Goal: Task Accomplishment & Management: Manage account settings

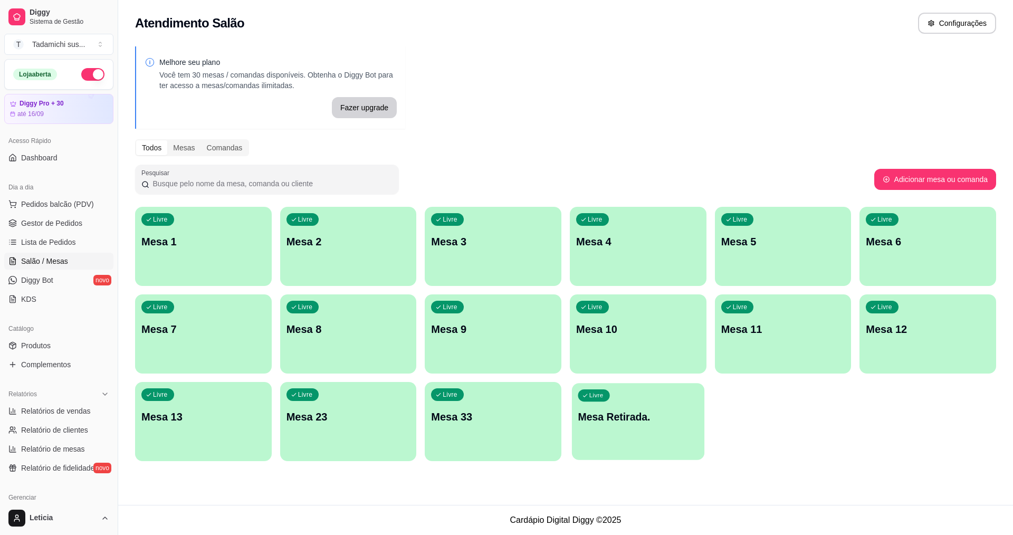
click at [651, 422] on p "Mesa Retirada." at bounding box center [638, 417] width 120 height 14
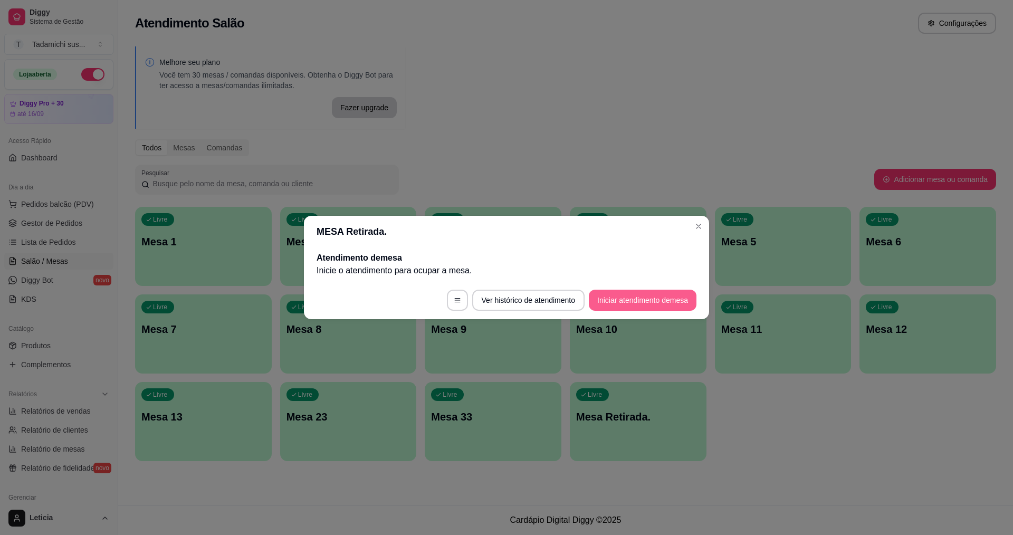
click at [634, 302] on button "Iniciar atendimento de mesa" at bounding box center [643, 300] width 108 height 21
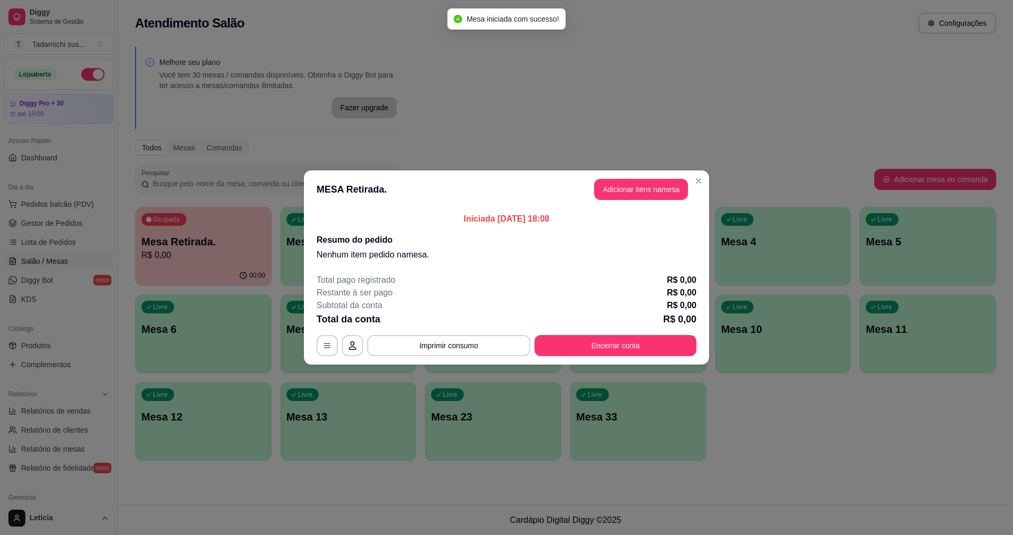
click at [636, 171] on header "MESA Retirada. Adicionar itens na mesa" at bounding box center [506, 189] width 405 height 38
click at [634, 187] on button "Adicionar itens na mesa" at bounding box center [641, 189] width 91 height 21
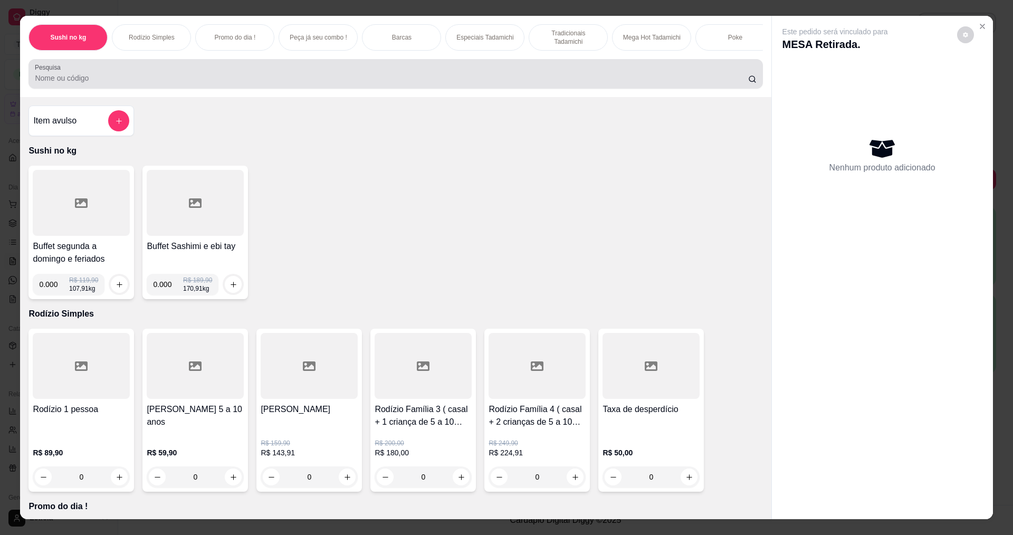
click at [501, 83] on input "Pesquisa" at bounding box center [391, 78] width 713 height 11
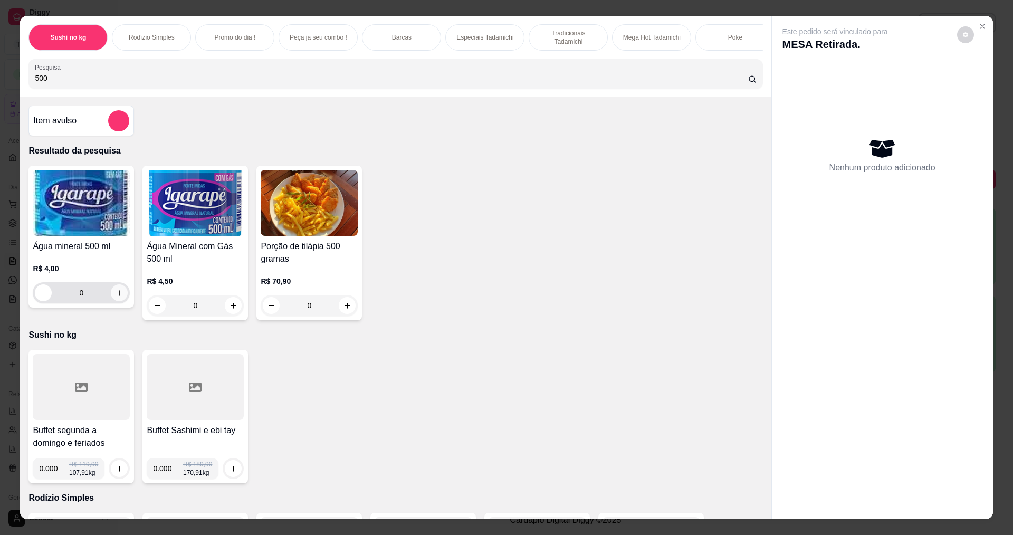
type input "500"
click at [116, 297] on icon "increase-product-quantity" at bounding box center [120, 293] width 8 height 8
type input "1"
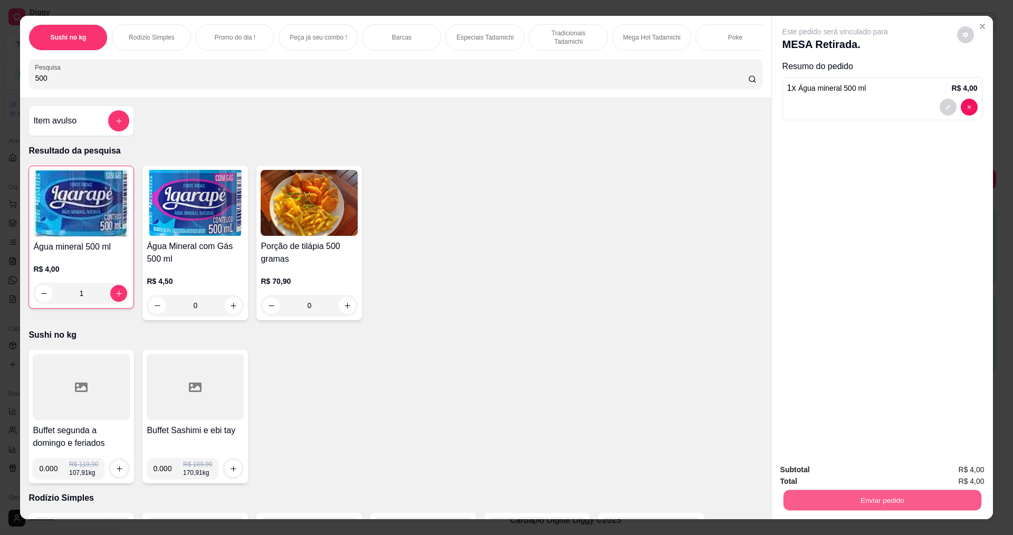
click at [849, 503] on button "Enviar pedido" at bounding box center [882, 500] width 198 height 21
click at [846, 474] on button "Não registrar e enviar pedido" at bounding box center [847, 474] width 110 height 20
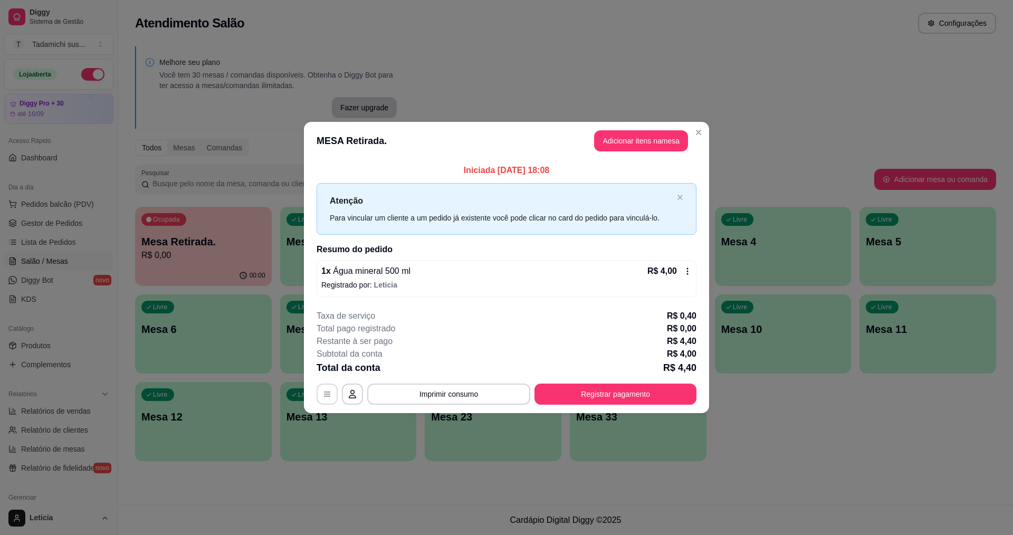
click at [327, 393] on icon "button" at bounding box center [327, 394] width 8 height 8
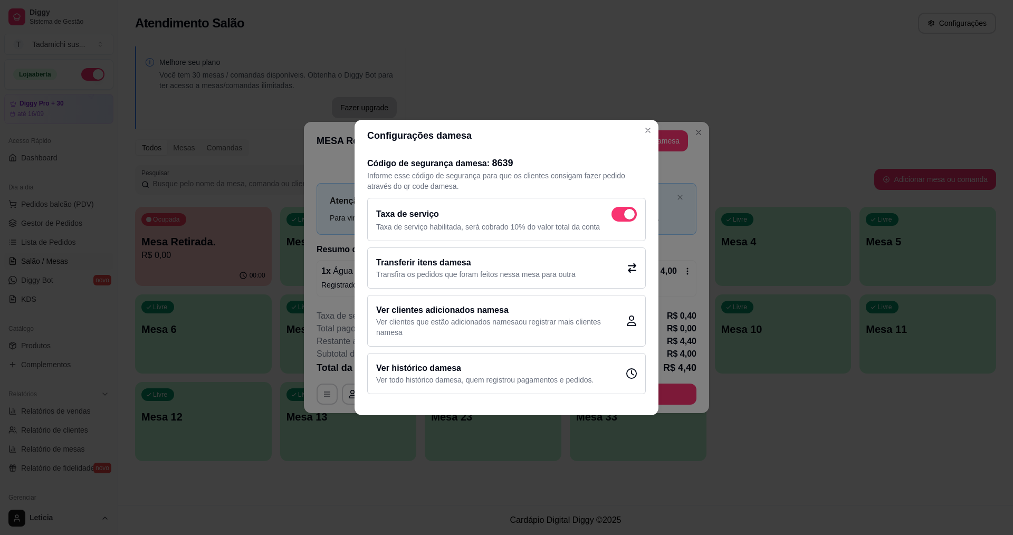
click at [633, 218] on span at bounding box center [629, 214] width 11 height 11
click at [618, 218] on input "checkbox" at bounding box center [614, 219] width 7 height 7
checkbox input "false"
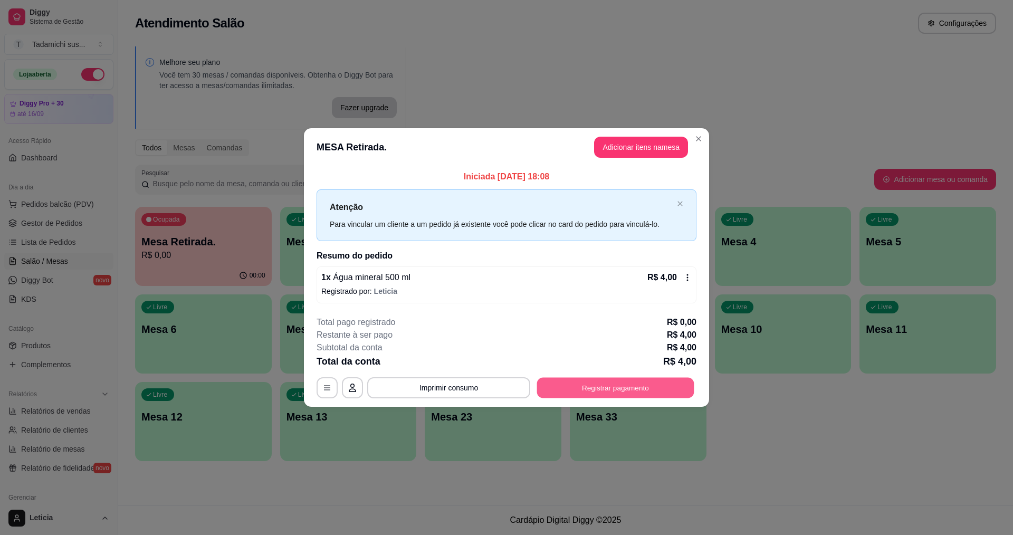
click at [560, 388] on button "Registrar pagamento" at bounding box center [615, 387] width 157 height 21
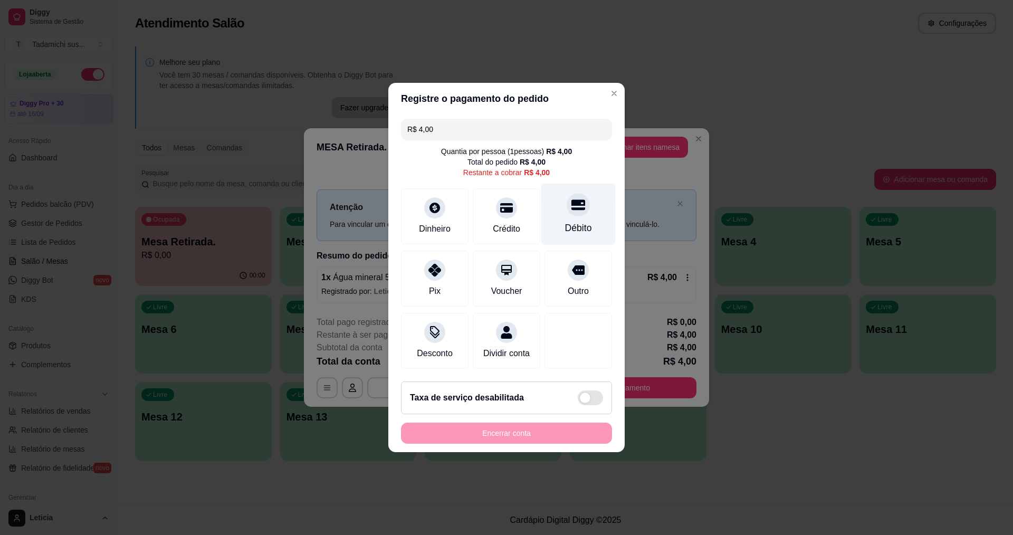
click at [562, 213] on div "Débito" at bounding box center [578, 215] width 74 height 62
type input "R$ 0,00"
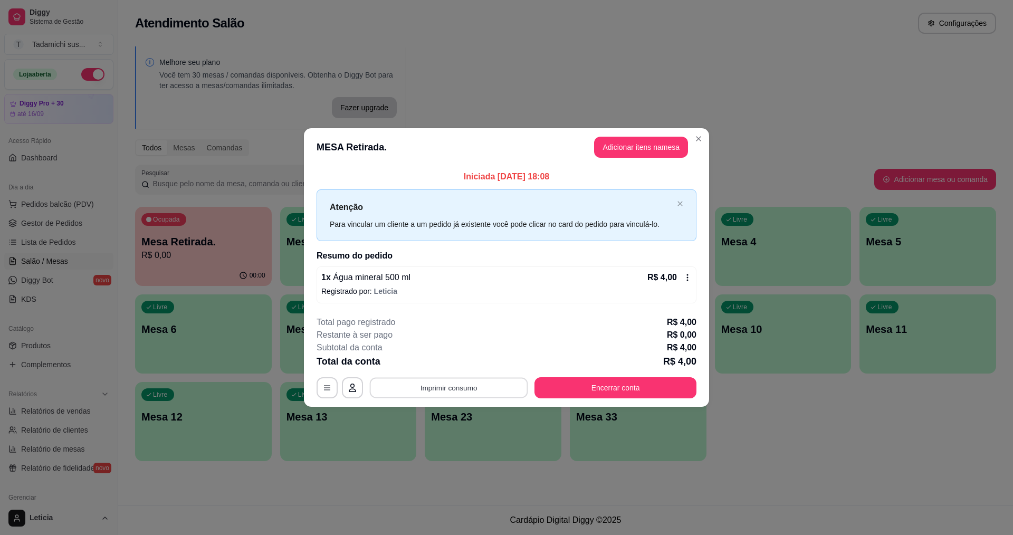
click at [461, 387] on button "Imprimir consumo" at bounding box center [449, 387] width 158 height 21
click at [464, 359] on button "IMPRESSORA HAYOM" at bounding box center [451, 363] width 81 height 17
click at [597, 390] on button "Encerrar conta" at bounding box center [615, 387] width 157 height 21
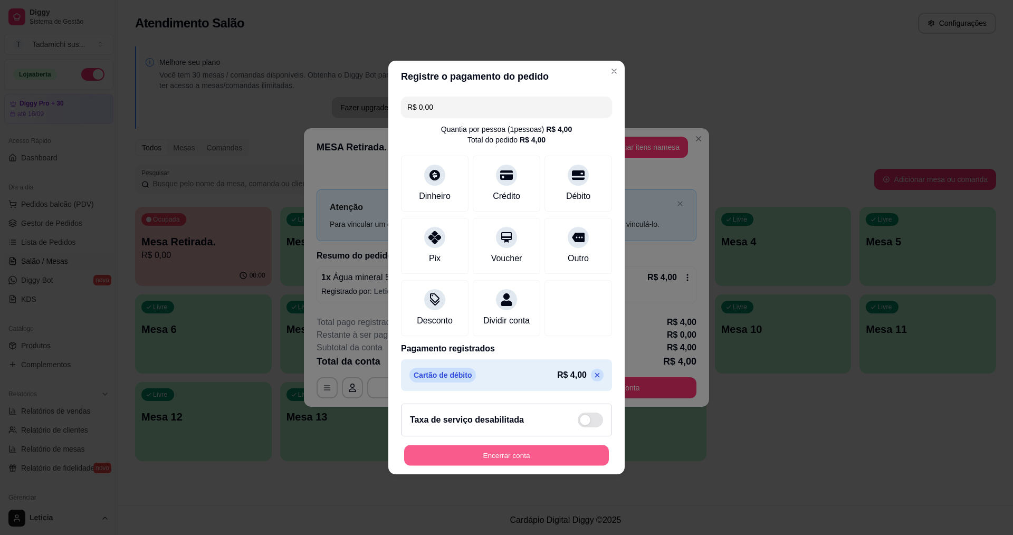
click at [515, 464] on button "Encerrar conta" at bounding box center [506, 455] width 205 height 21
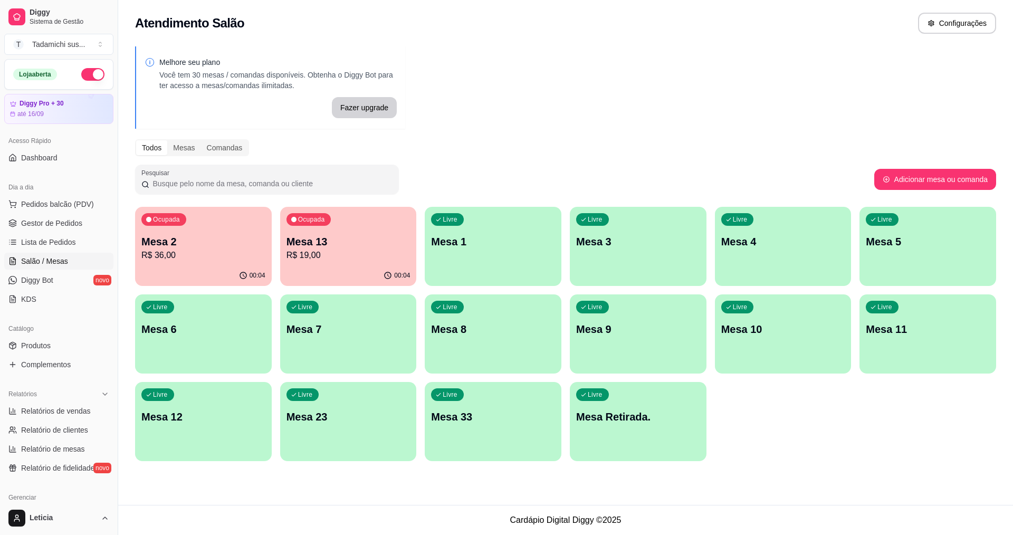
click at [335, 268] on div "00:04" at bounding box center [348, 275] width 137 height 21
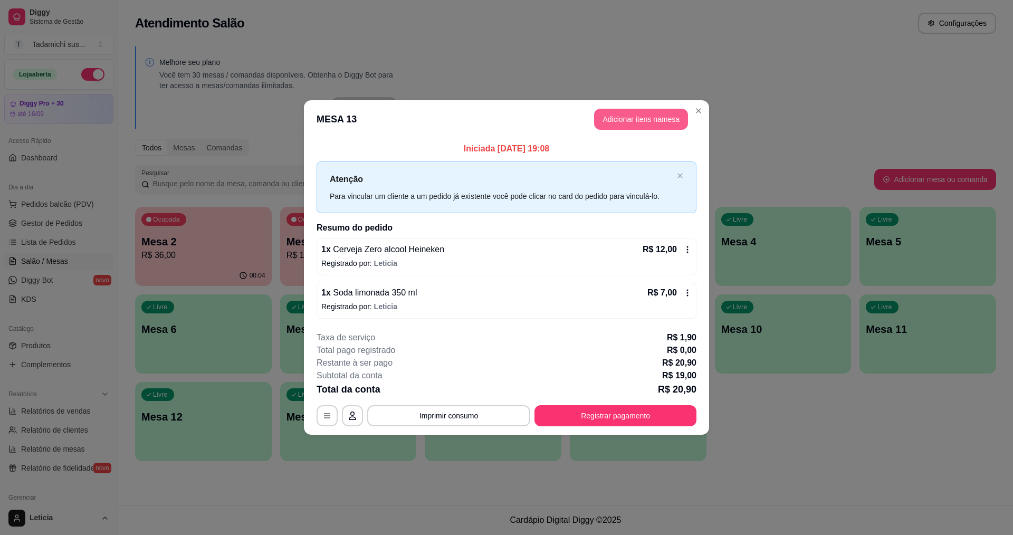
click at [626, 116] on button "Adicionar itens na mesa" at bounding box center [641, 119] width 94 height 21
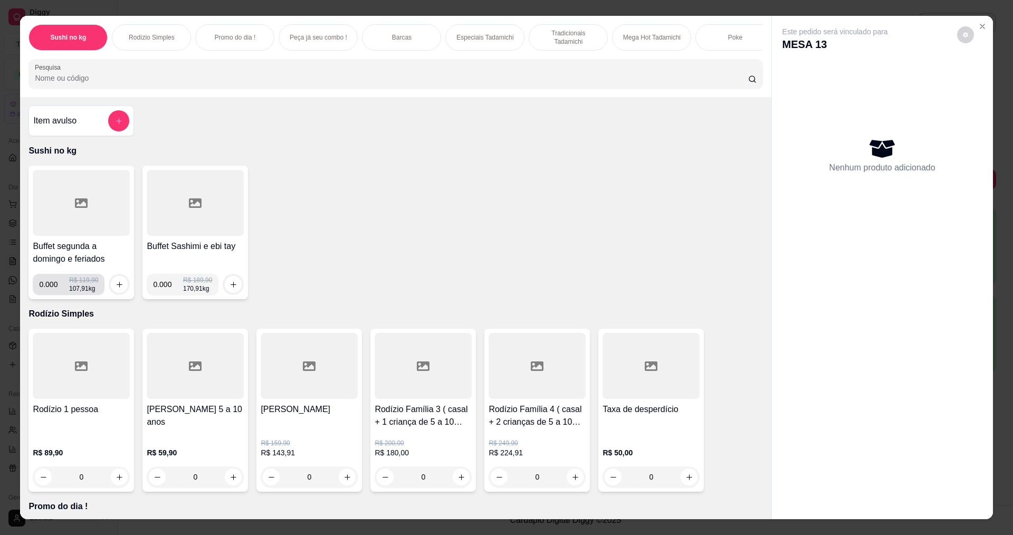
click at [53, 293] on input "0.000" at bounding box center [54, 284] width 30 height 21
type input "0.592"
click at [116, 289] on icon "increase-product-quantity" at bounding box center [120, 285] width 8 height 8
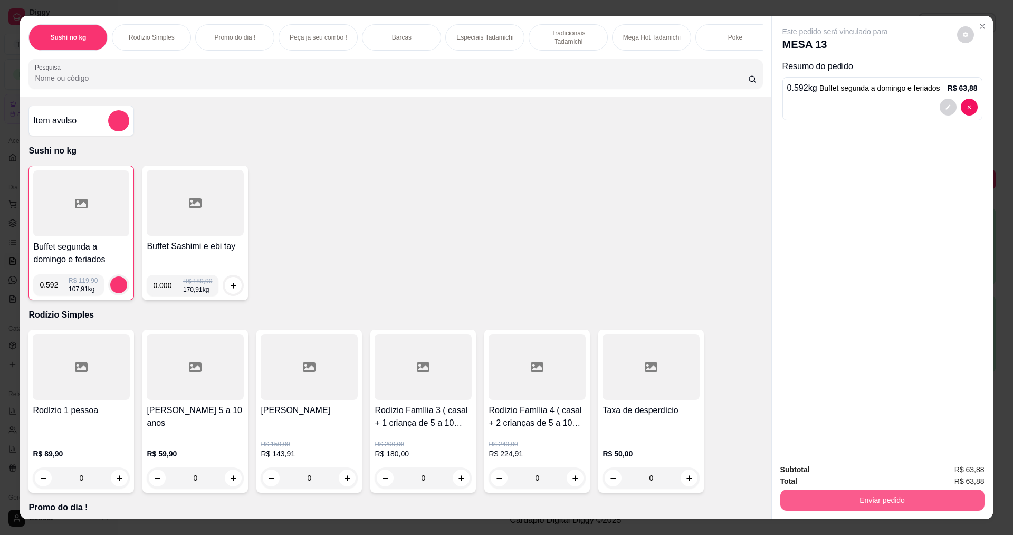
click at [822, 500] on button "Enviar pedido" at bounding box center [882, 500] width 204 height 21
click at [824, 473] on button "Não registrar e enviar pedido" at bounding box center [847, 474] width 107 height 20
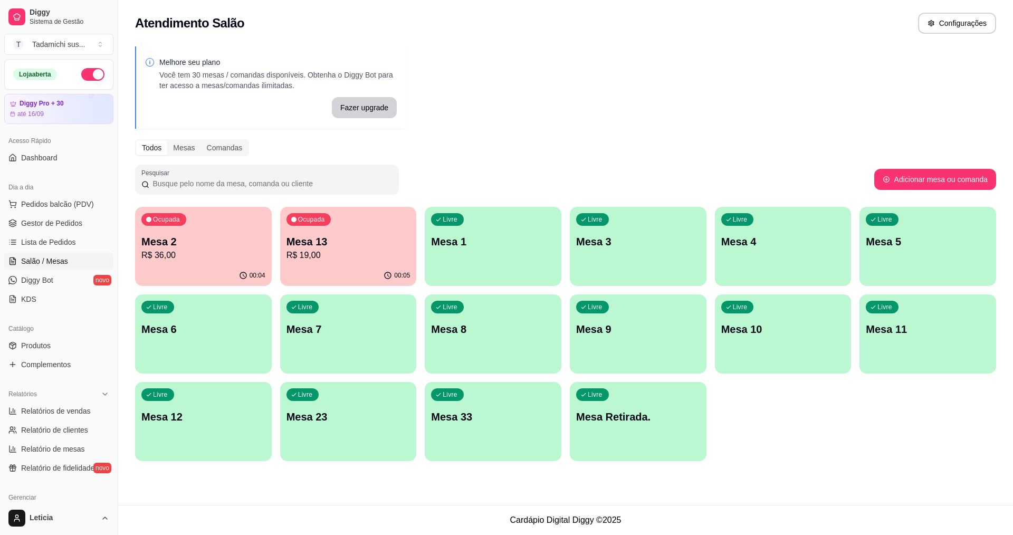
click at [210, 243] on p "Mesa 2" at bounding box center [203, 241] width 124 height 15
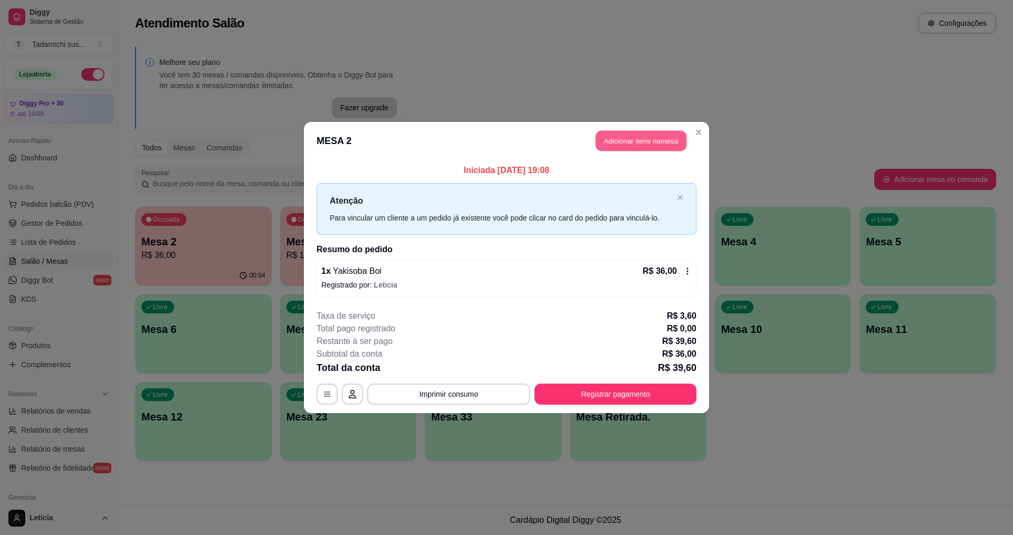
click at [639, 142] on button "Adicionar itens na mesa" at bounding box center [641, 141] width 91 height 21
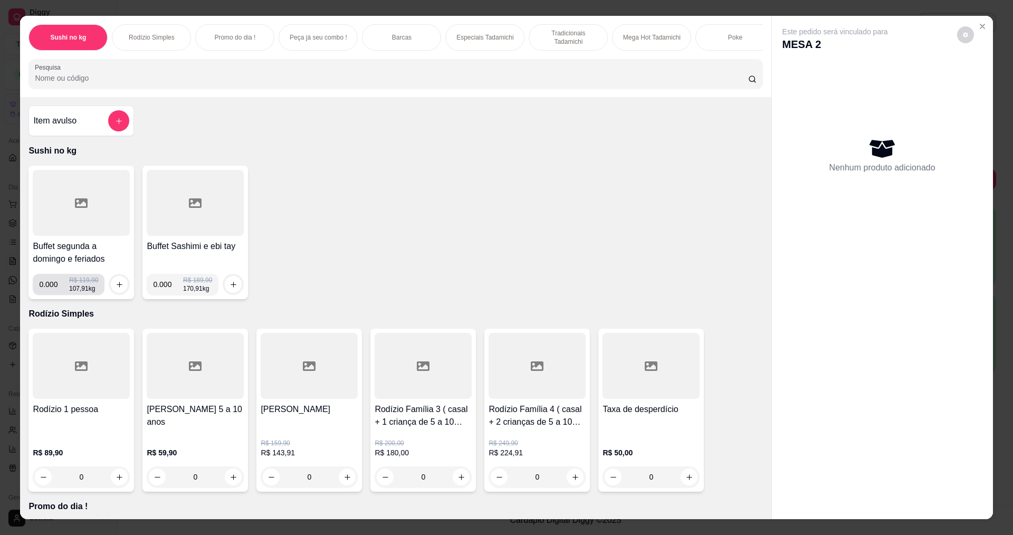
click at [52, 291] on input "0.000" at bounding box center [54, 284] width 30 height 21
type input "0.536"
click at [131, 295] on div "Buffet segunda a domingo e feriados 0.536 R$ 119,90 107,91 kg Buffet Sashimi e …" at bounding box center [395, 232] width 734 height 133
click at [119, 289] on icon "increase-product-quantity" at bounding box center [120, 285] width 8 height 8
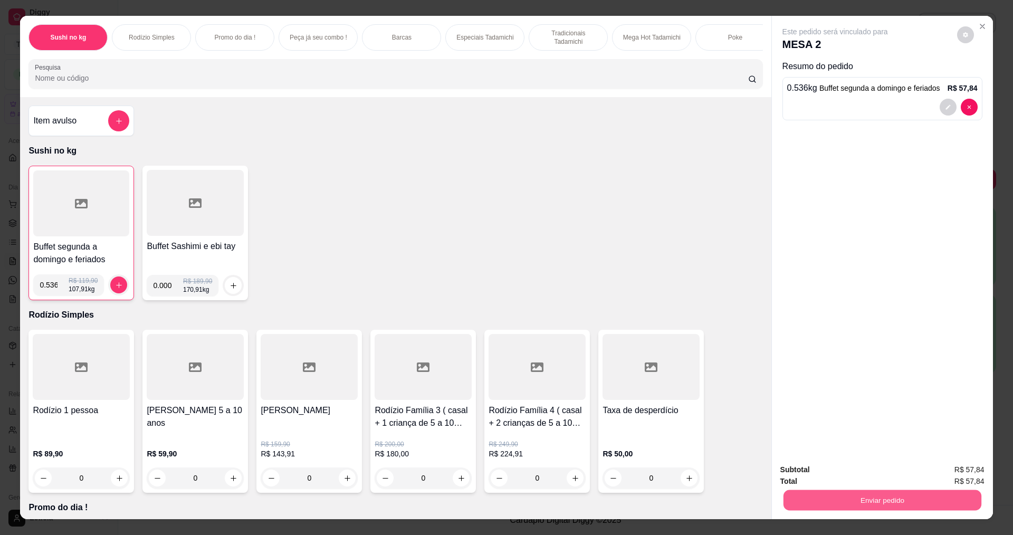
click at [922, 502] on button "Enviar pedido" at bounding box center [882, 500] width 198 height 21
click at [862, 475] on button "Não registrar e enviar pedido" at bounding box center [847, 474] width 110 height 20
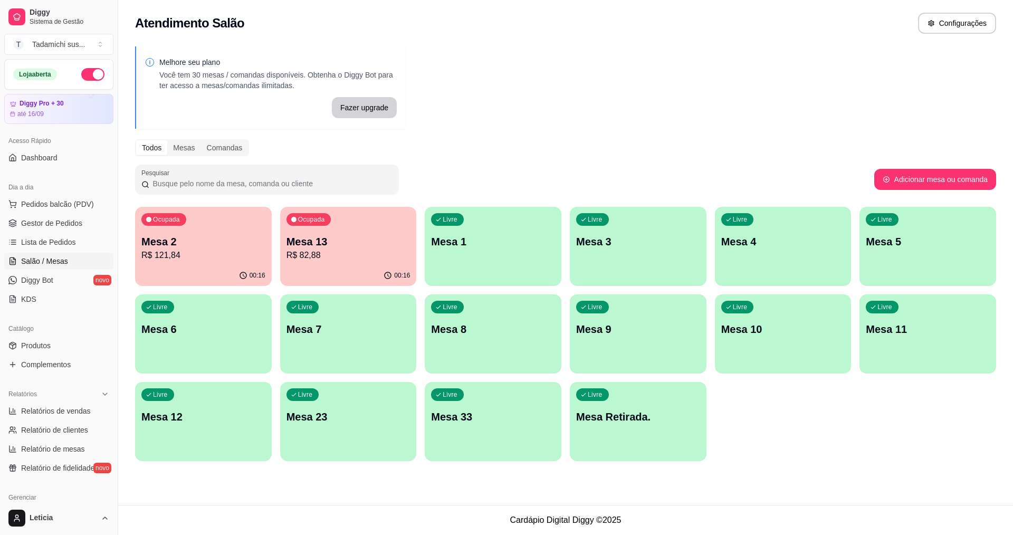
click at [353, 251] on p "R$ 82,88" at bounding box center [348, 255] width 124 height 13
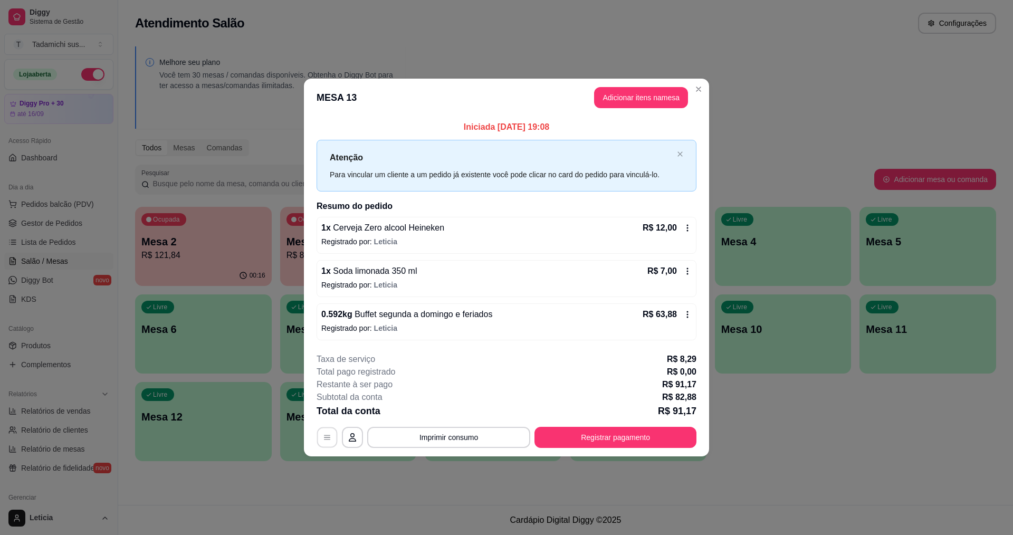
click at [332, 435] on button "button" at bounding box center [327, 437] width 21 height 21
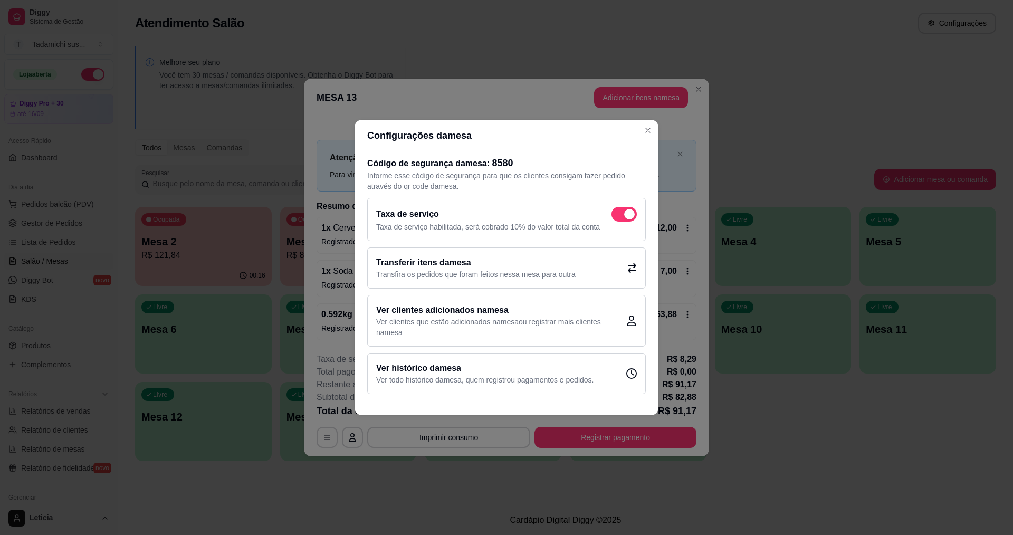
click at [620, 211] on span at bounding box center [623, 214] width 25 height 15
click at [618, 216] on input "checkbox" at bounding box center [614, 219] width 7 height 7
checkbox input "false"
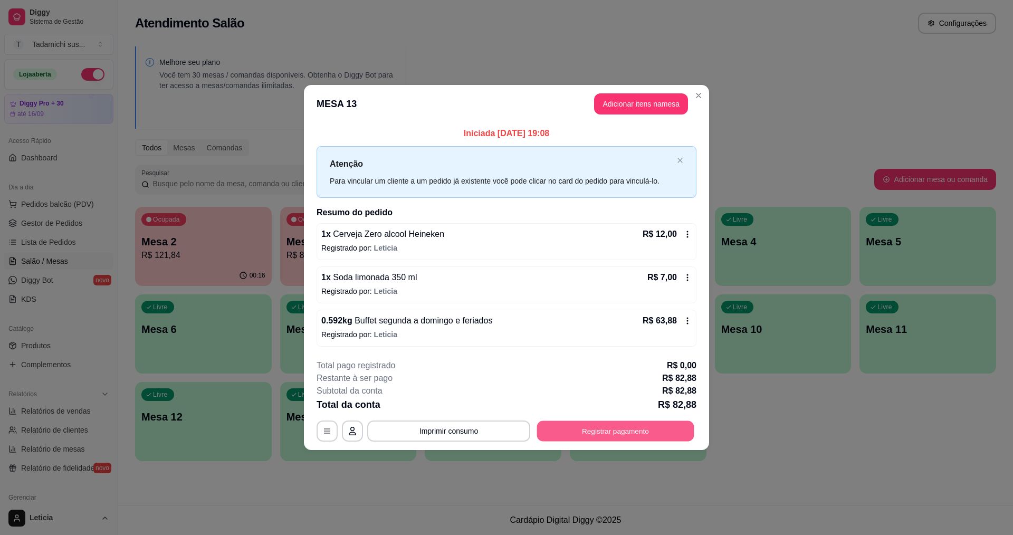
click at [576, 429] on button "Registrar pagamento" at bounding box center [615, 430] width 157 height 21
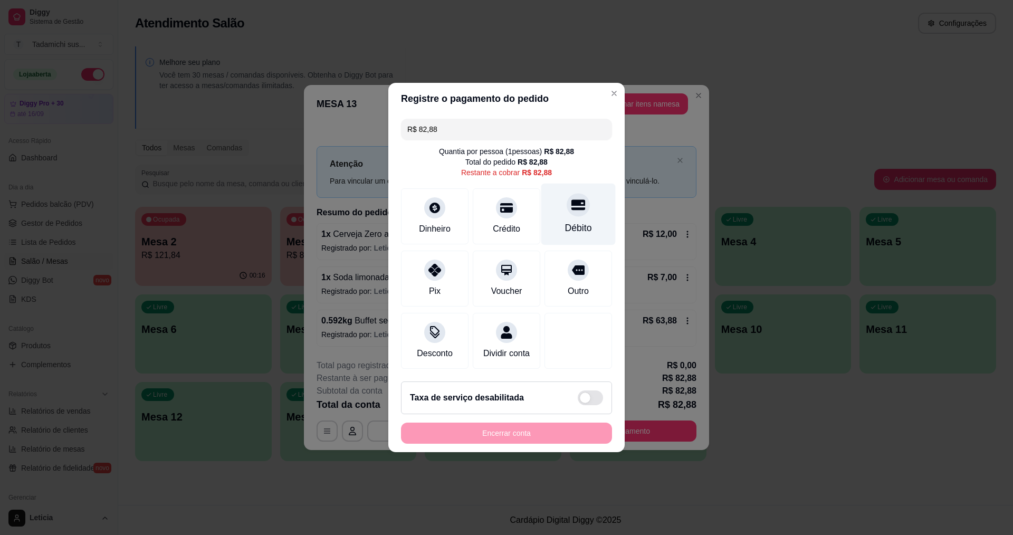
click at [561, 213] on div "Débito" at bounding box center [578, 215] width 74 height 62
type input "R$ 0,00"
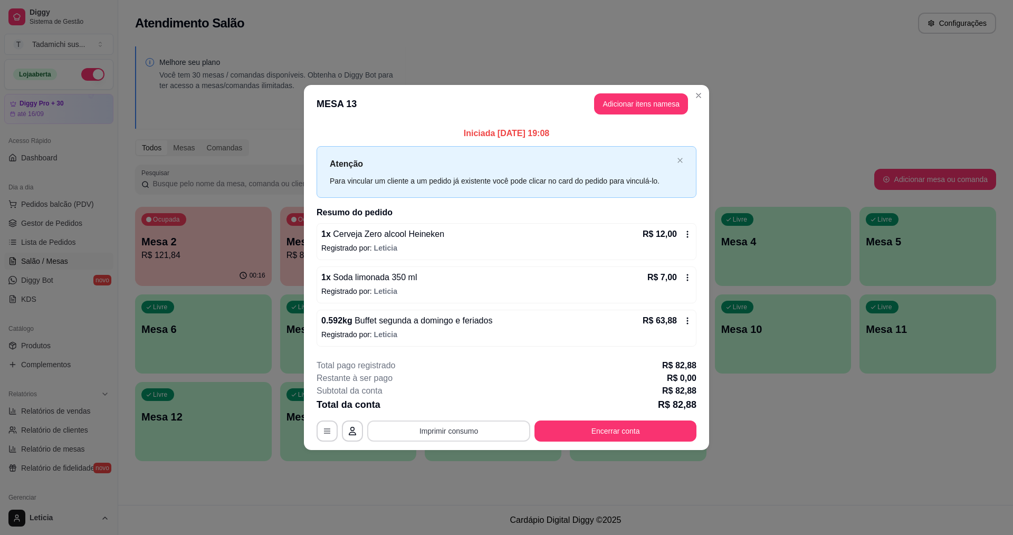
click at [472, 434] on button "Imprimir consumo" at bounding box center [448, 430] width 163 height 21
click at [452, 383] on button "IMPRESSORA" at bounding box center [451, 385] width 81 height 17
click at [578, 428] on button "Encerrar conta" at bounding box center [615, 430] width 162 height 21
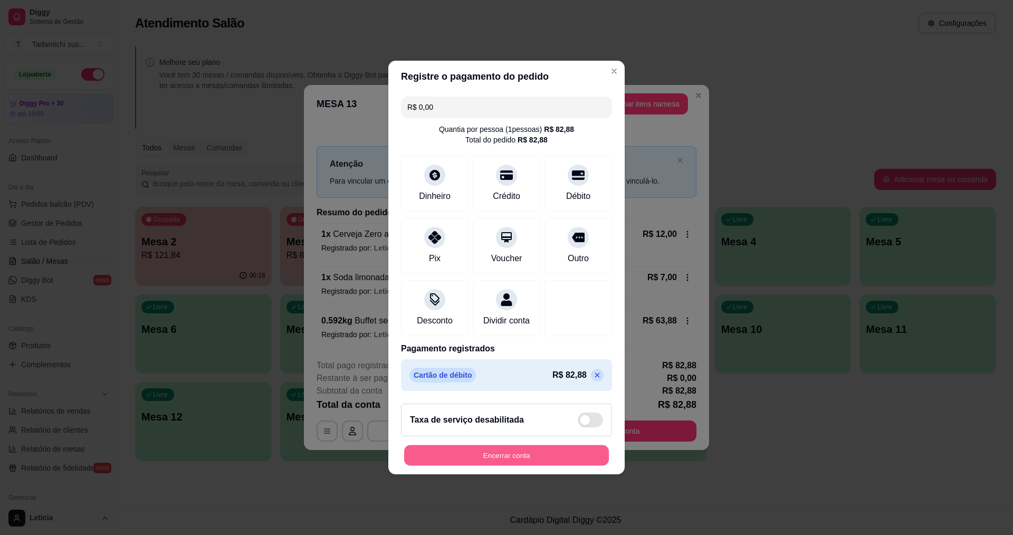
click at [566, 460] on button "Encerrar conta" at bounding box center [506, 455] width 205 height 21
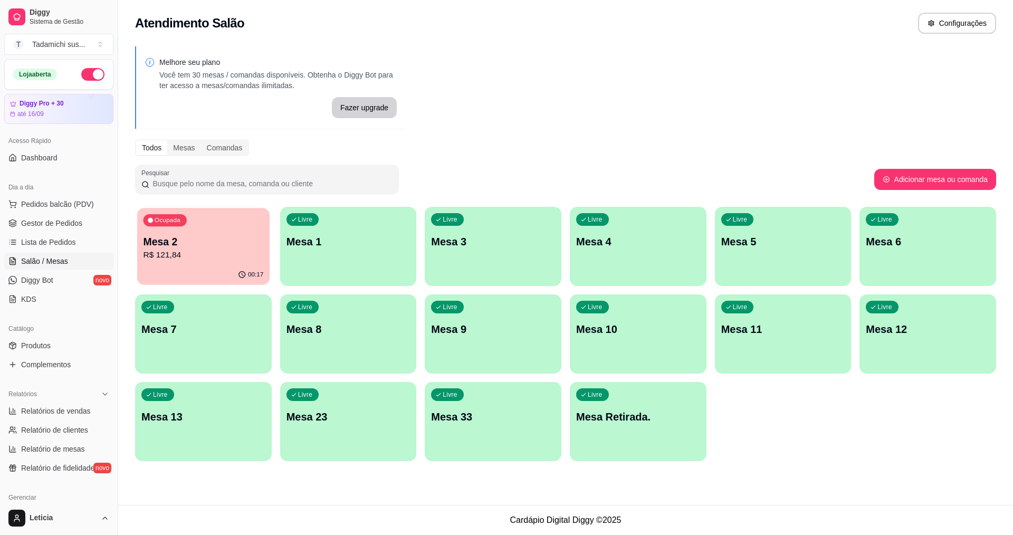
click at [231, 233] on div "Ocupada Mesa 2 R$ 121,84" at bounding box center [203, 236] width 132 height 57
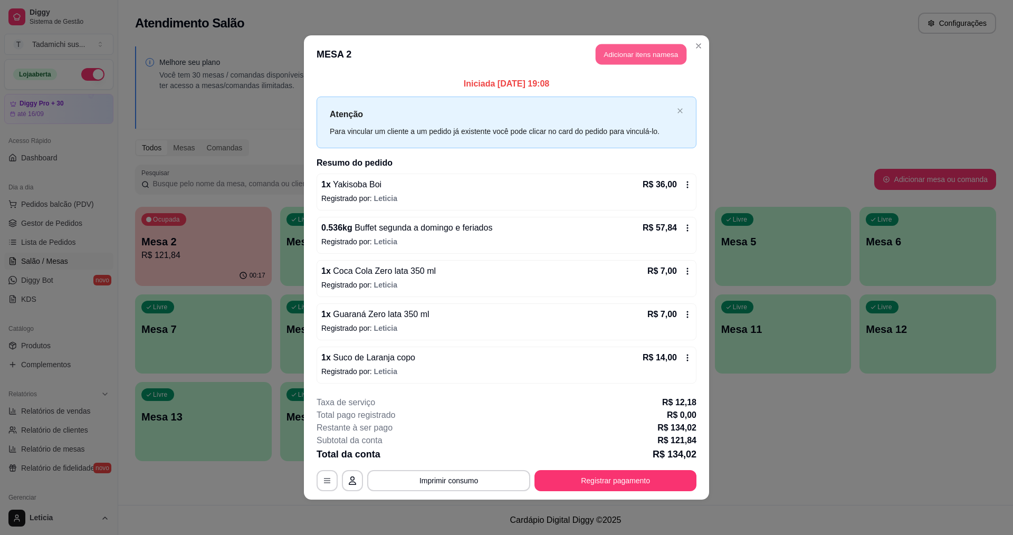
click at [640, 55] on button "Adicionar itens na mesa" at bounding box center [641, 54] width 91 height 21
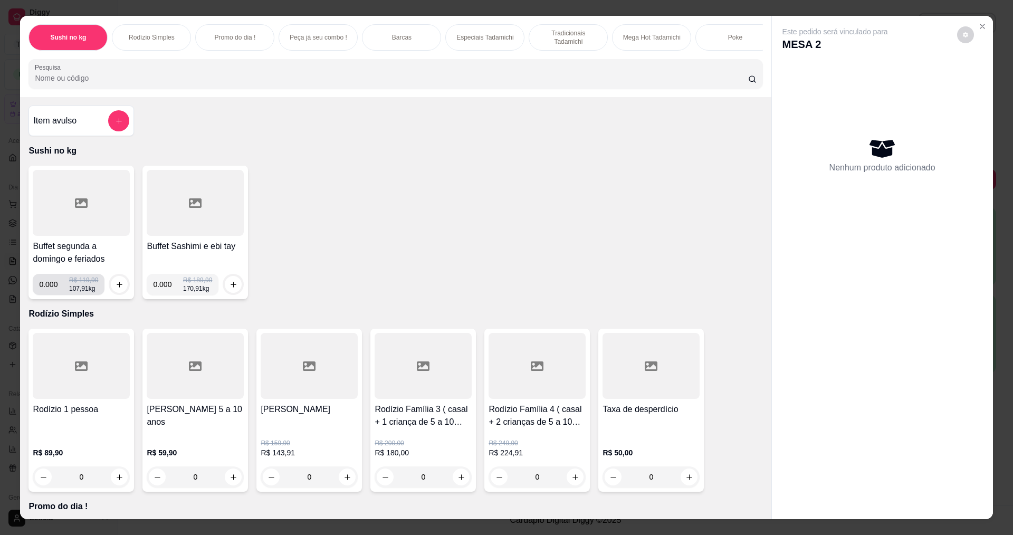
click at [53, 292] on input "0.000" at bounding box center [54, 284] width 30 height 21
type input "0.302"
click at [116, 289] on icon "increase-product-quantity" at bounding box center [120, 285] width 8 height 8
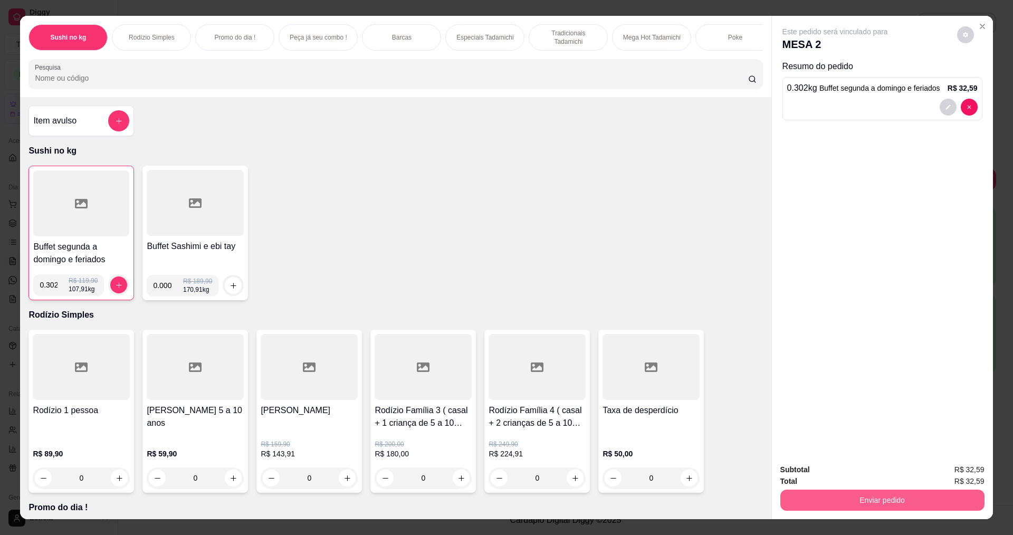
click at [855, 495] on button "Enviar pedido" at bounding box center [882, 500] width 204 height 21
click at [862, 474] on button "Não registrar e enviar pedido" at bounding box center [847, 474] width 107 height 20
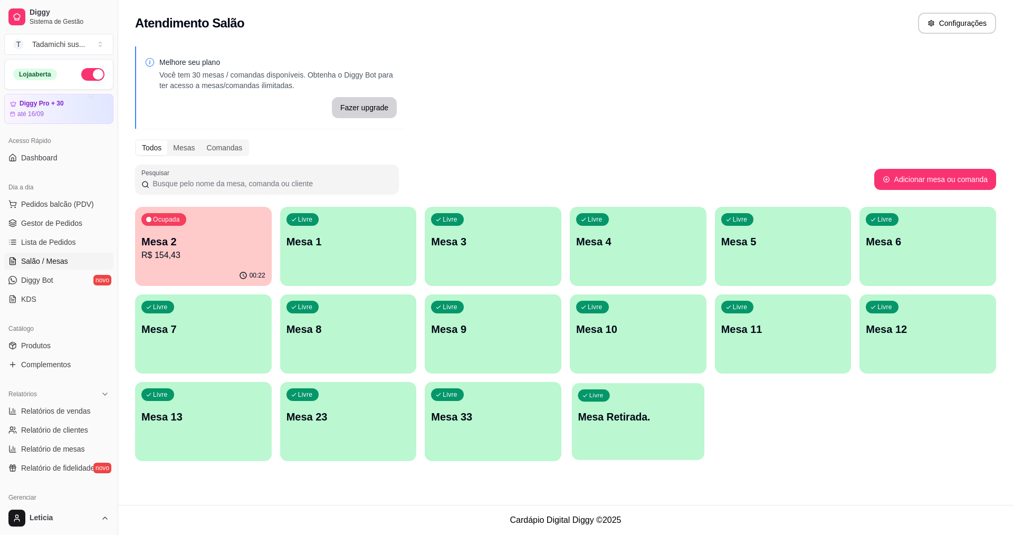
click at [628, 419] on p "Mesa Retirada." at bounding box center [638, 417] width 120 height 14
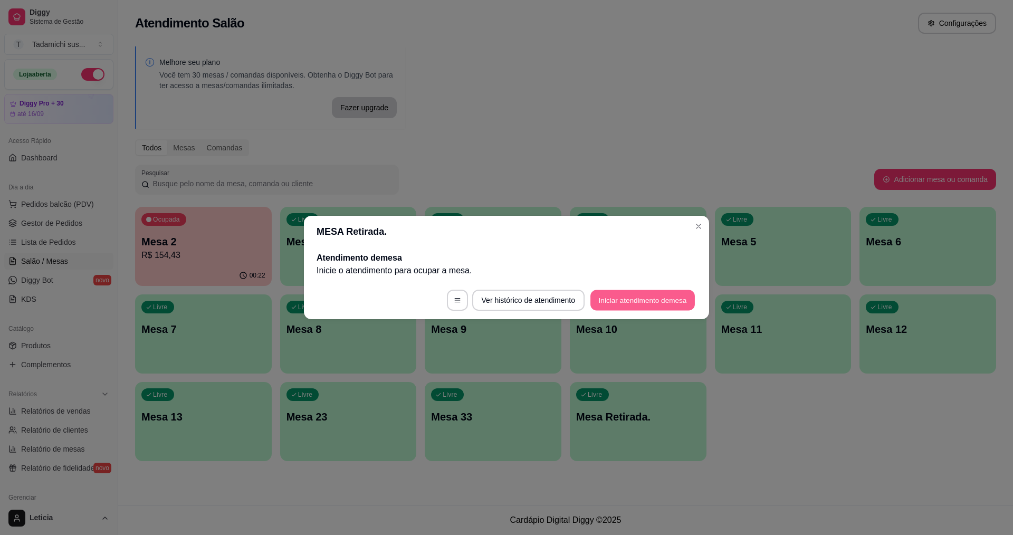
click at [605, 294] on button "Iniciar atendimento de mesa" at bounding box center [642, 300] width 104 height 21
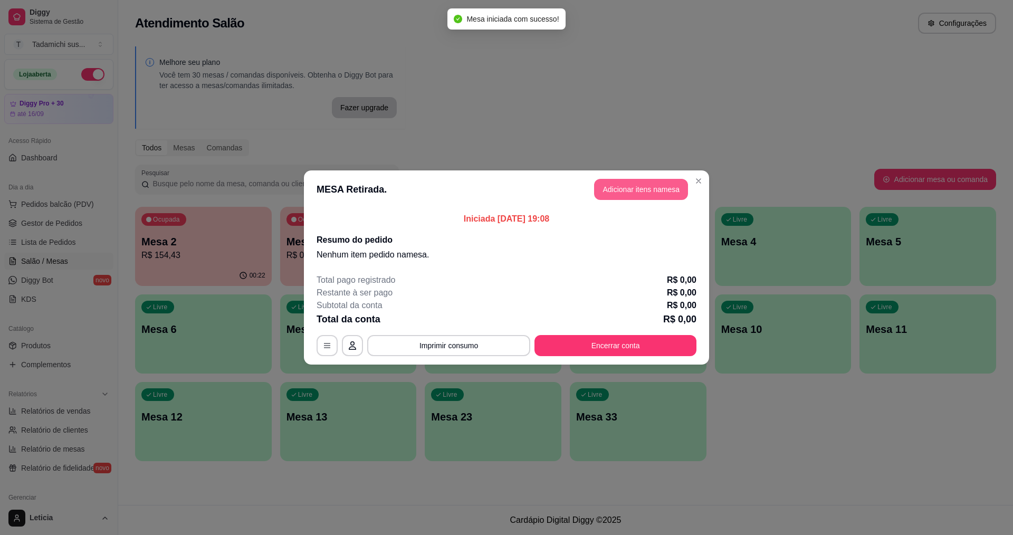
click at [626, 186] on button "Adicionar itens na mesa" at bounding box center [641, 189] width 94 height 21
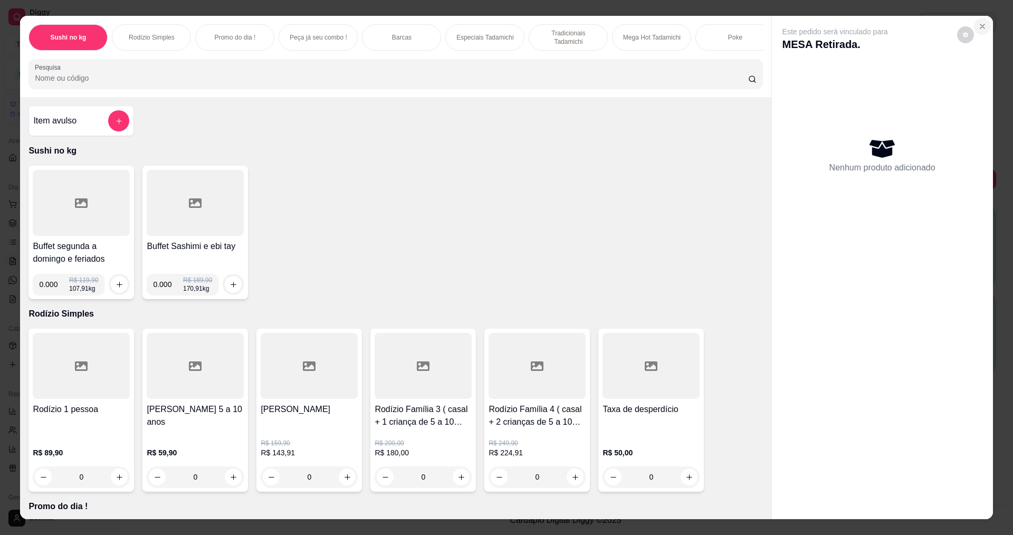
click at [979, 29] on icon "Close" at bounding box center [982, 26] width 8 height 8
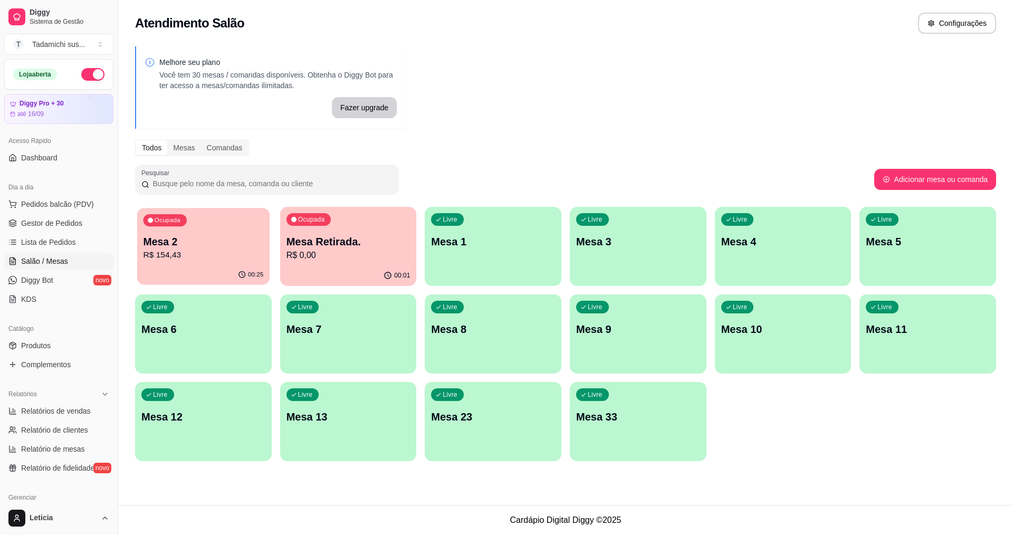
click at [220, 243] on p "Mesa 2" at bounding box center [204, 242] width 120 height 14
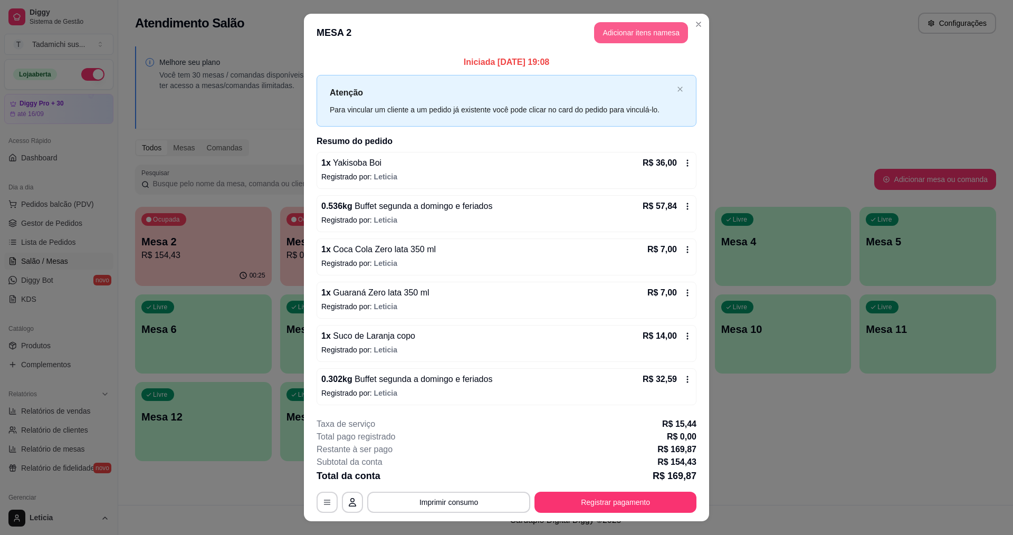
click at [640, 32] on button "Adicionar itens na mesa" at bounding box center [641, 32] width 94 height 21
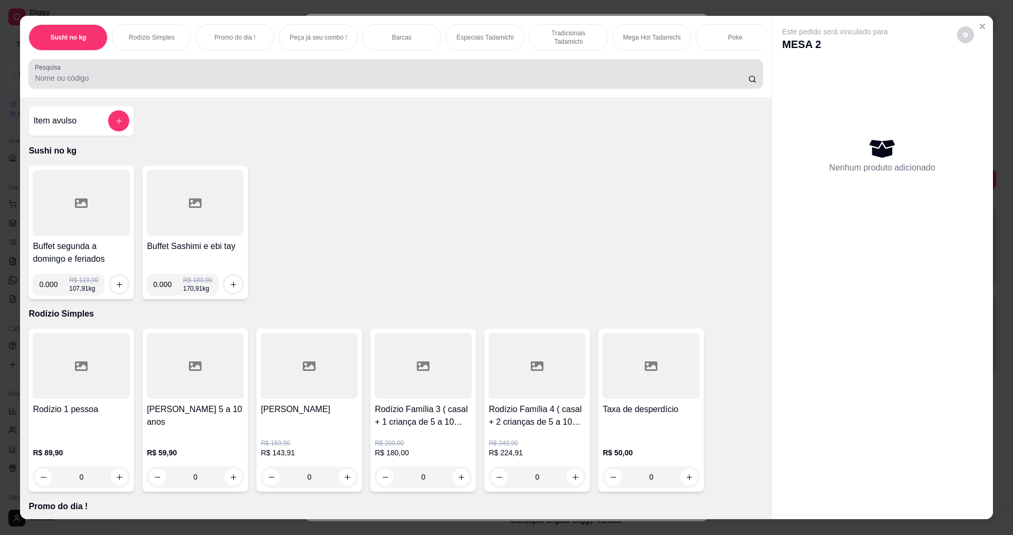
click at [551, 83] on input "Pesquisa" at bounding box center [391, 78] width 713 height 11
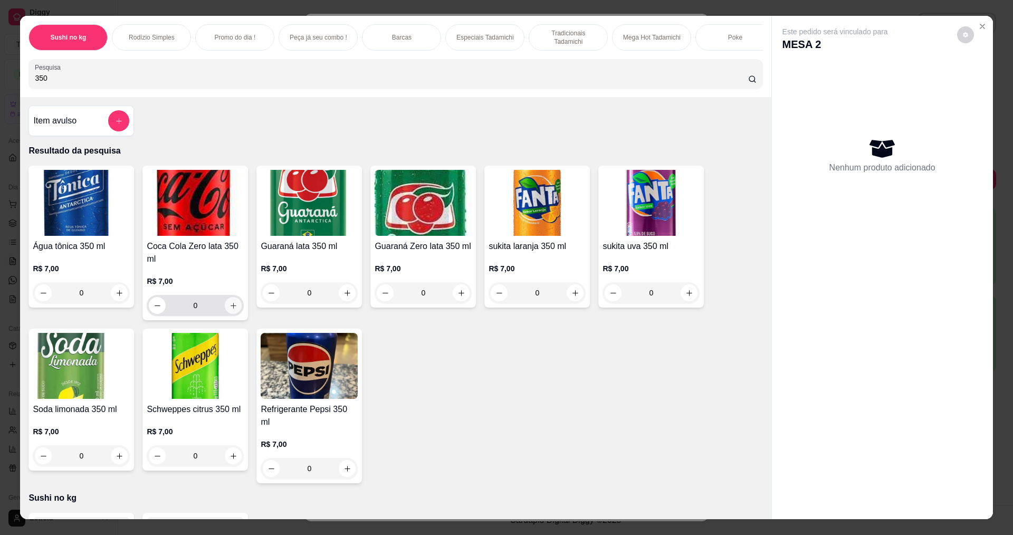
type input "350"
click at [230, 310] on icon "increase-product-quantity" at bounding box center [234, 306] width 8 height 8
type input "1"
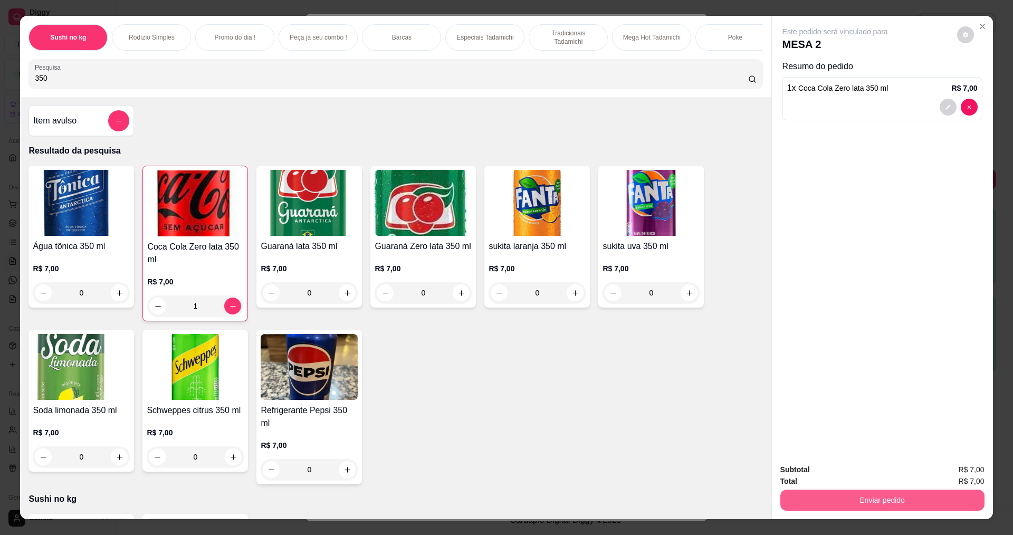
click at [803, 503] on button "Enviar pedido" at bounding box center [882, 500] width 204 height 21
click at [821, 467] on button "Não registrar e enviar pedido" at bounding box center [847, 474] width 107 height 20
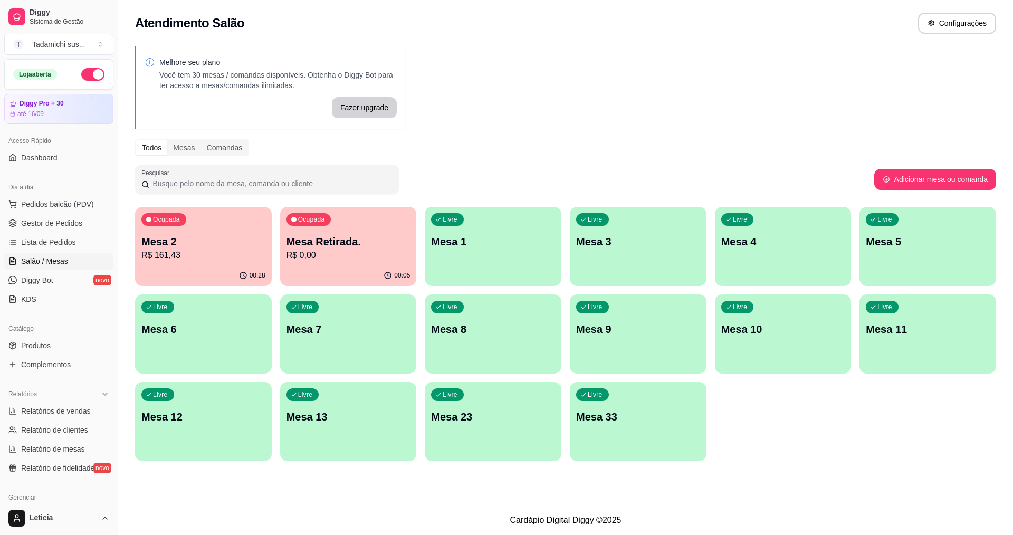
click at [309, 249] on p "R$ 0,00" at bounding box center [348, 255] width 124 height 13
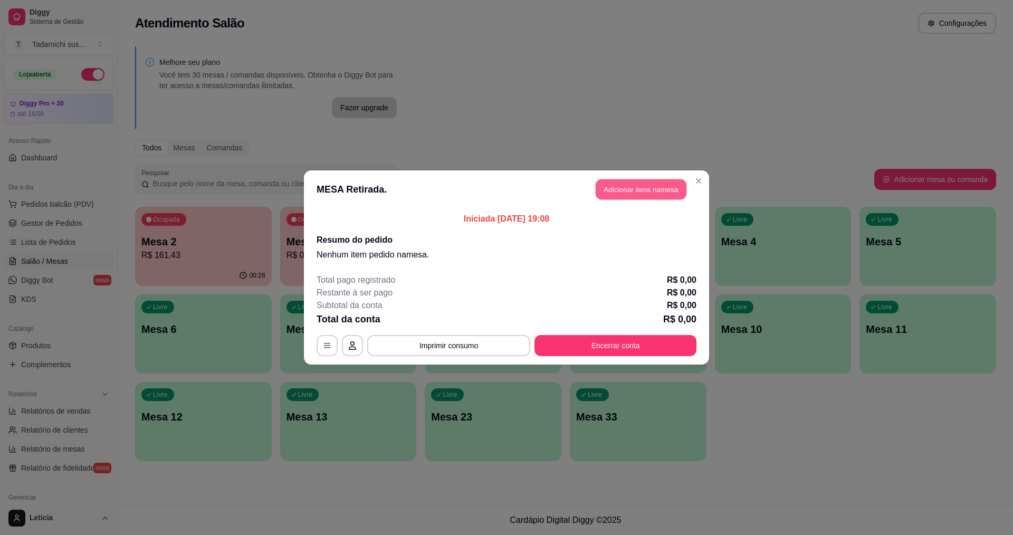
click at [613, 185] on button "Adicionar itens na mesa" at bounding box center [641, 189] width 91 height 21
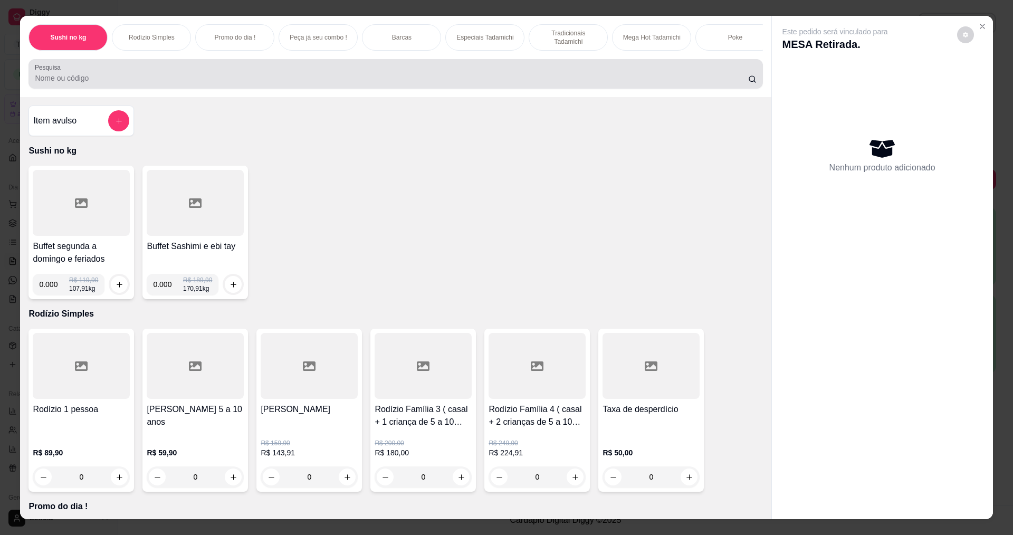
click at [215, 82] on input "Pesquisa" at bounding box center [391, 78] width 713 height 11
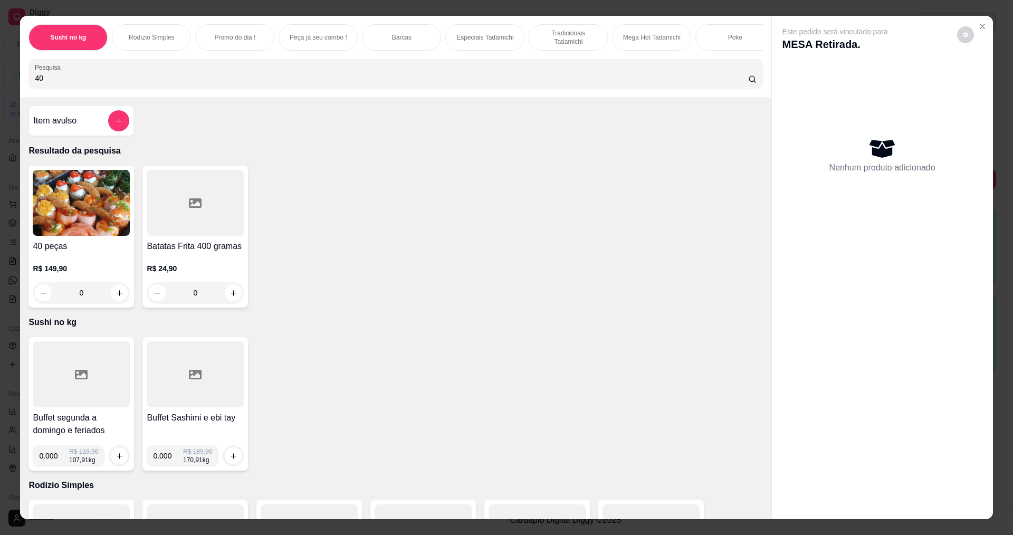
type input "4"
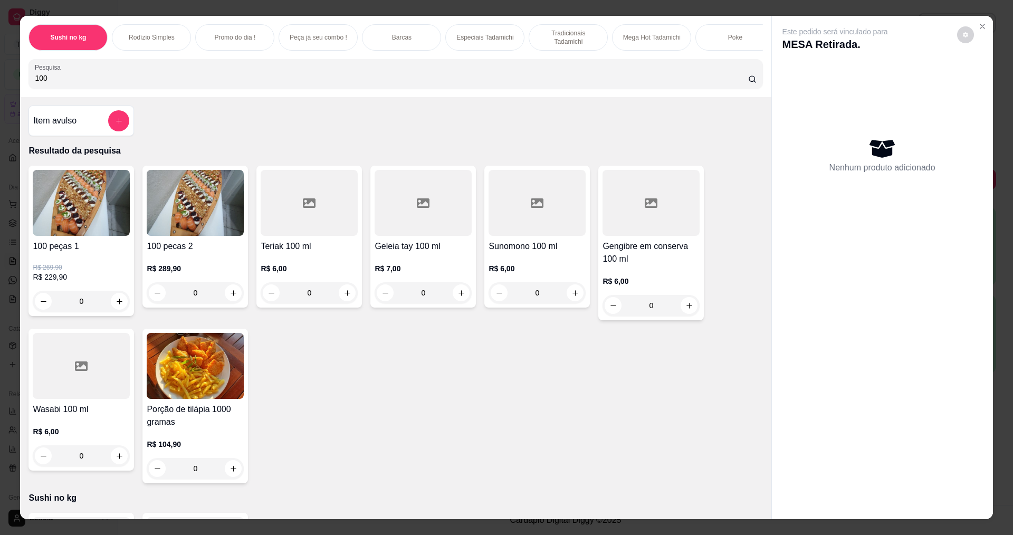
click at [117, 71] on div "Pesquisa 100" at bounding box center [395, 74] width 734 height 30
type input "1"
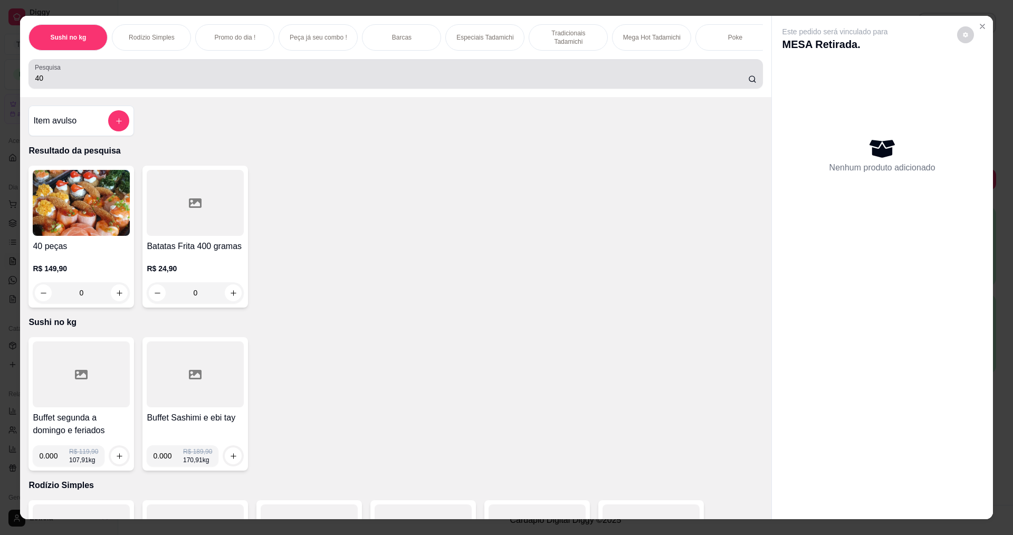
click at [113, 78] on div "40" at bounding box center [395, 73] width 721 height 21
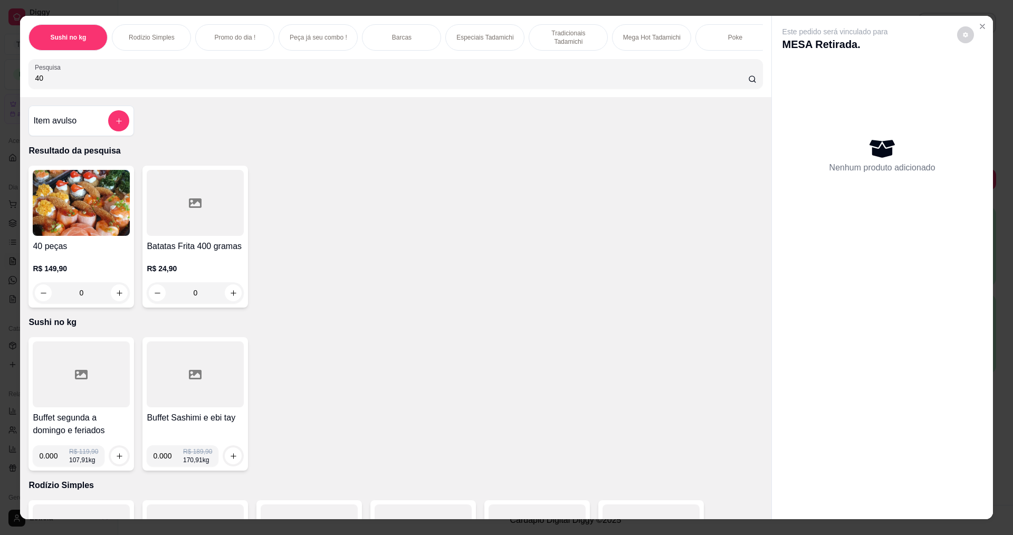
type input "4"
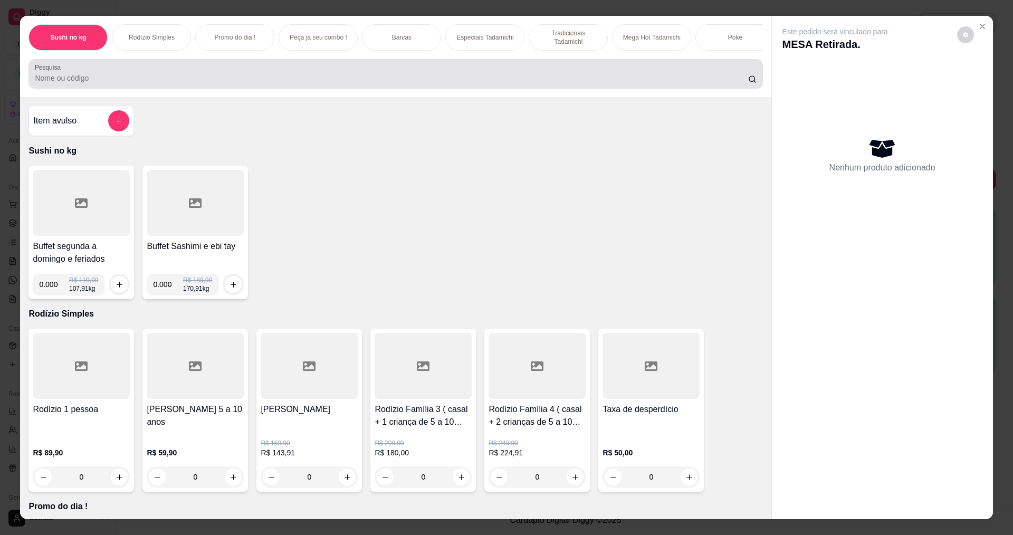
click at [254, 78] on div at bounding box center [395, 73] width 721 height 21
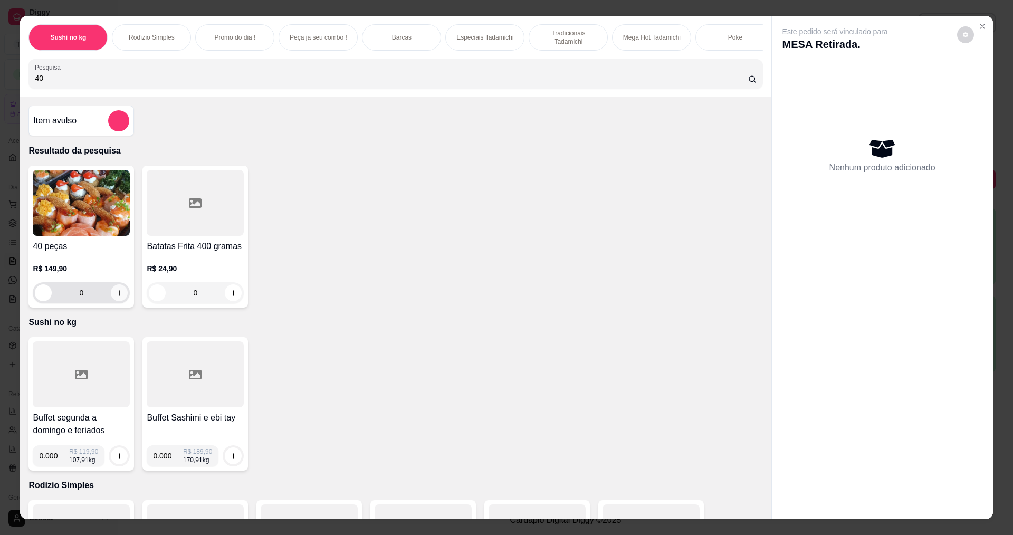
type input "40"
click at [116, 297] on icon "increase-product-quantity" at bounding box center [120, 293] width 8 height 8
type input "1"
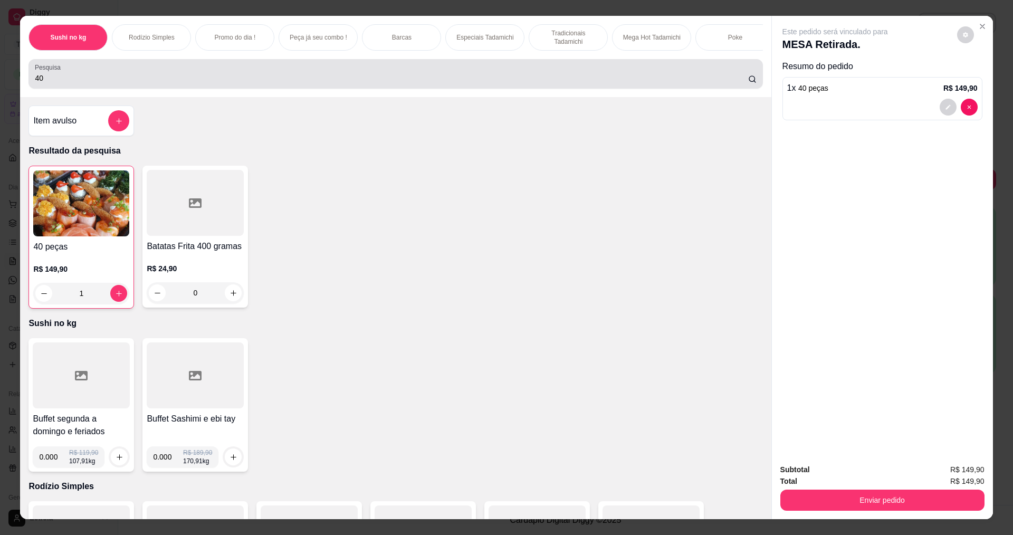
click at [141, 83] on input "40" at bounding box center [391, 78] width 713 height 11
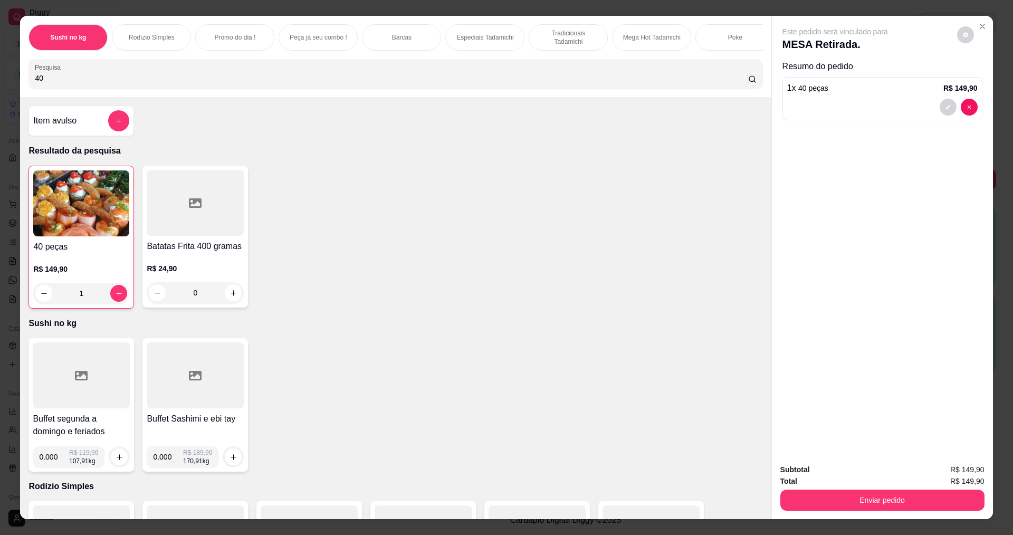
type input "4"
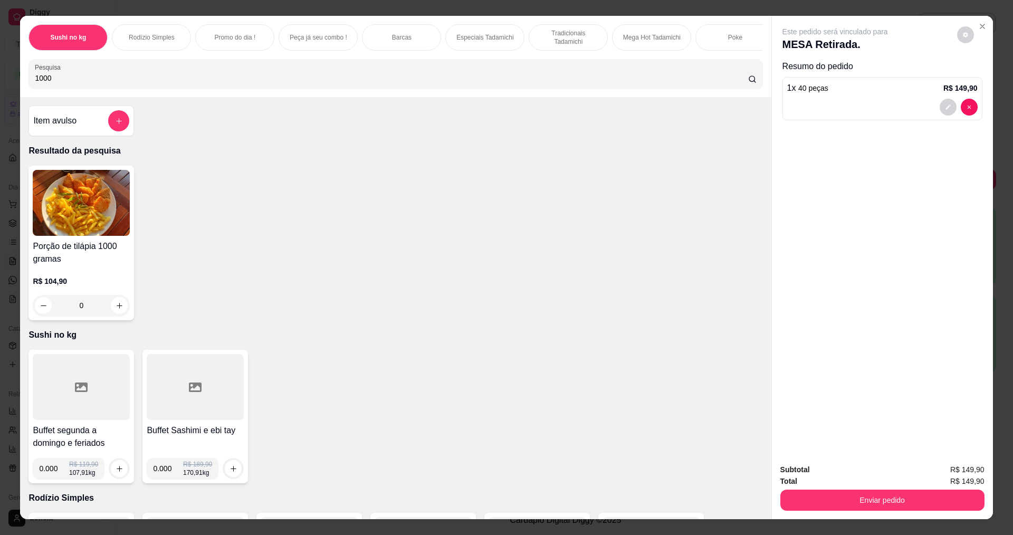
click at [104, 97] on div "Sushi no kg Rodízio Simples Promo do dia ! Peça já seu combo ! Barcas Especiais…" at bounding box center [395, 56] width 751 height 81
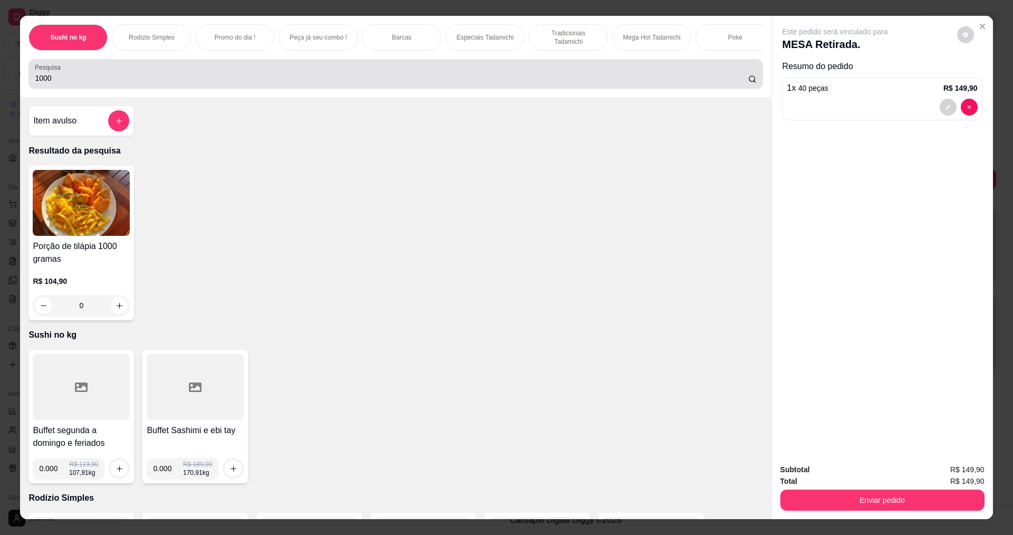
click at [108, 83] on input "1000" at bounding box center [391, 78] width 713 height 11
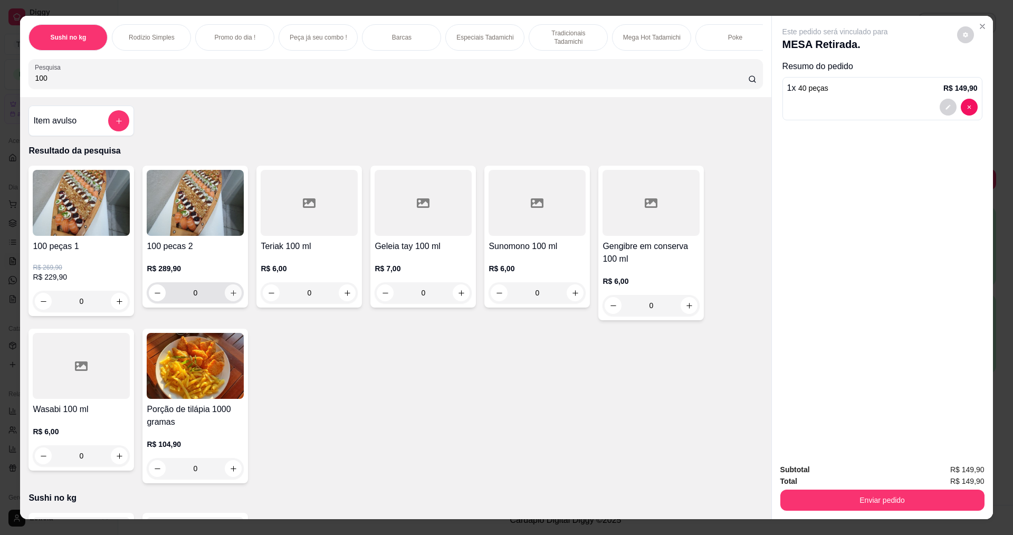
type input "100"
click at [230, 297] on icon "increase-product-quantity" at bounding box center [234, 293] width 8 height 8
type input "1"
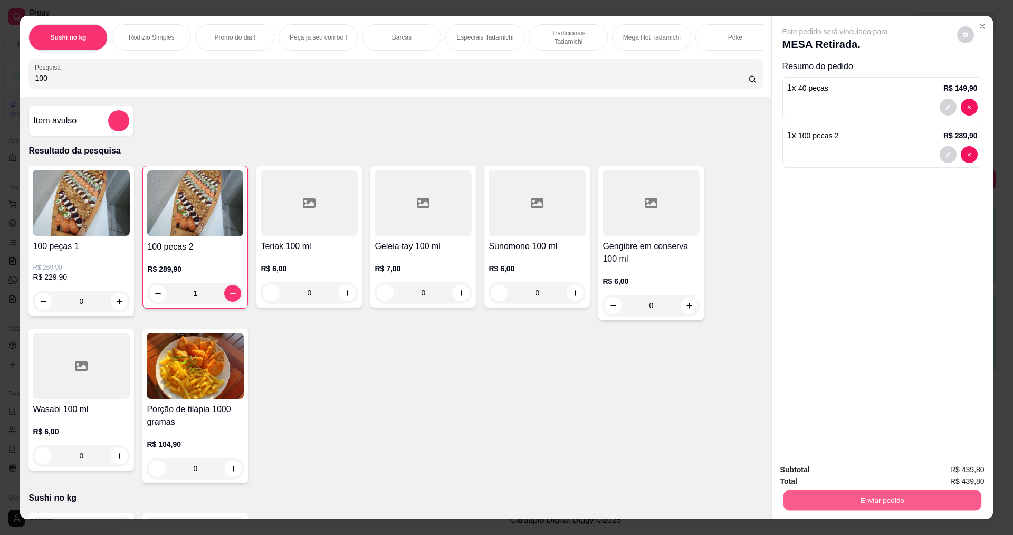
click at [890, 501] on button "Enviar pedido" at bounding box center [882, 500] width 198 height 21
click at [845, 474] on button "Não registrar e enviar pedido" at bounding box center [847, 474] width 107 height 20
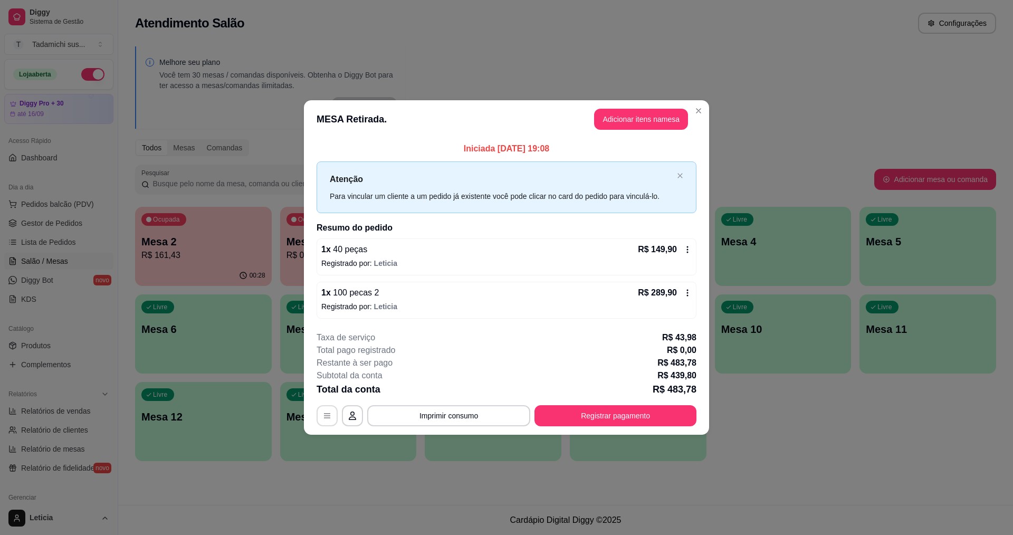
click at [326, 418] on icon "button" at bounding box center [327, 415] width 6 height 5
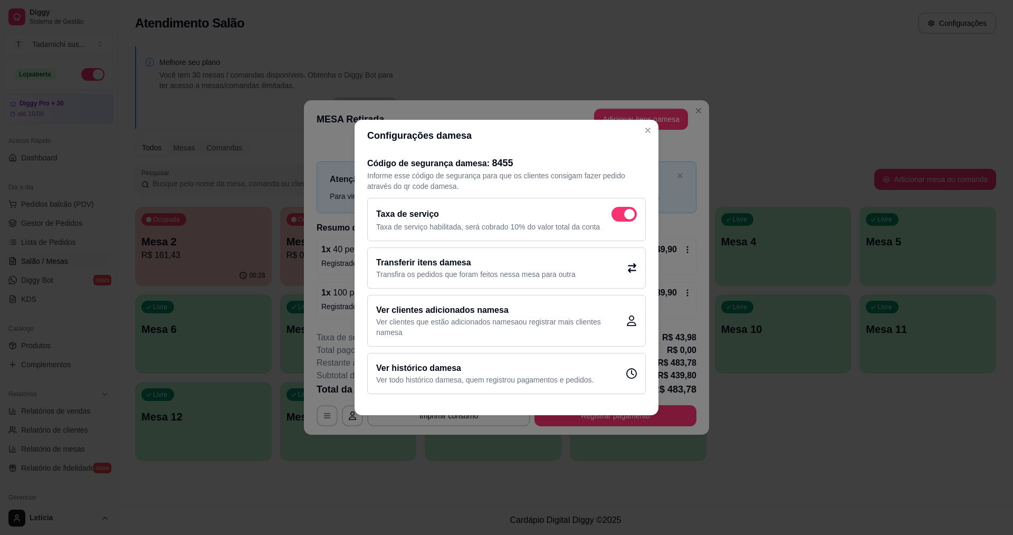
click at [632, 206] on div "Taxa de serviço Taxa de serviço habilitada, será cobrado 10% do valor total da …" at bounding box center [506, 219] width 279 height 43
checkbox input "false"
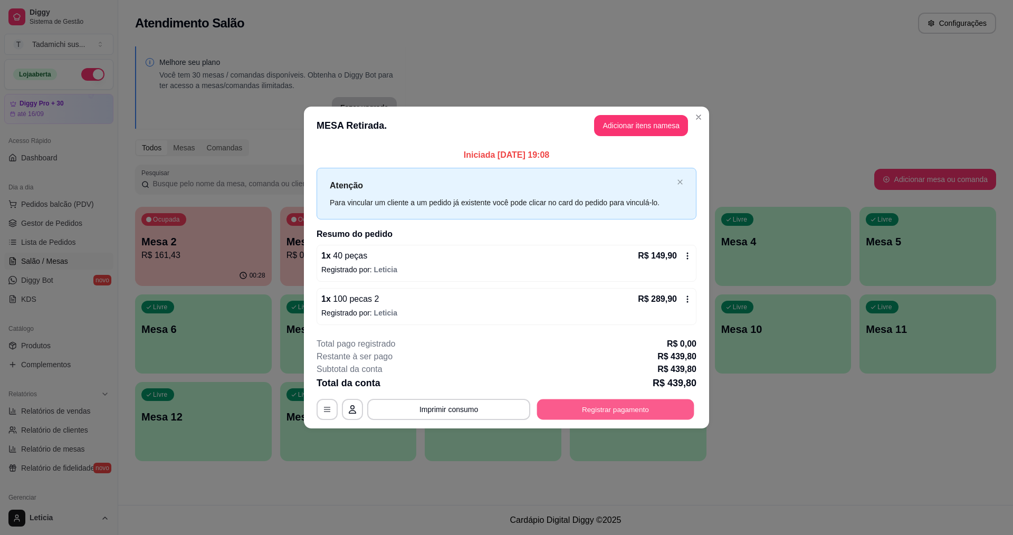
click at [545, 405] on button "Registrar pagamento" at bounding box center [615, 409] width 157 height 21
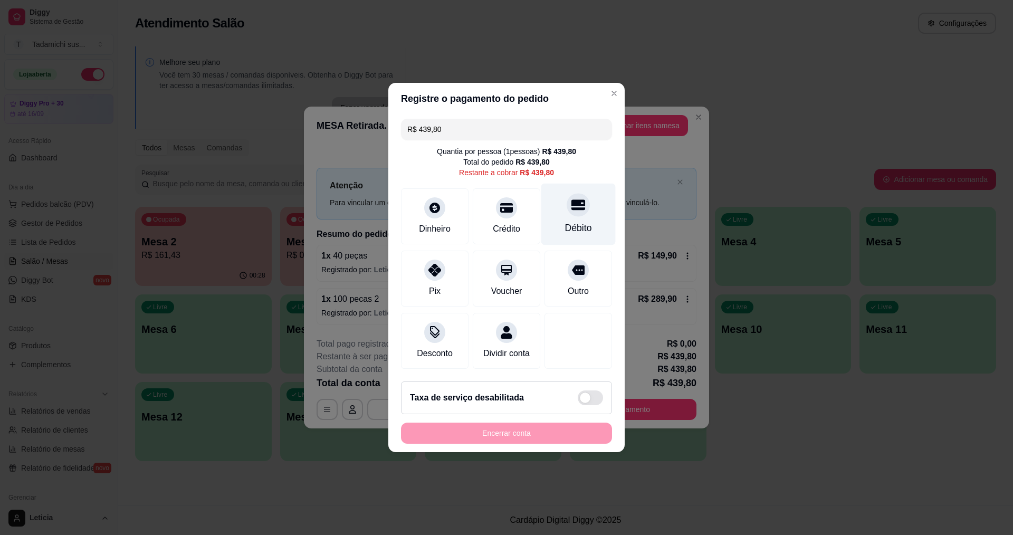
click at [575, 205] on icon at bounding box center [578, 205] width 14 height 14
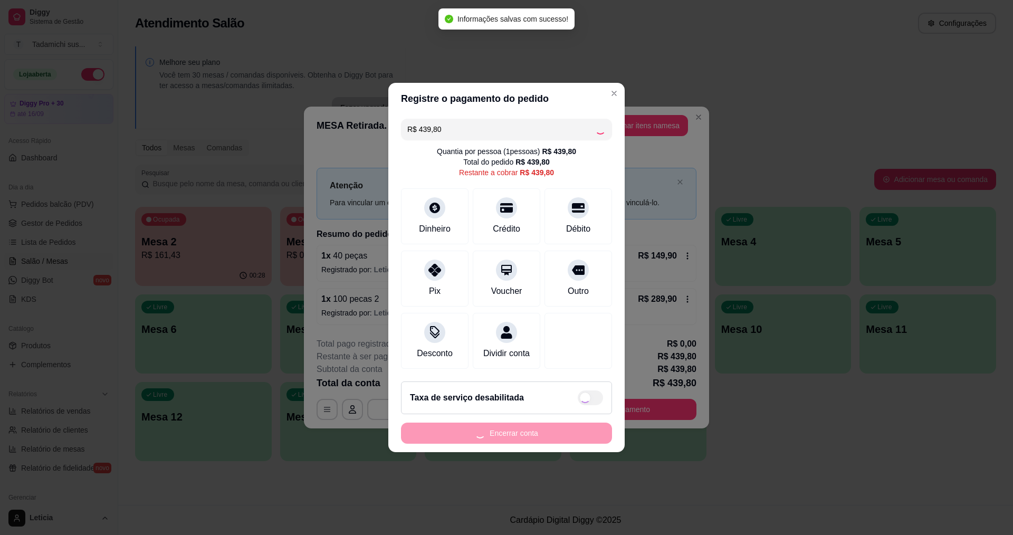
type input "R$ 0,00"
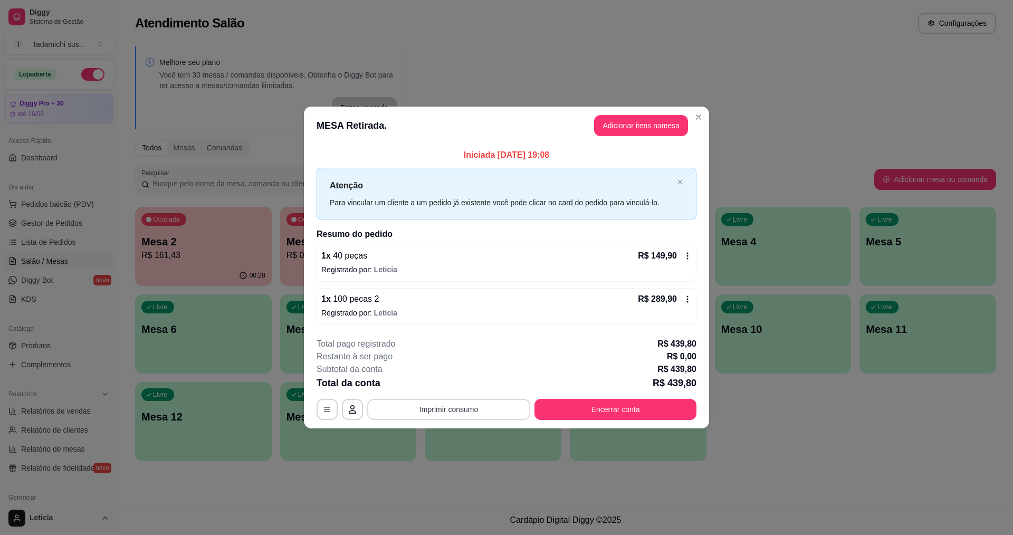
click at [477, 412] on button "Imprimir consumo" at bounding box center [448, 409] width 163 height 21
click at [475, 386] on button "IMPRESSORA HAYOM" at bounding box center [451, 385] width 81 height 17
click at [571, 402] on button "Encerrar conta" at bounding box center [615, 409] width 162 height 21
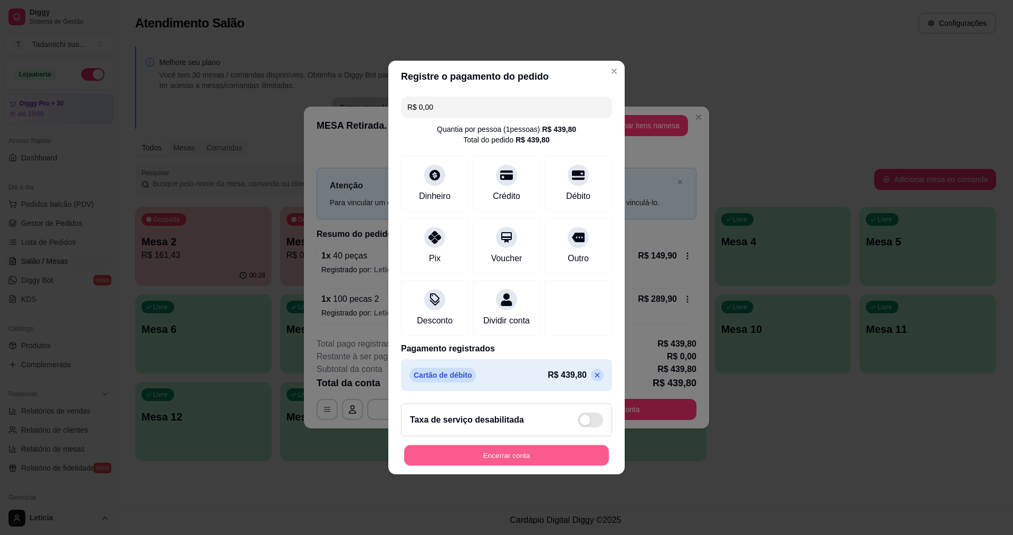
click at [556, 456] on button "Encerrar conta" at bounding box center [506, 455] width 205 height 21
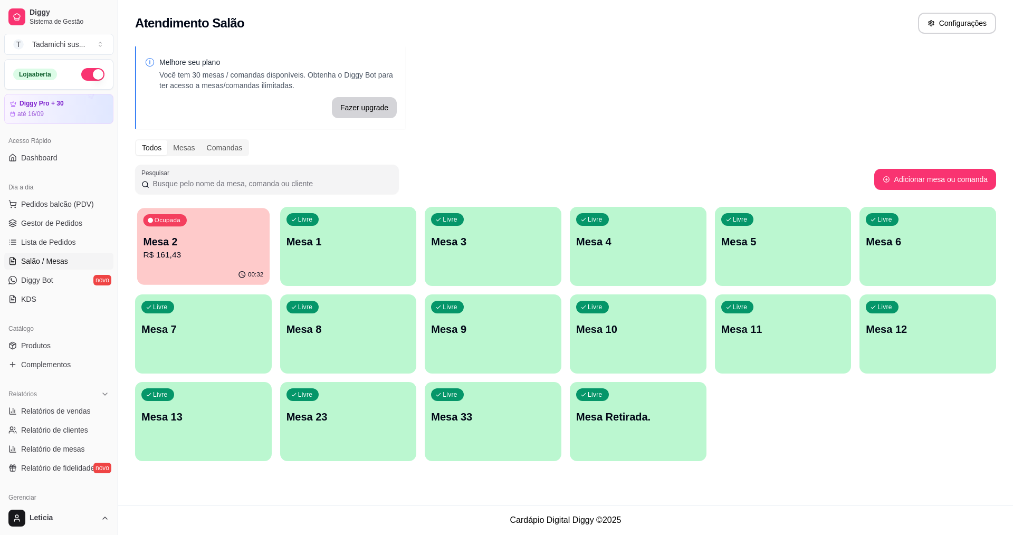
click at [242, 233] on div "Ocupada Mesa 2 R$ 161,43" at bounding box center [203, 236] width 132 height 57
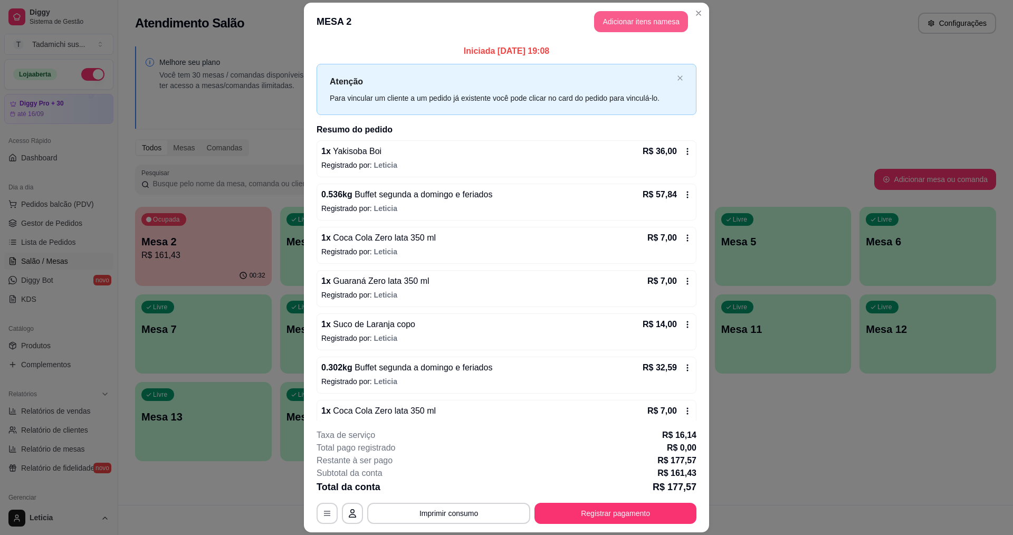
click at [598, 24] on button "Adicionar itens na mesa" at bounding box center [641, 21] width 94 height 21
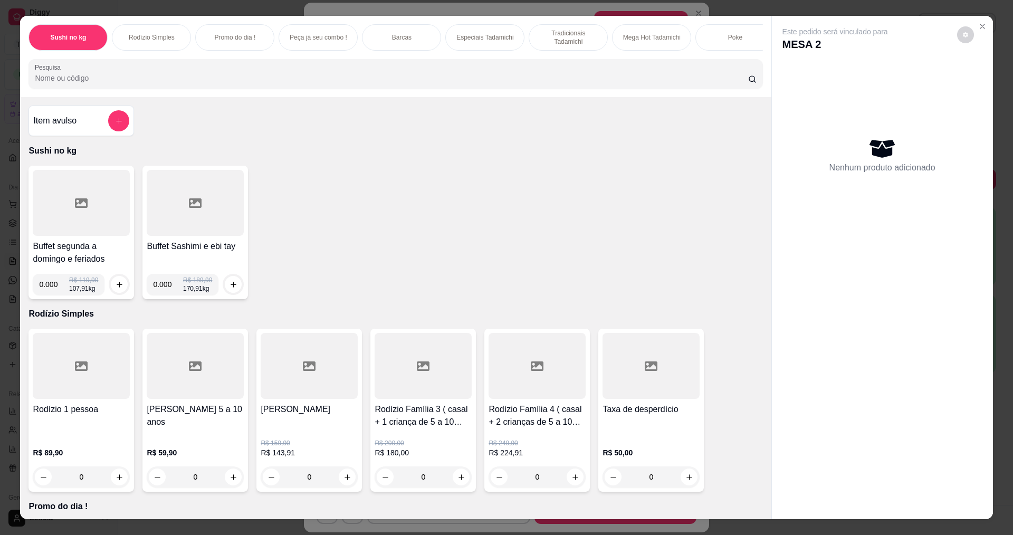
click at [167, 292] on input "0.000" at bounding box center [168, 284] width 30 height 21
type input "0.214"
click at [231, 289] on icon "increase-product-quantity" at bounding box center [234, 285] width 8 height 8
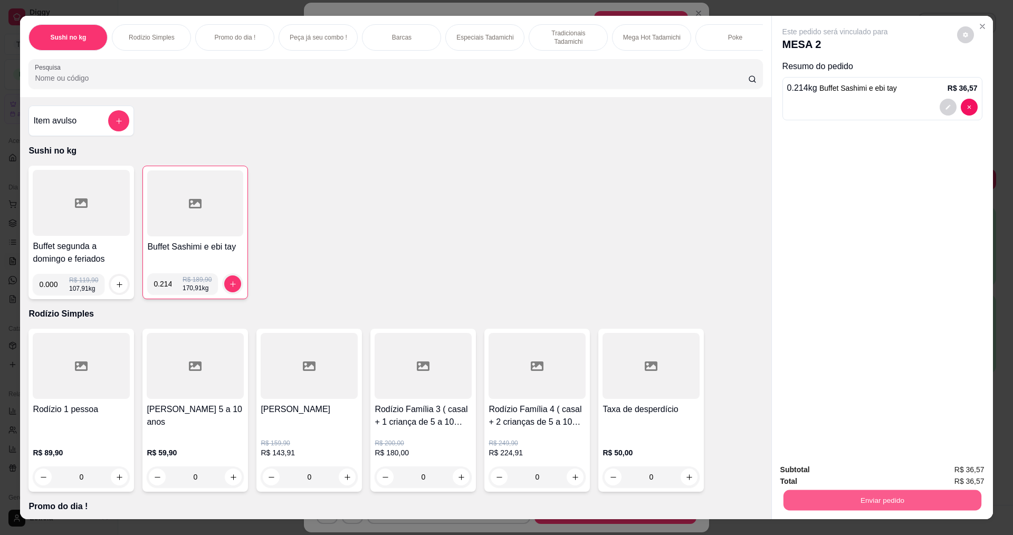
click at [843, 495] on button "Enviar pedido" at bounding box center [882, 500] width 198 height 21
click at [834, 475] on button "Não registrar e enviar pedido" at bounding box center [847, 474] width 107 height 20
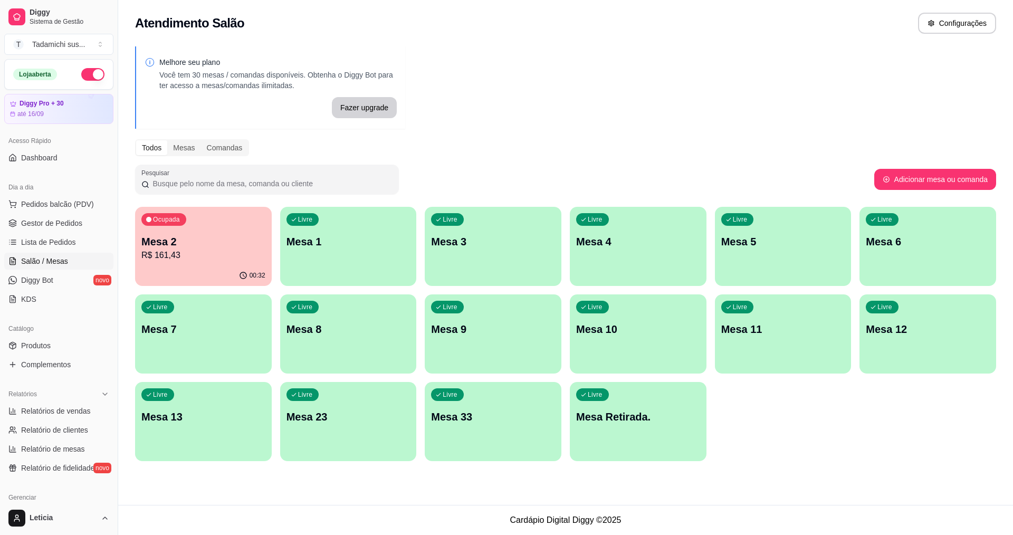
click at [184, 414] on p "Mesa 13" at bounding box center [203, 416] width 124 height 15
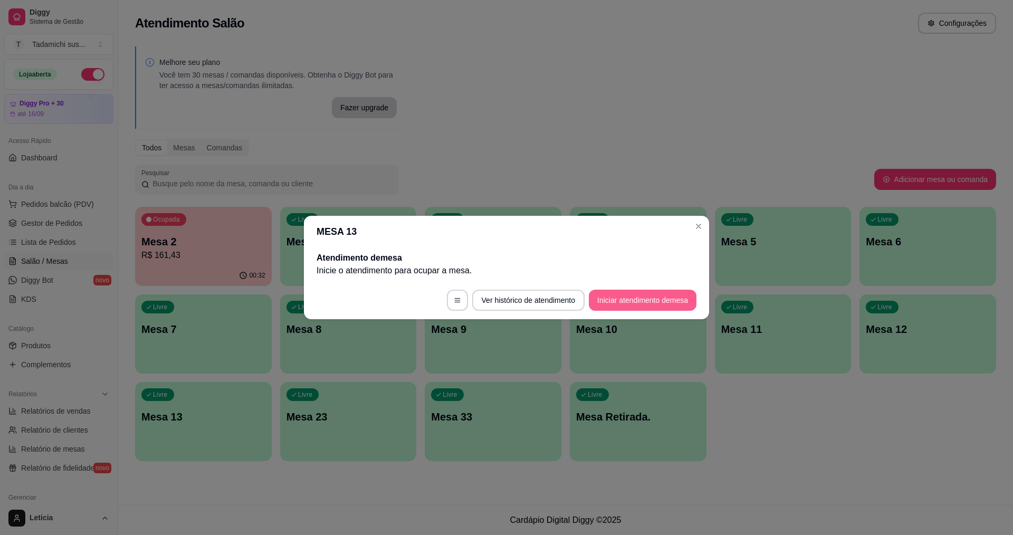
click at [598, 299] on button "Iniciar atendimento de mesa" at bounding box center [643, 300] width 108 height 21
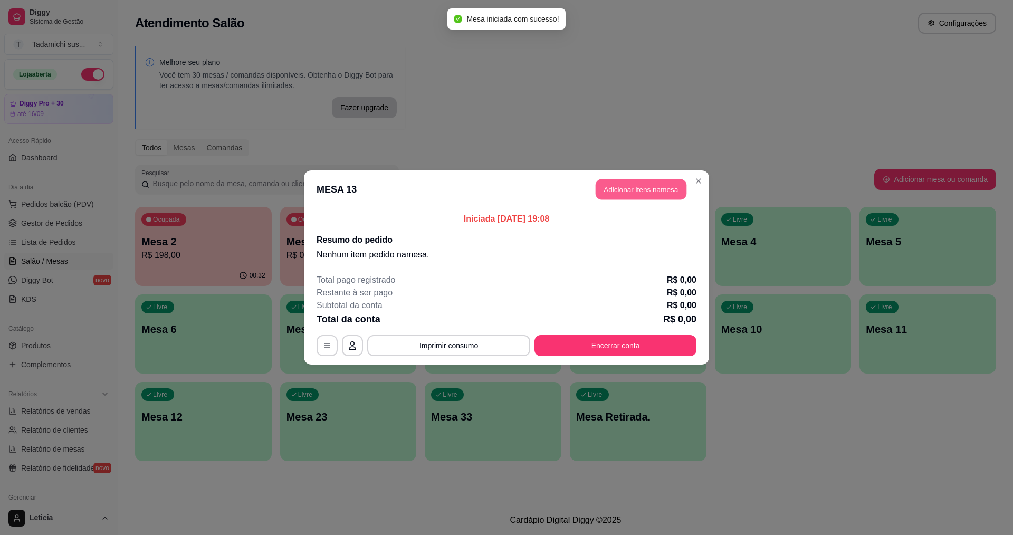
click at [626, 197] on button "Adicionar itens na mesa" at bounding box center [641, 189] width 91 height 21
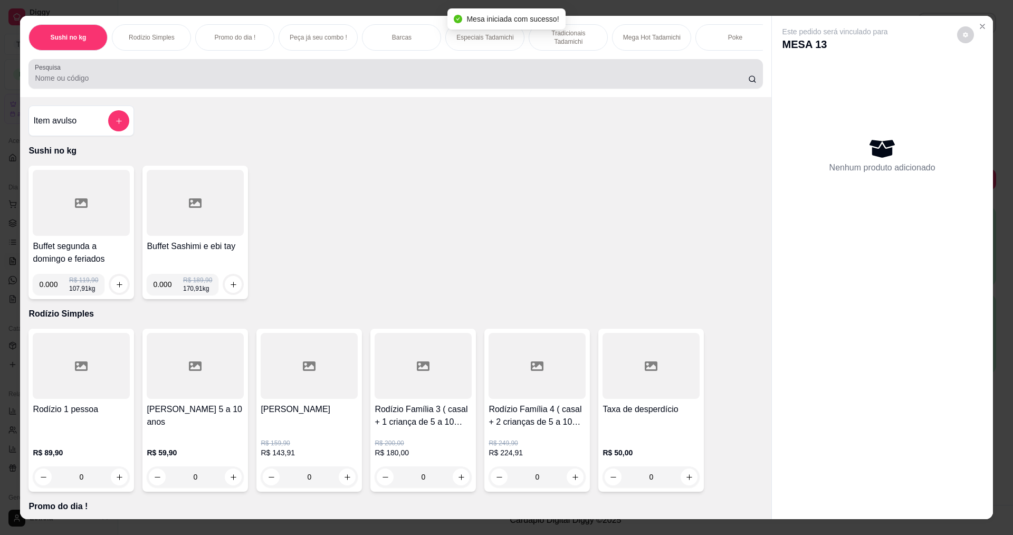
click at [397, 83] on input "Pesquisa" at bounding box center [391, 78] width 713 height 11
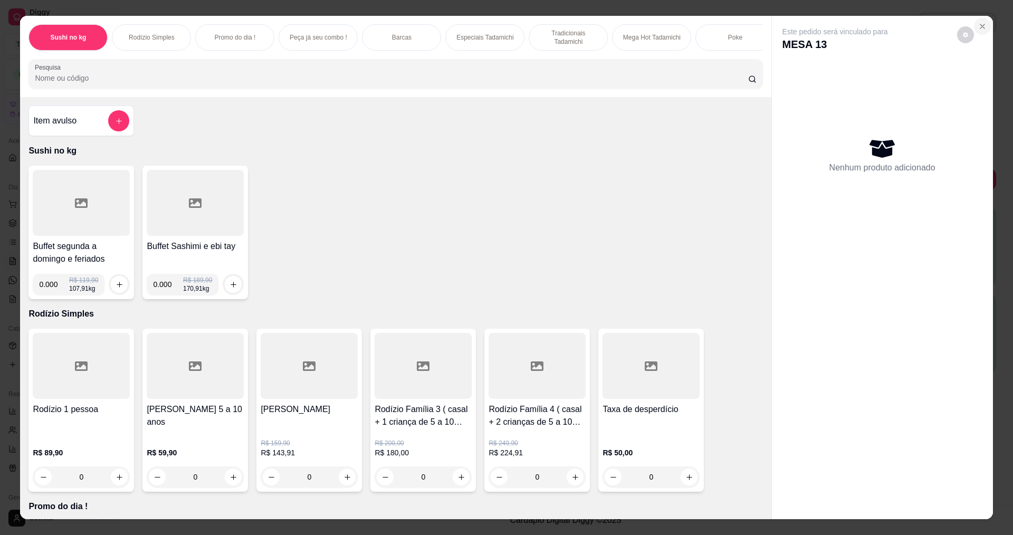
click at [978, 26] on icon "Close" at bounding box center [982, 26] width 8 height 8
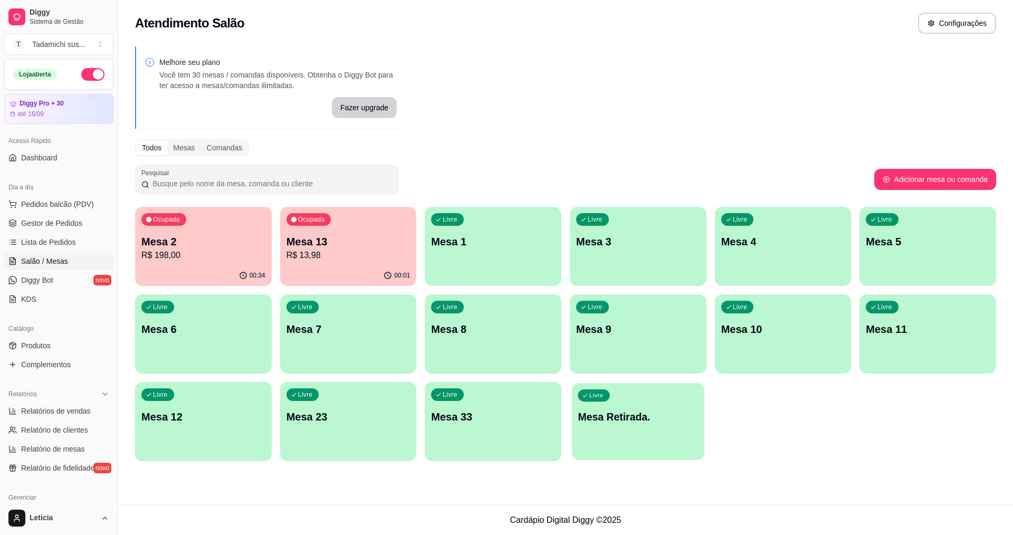
click at [631, 427] on div "Livre Mesa Retirada." at bounding box center [638, 415] width 132 height 64
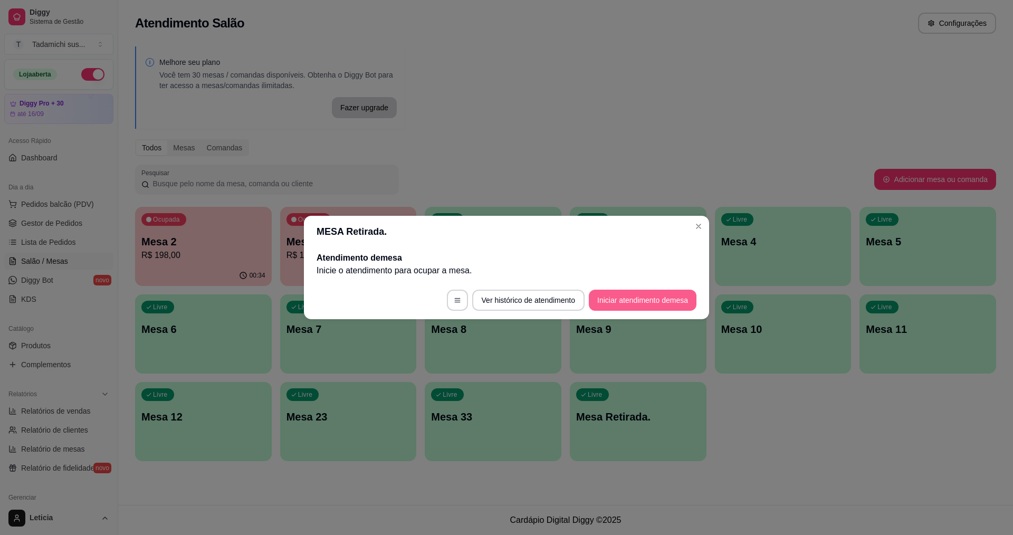
click at [610, 293] on button "Iniciar atendimento de mesa" at bounding box center [643, 300] width 108 height 21
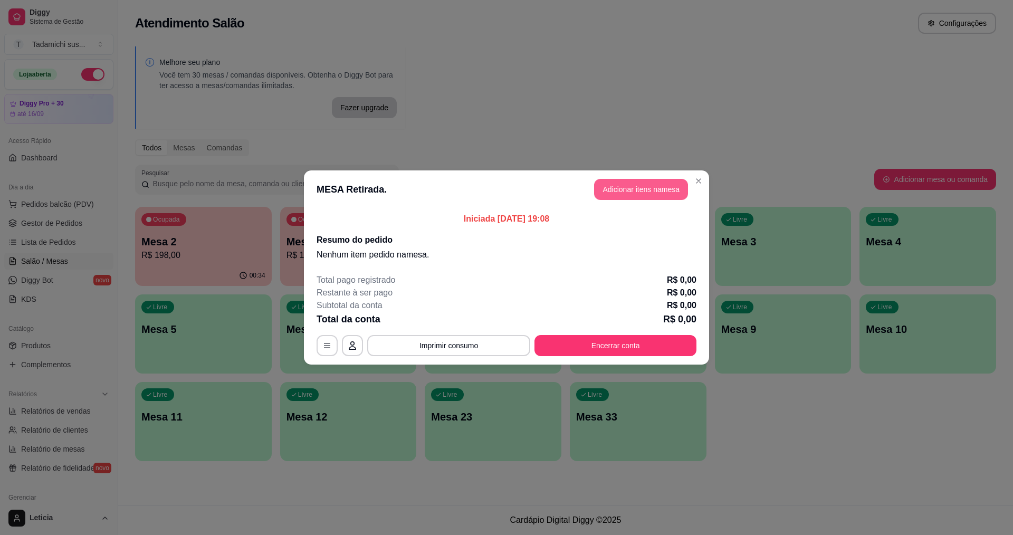
click at [630, 194] on button "Adicionar itens na mesa" at bounding box center [641, 189] width 94 height 21
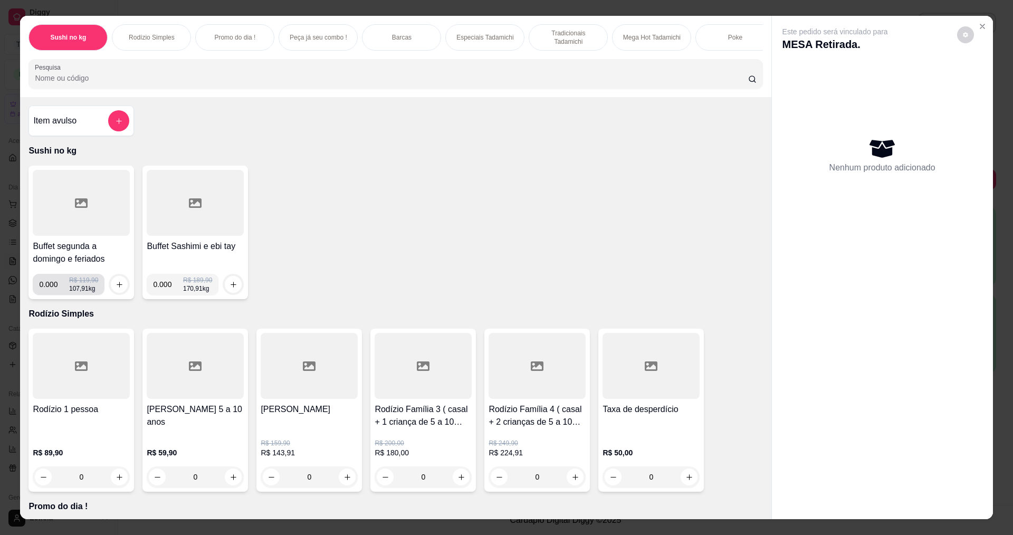
click at [52, 291] on input "0.000" at bounding box center [54, 284] width 30 height 21
type input "0.512"
click at [116, 289] on icon "increase-product-quantity" at bounding box center [120, 285] width 8 height 8
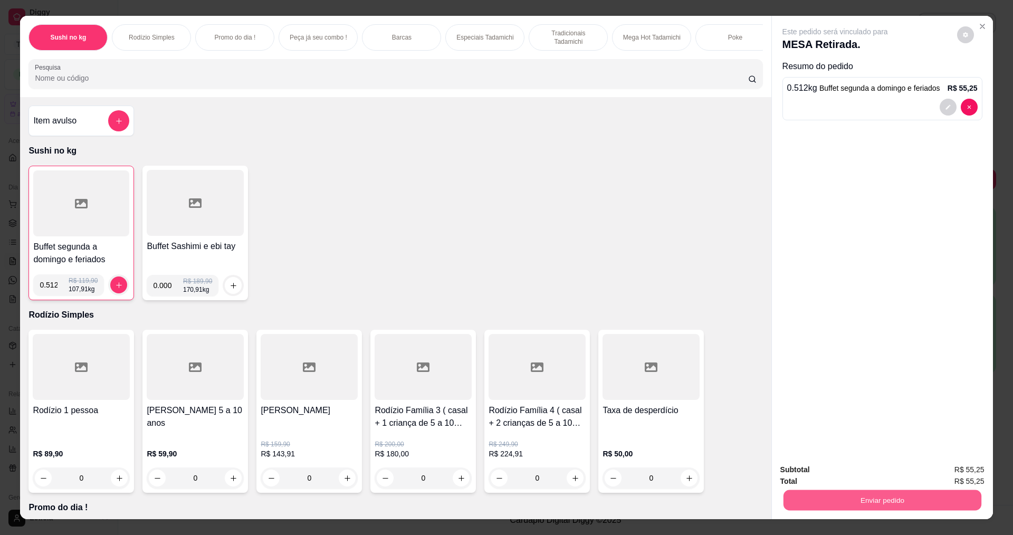
click at [932, 505] on button "Enviar pedido" at bounding box center [882, 500] width 198 height 21
click at [868, 475] on button "Não registrar e enviar pedido" at bounding box center [846, 473] width 114 height 21
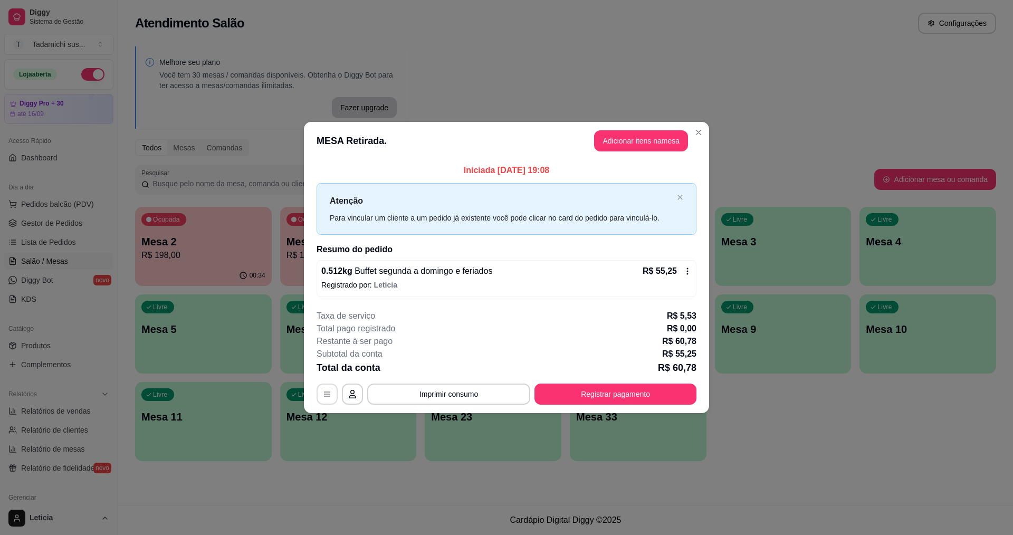
click at [336, 396] on button "button" at bounding box center [327, 394] width 21 height 21
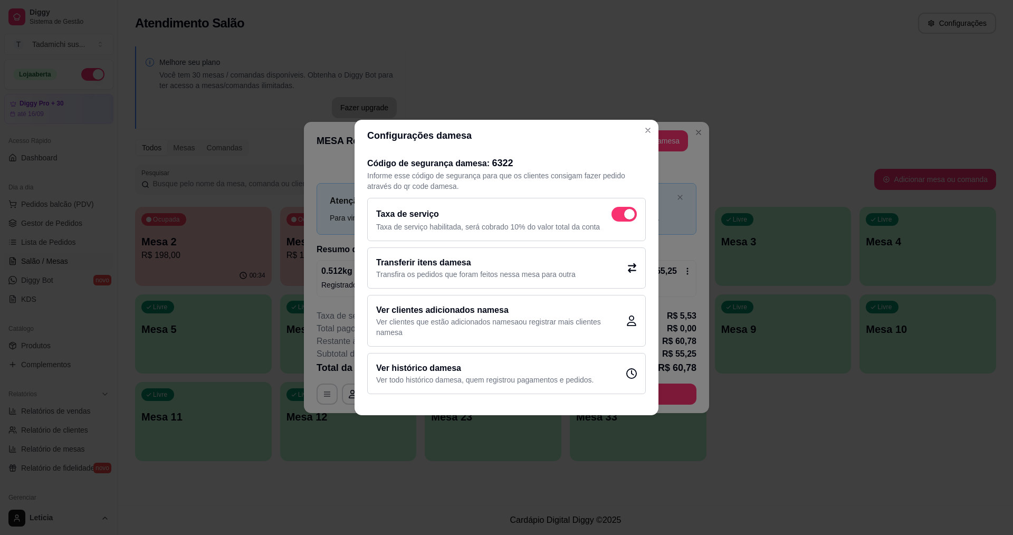
click at [620, 214] on span at bounding box center [623, 214] width 25 height 15
click at [618, 216] on input "checkbox" at bounding box center [614, 219] width 7 height 7
checkbox input "false"
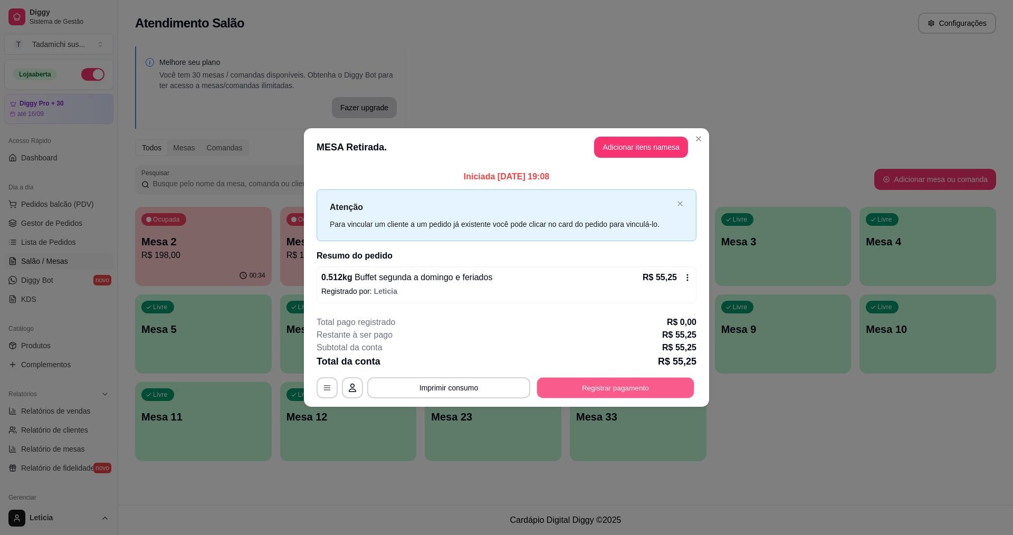
click at [572, 383] on button "Registrar pagamento" at bounding box center [615, 387] width 157 height 21
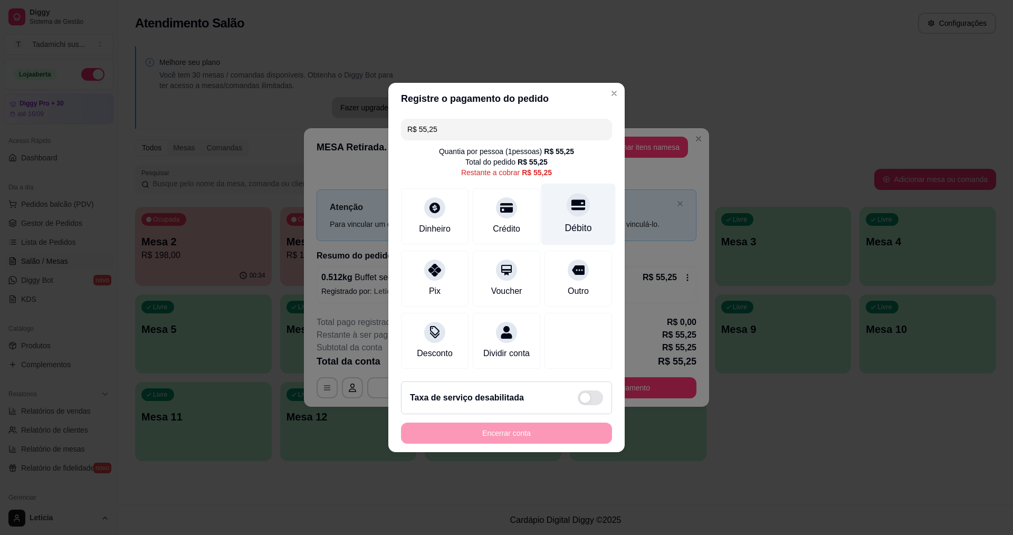
click at [577, 221] on div "Débito" at bounding box center [578, 228] width 27 height 14
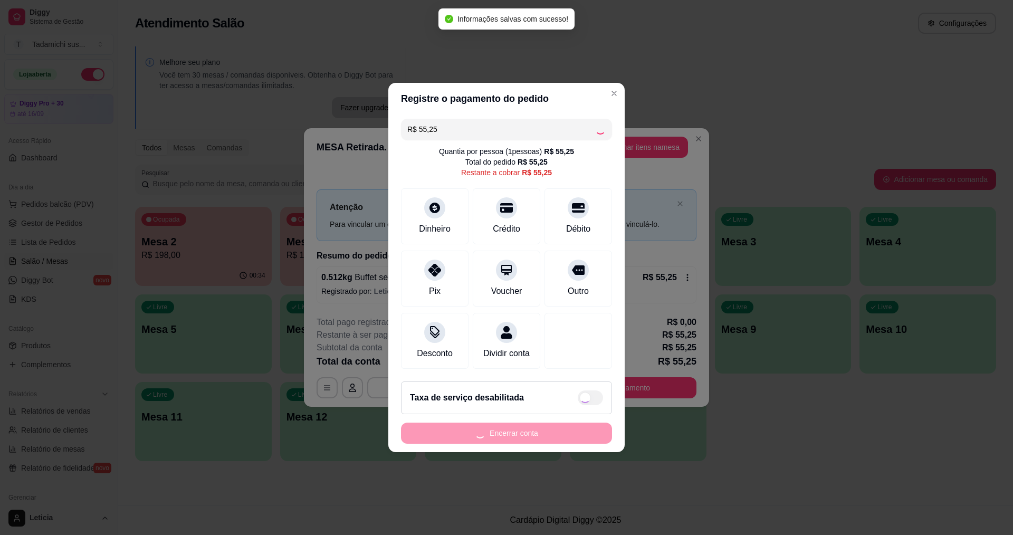
type input "R$ 0,00"
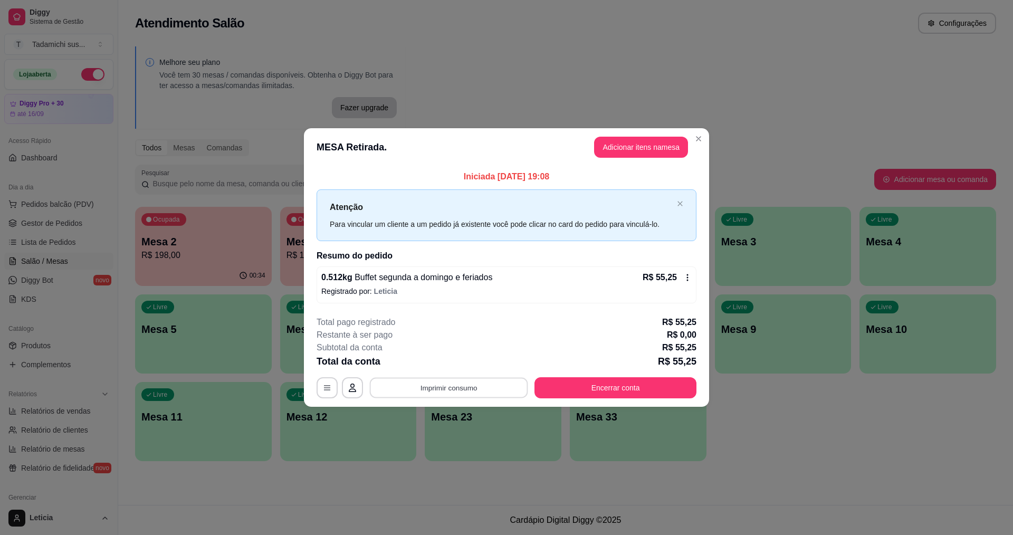
click at [484, 388] on button "Imprimir consumo" at bounding box center [449, 387] width 158 height 21
click at [434, 340] on button "IMPRESSORA" at bounding box center [451, 341] width 81 height 17
click at [588, 390] on button "Encerrar conta" at bounding box center [615, 387] width 162 height 21
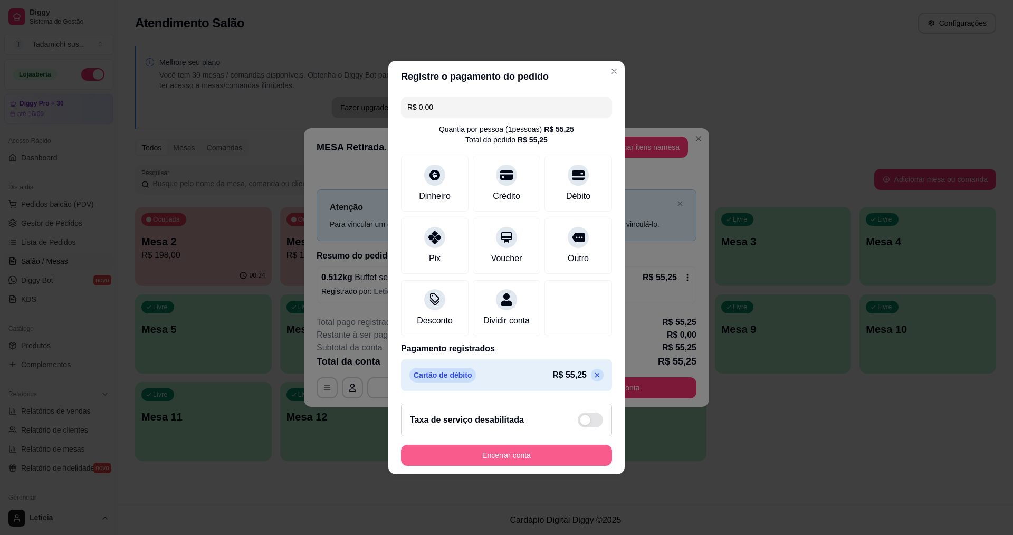
click at [550, 458] on button "Encerrar conta" at bounding box center [506, 455] width 211 height 21
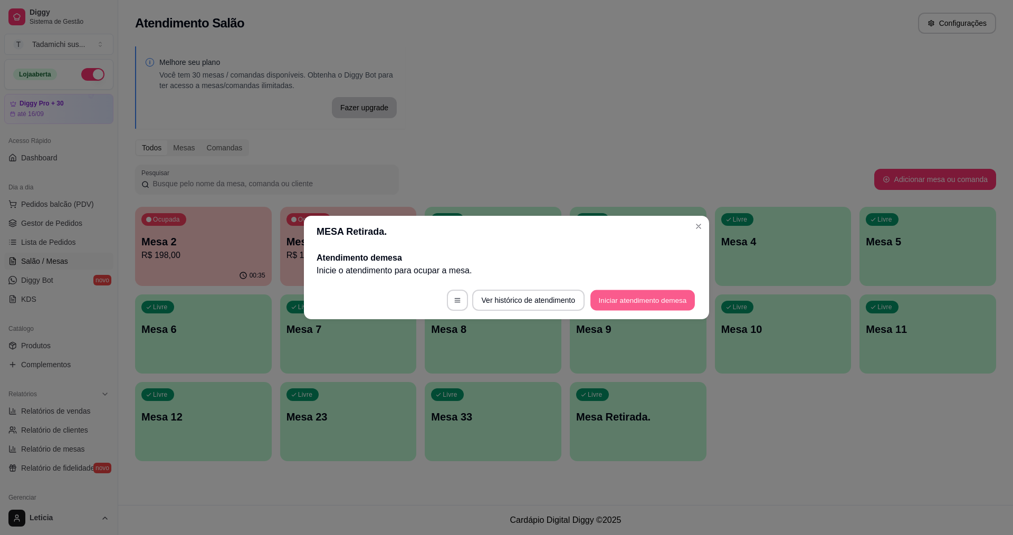
click at [662, 302] on button "Iniciar atendimento de mesa" at bounding box center [642, 300] width 104 height 21
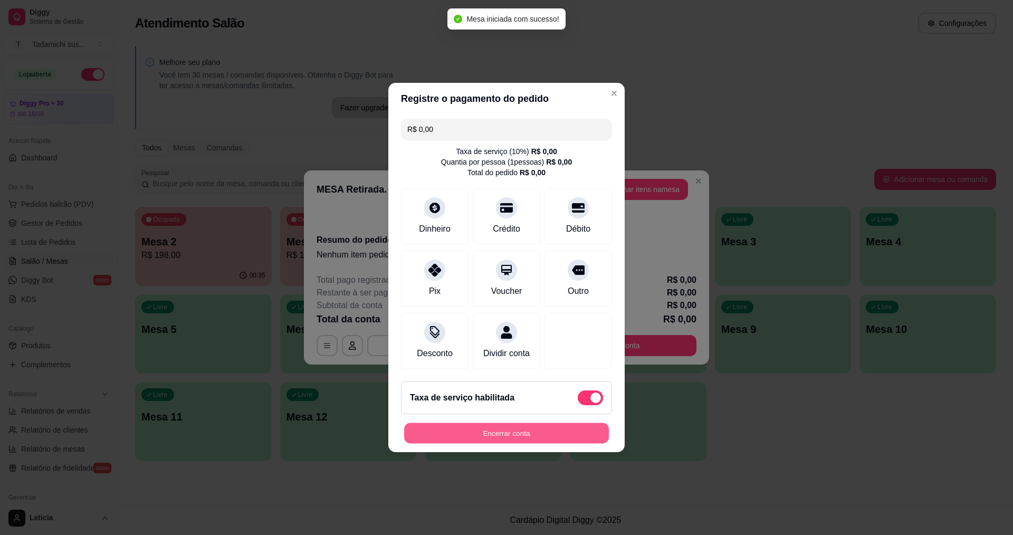
click at [504, 437] on button "Encerrar conta" at bounding box center [506, 433] width 205 height 21
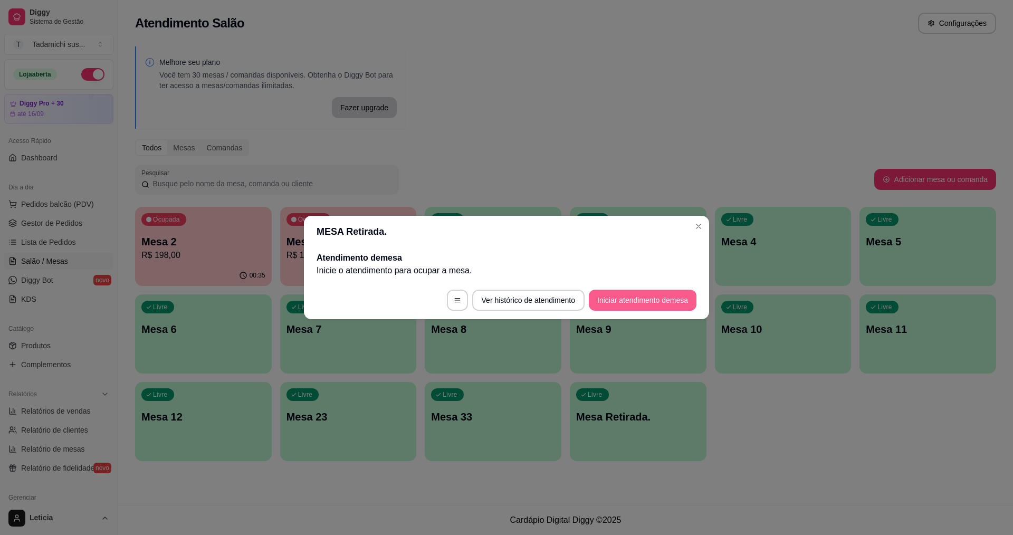
click at [649, 302] on button "Iniciar atendimento de mesa" at bounding box center [643, 300] width 108 height 21
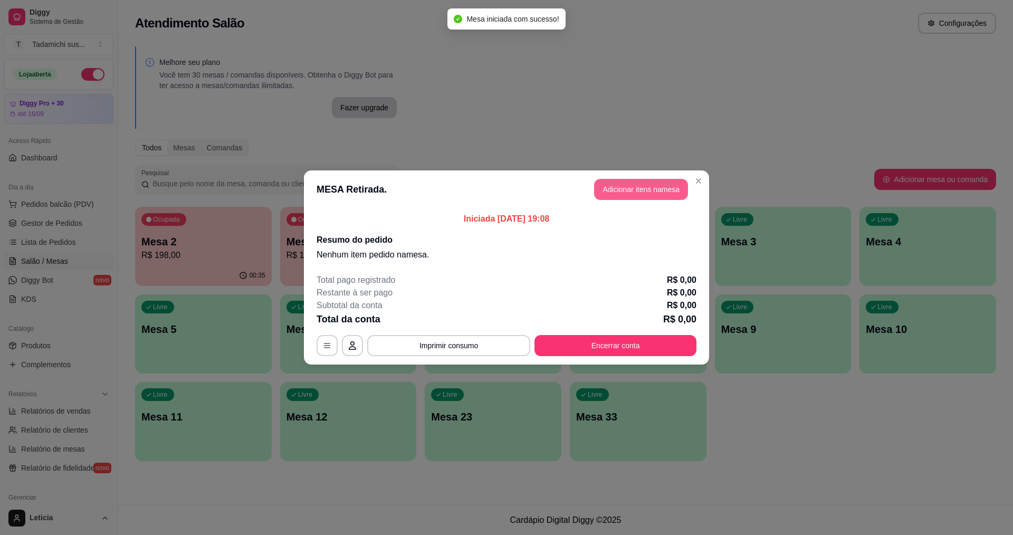
click at [629, 189] on button "Adicionar itens na mesa" at bounding box center [641, 189] width 94 height 21
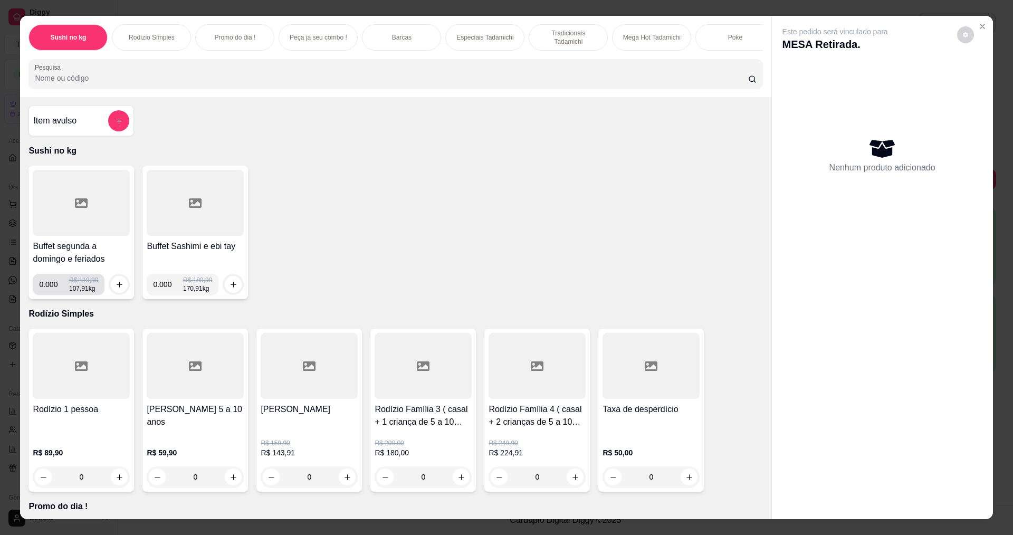
click at [52, 295] on input "0.000" at bounding box center [54, 284] width 30 height 21
type input "0.274"
click at [110, 283] on div at bounding box center [119, 284] width 21 height 21
click at [111, 293] on button "increase-product-quantity" at bounding box center [119, 284] width 17 height 17
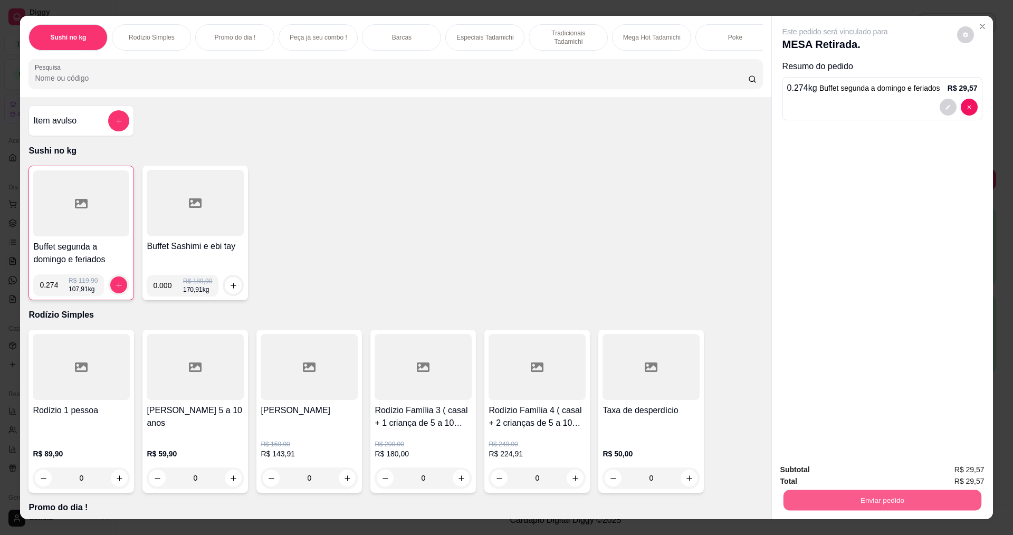
click at [846, 494] on button "Enviar pedido" at bounding box center [882, 500] width 198 height 21
click at [856, 477] on button "Não registrar e enviar pedido" at bounding box center [847, 474] width 107 height 20
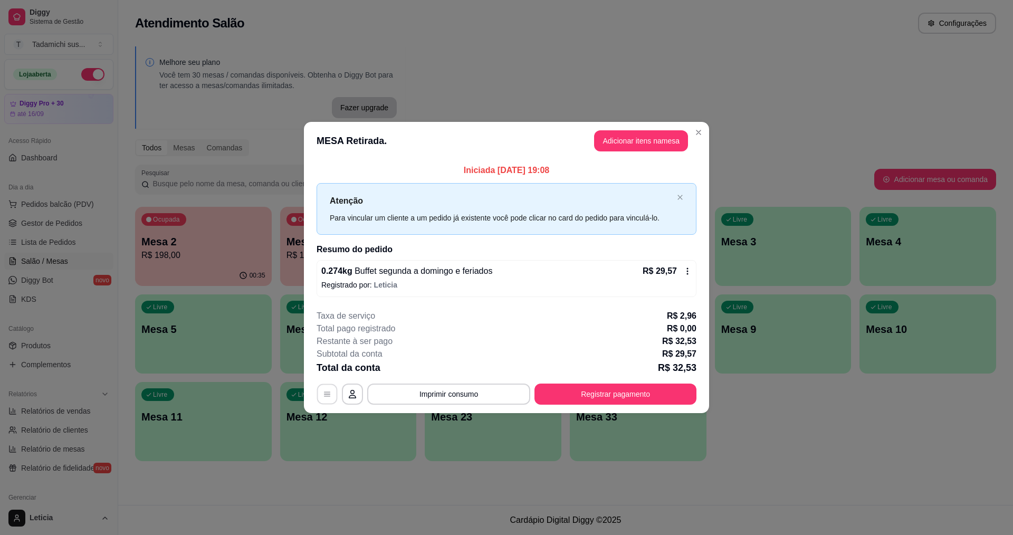
click at [329, 386] on button "button" at bounding box center [327, 394] width 21 height 21
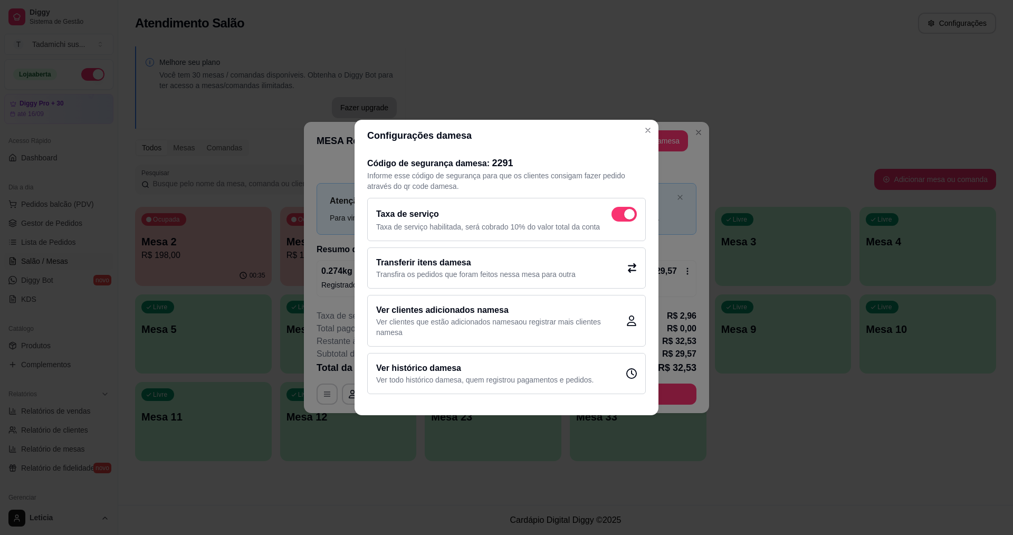
click at [634, 213] on span at bounding box center [629, 214] width 11 height 11
click at [618, 216] on input "checkbox" at bounding box center [614, 219] width 7 height 7
checkbox input "false"
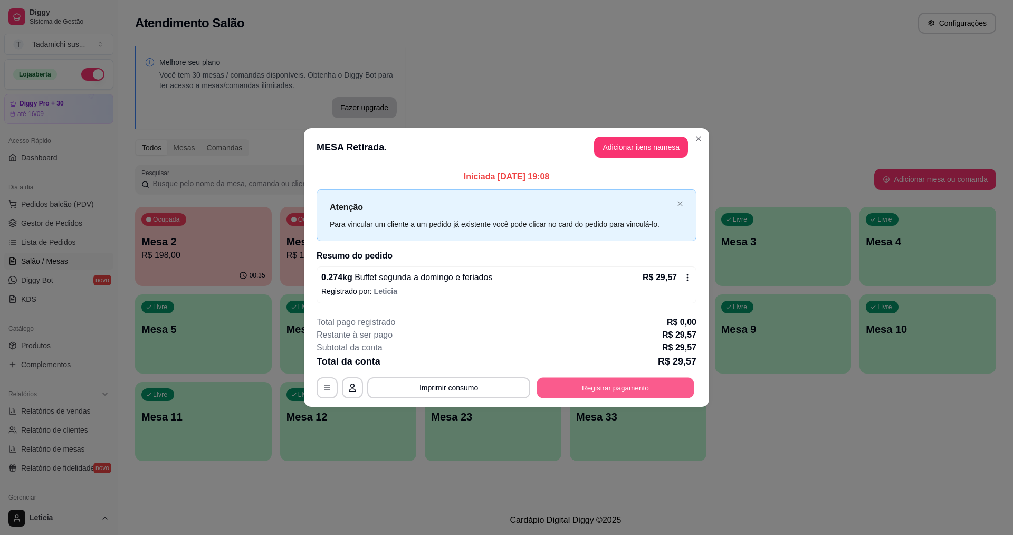
click at [554, 387] on button "Registrar pagamento" at bounding box center [615, 387] width 157 height 21
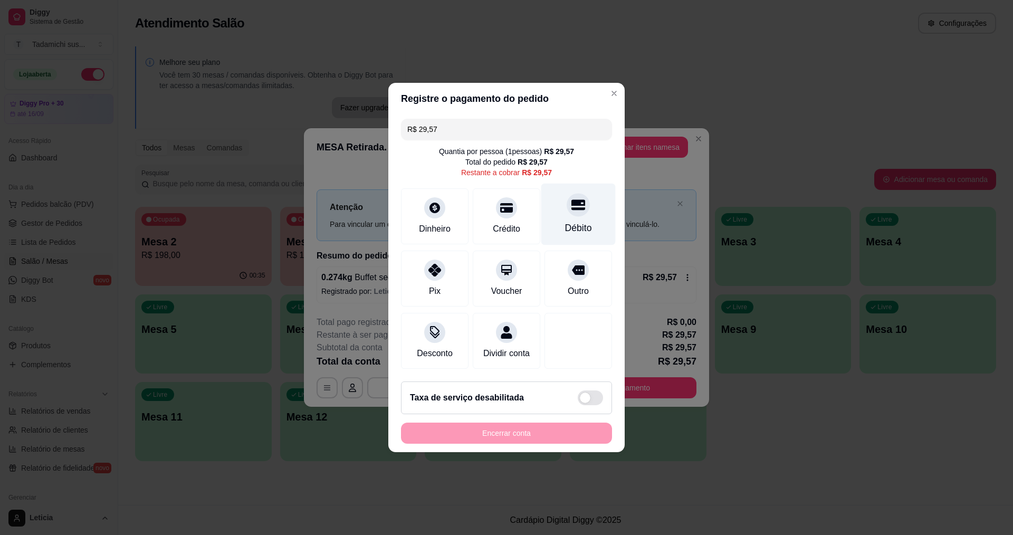
click at [579, 212] on div "Débito" at bounding box center [578, 215] width 74 height 62
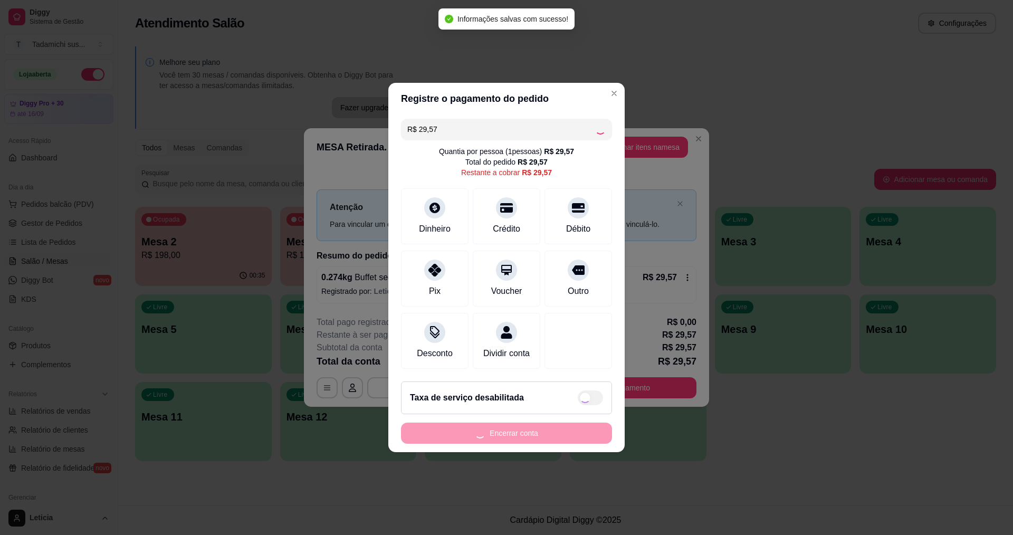
type input "R$ 0,00"
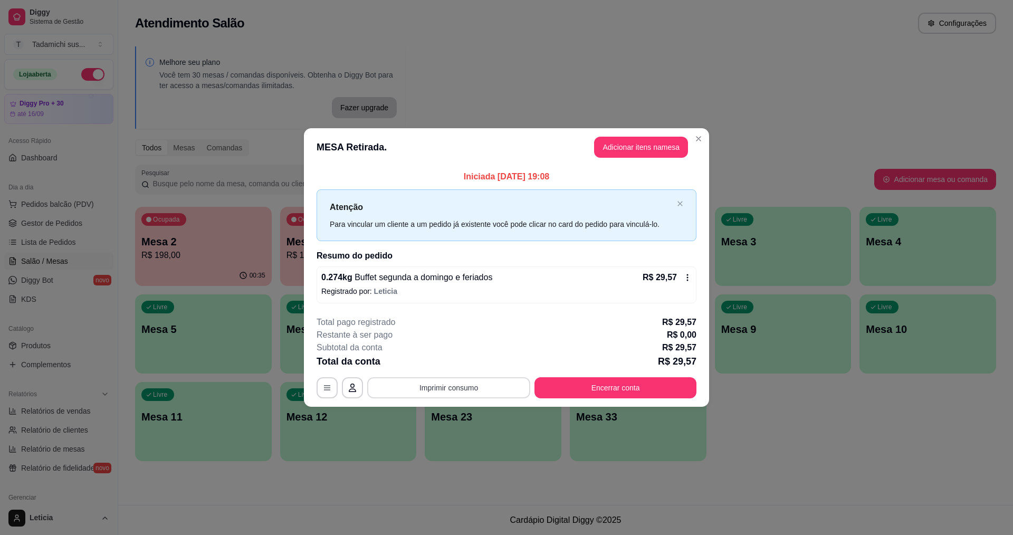
click at [461, 393] on button "Imprimir consumo" at bounding box center [448, 387] width 163 height 21
click at [458, 339] on button "IMPRESSORA" at bounding box center [451, 341] width 81 height 17
click at [577, 390] on button "Encerrar conta" at bounding box center [615, 387] width 162 height 21
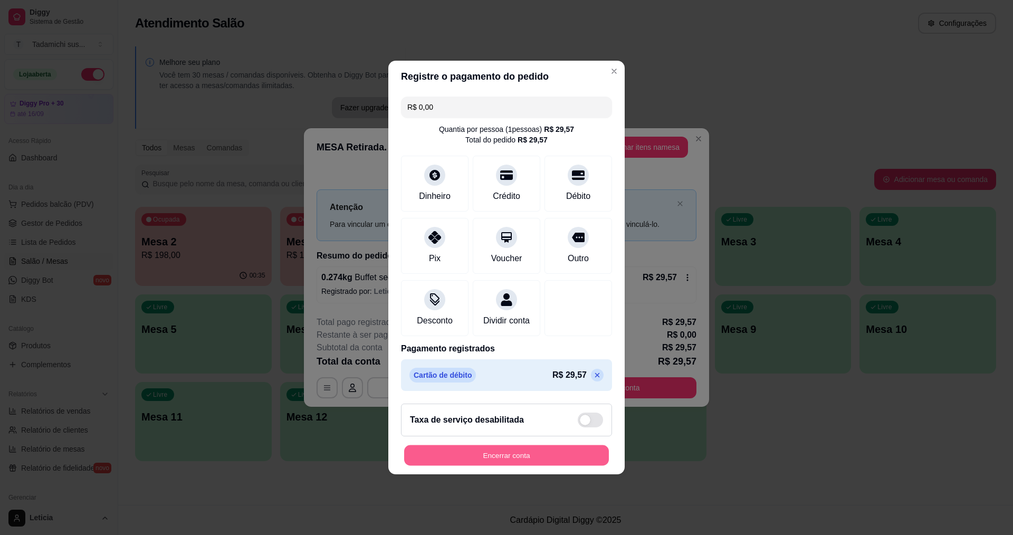
click at [551, 456] on button "Encerrar conta" at bounding box center [506, 455] width 205 height 21
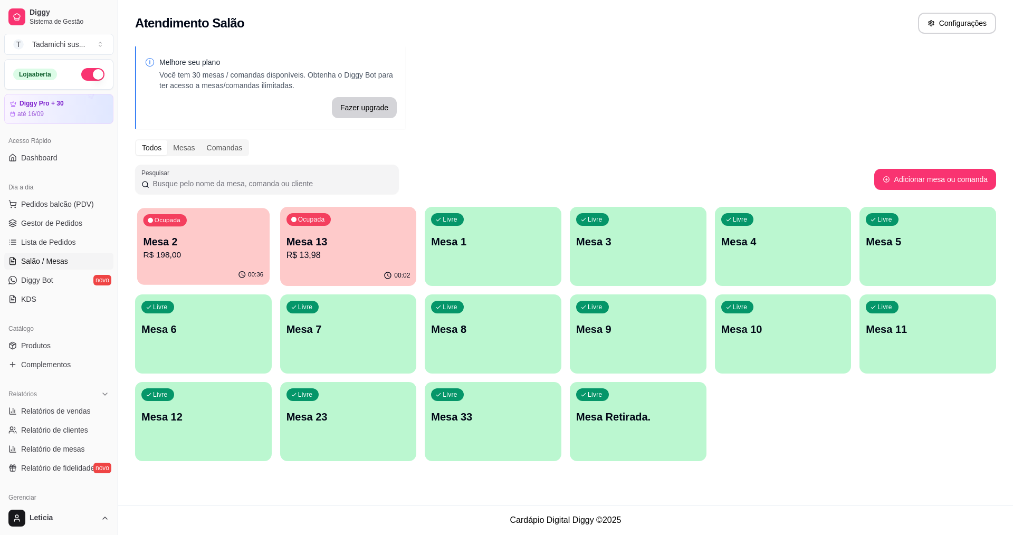
click at [190, 251] on p "R$ 198,00" at bounding box center [204, 255] width 120 height 12
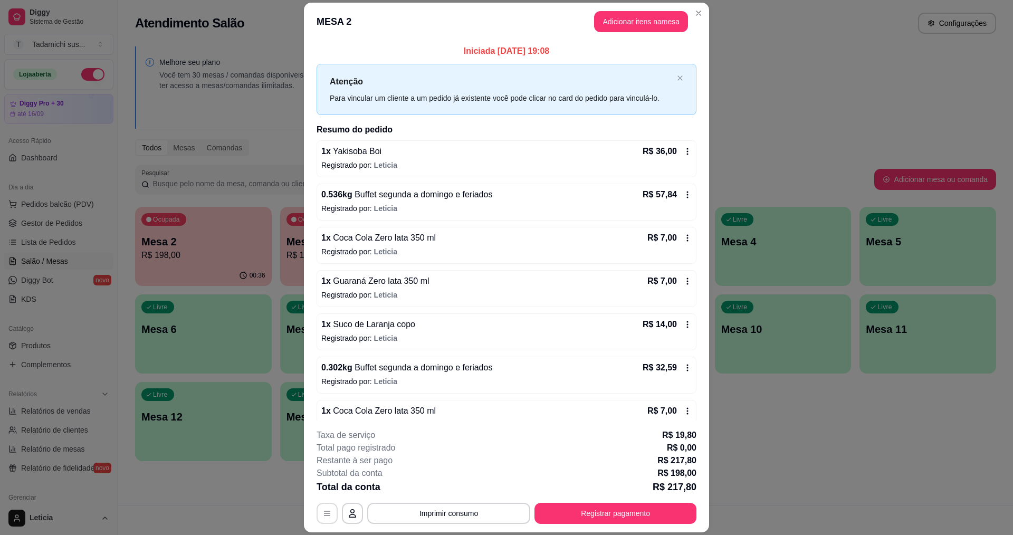
click at [318, 510] on button "button" at bounding box center [327, 513] width 21 height 21
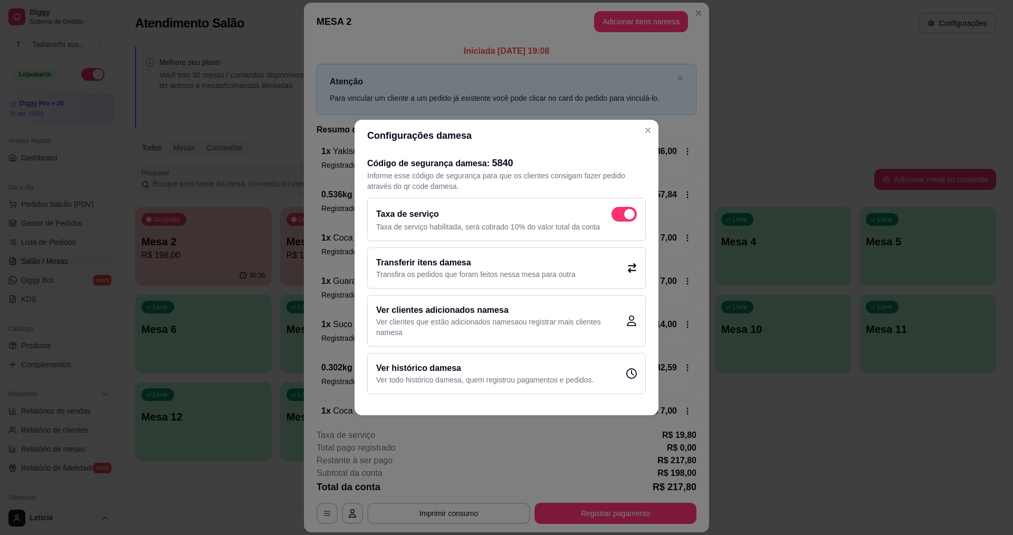
click at [620, 213] on span at bounding box center [623, 214] width 25 height 15
click at [618, 216] on input "checkbox" at bounding box center [614, 219] width 7 height 7
checkbox input "false"
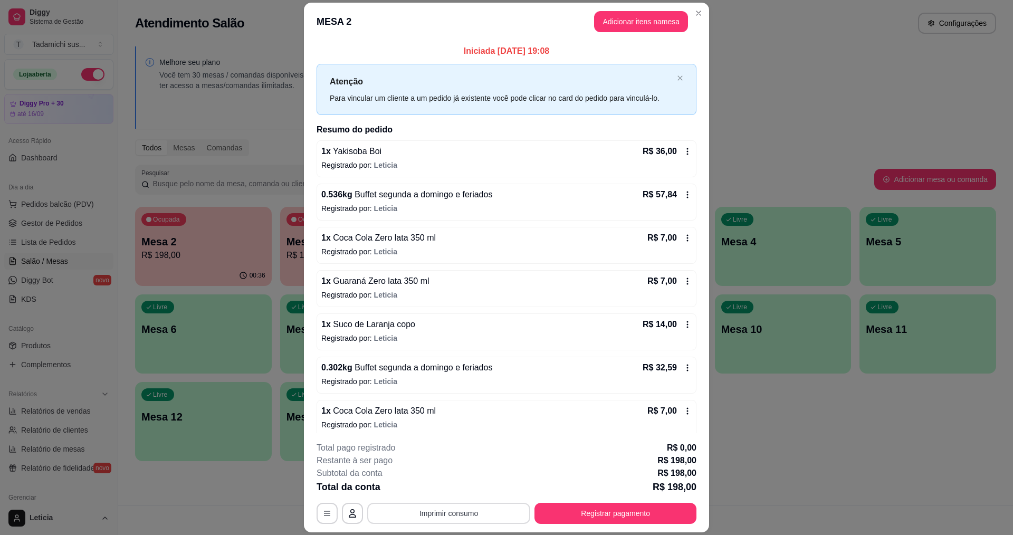
click at [434, 508] on button "Imprimir consumo" at bounding box center [448, 513] width 163 height 21
click at [423, 471] on button "IMPRESSORA" at bounding box center [447, 468] width 81 height 17
click at [555, 508] on button "Registrar pagamento" at bounding box center [615, 513] width 157 height 21
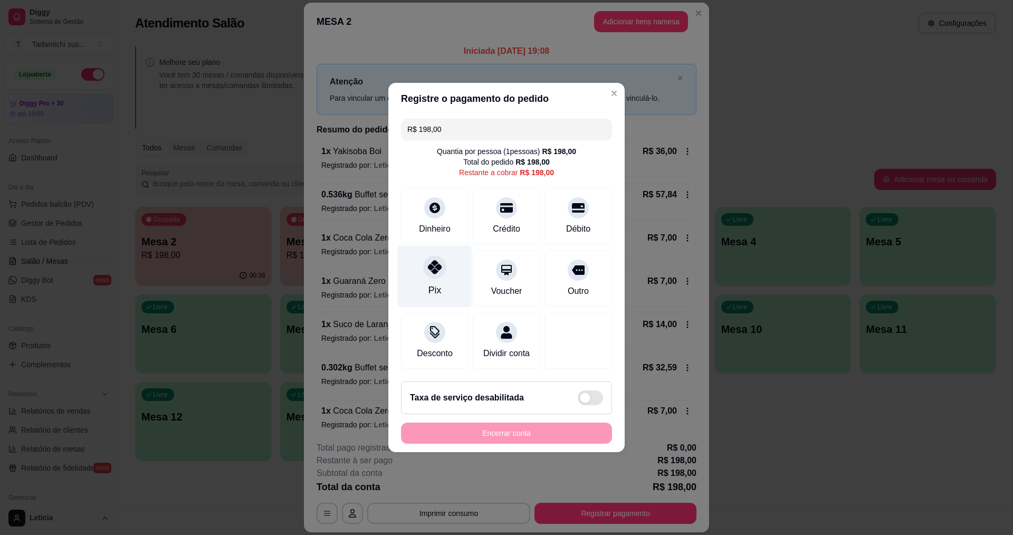
click at [437, 265] on icon at bounding box center [435, 267] width 14 height 14
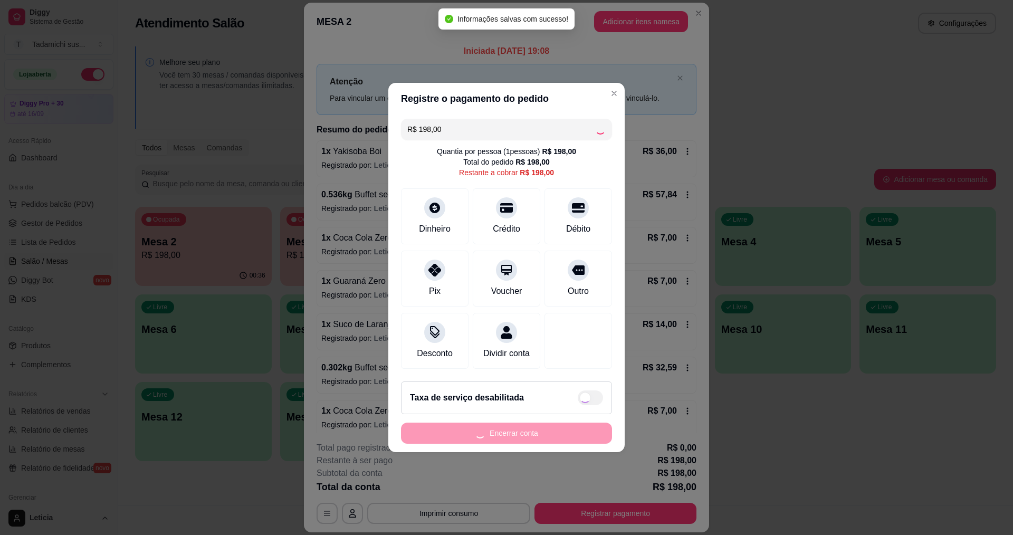
type input "R$ 0,00"
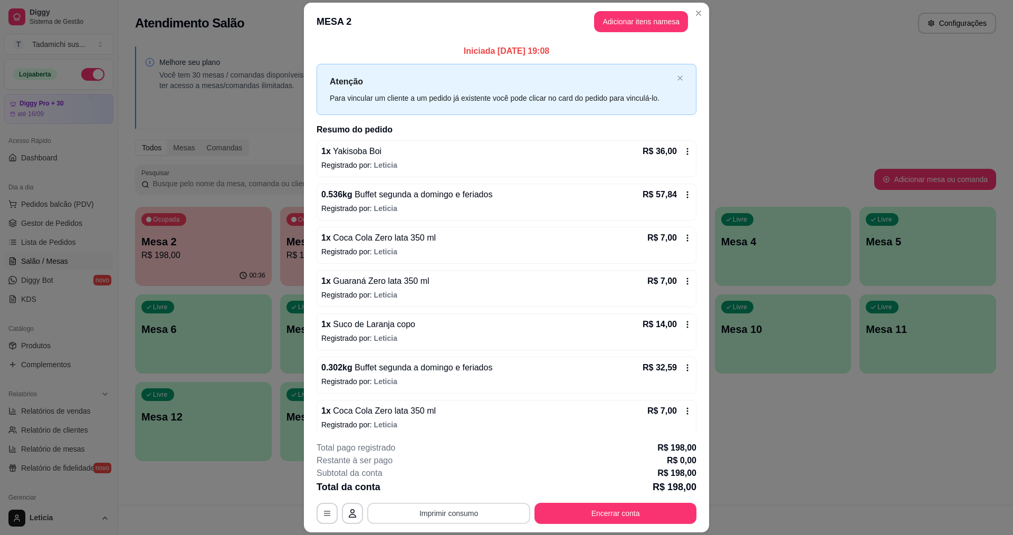
click at [427, 514] on button "Imprimir consumo" at bounding box center [448, 513] width 163 height 21
click at [429, 466] on button "IMPRESSORA" at bounding box center [447, 468] width 79 height 16
click at [617, 516] on button "Encerrar conta" at bounding box center [615, 513] width 157 height 21
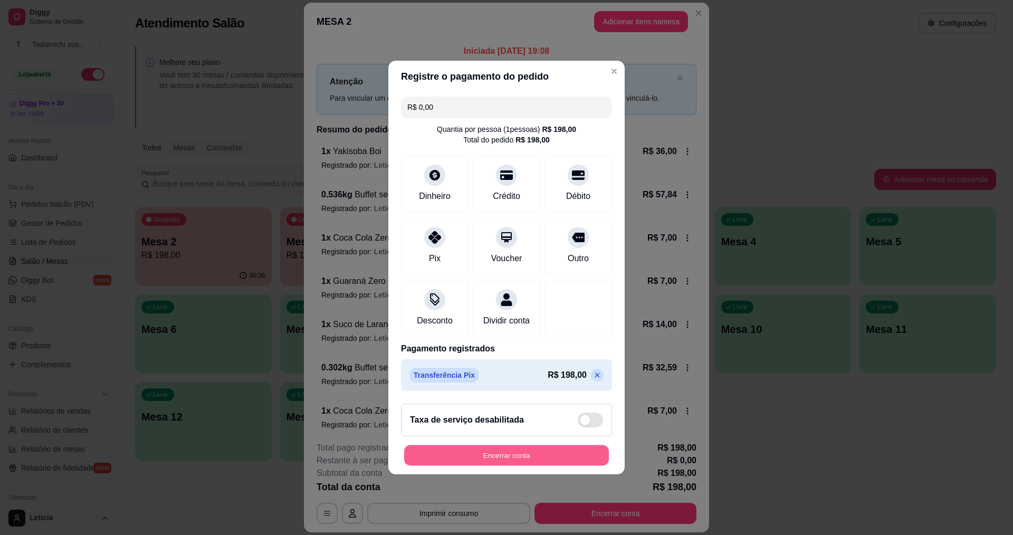
click at [586, 463] on button "Encerrar conta" at bounding box center [506, 455] width 205 height 21
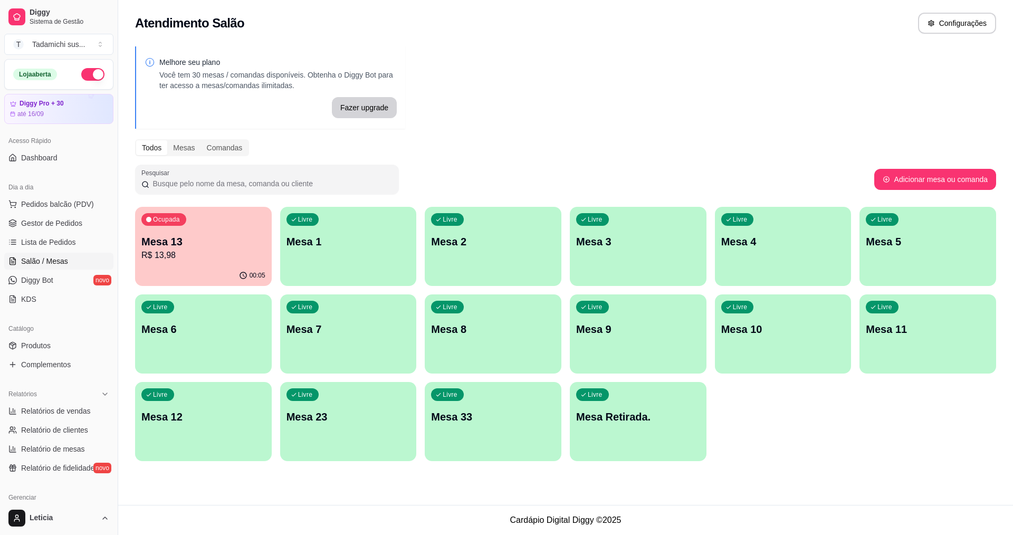
click at [211, 241] on p "Mesa 13" at bounding box center [203, 241] width 124 height 15
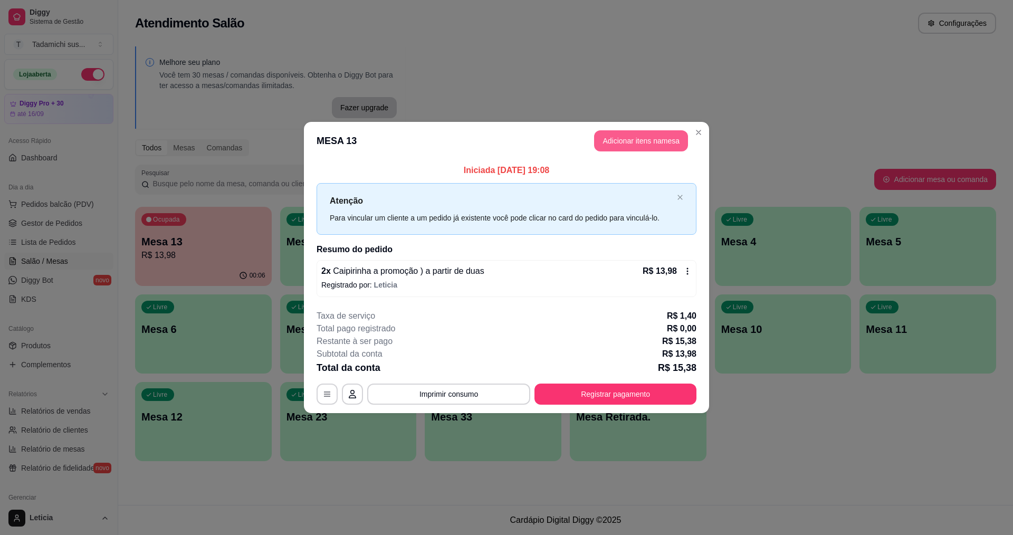
click at [679, 135] on button "Adicionar itens na mesa" at bounding box center [641, 140] width 94 height 21
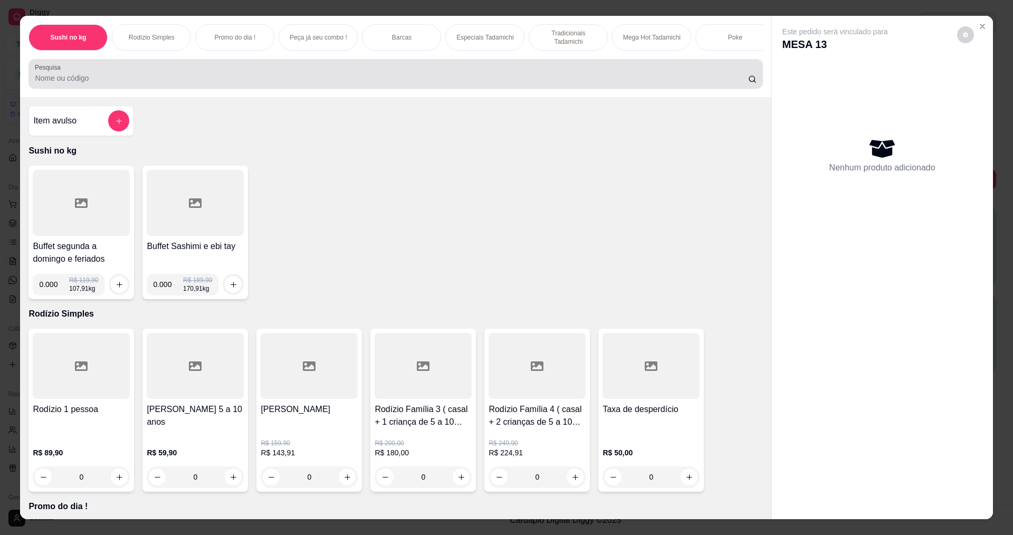
click at [481, 79] on div at bounding box center [395, 73] width 721 height 21
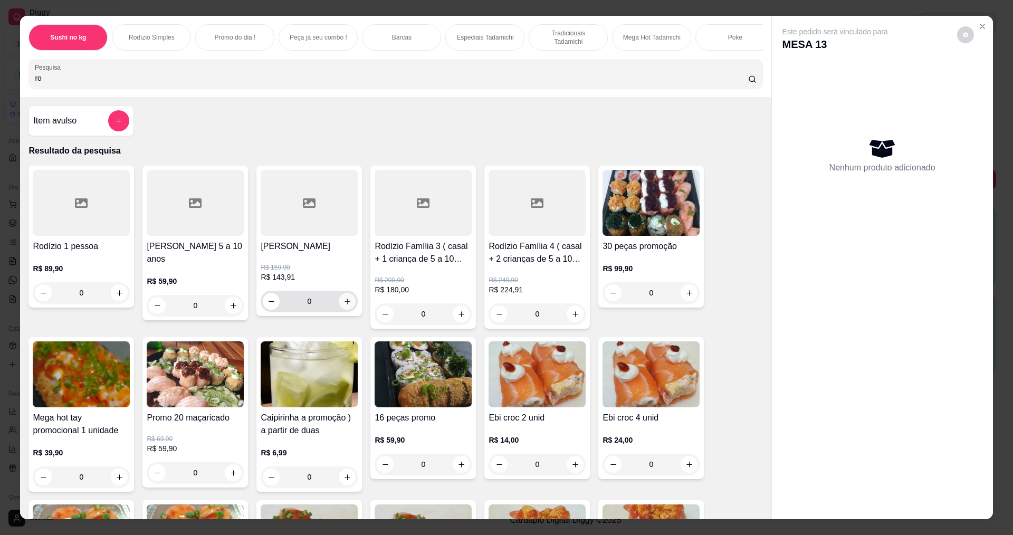
type input "ro"
click at [345, 305] on icon "increase-product-quantity" at bounding box center [347, 302] width 8 height 8
type input "1"
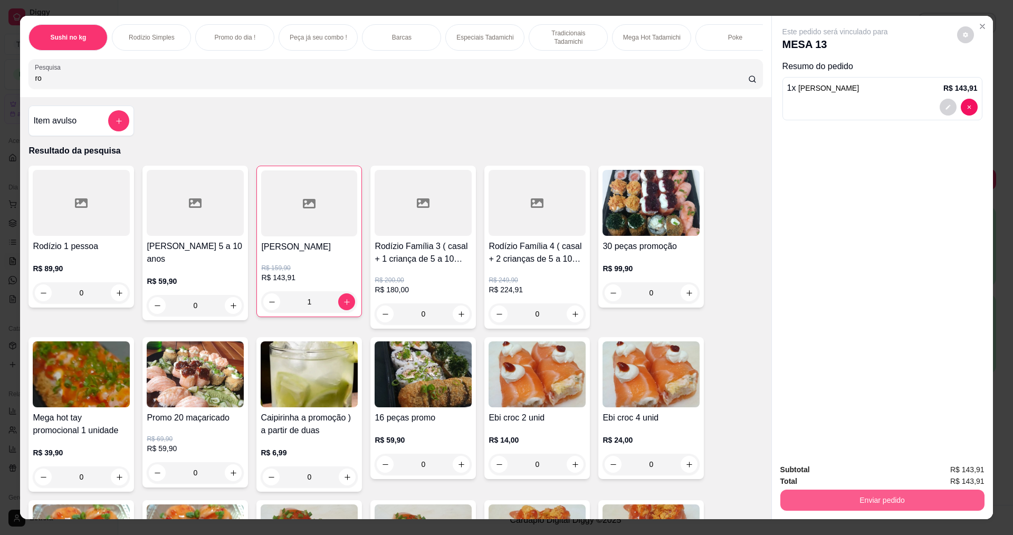
click at [878, 495] on button "Enviar pedido" at bounding box center [882, 500] width 204 height 21
click at [849, 474] on button "Não registrar e enviar pedido" at bounding box center [847, 474] width 110 height 20
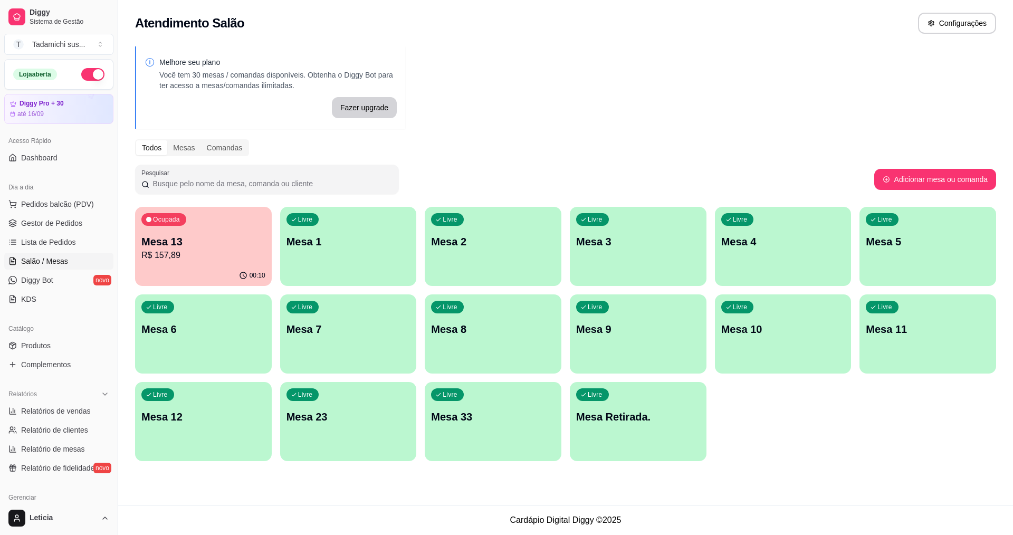
click at [647, 420] on p "Mesa Retirada." at bounding box center [638, 416] width 124 height 15
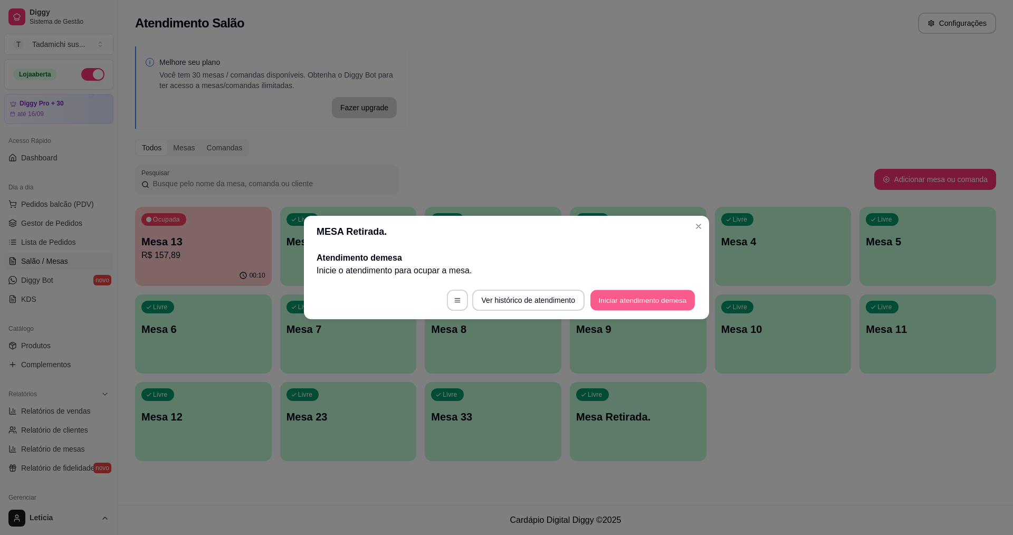
click at [636, 299] on button "Iniciar atendimento de mesa" at bounding box center [642, 300] width 104 height 21
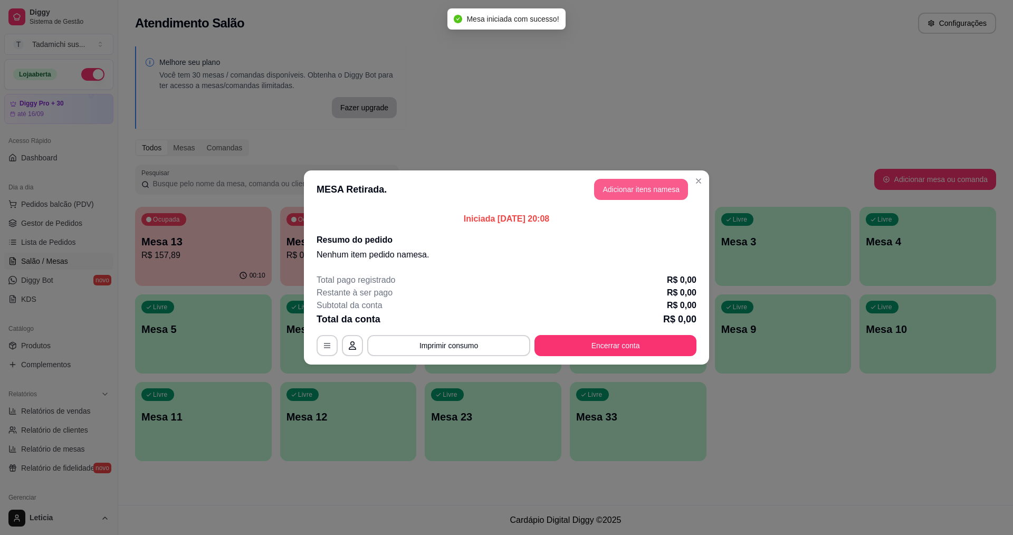
click at [632, 188] on button "Adicionar itens na mesa" at bounding box center [641, 189] width 94 height 21
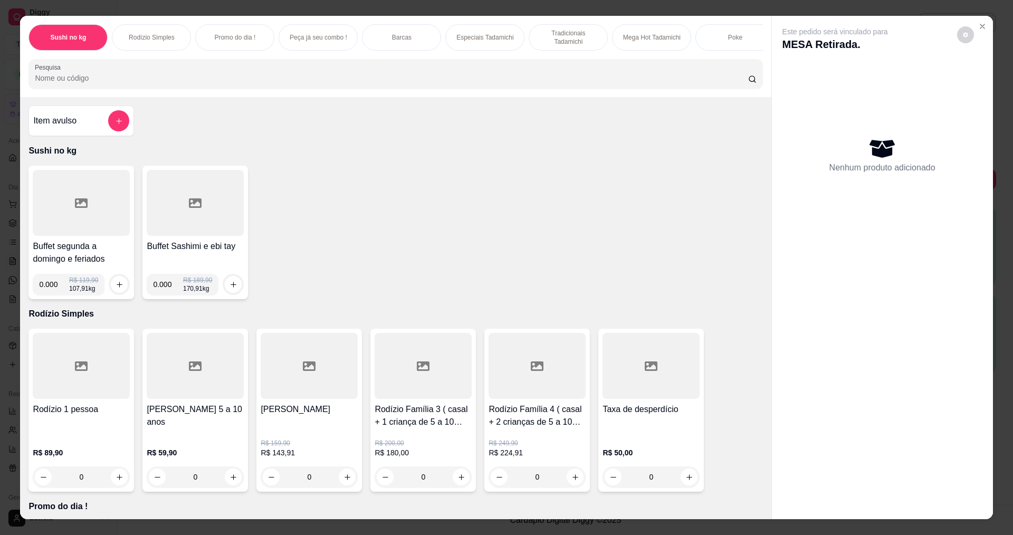
click at [53, 294] on input "0.000" at bounding box center [54, 284] width 30 height 21
type input "0.488"
click at [116, 289] on icon "increase-product-quantity" at bounding box center [120, 285] width 8 height 8
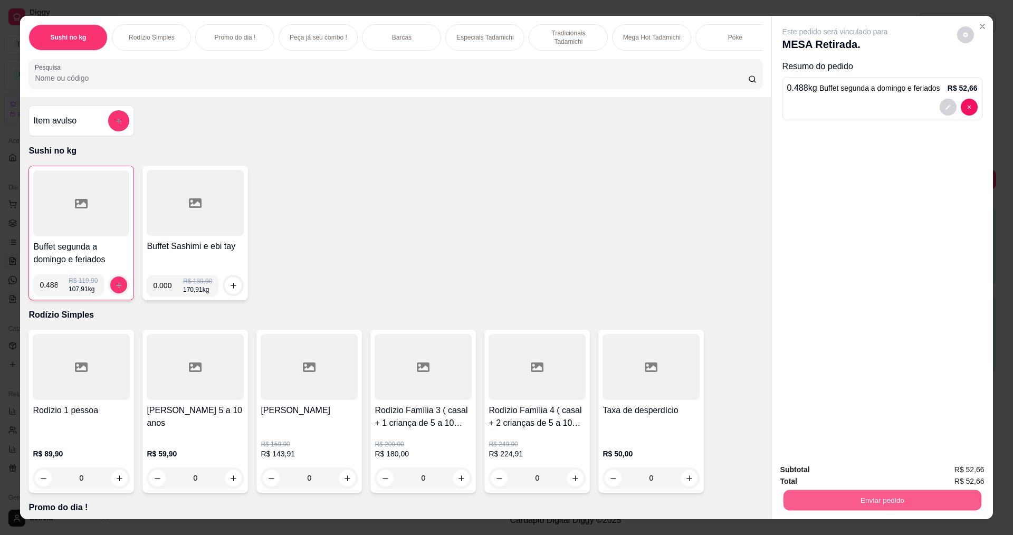
click at [835, 496] on button "Enviar pedido" at bounding box center [882, 500] width 198 height 21
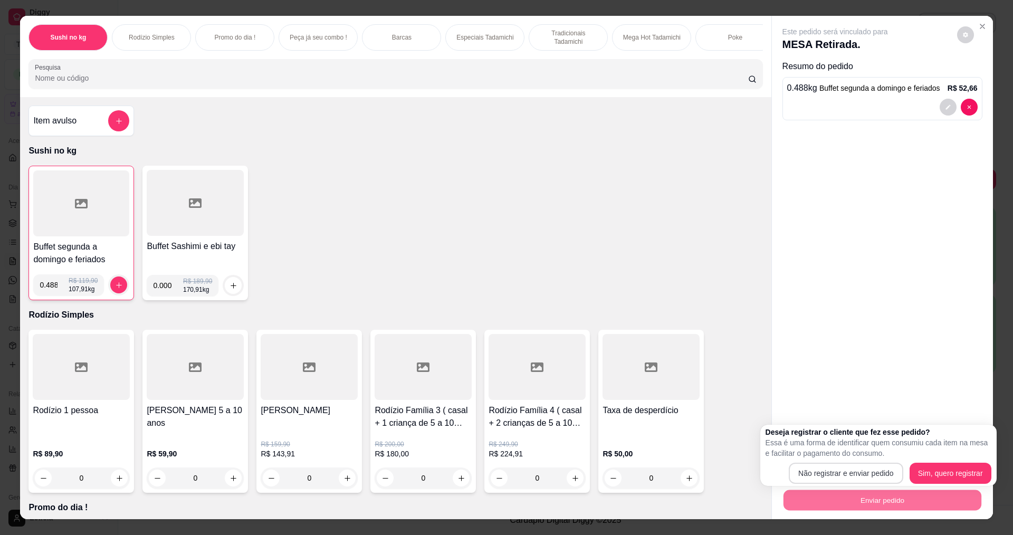
click at [835, 473] on button "Não registrar e enviar pedido" at bounding box center [846, 473] width 114 height 21
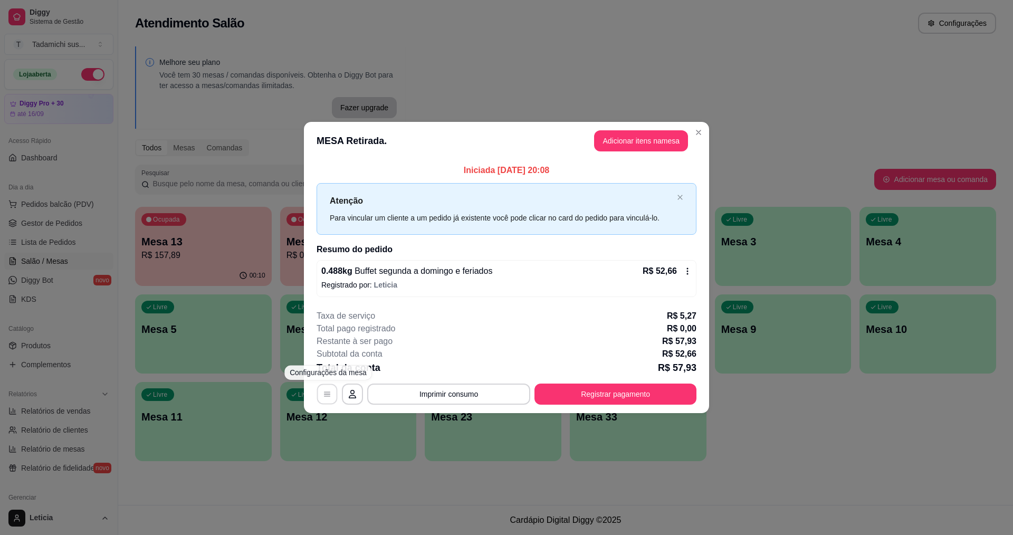
click at [323, 391] on button "button" at bounding box center [327, 394] width 21 height 21
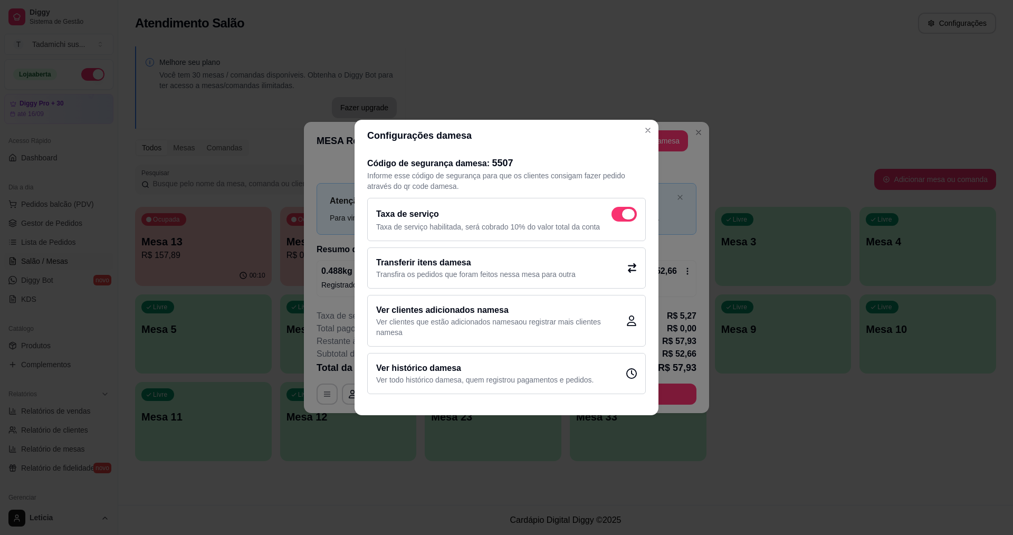
click at [616, 213] on span at bounding box center [623, 214] width 25 height 15
click at [616, 216] on input "checkbox" at bounding box center [614, 219] width 7 height 7
checkbox input "false"
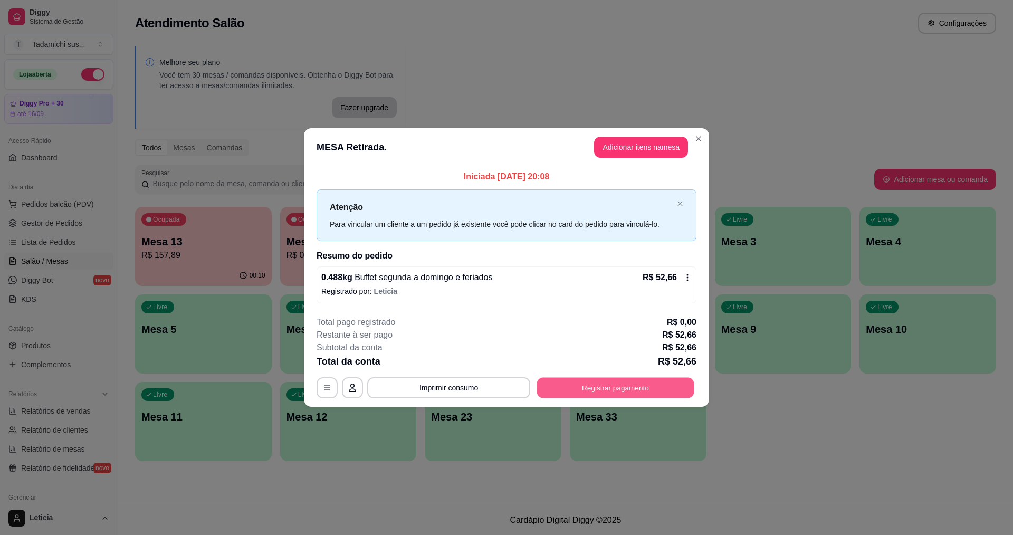
click at [570, 386] on button "Registrar pagamento" at bounding box center [615, 387] width 157 height 21
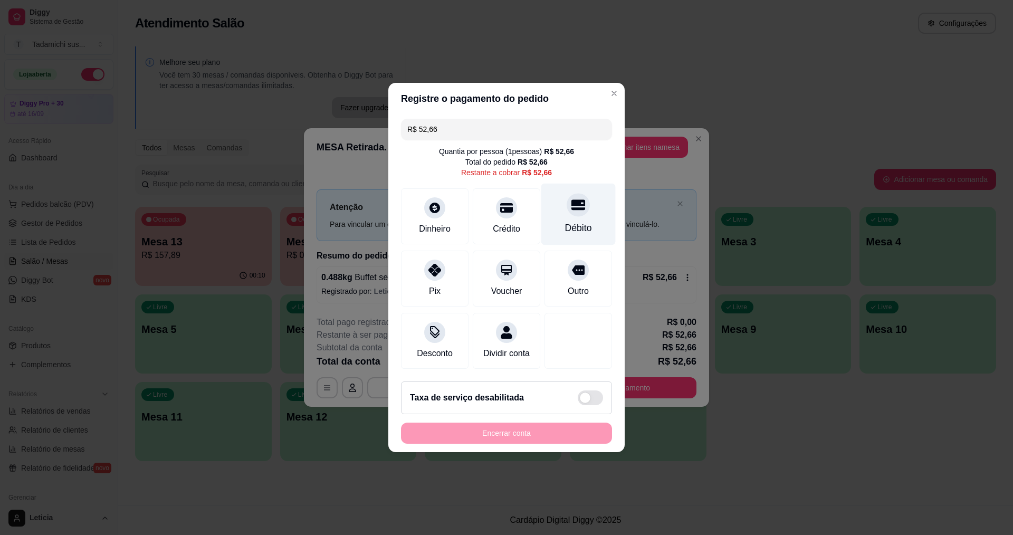
click at [578, 213] on div "Débito" at bounding box center [578, 215] width 74 height 62
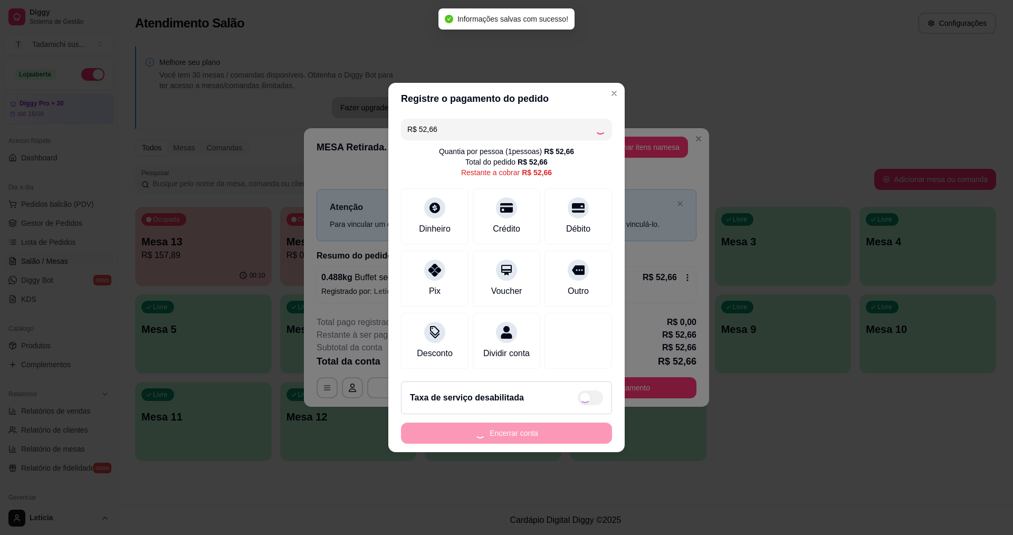
type input "R$ 0,00"
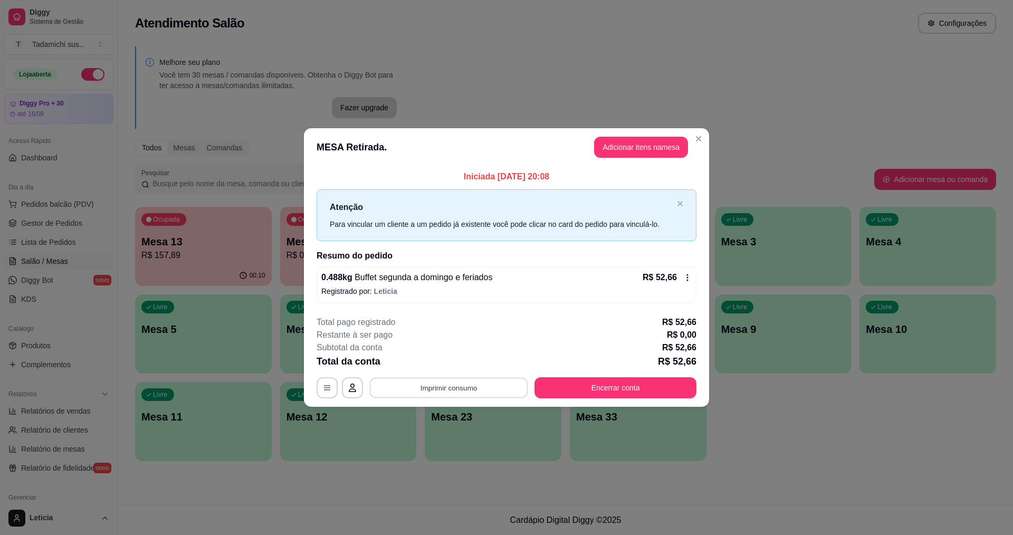
click at [448, 385] on button "Imprimir consumo" at bounding box center [449, 387] width 158 height 21
click at [450, 358] on button "IMPRESSORA HAYOM" at bounding box center [451, 363] width 81 height 17
click at [606, 383] on button "Encerrar conta" at bounding box center [615, 387] width 157 height 21
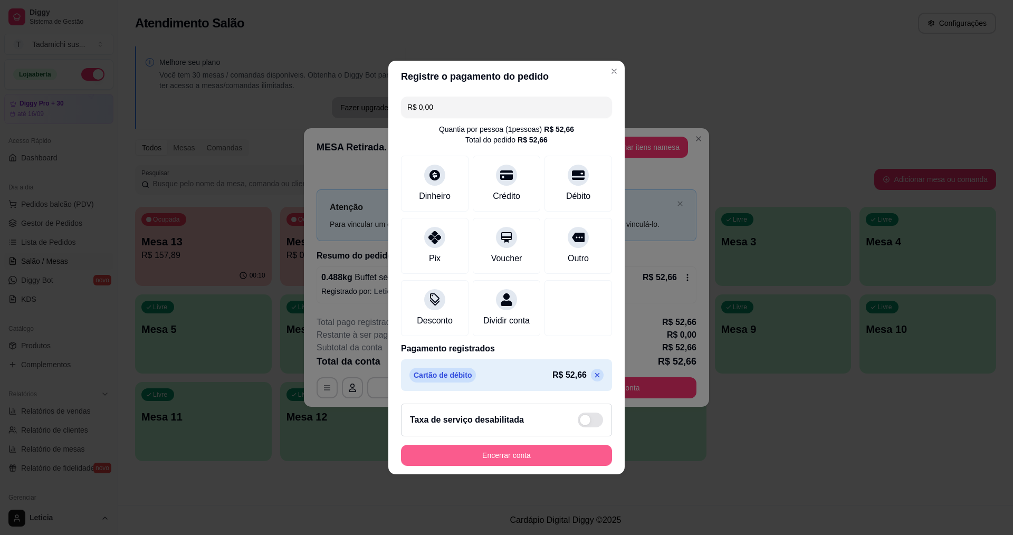
click at [571, 455] on button "Encerrar conta" at bounding box center [506, 455] width 211 height 21
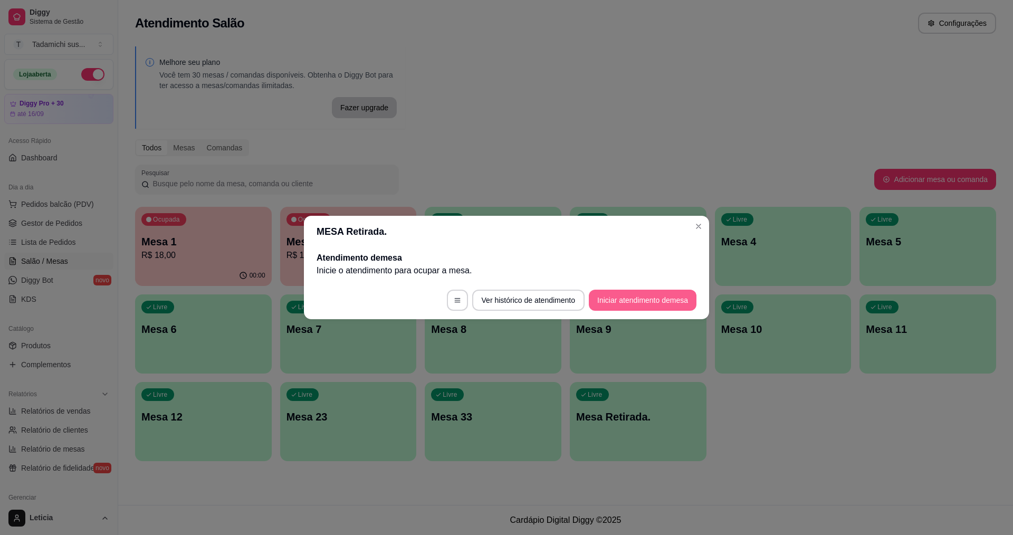
click at [656, 296] on button "Iniciar atendimento de mesa" at bounding box center [643, 300] width 108 height 21
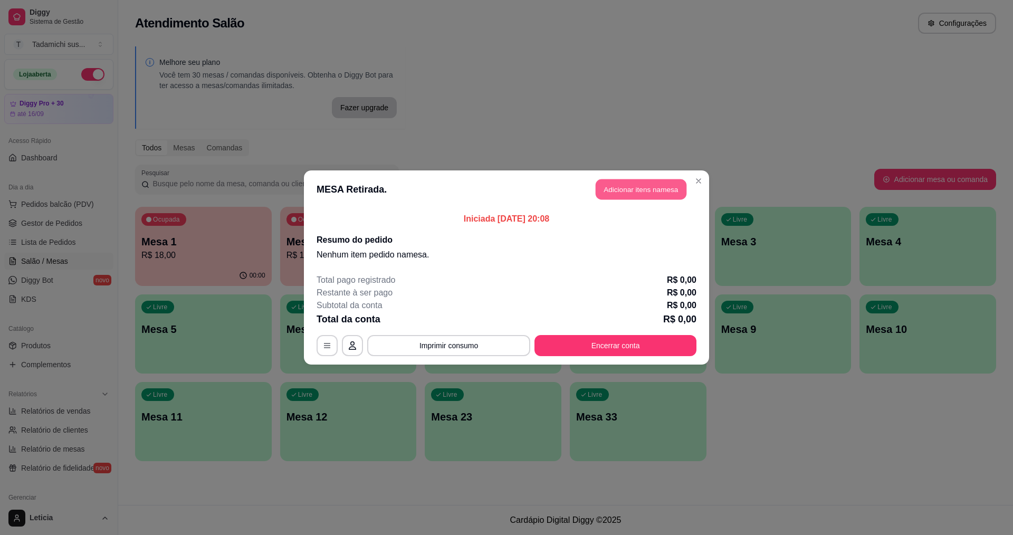
click at [628, 183] on button "Adicionar itens na mesa" at bounding box center [641, 189] width 91 height 21
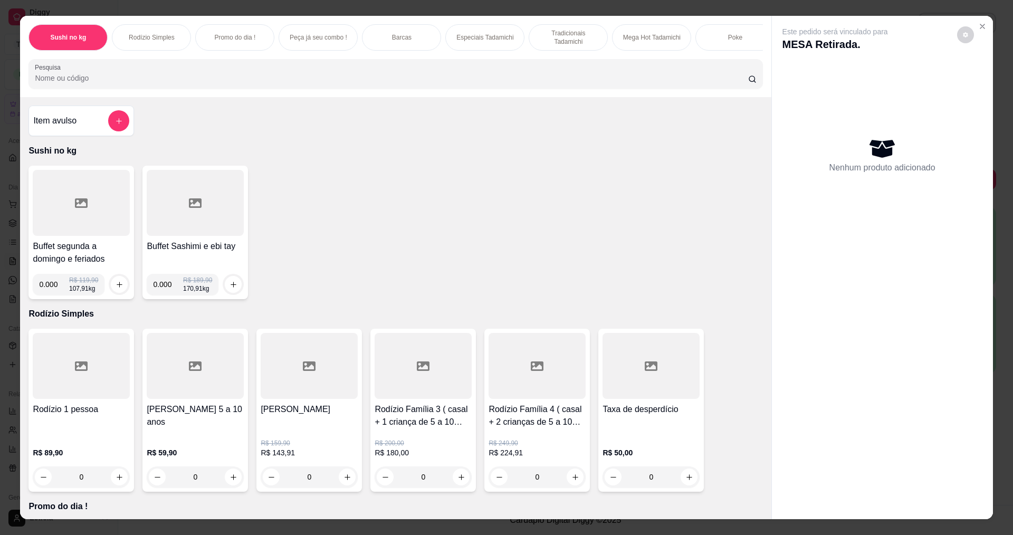
click at [52, 295] on input "0.000" at bounding box center [54, 284] width 30 height 21
type input "0.442"
click at [116, 286] on button "increase-product-quantity" at bounding box center [119, 284] width 17 height 17
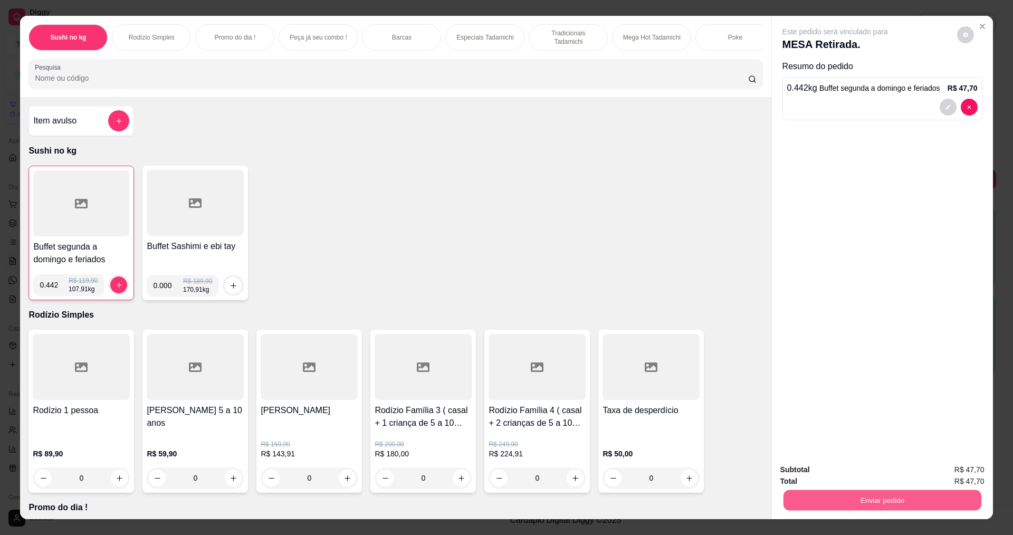
click at [890, 508] on button "Enviar pedido" at bounding box center [882, 500] width 198 height 21
click at [855, 473] on button "Não registrar e enviar pedido" at bounding box center [847, 474] width 107 height 20
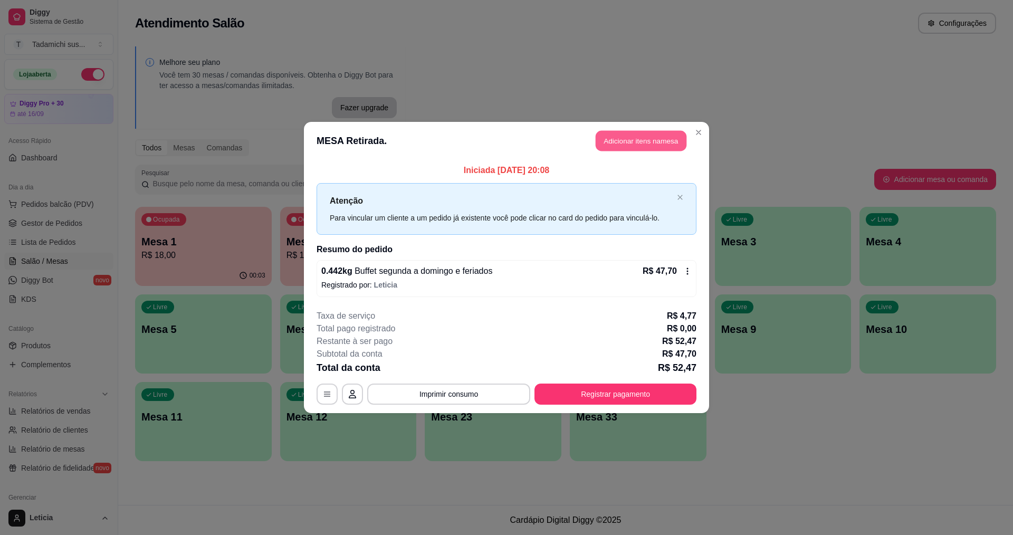
click at [646, 134] on button "Adicionar itens na mesa" at bounding box center [641, 141] width 91 height 21
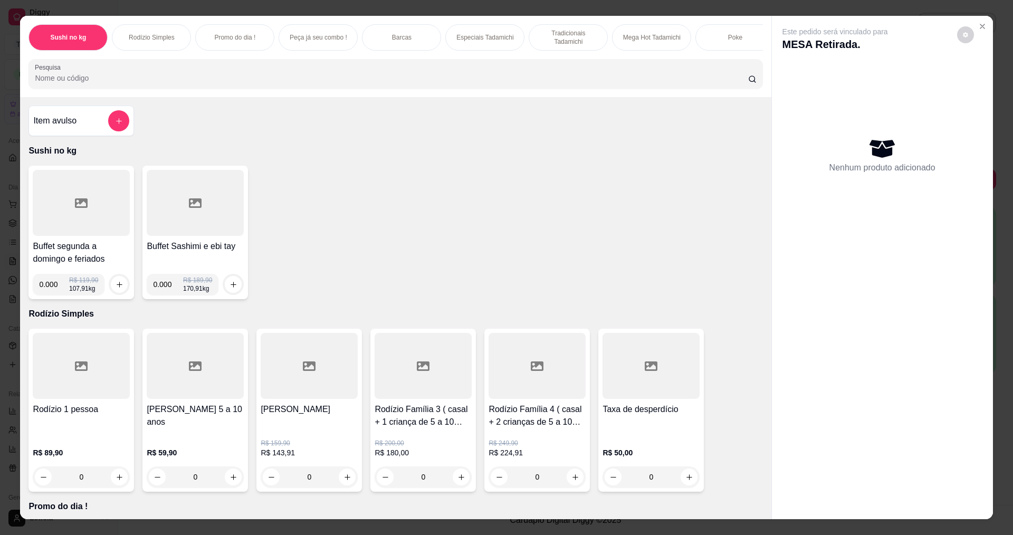
click at [53, 294] on input "0.000" at bounding box center [54, 284] width 30 height 21
type input "0.332"
click at [116, 288] on icon "increase-product-quantity" at bounding box center [120, 285] width 8 height 8
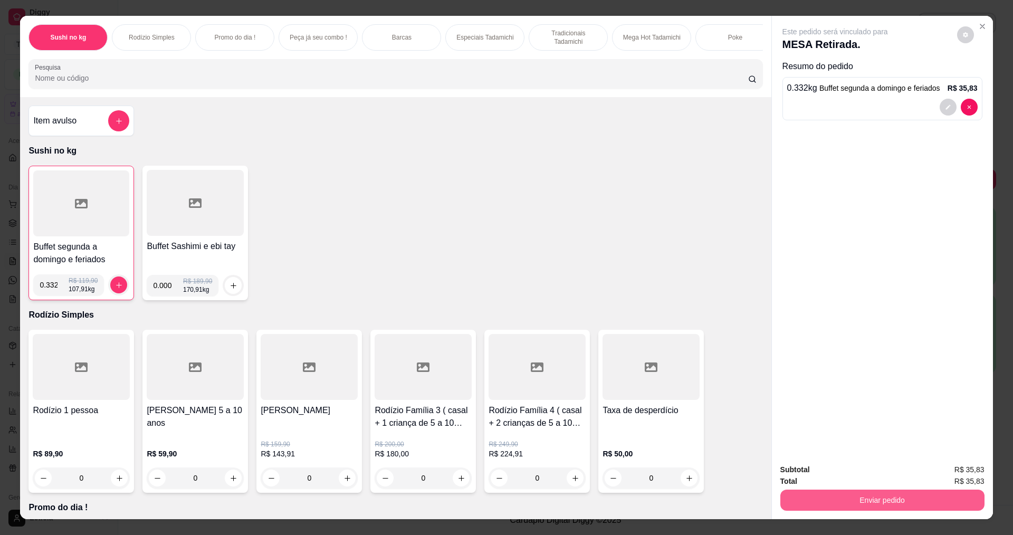
click at [845, 502] on button "Enviar pedido" at bounding box center [882, 500] width 204 height 21
click at [843, 472] on button "Não registrar e enviar pedido" at bounding box center [847, 474] width 110 height 20
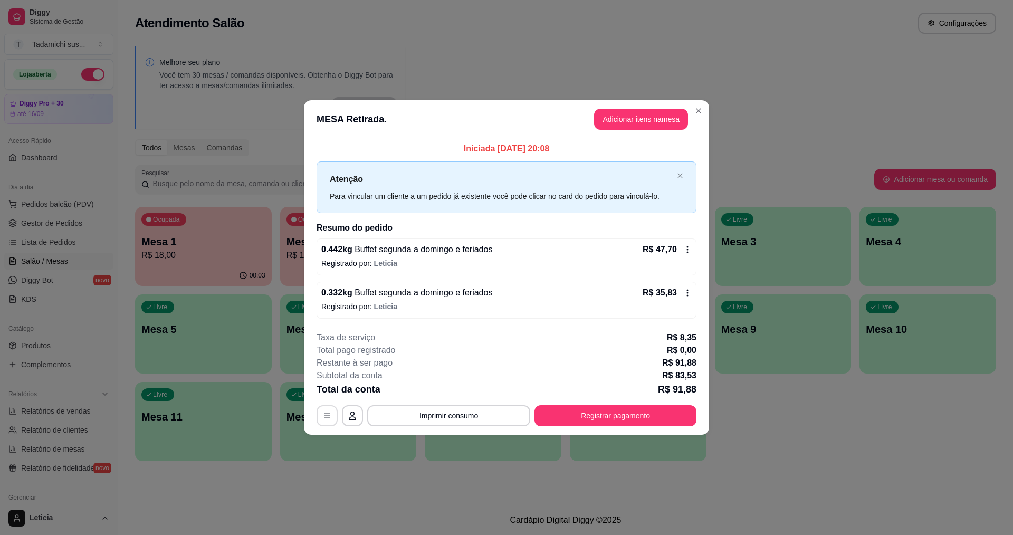
click at [323, 420] on button "button" at bounding box center [327, 415] width 21 height 21
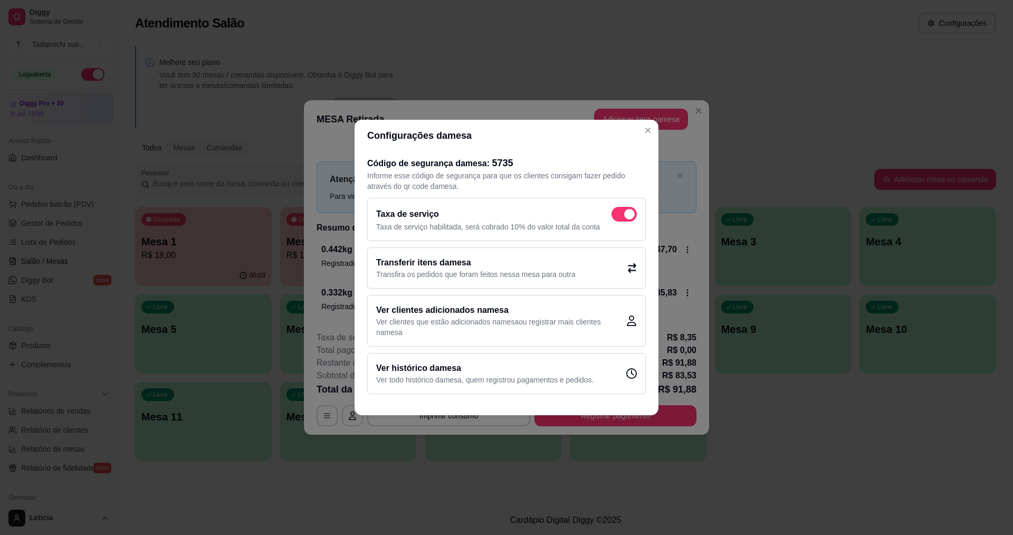
click at [629, 204] on div "Taxa de serviço Taxa de serviço habilitada, será cobrado 10% do valor total da …" at bounding box center [506, 219] width 279 height 43
checkbox input "false"
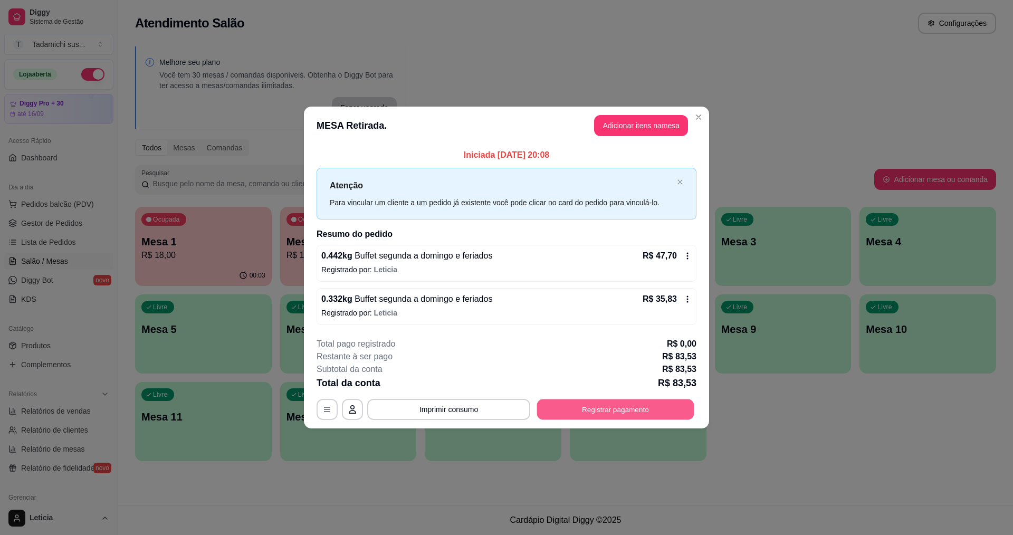
click at [589, 414] on button "Registrar pagamento" at bounding box center [615, 409] width 157 height 21
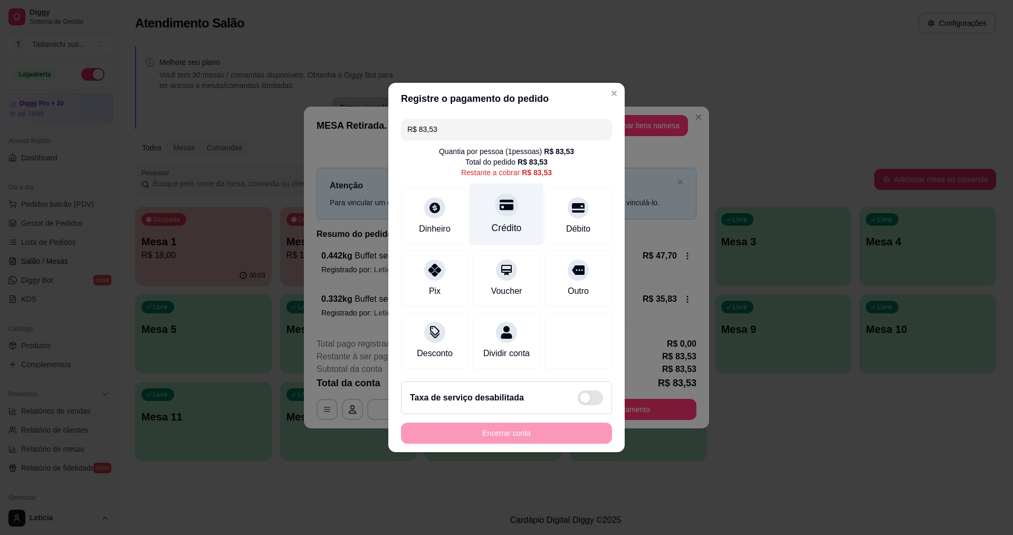
click at [505, 221] on div "Crédito" at bounding box center [507, 228] width 30 height 14
type input "R$ 0,00"
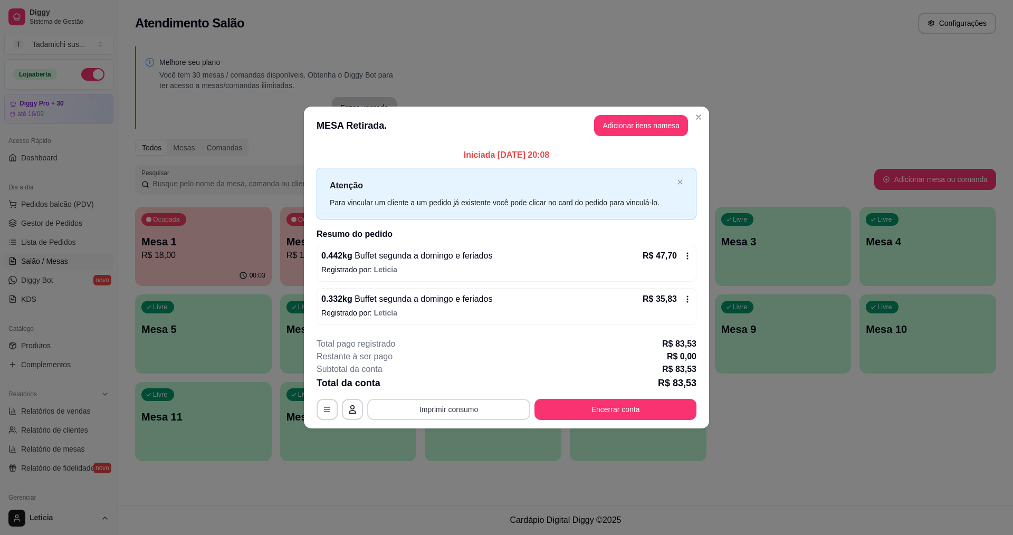
click at [470, 403] on button "Imprimir consumo" at bounding box center [448, 409] width 163 height 21
click at [473, 385] on button "IMPRESSORA HAYOM" at bounding box center [451, 385] width 81 height 17
click at [550, 414] on button "Encerrar conta" at bounding box center [615, 409] width 162 height 21
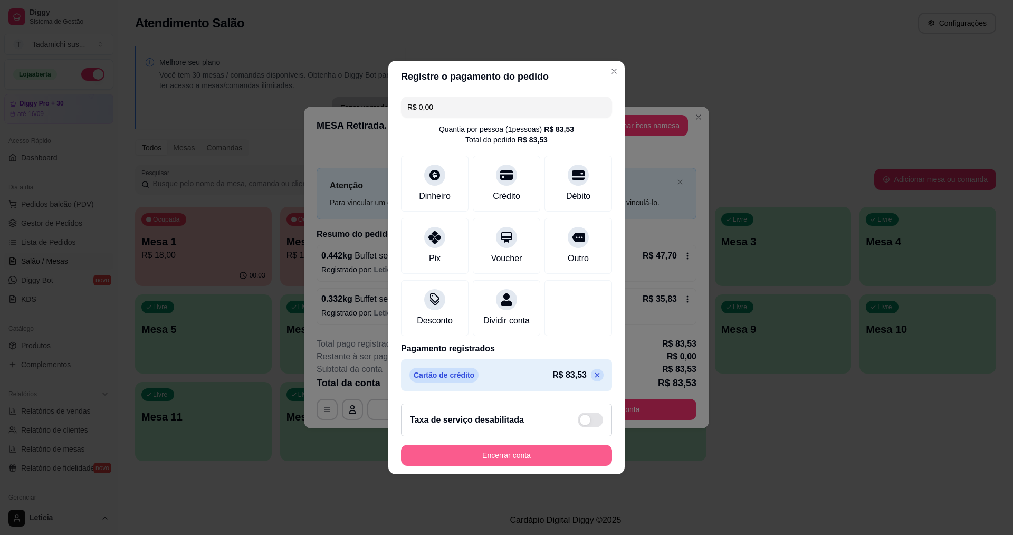
click at [567, 457] on button "Encerrar conta" at bounding box center [506, 455] width 211 height 21
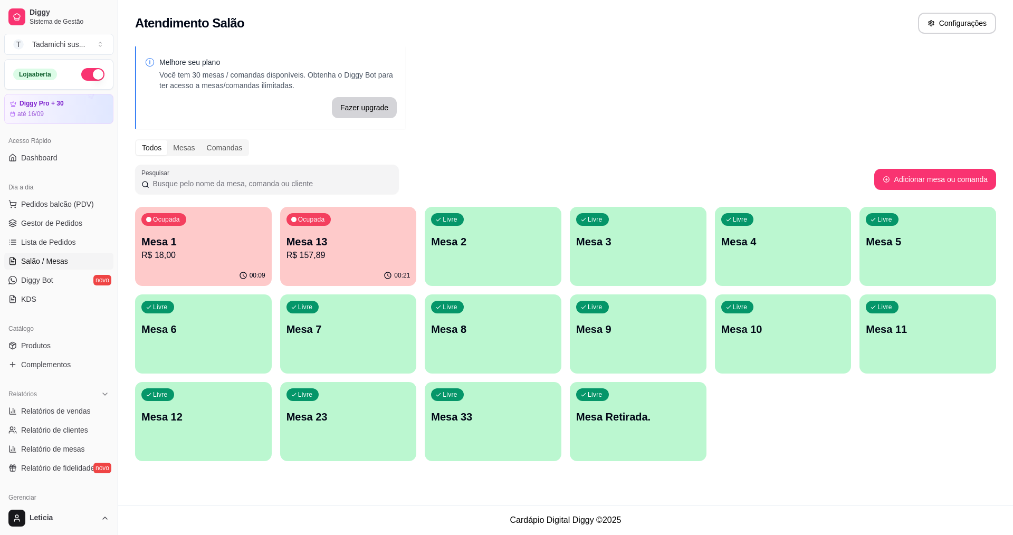
click at [171, 238] on p "Mesa 1" at bounding box center [203, 241] width 124 height 15
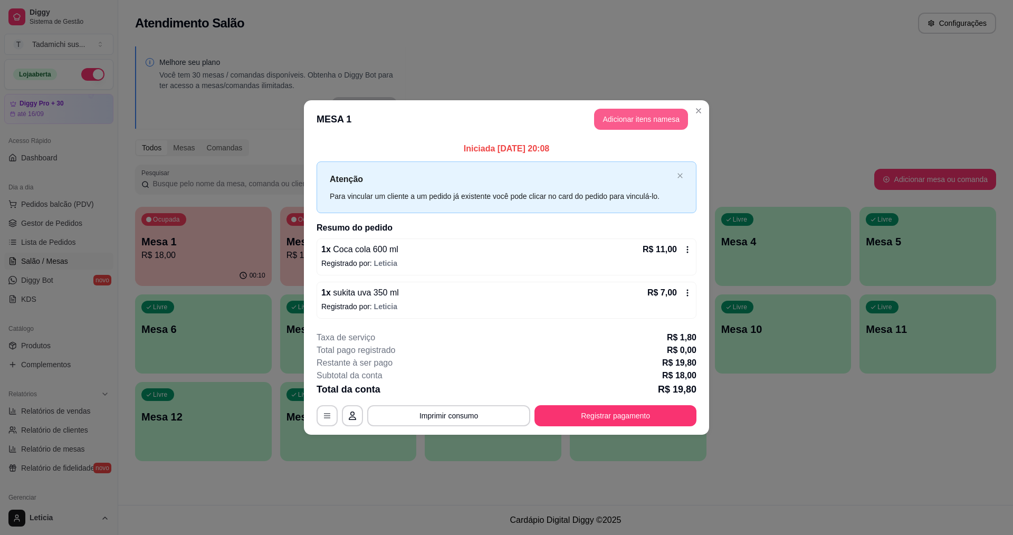
click at [603, 117] on button "Adicionar itens na mesa" at bounding box center [641, 119] width 94 height 21
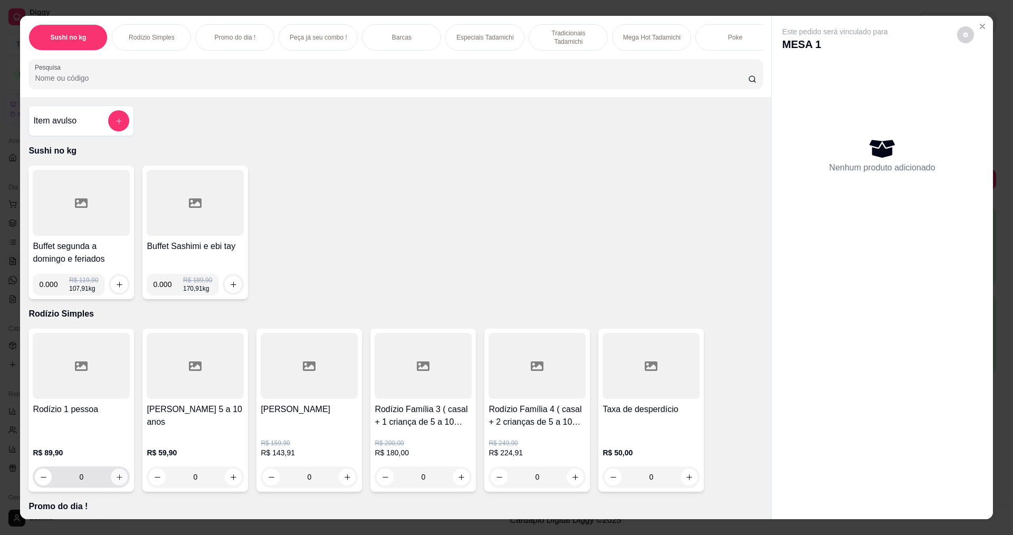
click at [113, 485] on button "increase-product-quantity" at bounding box center [119, 477] width 17 height 17
type input "1"
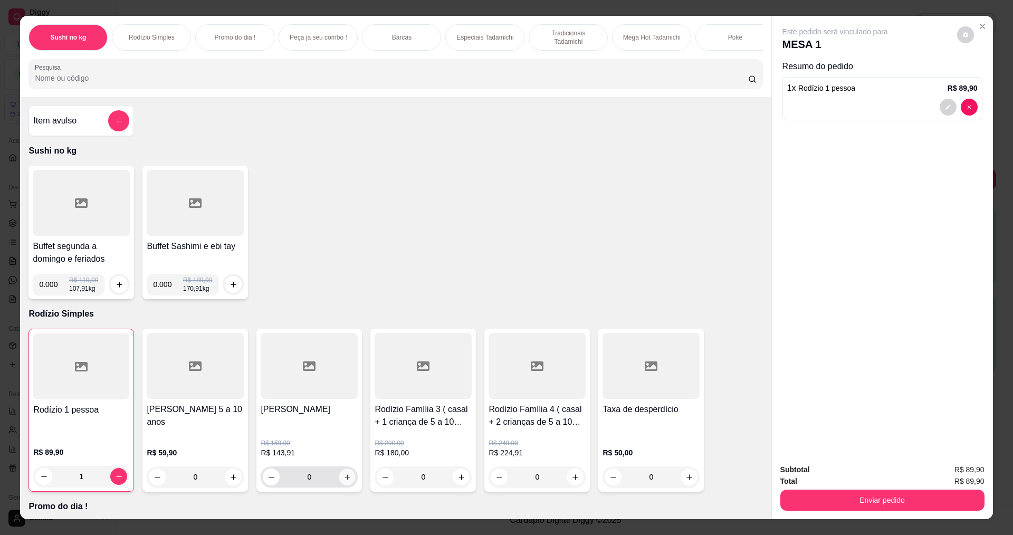
click at [345, 481] on icon "increase-product-quantity" at bounding box center [347, 477] width 8 height 8
type input "1"
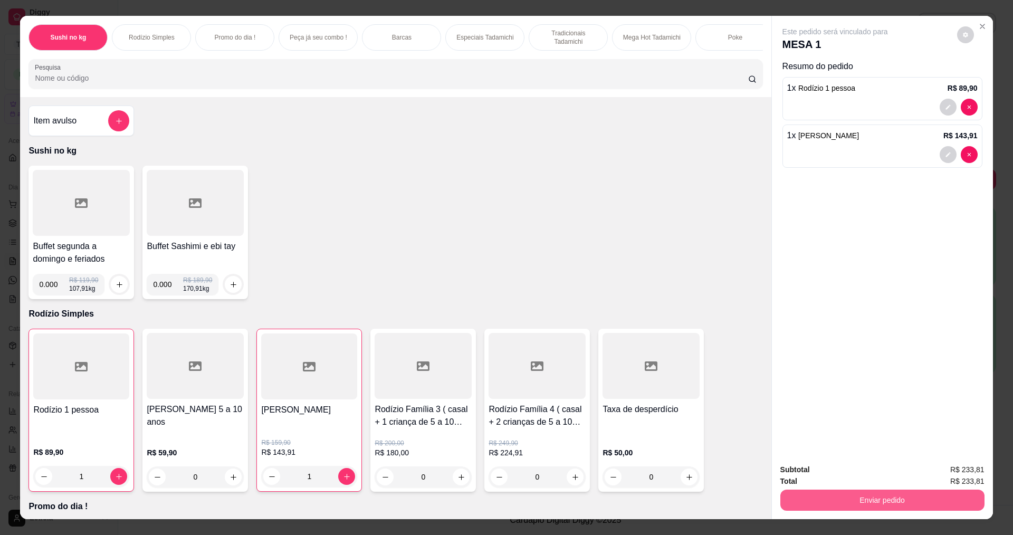
click at [846, 502] on button "Enviar pedido" at bounding box center [882, 500] width 204 height 21
click at [834, 479] on button "Não registrar e enviar pedido" at bounding box center [847, 474] width 110 height 20
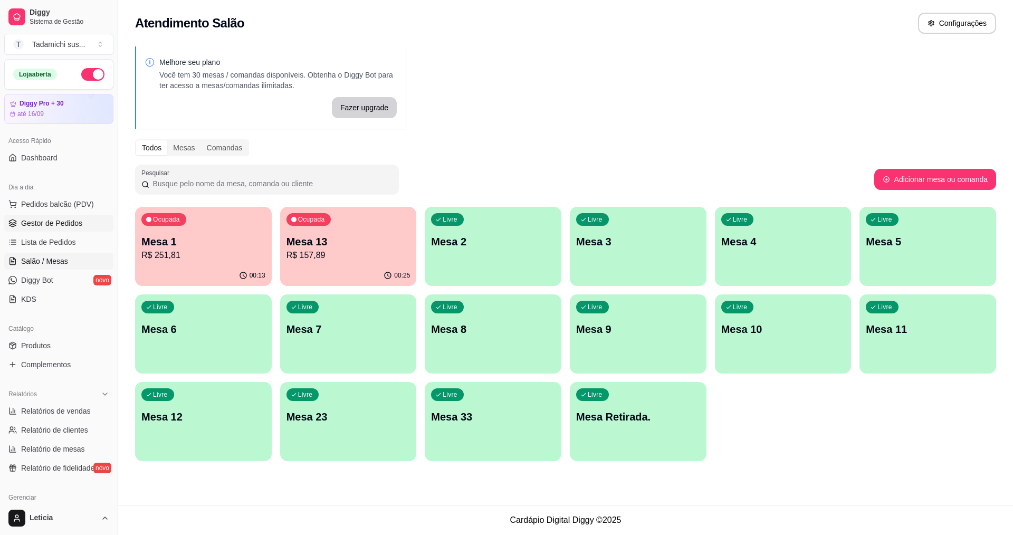
click at [43, 222] on span "Gestor de Pedidos" at bounding box center [51, 223] width 61 height 11
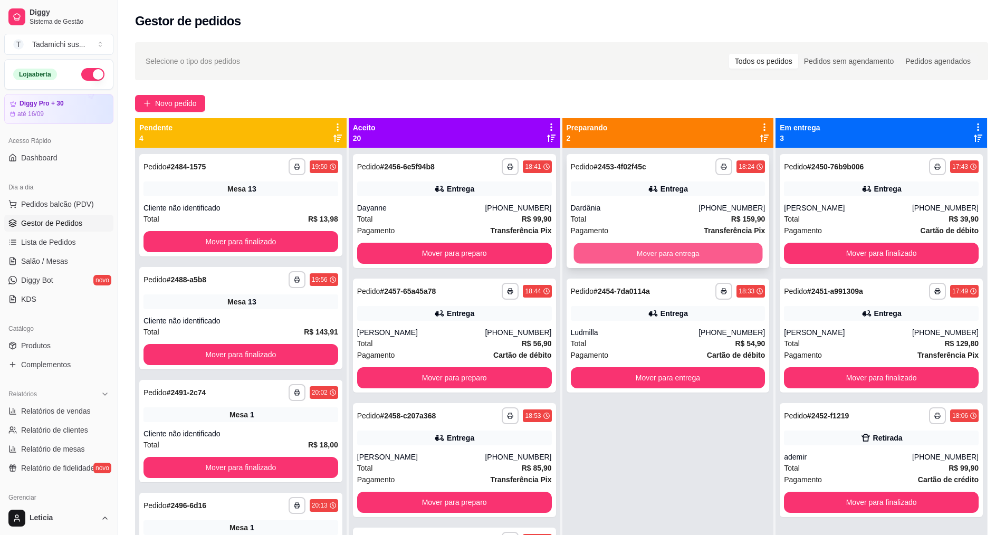
click at [636, 252] on button "Mover para entrega" at bounding box center [667, 253] width 189 height 21
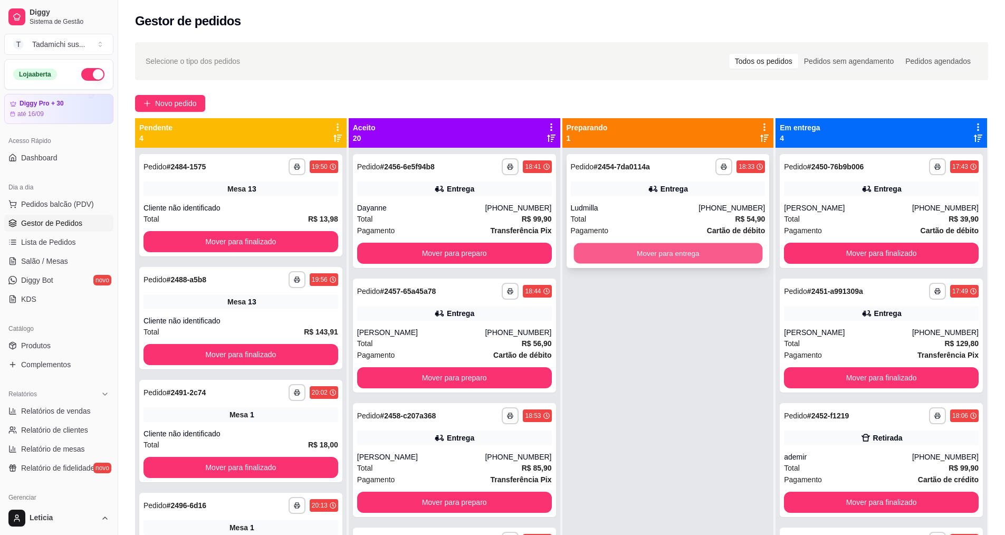
click at [633, 259] on button "Mover para entrega" at bounding box center [667, 253] width 189 height 21
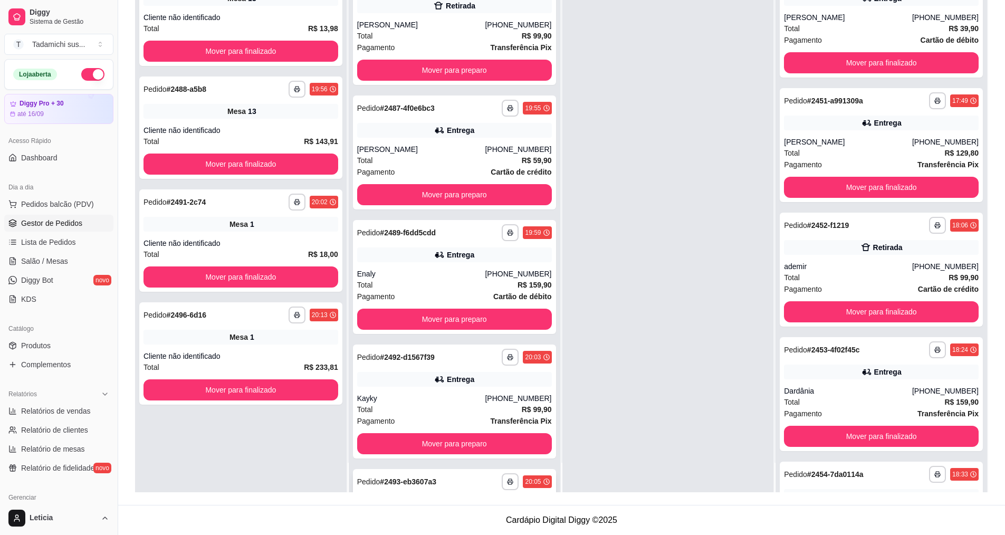
scroll to position [1808, 0]
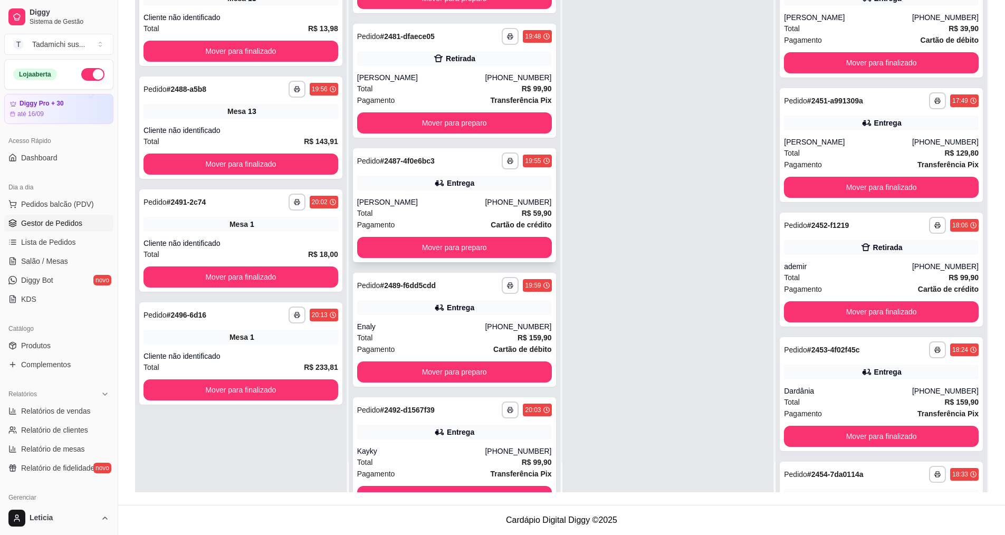
click at [432, 211] on div "Total R$ 59,90" at bounding box center [454, 213] width 195 height 12
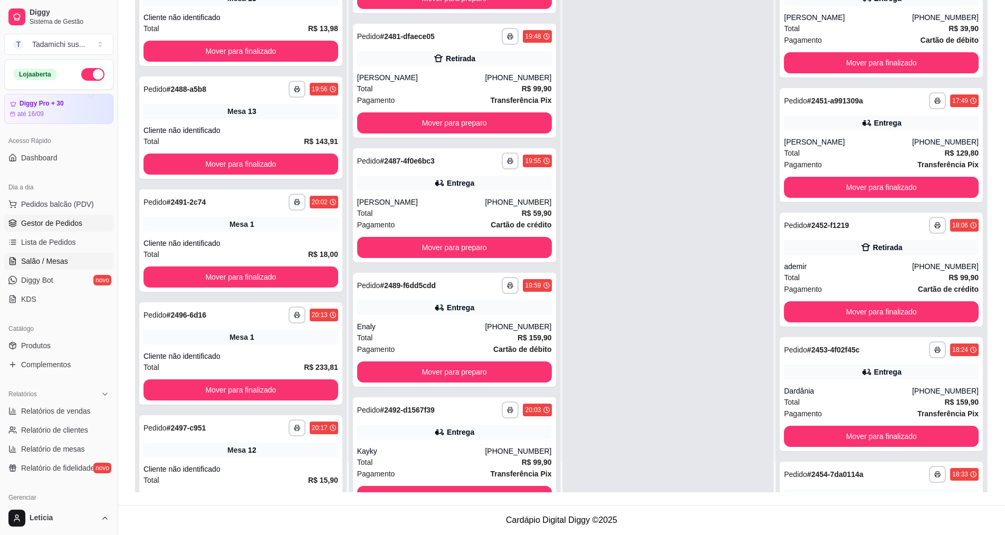
click at [54, 257] on span "Salão / Mesas" at bounding box center [44, 261] width 47 height 11
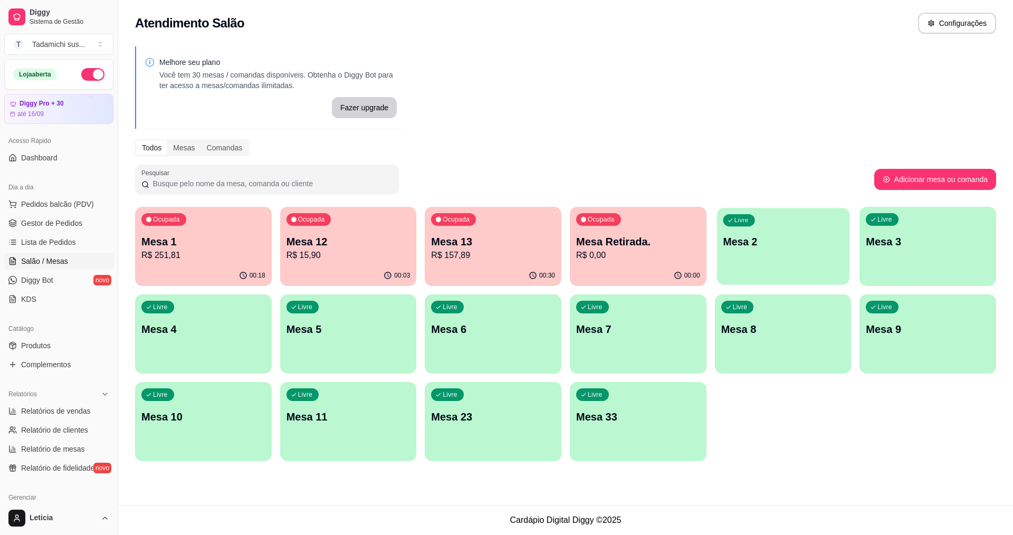
click at [745, 248] on p "Mesa 2" at bounding box center [783, 242] width 120 height 14
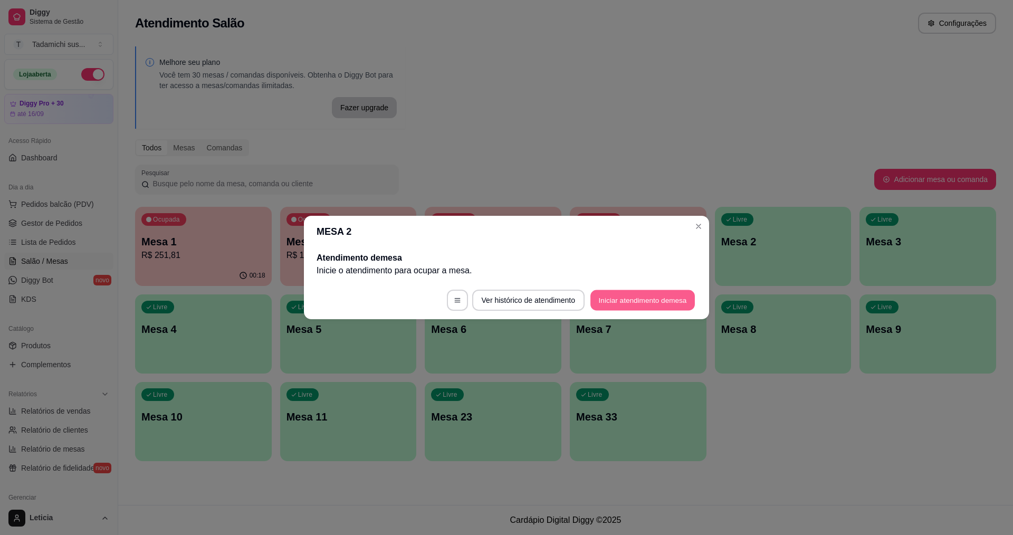
click at [646, 299] on button "Iniciar atendimento de mesa" at bounding box center [642, 300] width 104 height 21
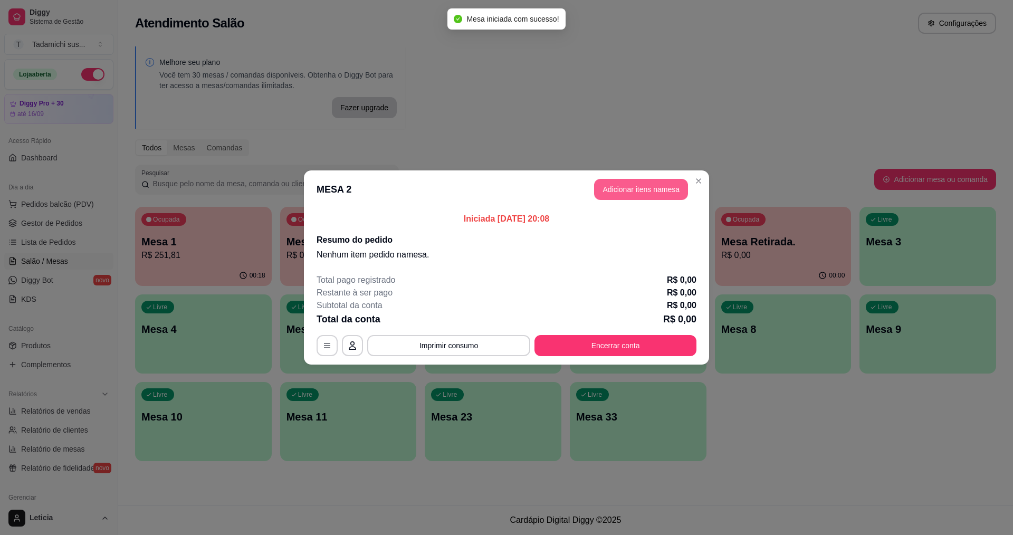
click at [628, 188] on button "Adicionar itens na mesa" at bounding box center [641, 189] width 94 height 21
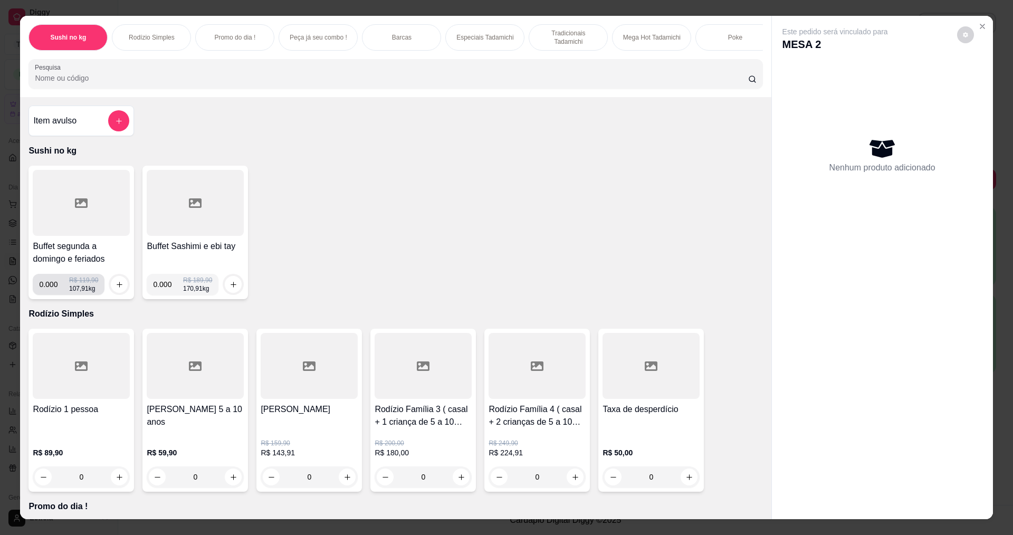
click at [53, 295] on input "0.000" at bounding box center [54, 284] width 30 height 21
type input "0.130"
click at [116, 289] on icon "increase-product-quantity" at bounding box center [120, 285] width 8 height 8
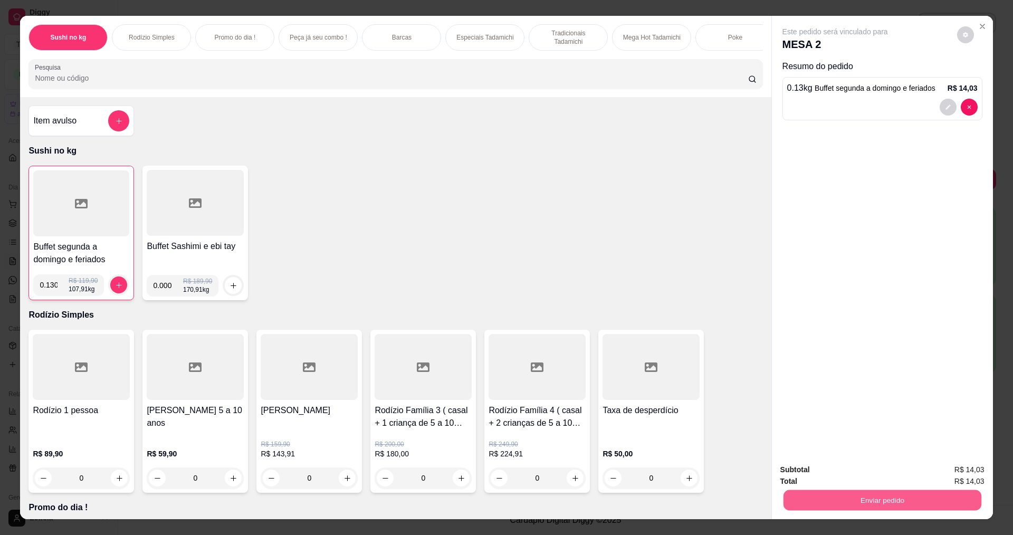
click at [784, 499] on button "Enviar pedido" at bounding box center [882, 500] width 198 height 21
click at [799, 470] on button "Não registrar e enviar pedido" at bounding box center [847, 474] width 110 height 20
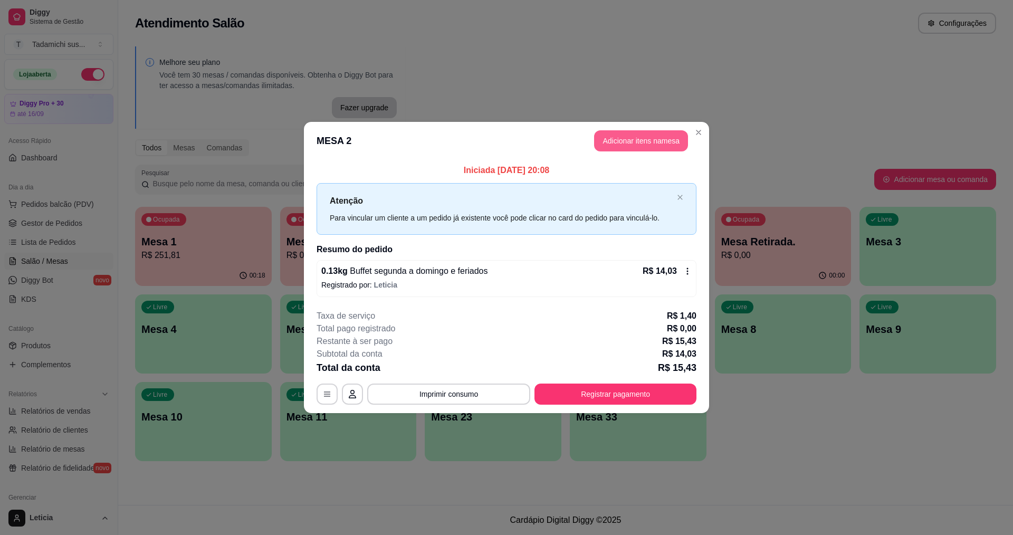
click at [649, 144] on button "Adicionar itens na mesa" at bounding box center [641, 140] width 94 height 21
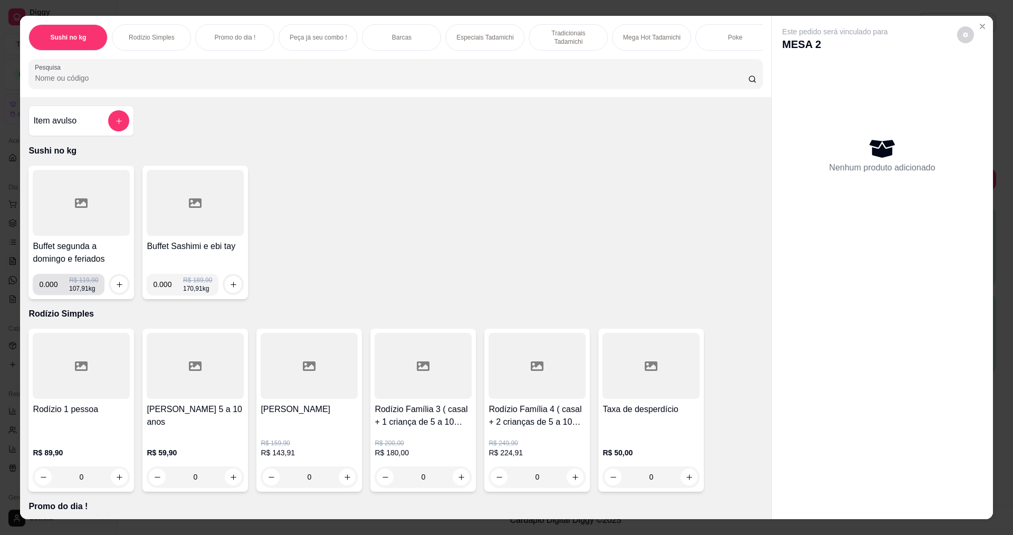
click at [55, 295] on input "0.000" at bounding box center [54, 284] width 30 height 21
type input "0.188"
click at [117, 289] on icon "increase-product-quantity" at bounding box center [120, 285] width 8 height 8
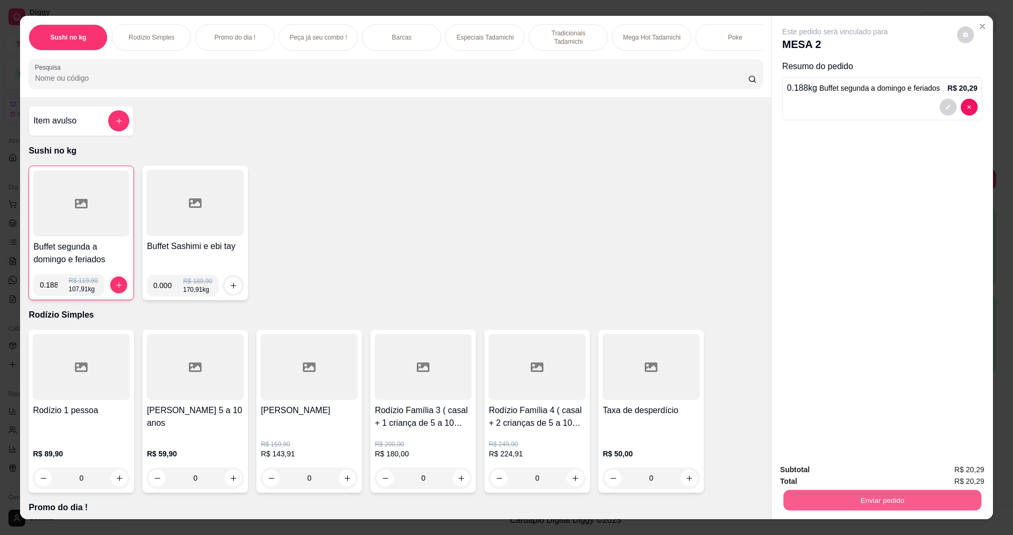
click at [879, 496] on button "Enviar pedido" at bounding box center [882, 500] width 198 height 21
click at [865, 475] on button "Não registrar e enviar pedido" at bounding box center [847, 474] width 110 height 20
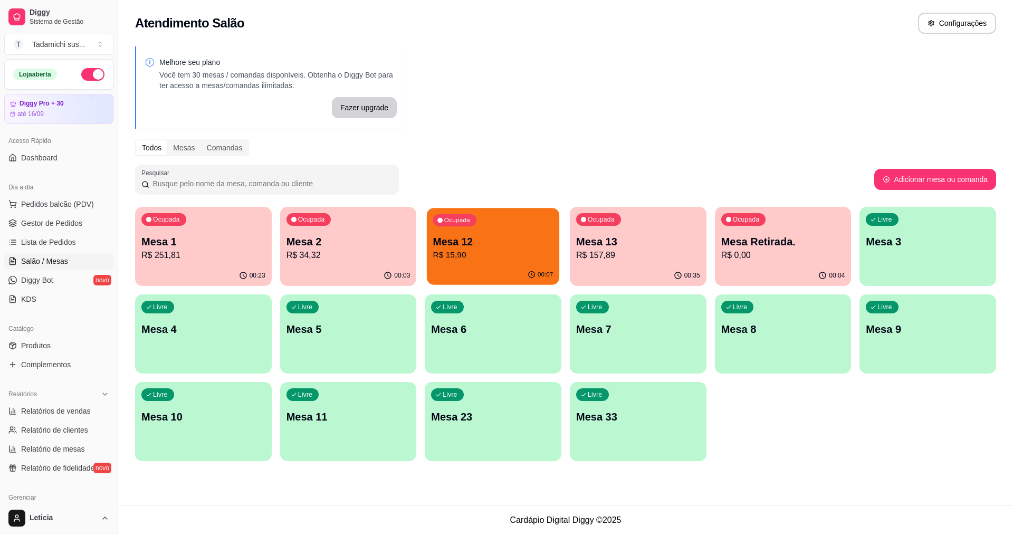
click at [471, 244] on p "Mesa 12" at bounding box center [493, 242] width 120 height 14
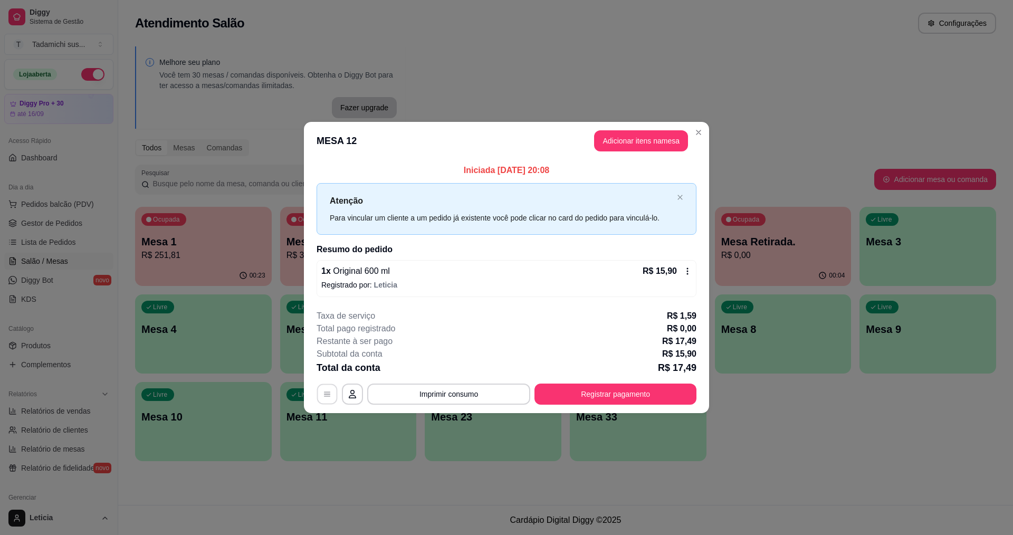
click at [329, 393] on icon "button" at bounding box center [327, 394] width 8 height 8
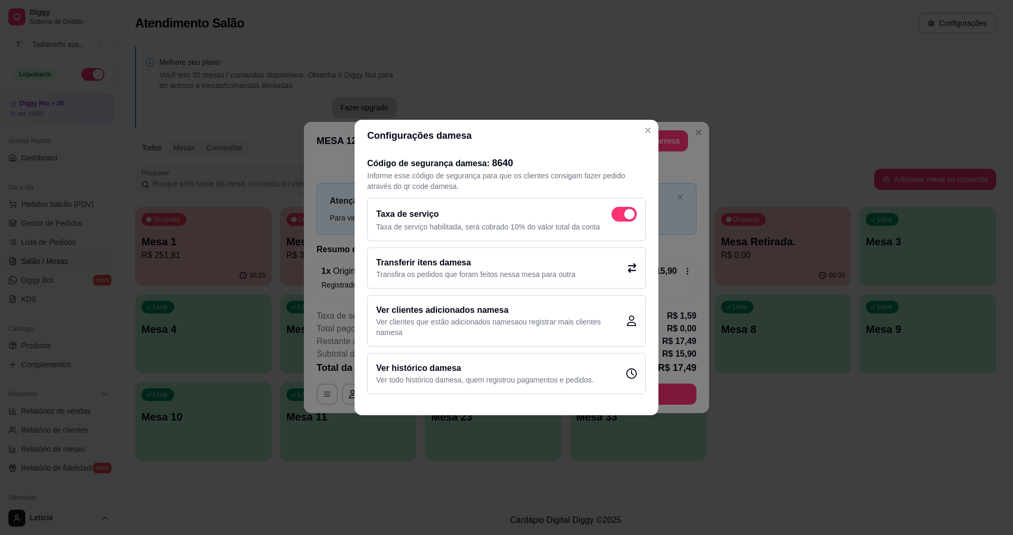
click at [624, 220] on span at bounding box center [623, 214] width 25 height 15
click at [618, 220] on input "checkbox" at bounding box center [614, 219] width 7 height 7
checkbox input "true"
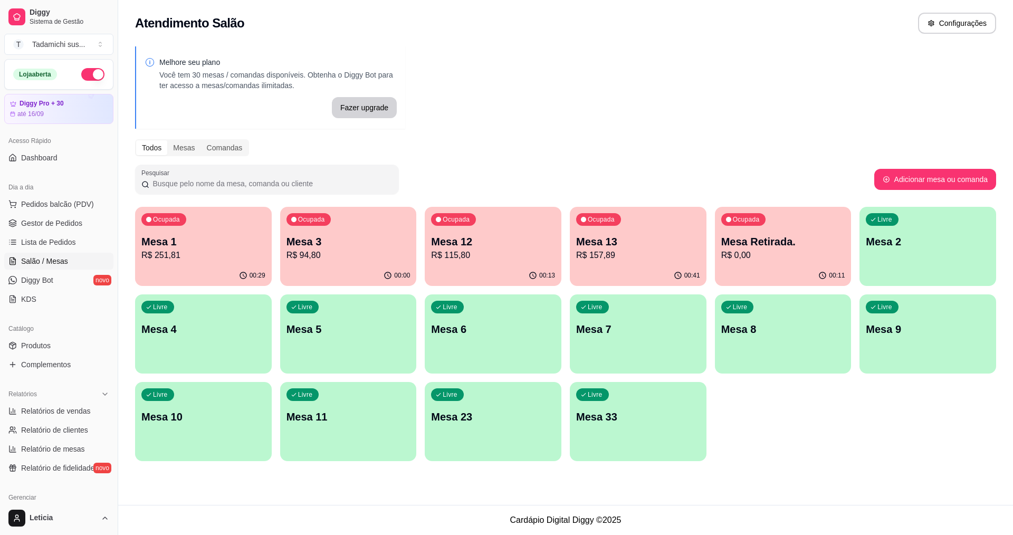
click at [789, 262] on div "Ocupada Mesa Retirada. R$ 0,00" at bounding box center [783, 236] width 137 height 59
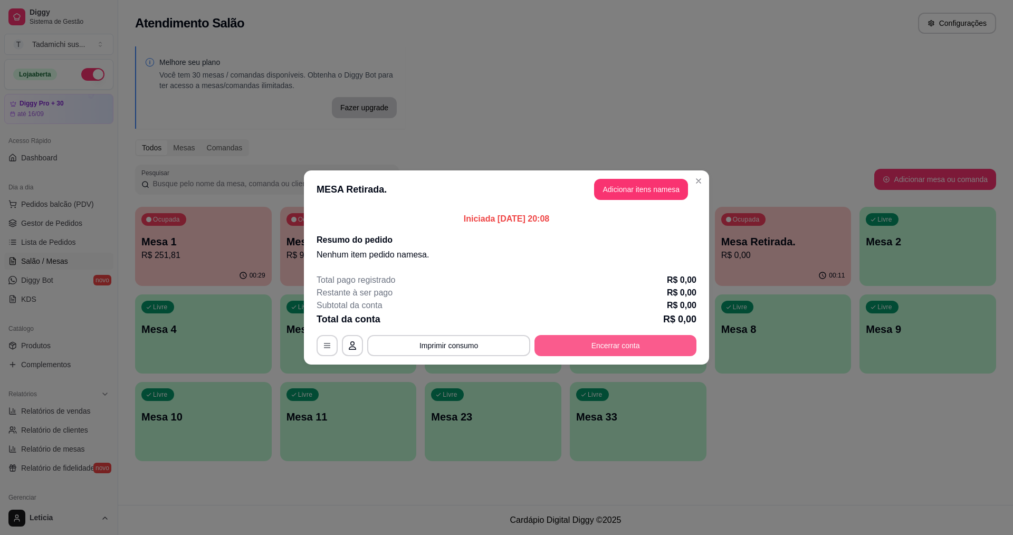
click at [619, 347] on button "Encerrar conta" at bounding box center [615, 345] width 162 height 21
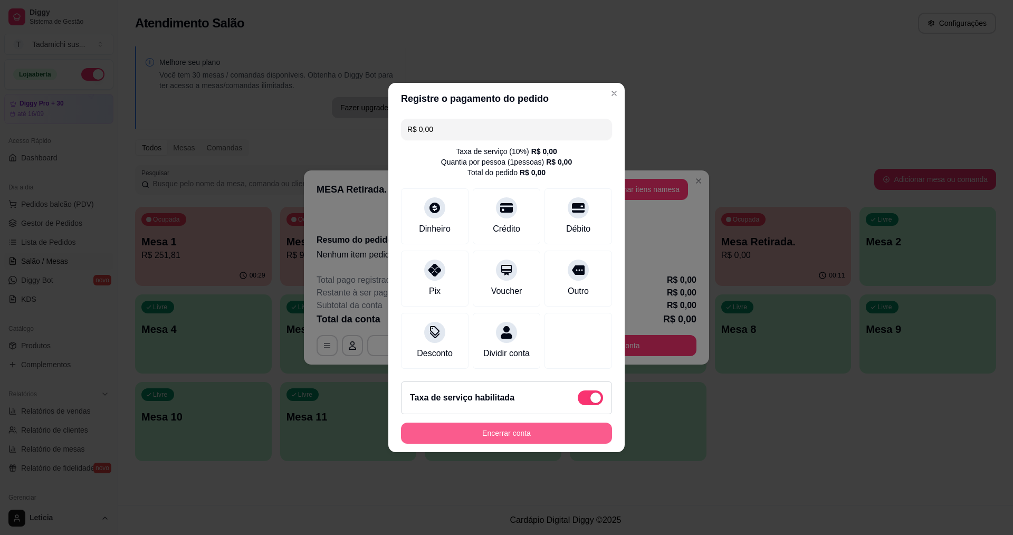
click at [544, 444] on button "Encerrar conta" at bounding box center [506, 433] width 211 height 21
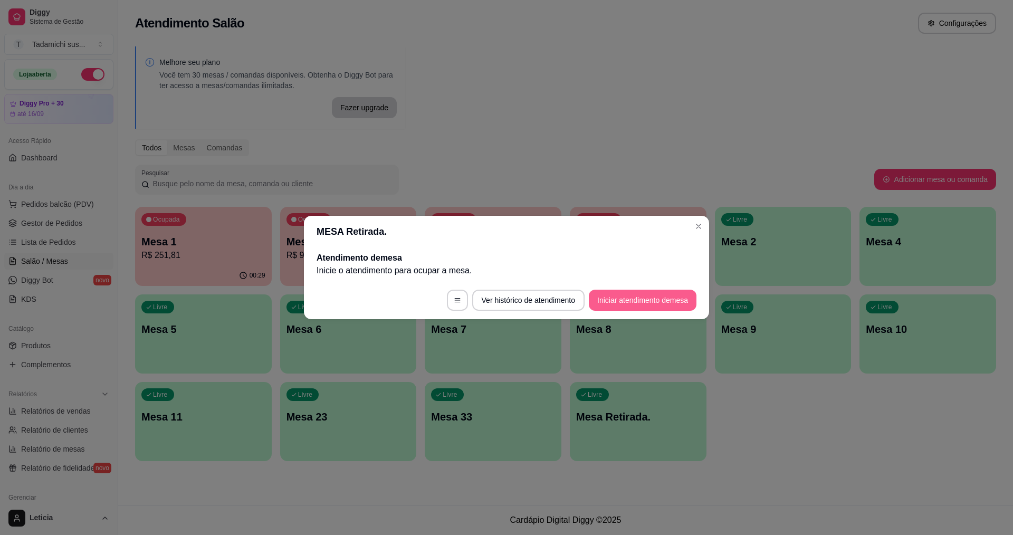
click at [653, 295] on button "Iniciar atendimento de mesa" at bounding box center [643, 300] width 108 height 21
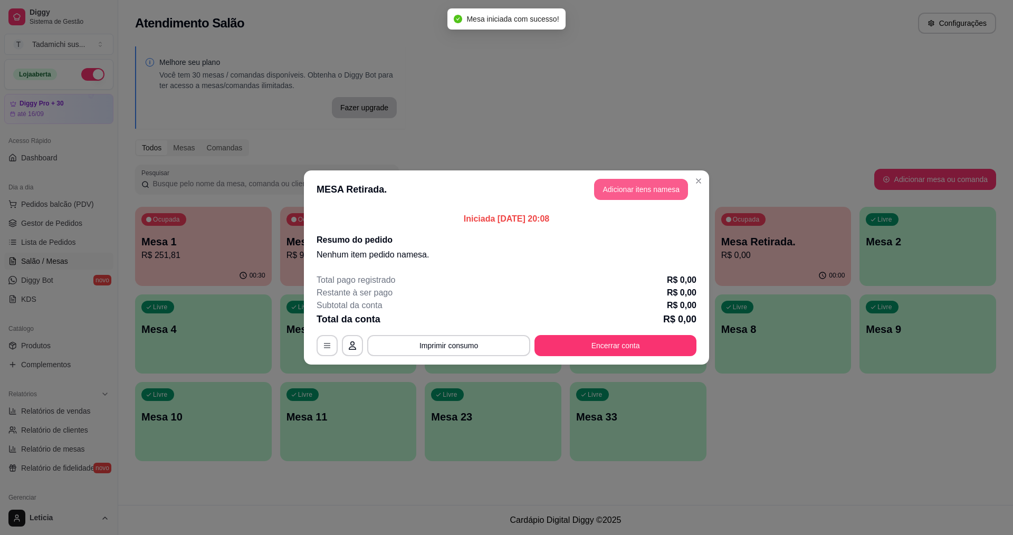
click at [645, 190] on button "Adicionar itens na mesa" at bounding box center [641, 189] width 94 height 21
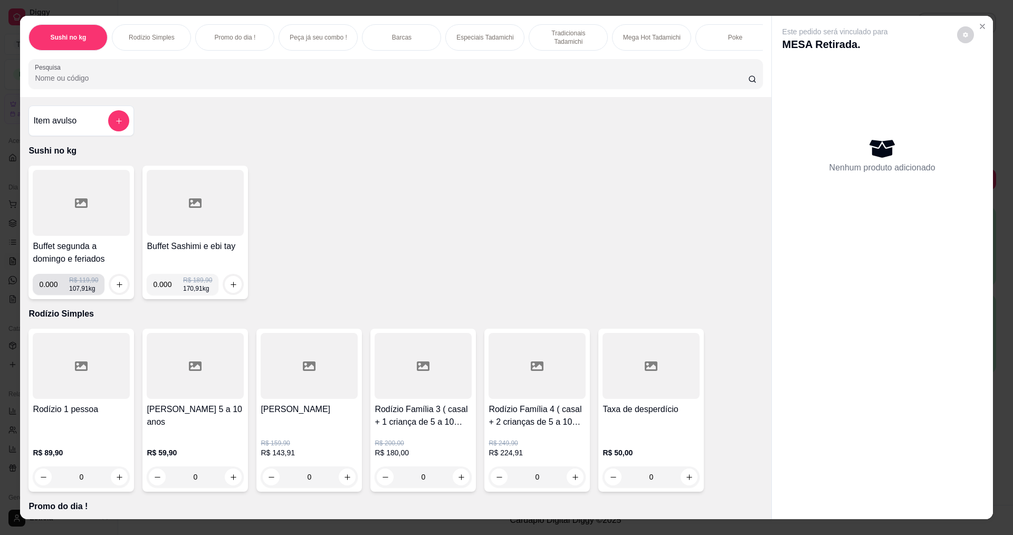
click at [55, 293] on input "0.000" at bounding box center [54, 284] width 30 height 21
type input "0.352"
click at [111, 293] on button "increase-product-quantity" at bounding box center [119, 284] width 17 height 17
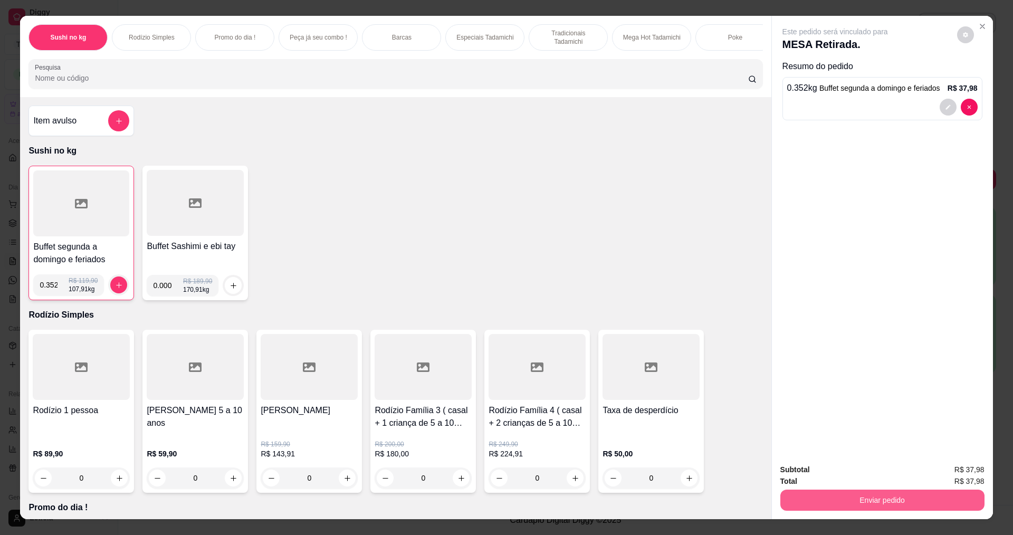
click at [875, 501] on button "Enviar pedido" at bounding box center [882, 500] width 204 height 21
click at [872, 477] on button "Não registrar e enviar pedido" at bounding box center [847, 474] width 107 height 20
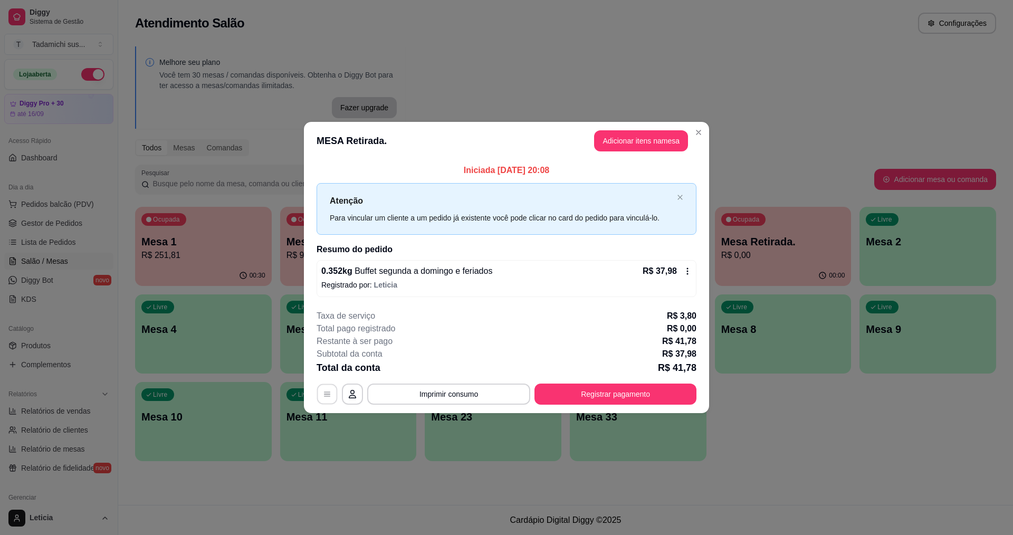
click at [324, 392] on icon "button" at bounding box center [327, 393] width 6 height 5
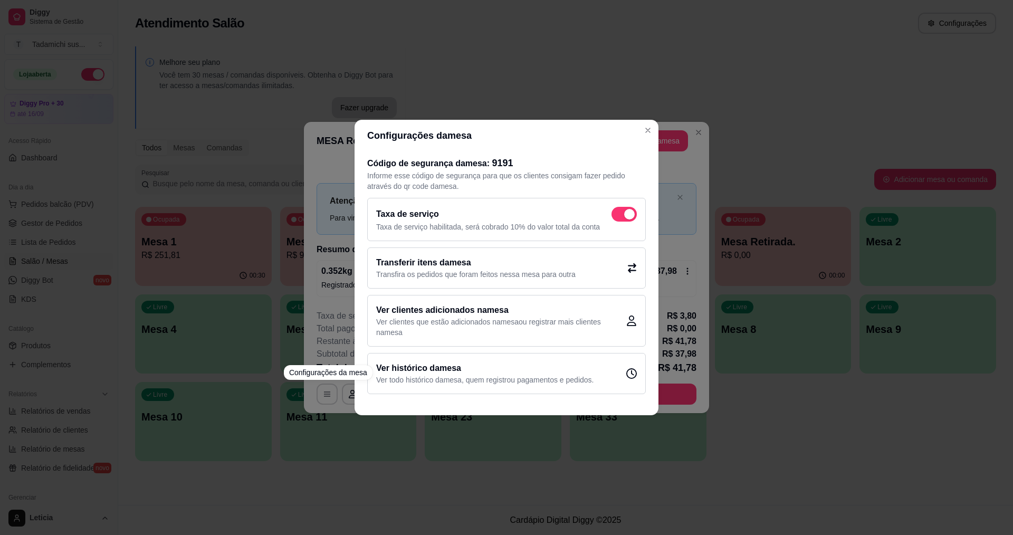
click at [620, 207] on span at bounding box center [623, 214] width 25 height 15
click at [618, 216] on input "checkbox" at bounding box center [614, 219] width 7 height 7
checkbox input "false"
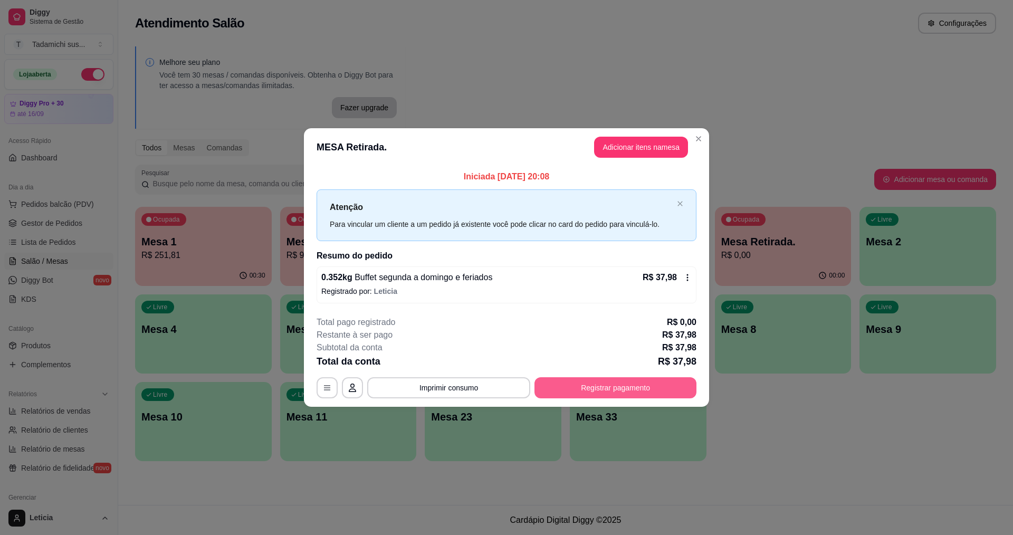
click at [566, 390] on button "Registrar pagamento" at bounding box center [615, 387] width 162 height 21
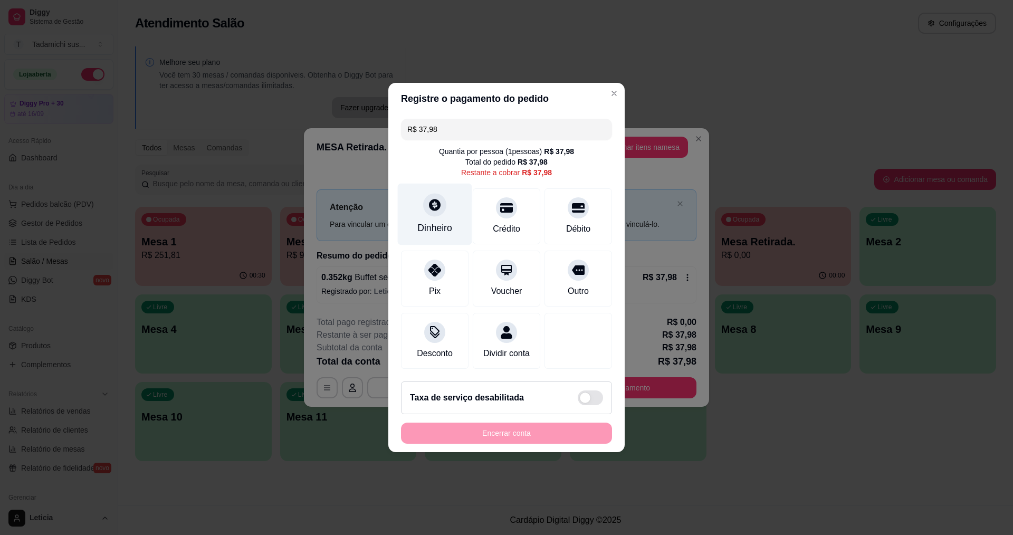
click at [429, 222] on div "Dinheiro" at bounding box center [434, 228] width 35 height 14
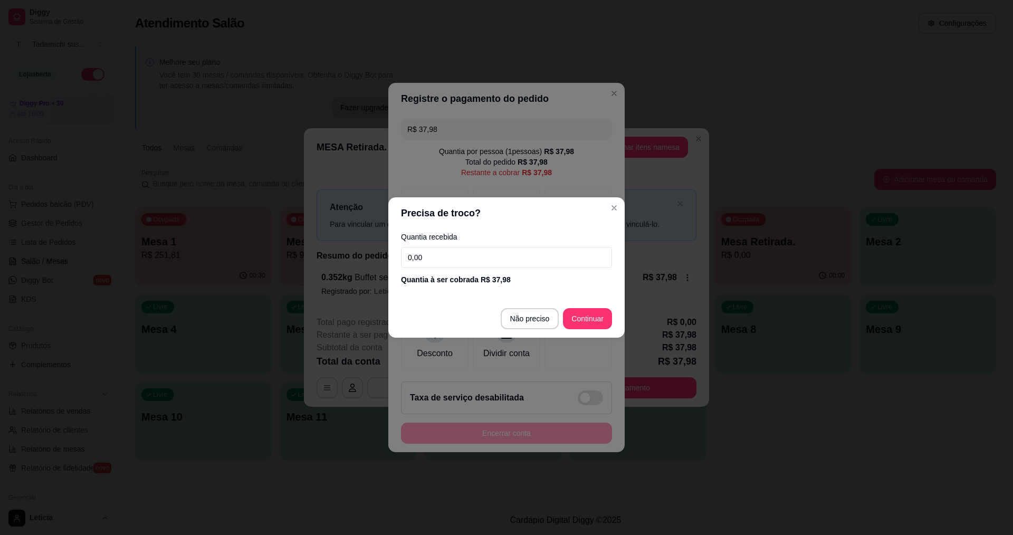
click at [485, 257] on input "0,00" at bounding box center [506, 257] width 211 height 21
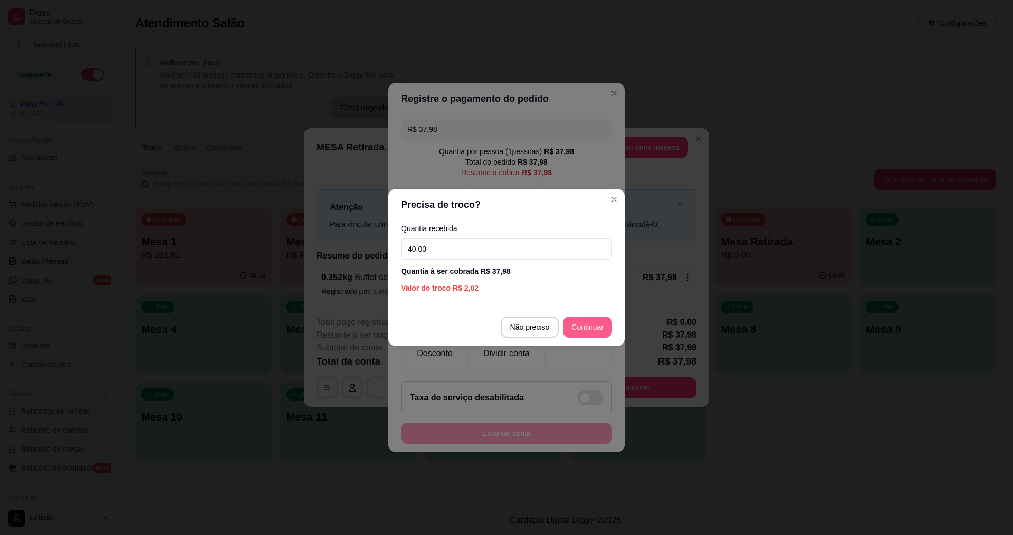
type input "40,00"
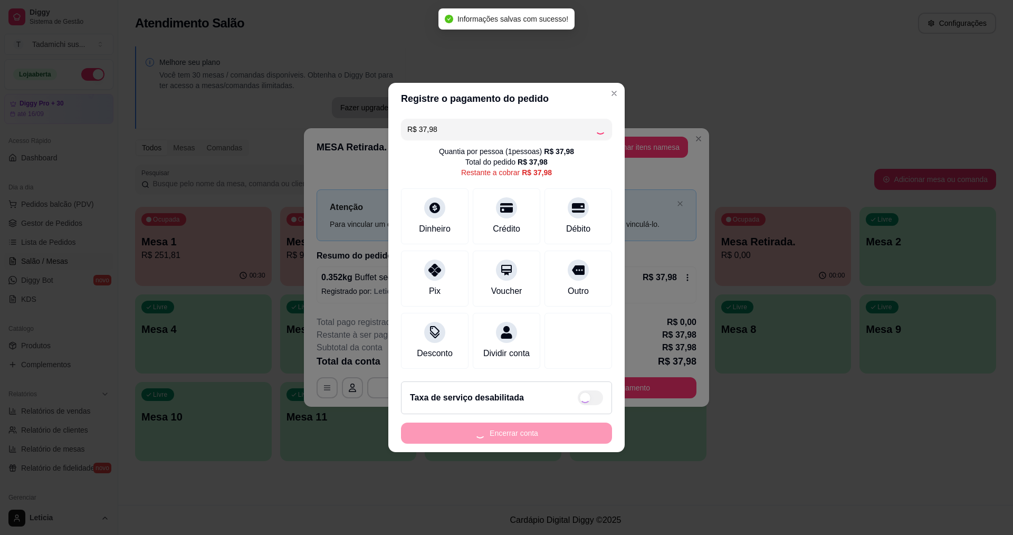
type input "R$ 0,00"
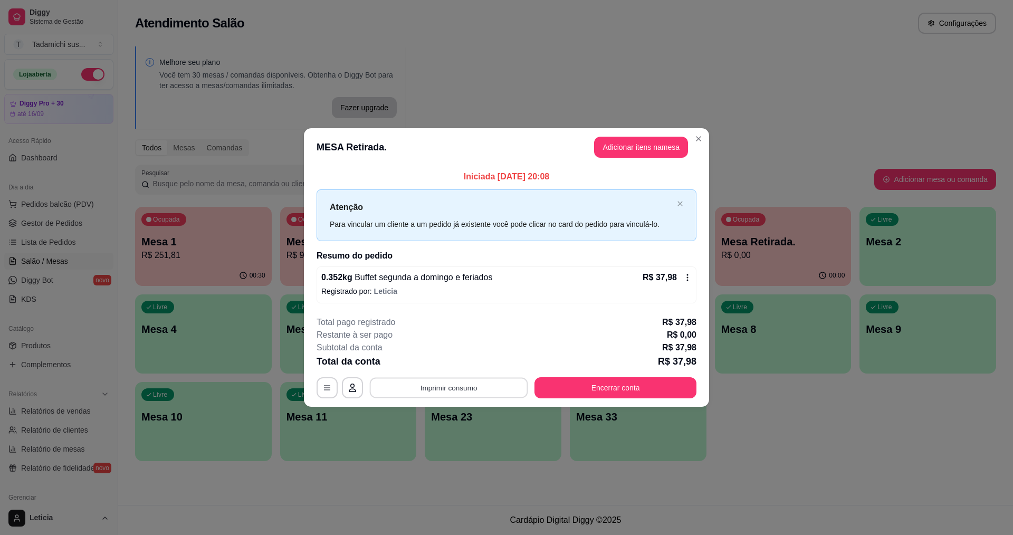
click at [466, 378] on button "Imprimir consumo" at bounding box center [449, 387] width 158 height 21
click at [471, 359] on button "IMPRESSORA HAYOM" at bounding box center [451, 363] width 79 height 16
click at [623, 385] on button "Encerrar conta" at bounding box center [615, 387] width 157 height 21
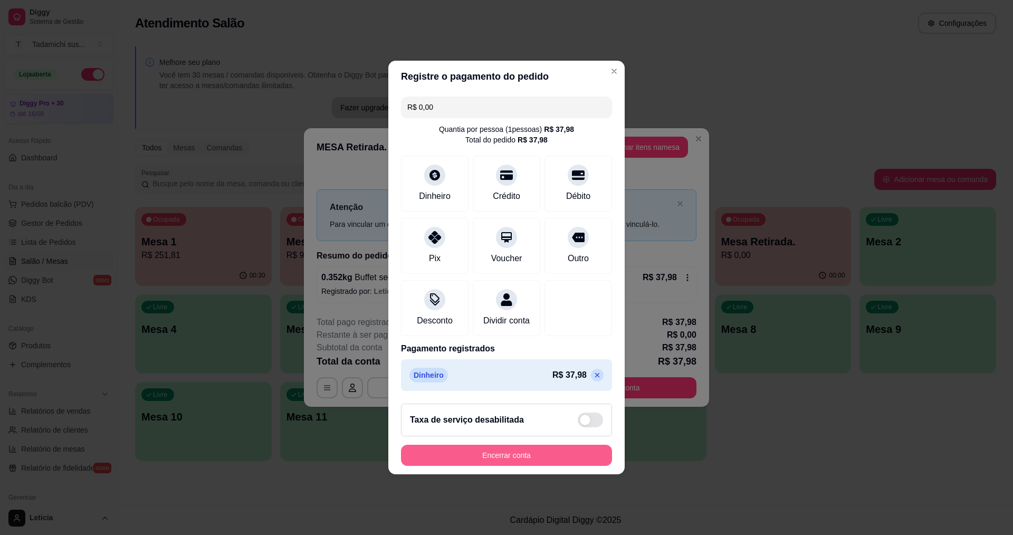
click at [520, 464] on button "Encerrar conta" at bounding box center [506, 455] width 211 height 21
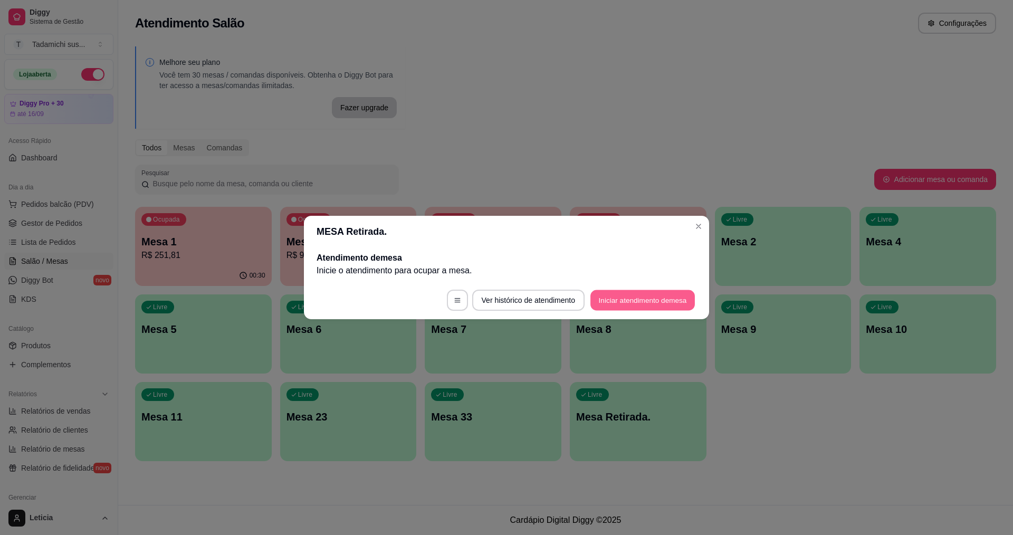
click at [651, 297] on button "Iniciar atendimento de mesa" at bounding box center [642, 300] width 104 height 21
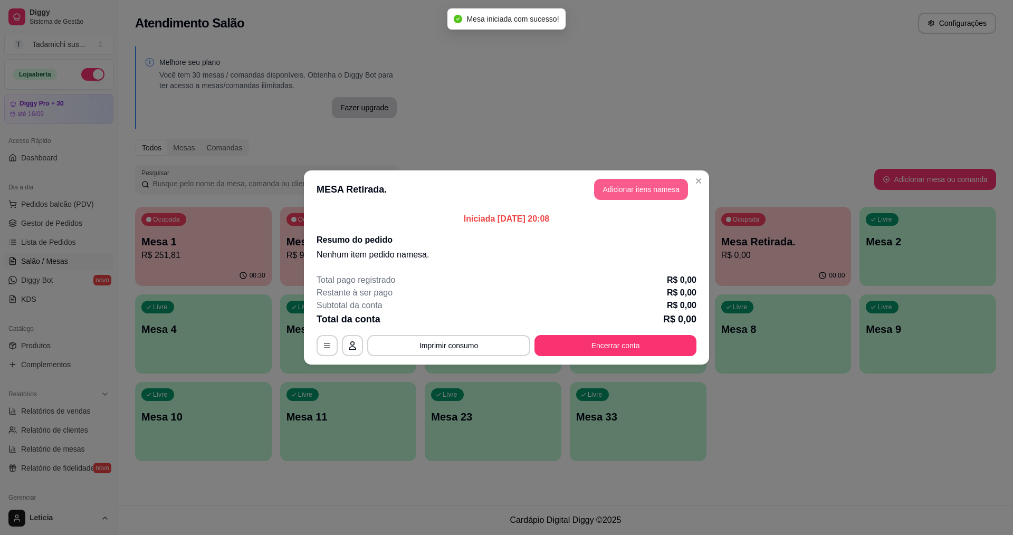
click at [640, 188] on button "Adicionar itens na mesa" at bounding box center [641, 189] width 94 height 21
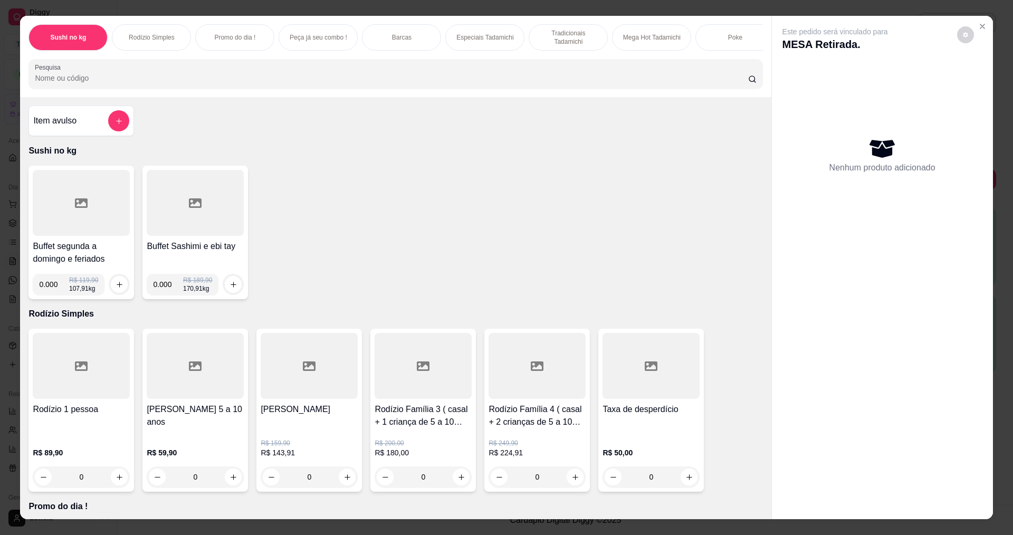
click at [55, 291] on input "0.000" at bounding box center [54, 284] width 30 height 21
type input "0.630"
click at [116, 289] on icon "increase-product-quantity" at bounding box center [120, 285] width 8 height 8
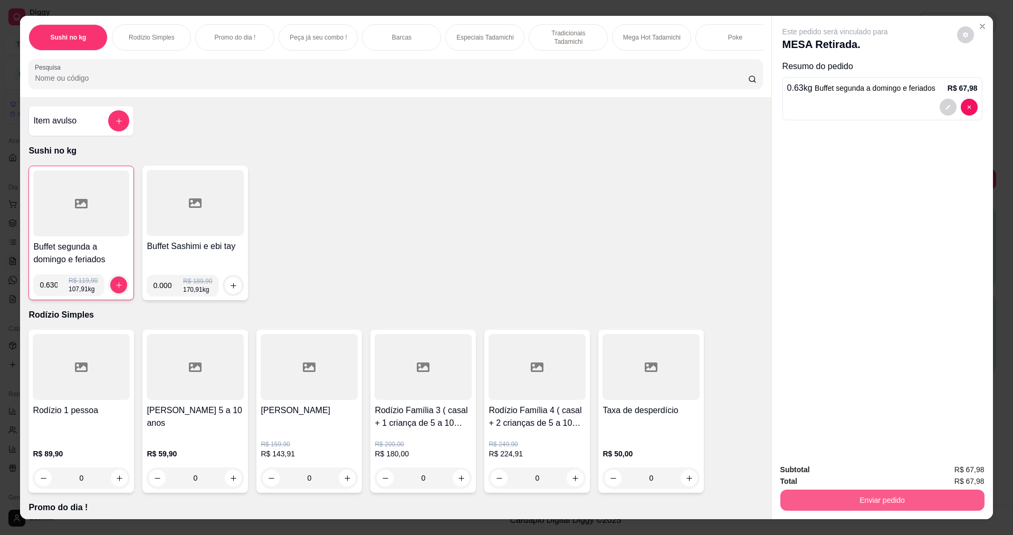
click at [857, 499] on button "Enviar pedido" at bounding box center [882, 500] width 204 height 21
click at [845, 467] on button "Não registrar e enviar pedido" at bounding box center [847, 474] width 110 height 20
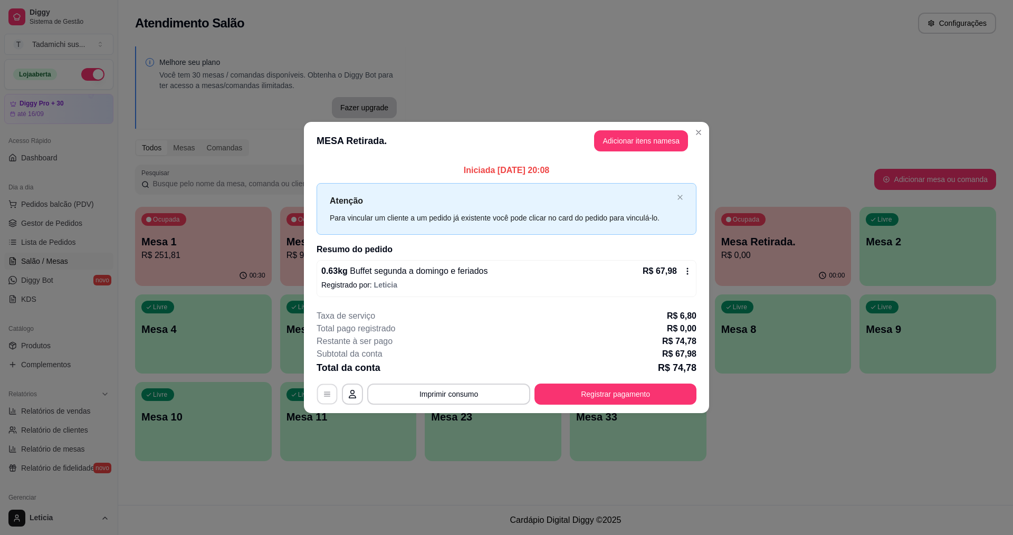
click at [326, 393] on icon "button" at bounding box center [327, 394] width 8 height 8
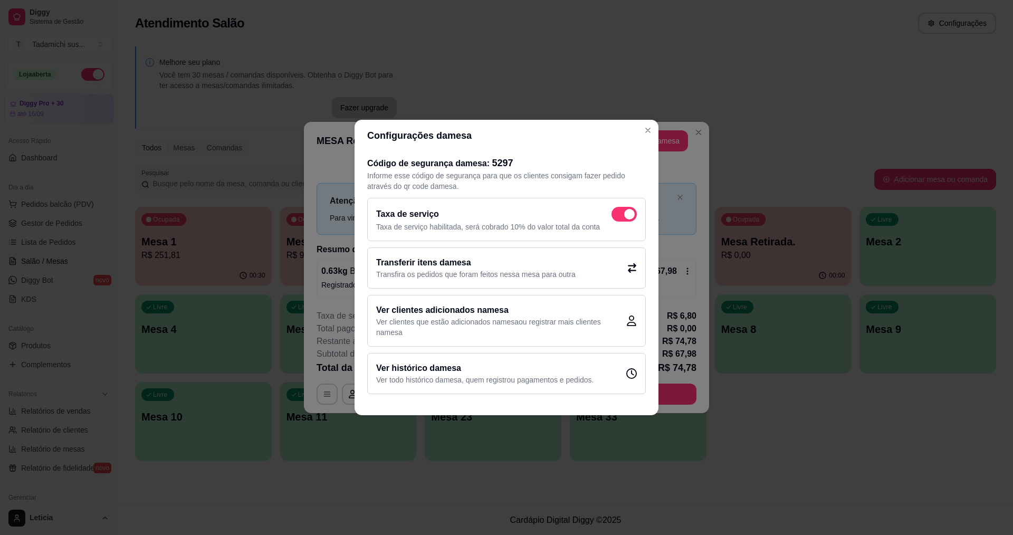
click at [619, 209] on span at bounding box center [623, 214] width 25 height 15
click at [618, 216] on input "checkbox" at bounding box center [614, 219] width 7 height 7
checkbox input "false"
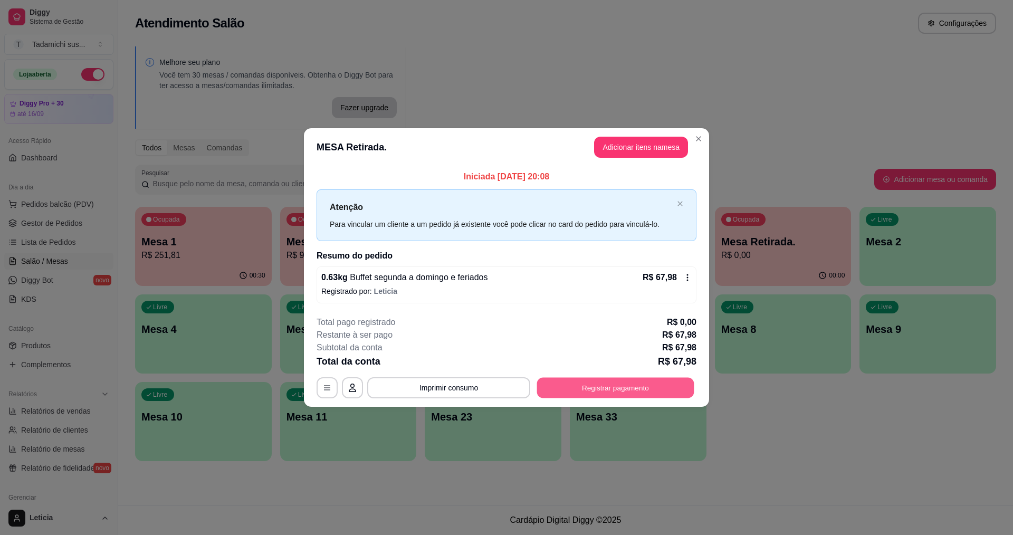
click at [598, 390] on button "Registrar pagamento" at bounding box center [615, 387] width 157 height 21
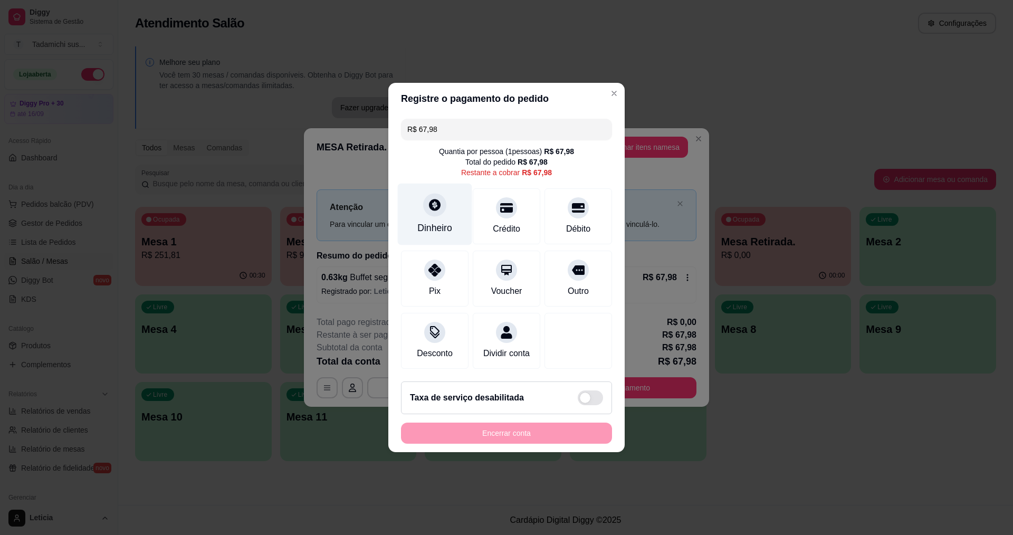
click at [429, 206] on div at bounding box center [434, 204] width 23 height 23
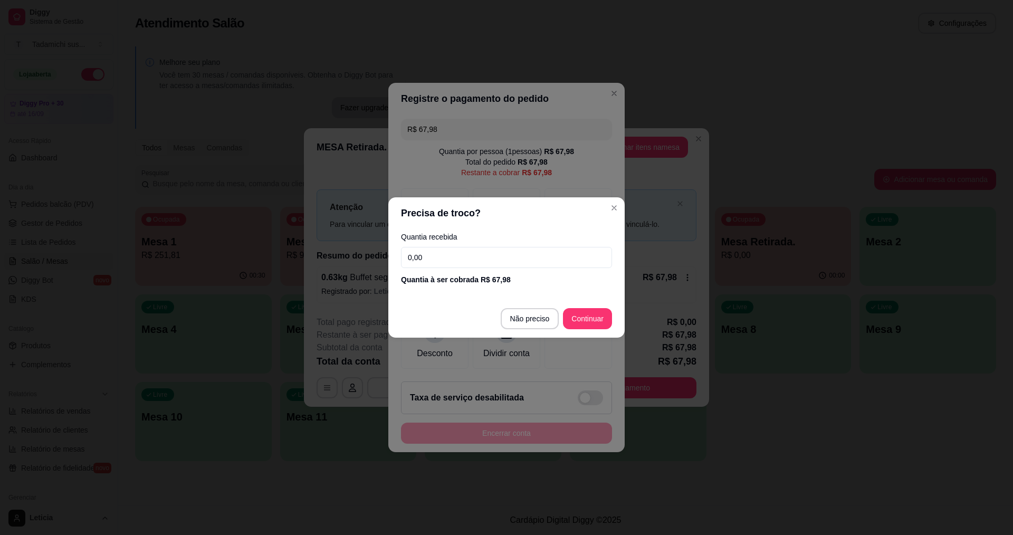
click at [441, 251] on input "0,00" at bounding box center [506, 257] width 211 height 21
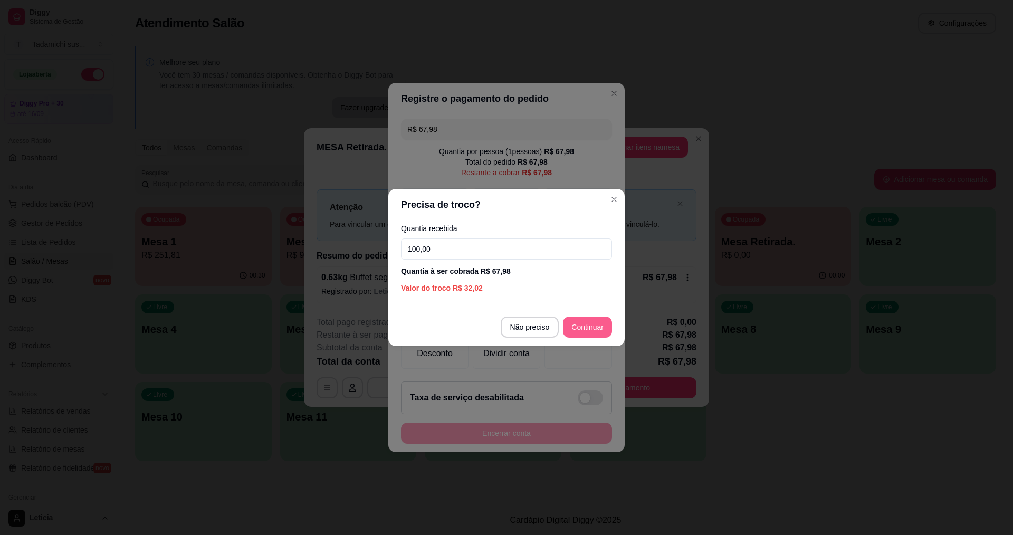
type input "100,00"
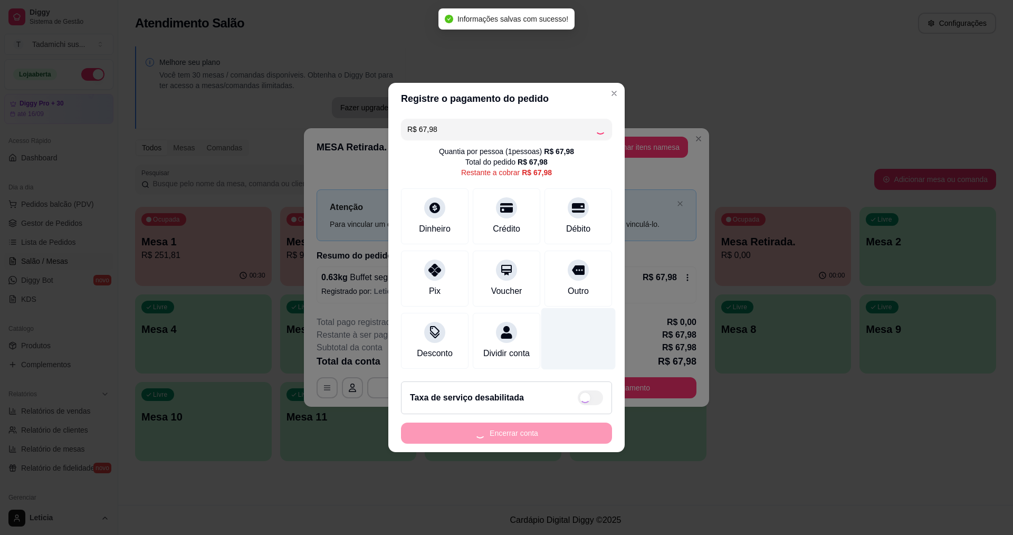
type input "R$ 0,00"
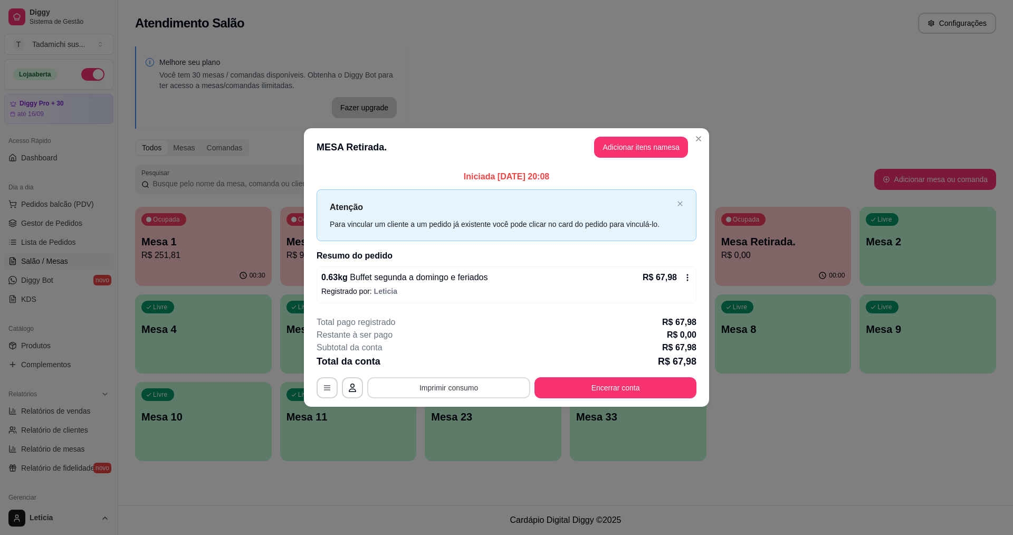
click at [479, 389] on button "Imprimir consumo" at bounding box center [448, 387] width 163 height 21
click at [465, 358] on button "IMPRESSORA HAYOM" at bounding box center [451, 363] width 81 height 17
click at [632, 388] on button "Encerrar conta" at bounding box center [615, 387] width 162 height 21
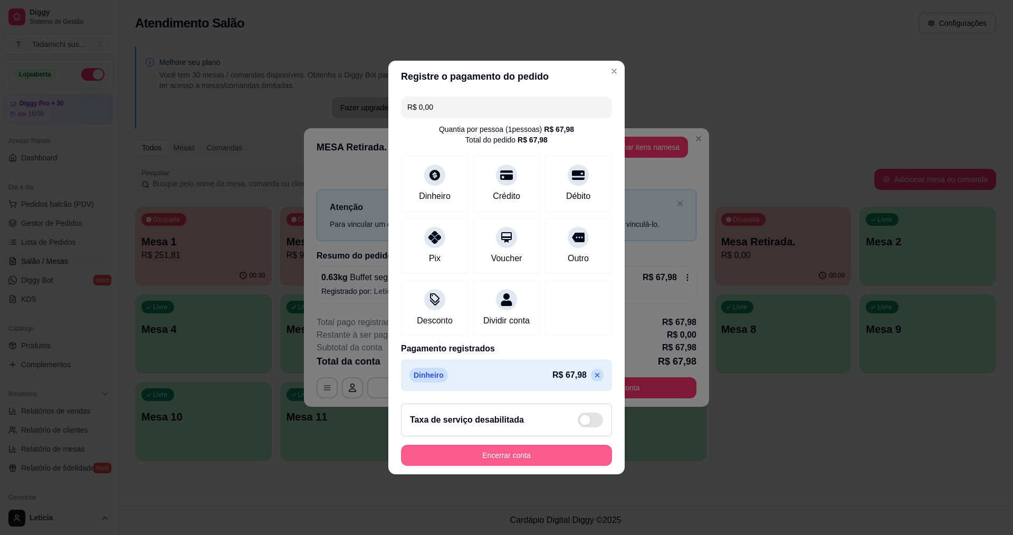
click at [569, 460] on button "Encerrar conta" at bounding box center [506, 455] width 211 height 21
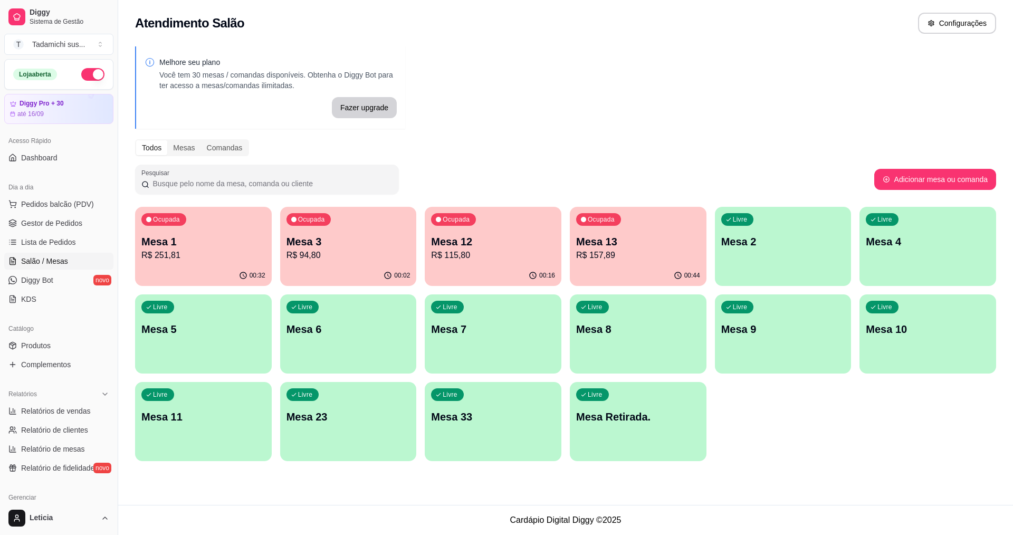
click at [609, 245] on p "Mesa 13" at bounding box center [638, 241] width 124 height 15
click at [233, 422] on p "Mesa 11" at bounding box center [203, 416] width 124 height 15
click at [623, 443] on div "Livre Mesa Retirada." at bounding box center [638, 415] width 132 height 64
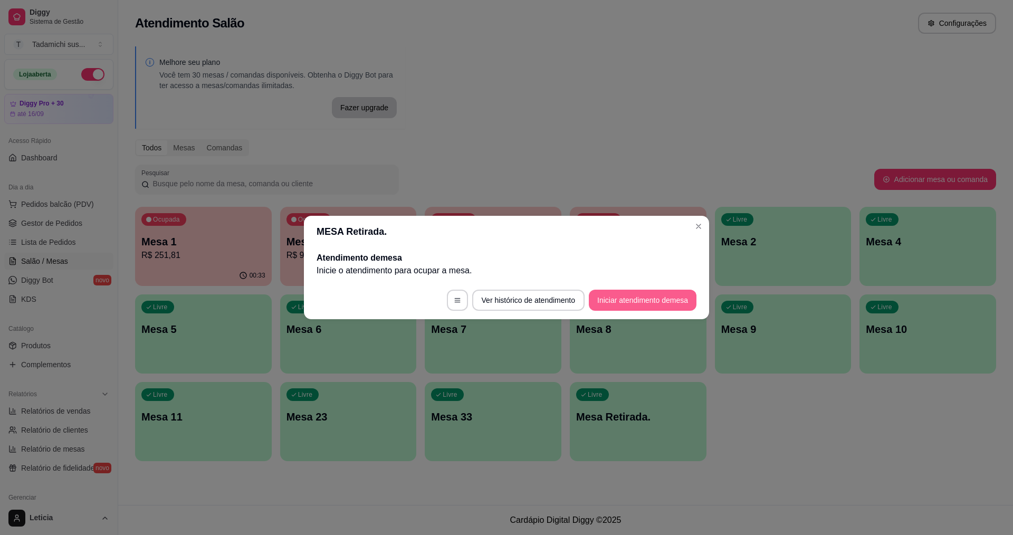
click at [620, 296] on button "Iniciar atendimento de mesa" at bounding box center [643, 300] width 108 height 21
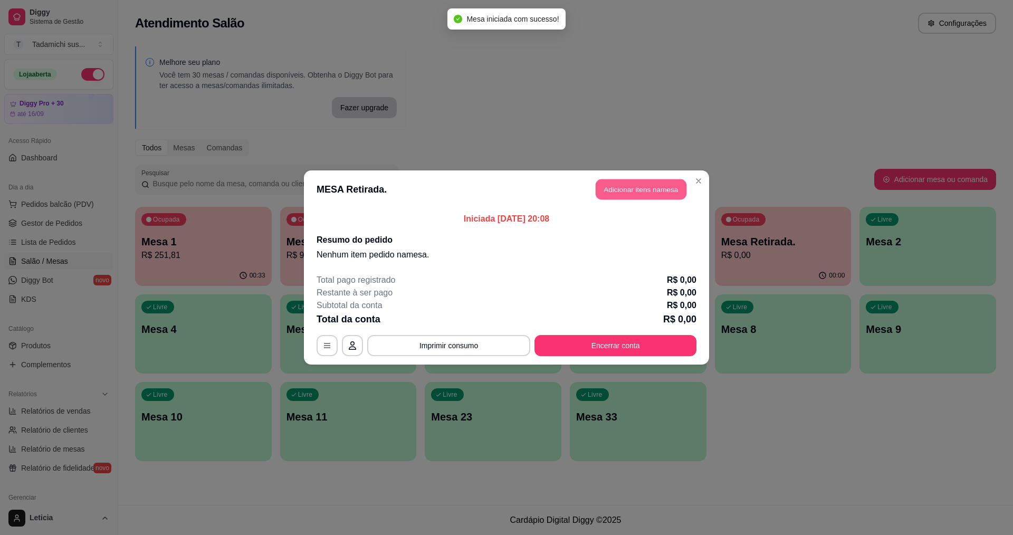
click at [630, 193] on button "Adicionar itens na mesa" at bounding box center [641, 189] width 91 height 21
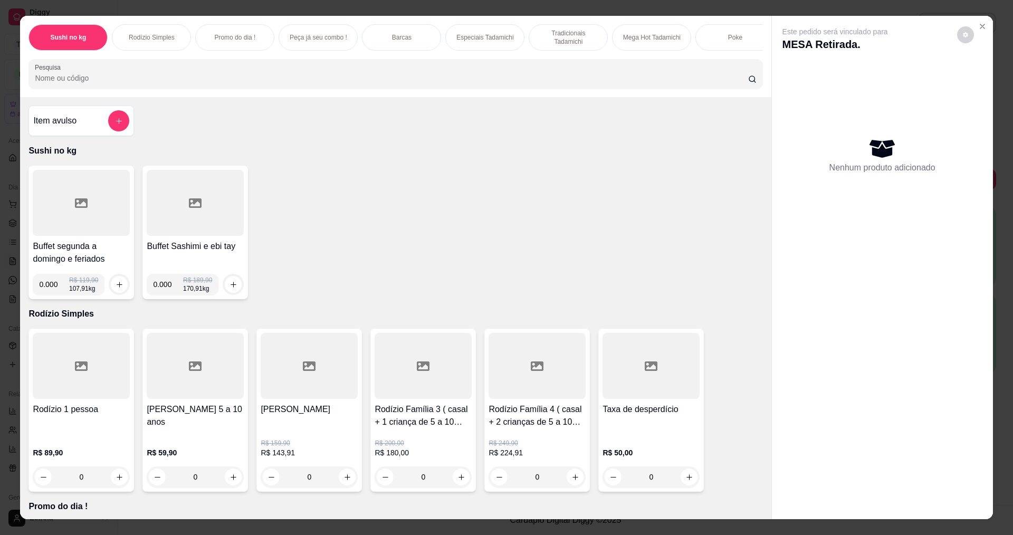
click at [52, 295] on input "0.000" at bounding box center [54, 284] width 30 height 21
type input "0.436"
click at [116, 289] on icon "increase-product-quantity" at bounding box center [120, 285] width 8 height 8
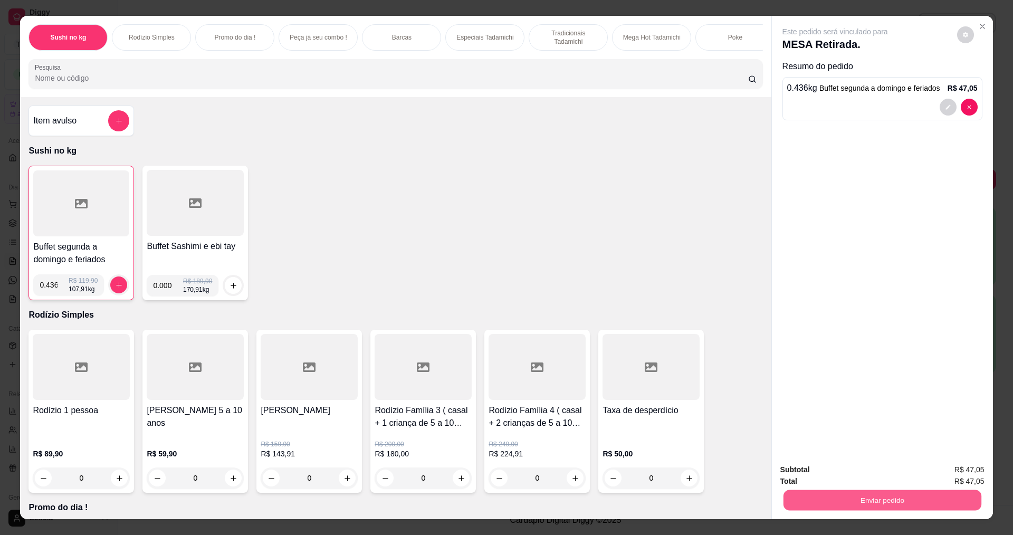
click at [907, 507] on button "Enviar pedido" at bounding box center [882, 500] width 198 height 21
click at [814, 479] on button "Não registrar e enviar pedido" at bounding box center [847, 474] width 110 height 20
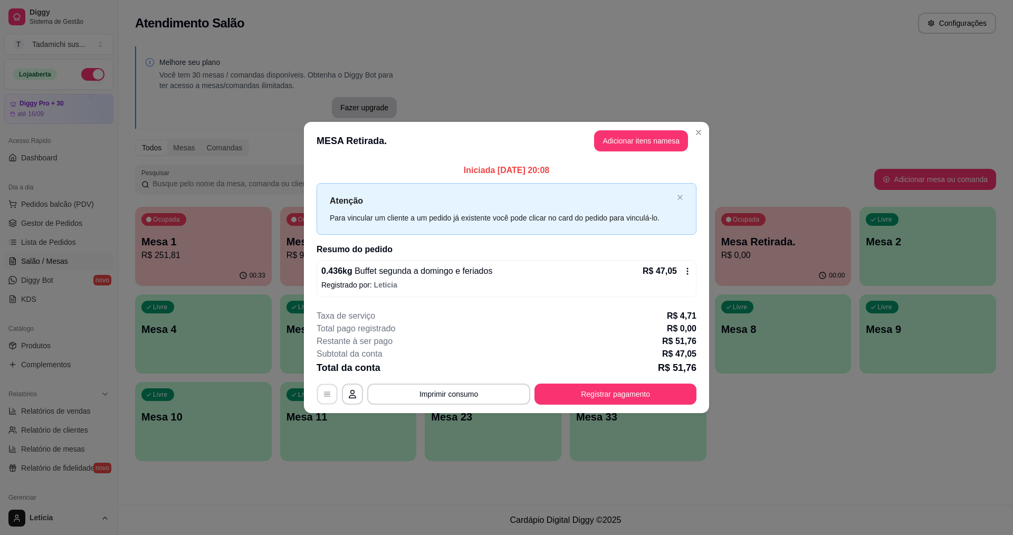
click at [327, 387] on button "button" at bounding box center [327, 394] width 21 height 21
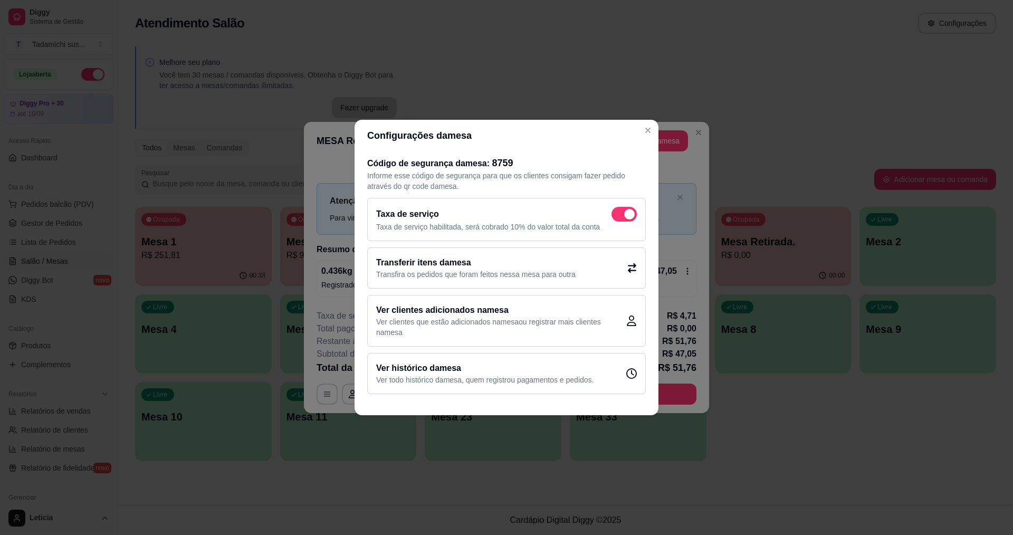
click at [615, 218] on span at bounding box center [623, 214] width 25 height 15
click at [615, 218] on input "checkbox" at bounding box center [614, 219] width 7 height 7
checkbox input "false"
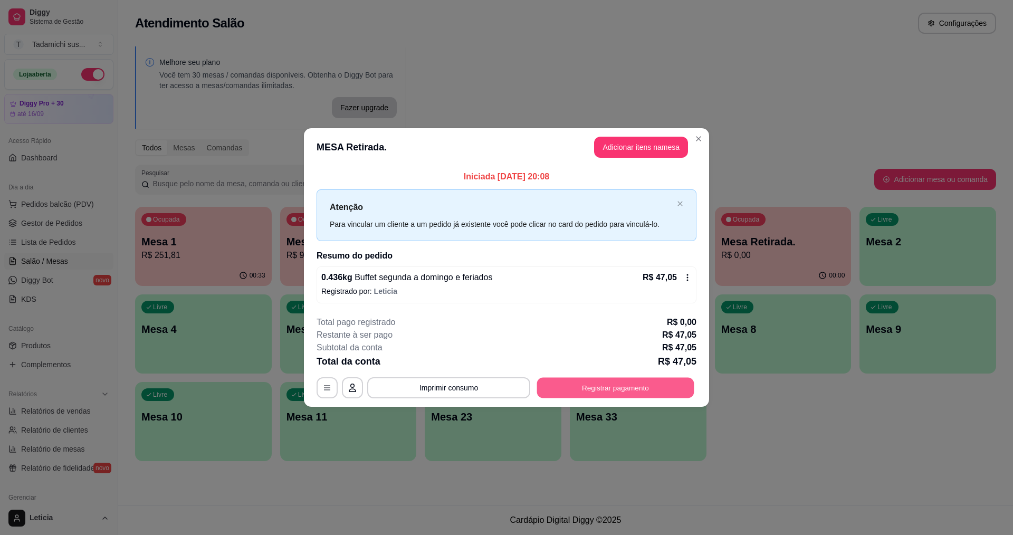
click at [578, 381] on button "Registrar pagamento" at bounding box center [615, 387] width 157 height 21
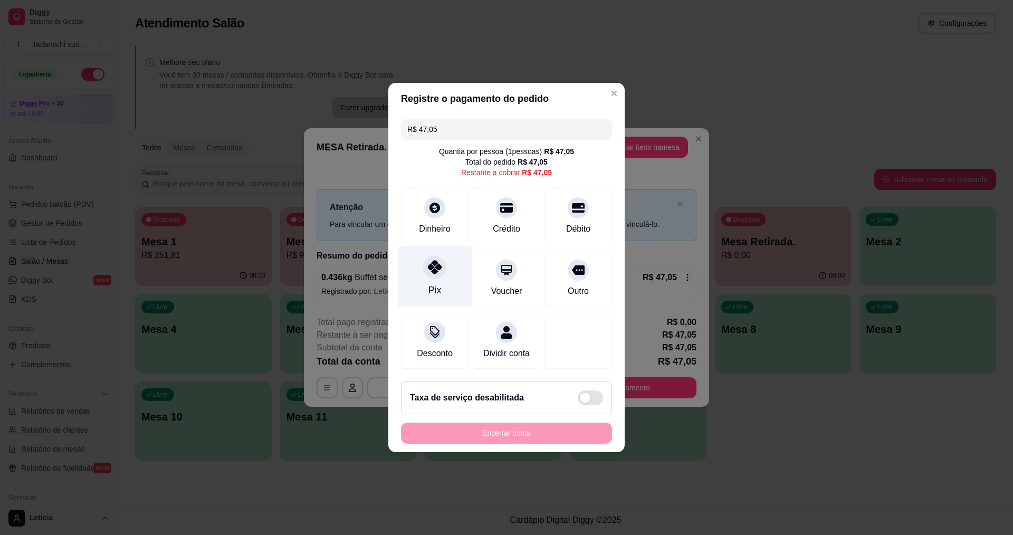
click at [432, 264] on icon at bounding box center [435, 267] width 14 height 14
type input "R$ 0,00"
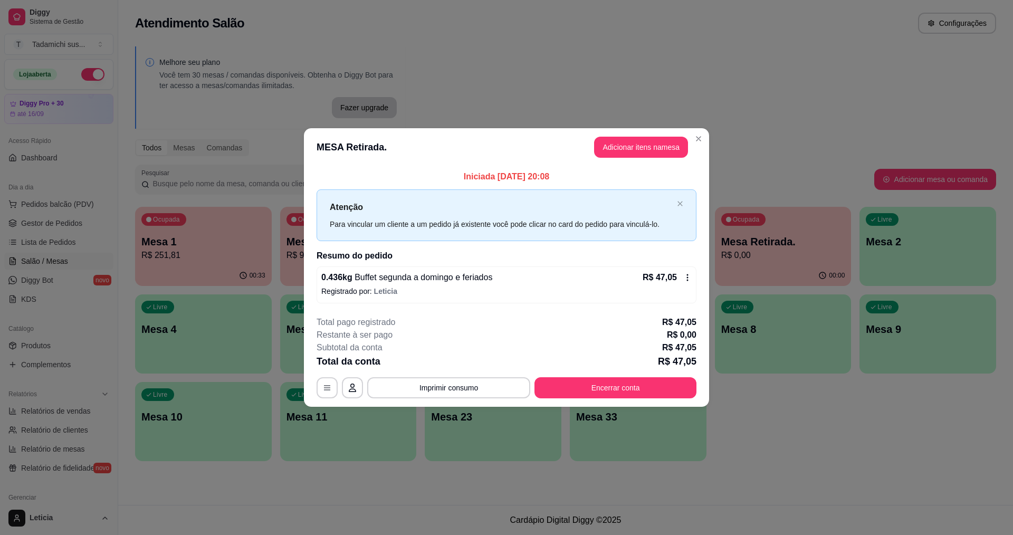
drag, startPoint x: 425, startPoint y: 373, endPoint x: 428, endPoint y: 377, distance: 5.6
click at [425, 375] on div "**********" at bounding box center [507, 357] width 380 height 82
click at [431, 383] on button "Imprimir consumo" at bounding box center [449, 387] width 158 height 21
click at [433, 338] on button "IMPRESSORA" at bounding box center [451, 341] width 81 height 17
click at [568, 381] on button "Encerrar conta" at bounding box center [615, 387] width 157 height 21
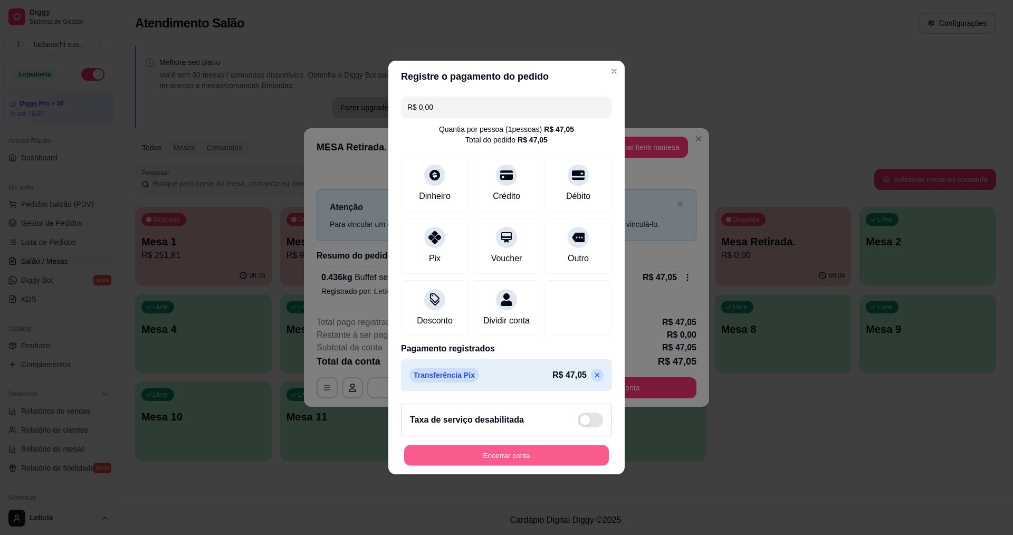
click at [502, 458] on button "Encerrar conta" at bounding box center [506, 455] width 205 height 21
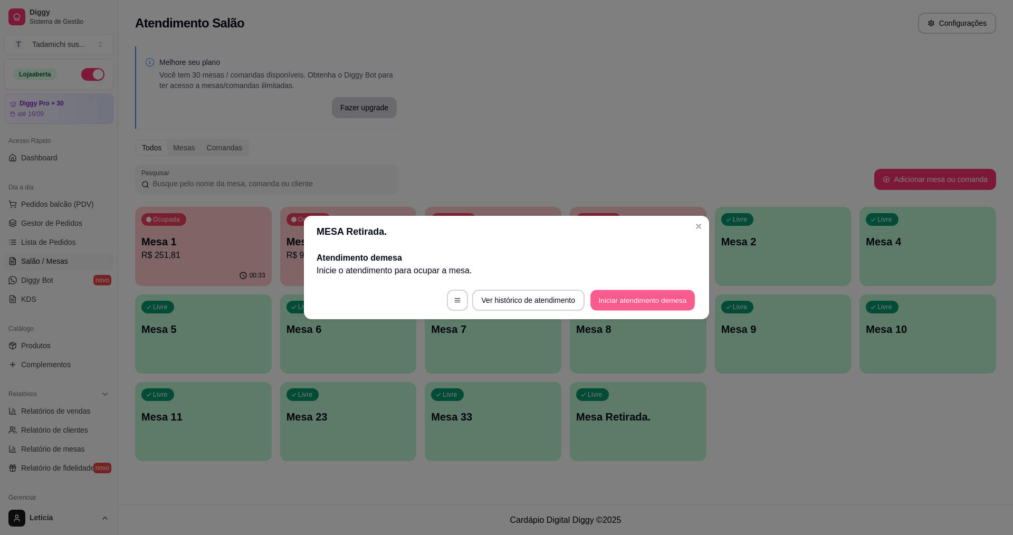
click at [658, 300] on button "Iniciar atendimento de mesa" at bounding box center [642, 300] width 104 height 21
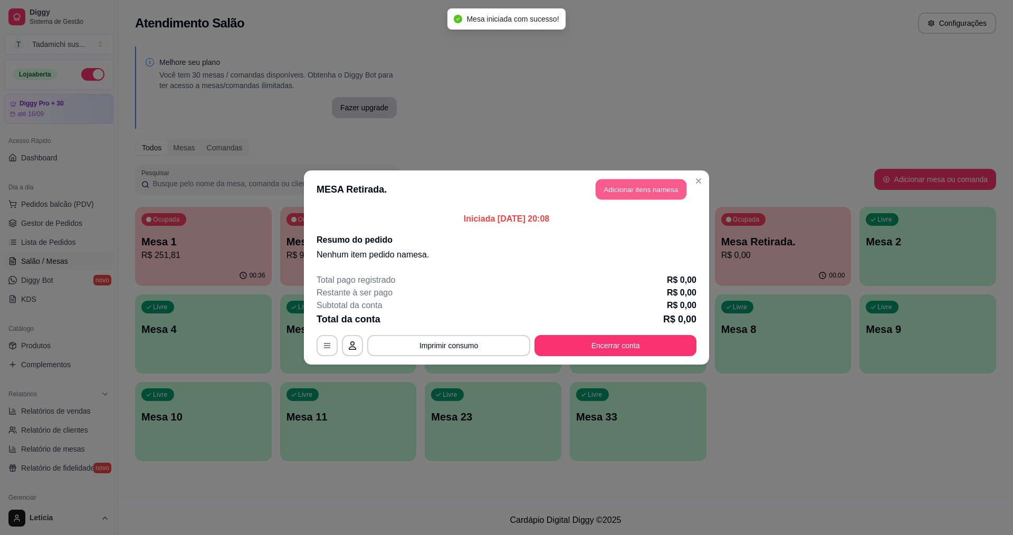
click at [637, 184] on button "Adicionar itens na mesa" at bounding box center [641, 189] width 91 height 21
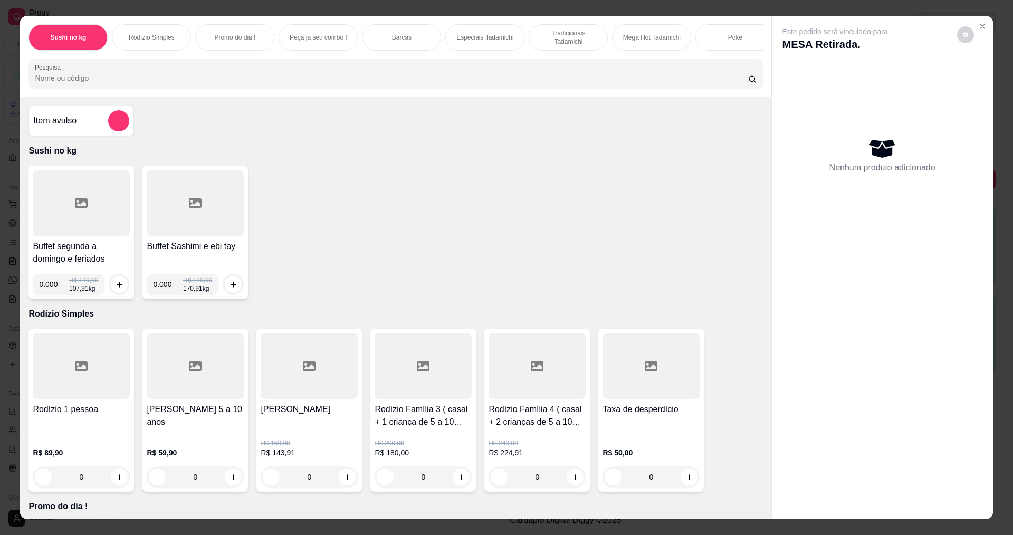
click at [51, 294] on input "0.000" at bounding box center [54, 284] width 30 height 21
type input "0.386"
click at [113, 286] on button "increase-product-quantity" at bounding box center [119, 284] width 16 height 16
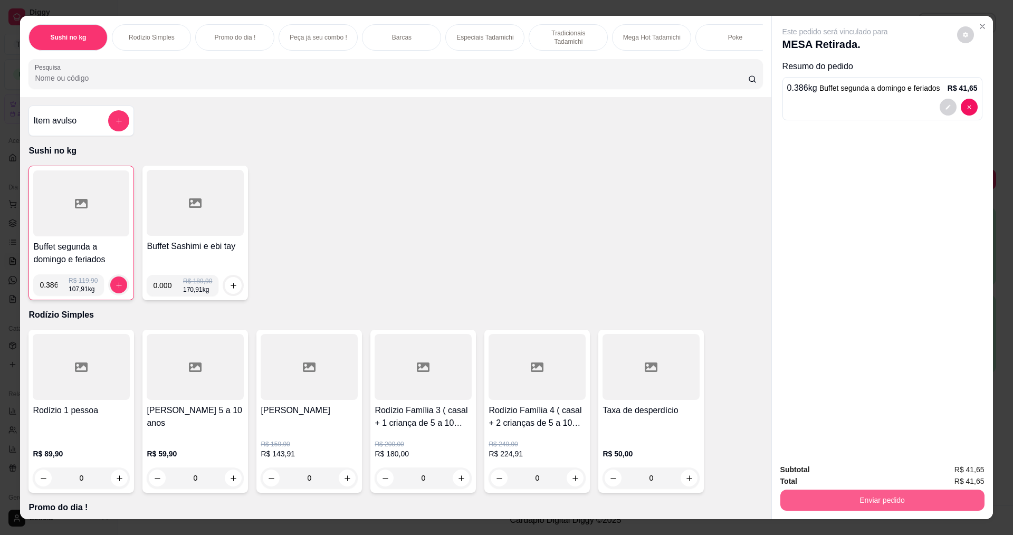
click at [823, 502] on button "Enviar pedido" at bounding box center [882, 500] width 204 height 21
click at [826, 473] on button "Não registrar e enviar pedido" at bounding box center [847, 474] width 110 height 20
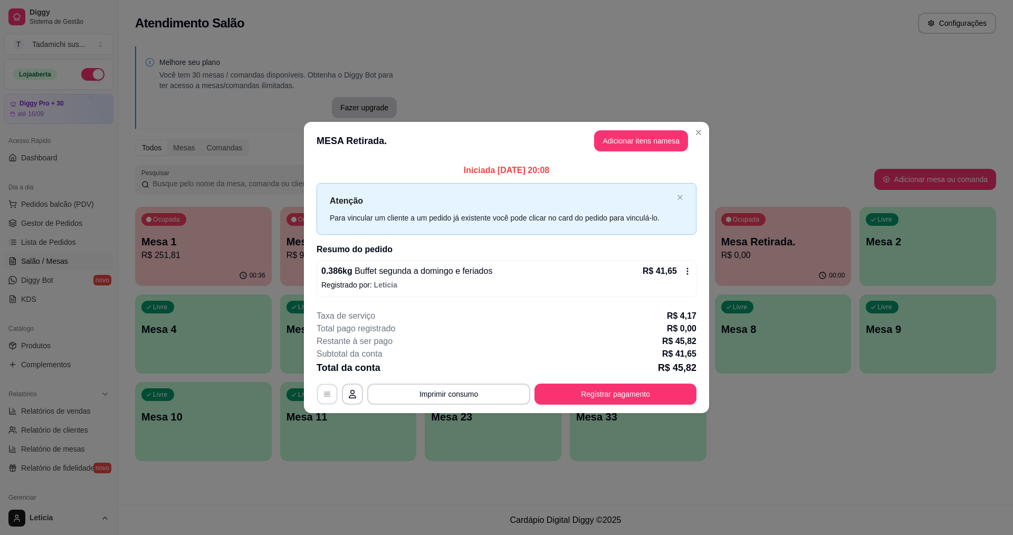
click at [331, 390] on icon "button" at bounding box center [327, 394] width 8 height 8
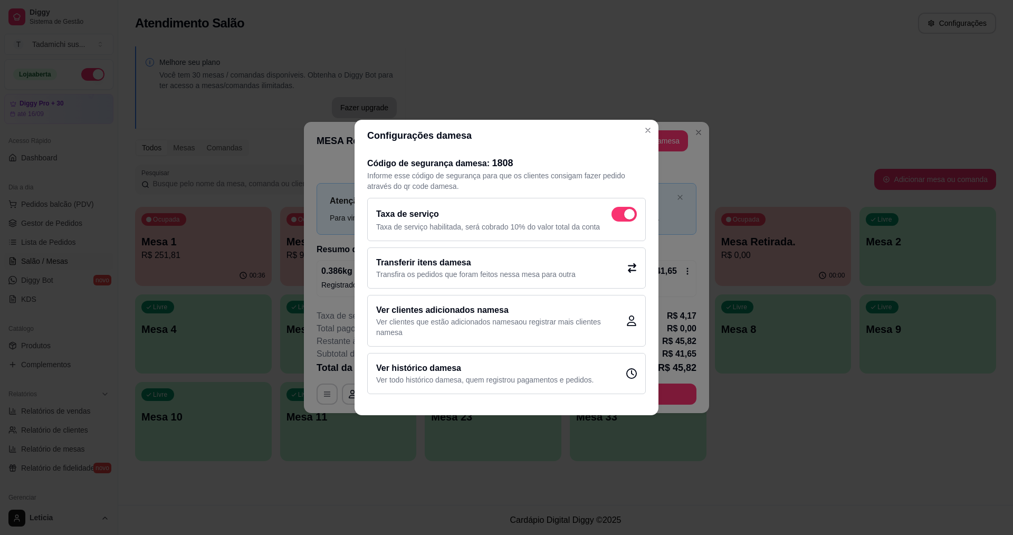
click at [619, 219] on span at bounding box center [623, 214] width 25 height 15
click at [618, 219] on input "checkbox" at bounding box center [614, 219] width 7 height 7
checkbox input "false"
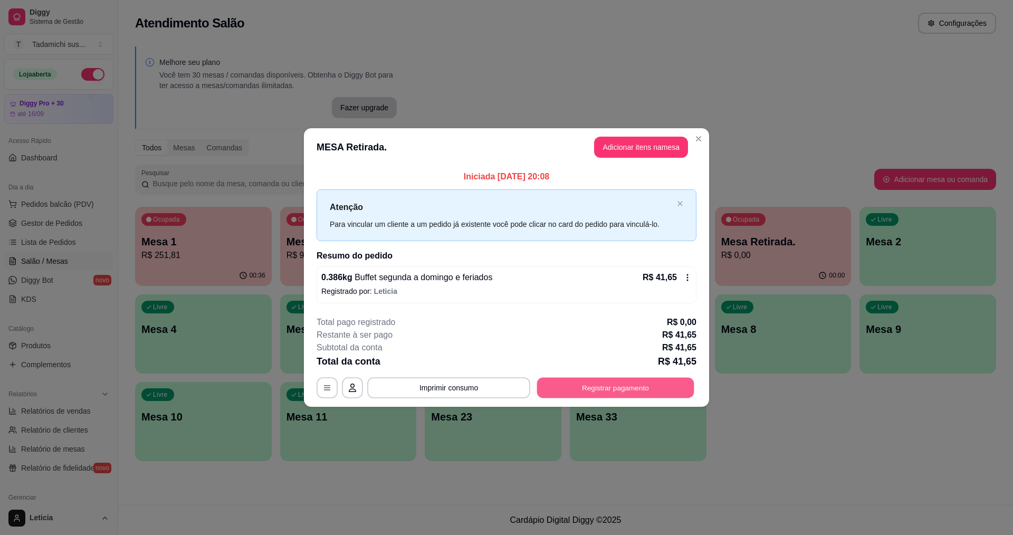
click at [548, 384] on button "Registrar pagamento" at bounding box center [615, 387] width 157 height 21
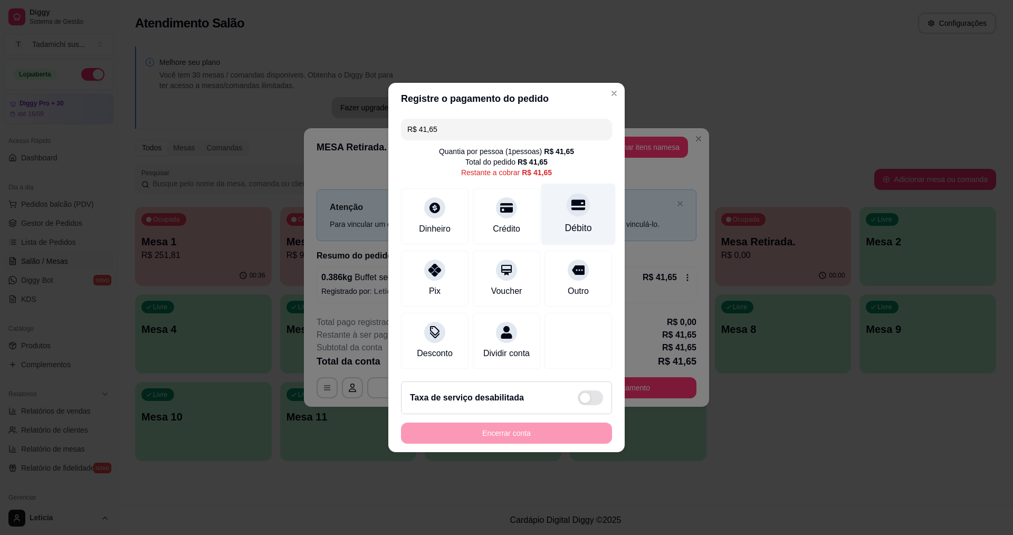
click at [575, 221] on div "Débito" at bounding box center [578, 228] width 27 height 14
type input "R$ 0,00"
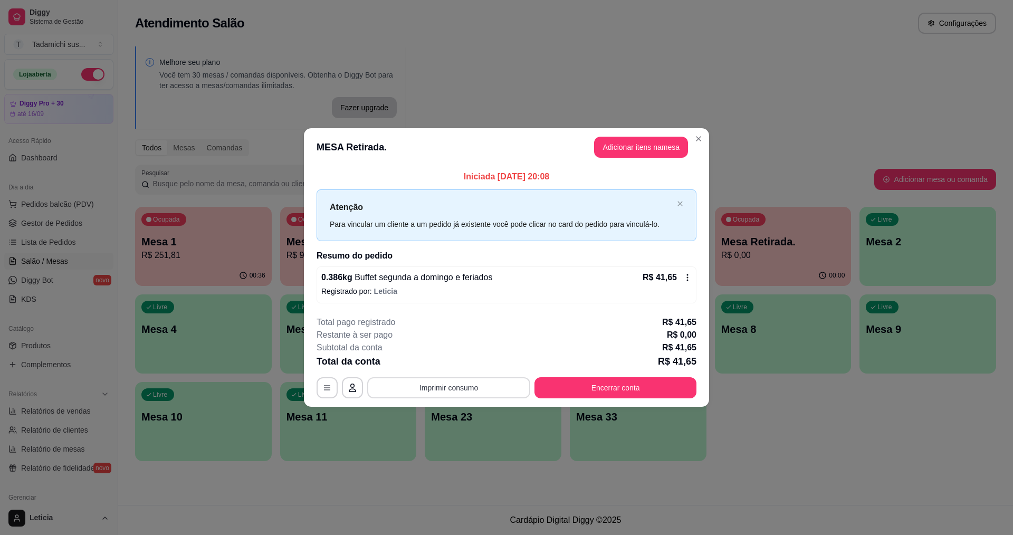
click at [455, 391] on button "Imprimir consumo" at bounding box center [448, 387] width 163 height 21
click at [475, 362] on button "IMPRESSORA HAYOM" at bounding box center [451, 363] width 81 height 17
click at [613, 390] on button "Encerrar conta" at bounding box center [615, 387] width 157 height 21
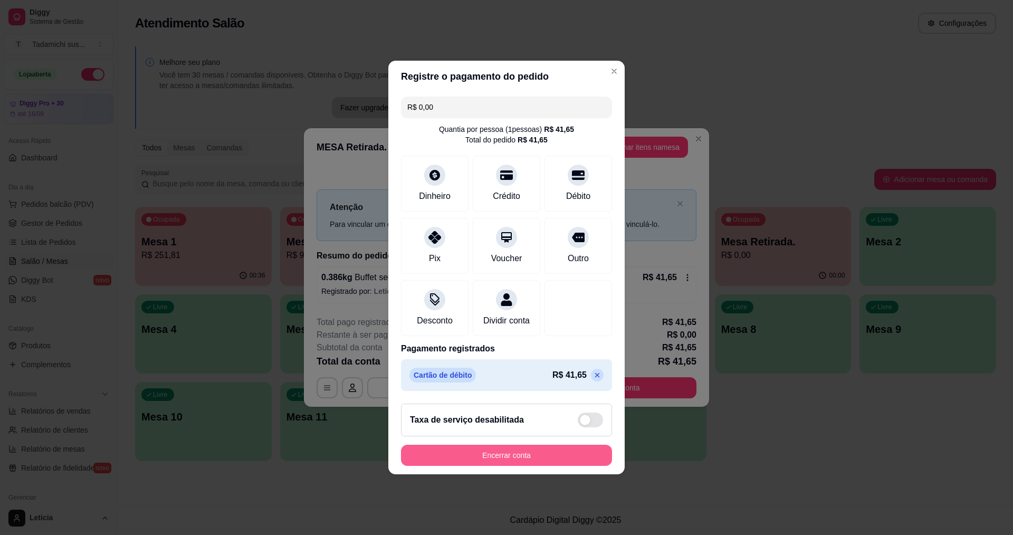
click at [559, 457] on button "Encerrar conta" at bounding box center [506, 455] width 211 height 21
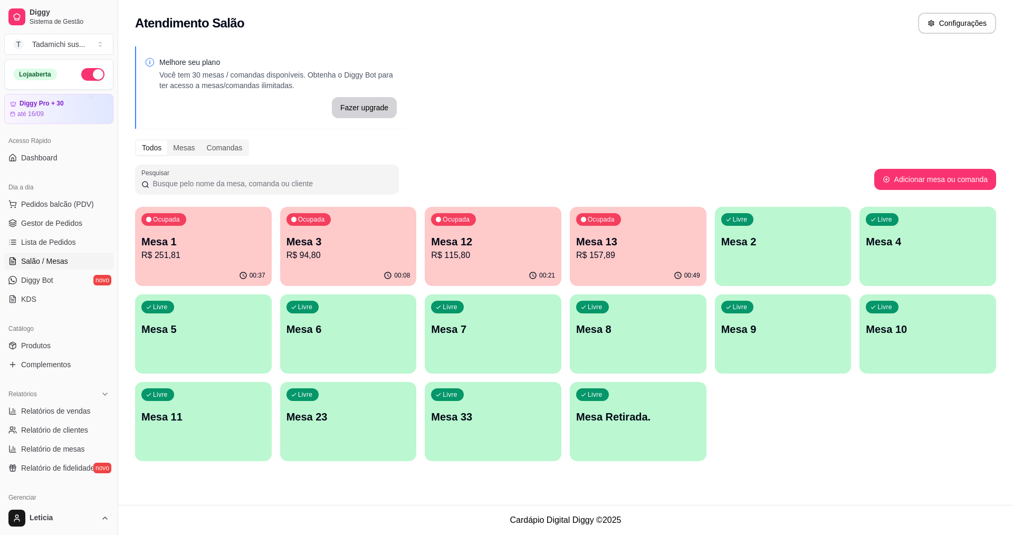
click at [200, 240] on p "Mesa 1" at bounding box center [203, 241] width 124 height 15
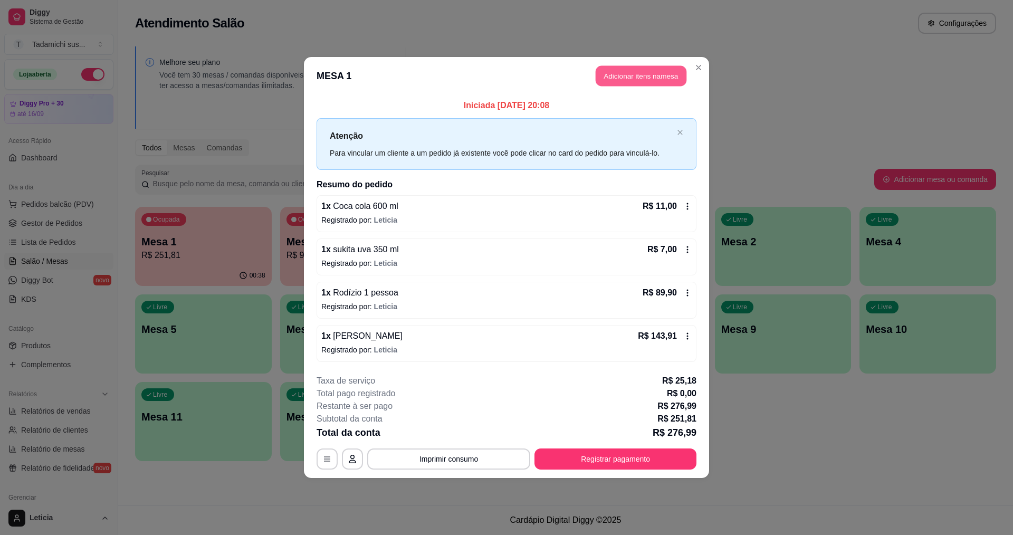
click at [638, 77] on button "Adicionar itens na mesa" at bounding box center [641, 76] width 91 height 21
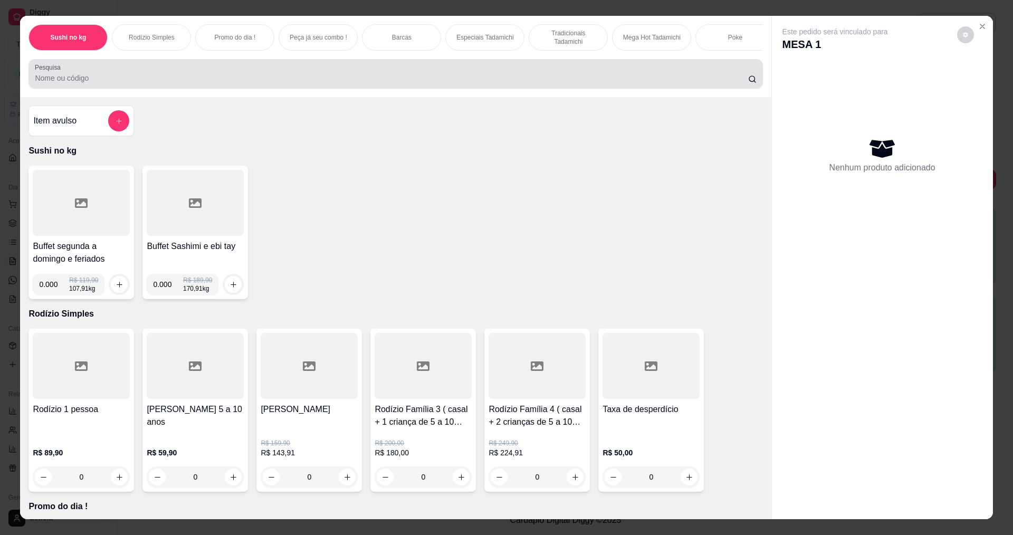
click at [283, 83] on input "Pesquisa" at bounding box center [391, 78] width 713 height 11
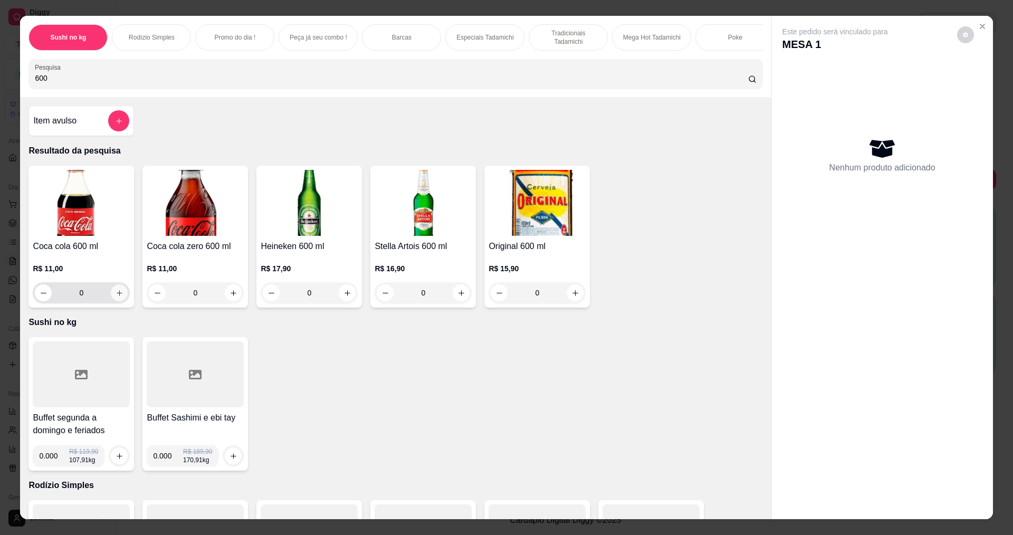
type input "600"
click at [116, 301] on button "increase-product-quantity" at bounding box center [119, 292] width 17 height 17
type input "1"
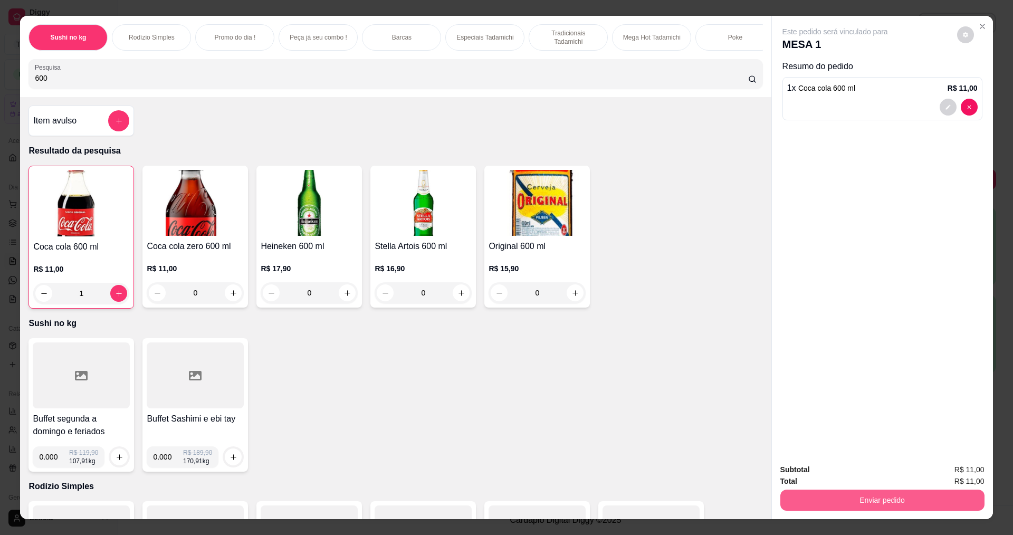
click at [802, 502] on button "Enviar pedido" at bounding box center [882, 500] width 204 height 21
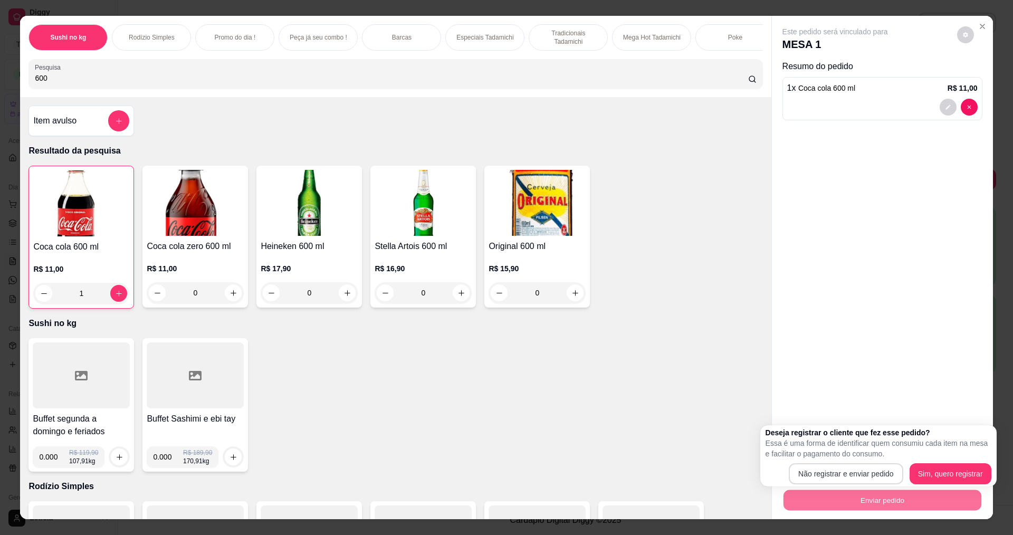
click at [821, 473] on button "Não registrar e enviar pedido" at bounding box center [846, 473] width 114 height 21
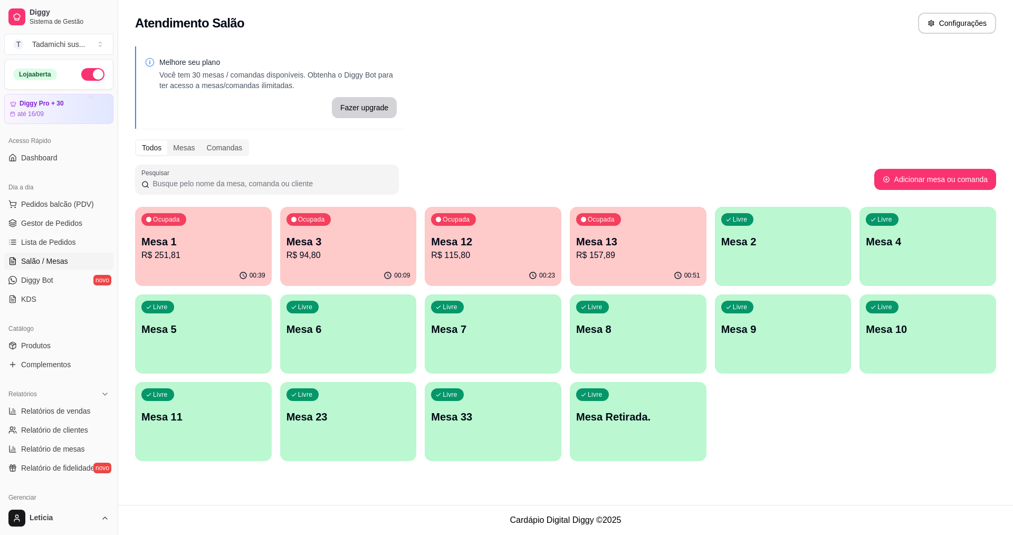
click at [203, 416] on p "Mesa 11" at bounding box center [203, 416] width 124 height 15
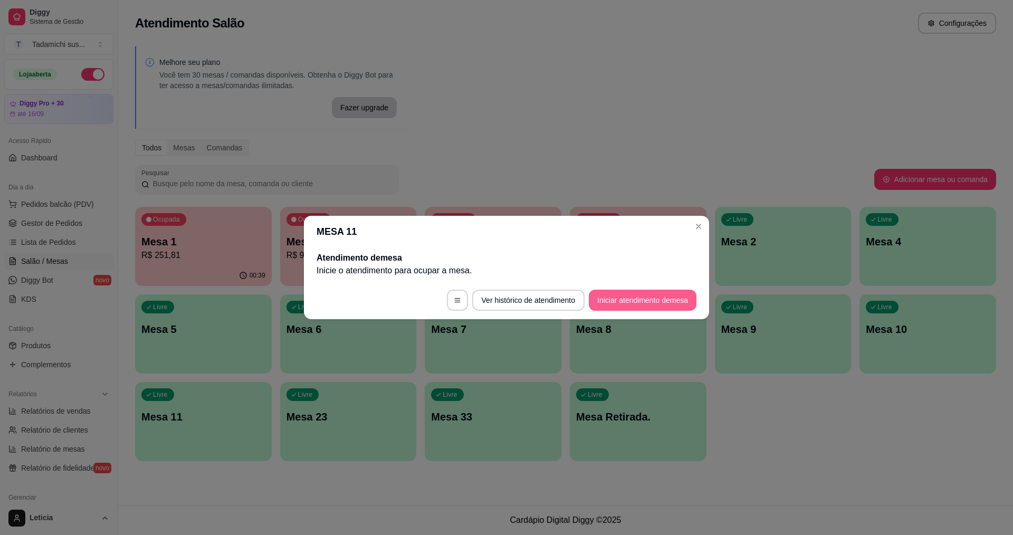
click at [594, 296] on button "Iniciar atendimento de mesa" at bounding box center [643, 300] width 108 height 21
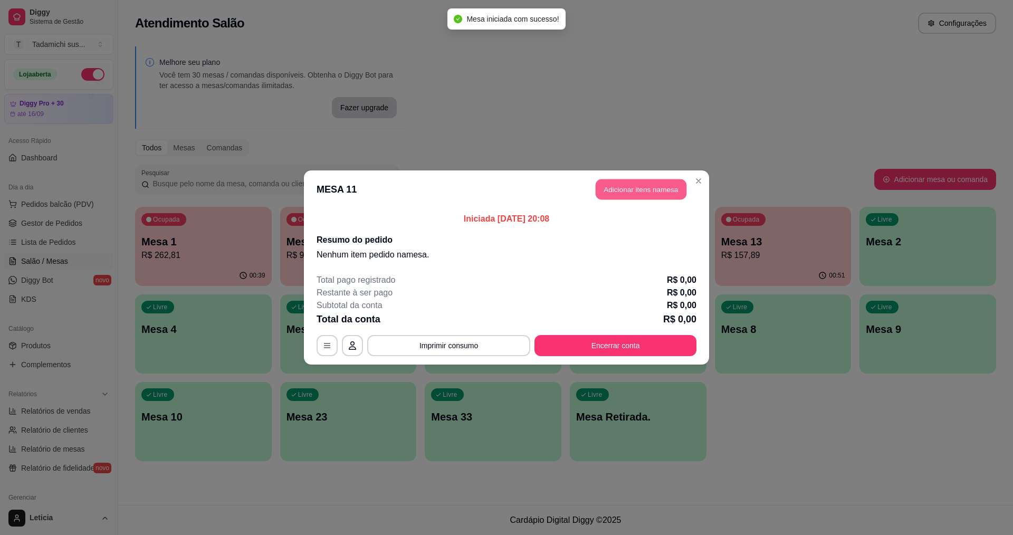
click at [618, 181] on button "Adicionar itens na mesa" at bounding box center [641, 189] width 91 height 21
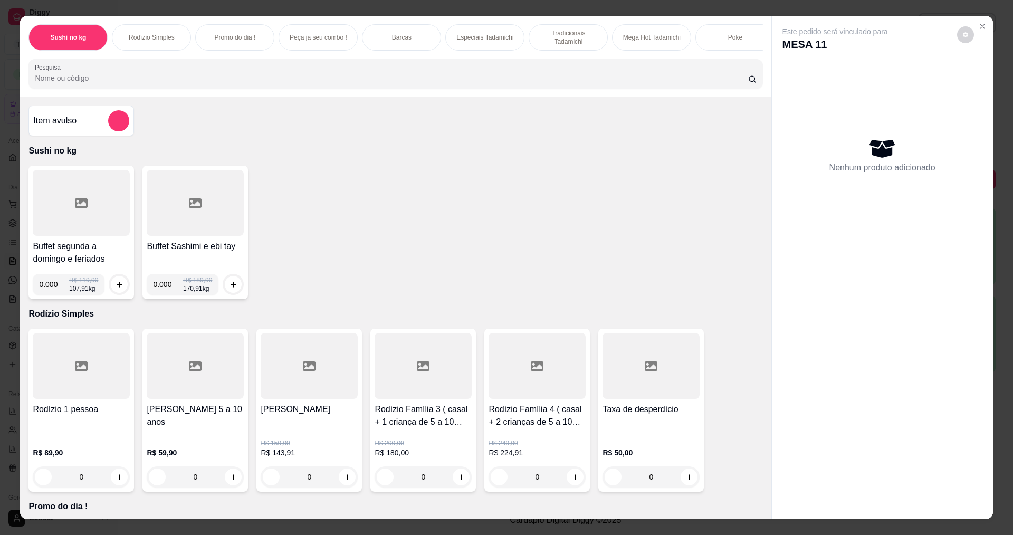
click at [171, 83] on input "Pesquisa" at bounding box center [391, 78] width 713 height 11
click at [52, 289] on input "0.000" at bounding box center [54, 284] width 30 height 21
click at [53, 289] on input "0.000" at bounding box center [54, 284] width 30 height 21
type input "0.358"
click at [116, 289] on icon "increase-product-quantity" at bounding box center [120, 285] width 8 height 8
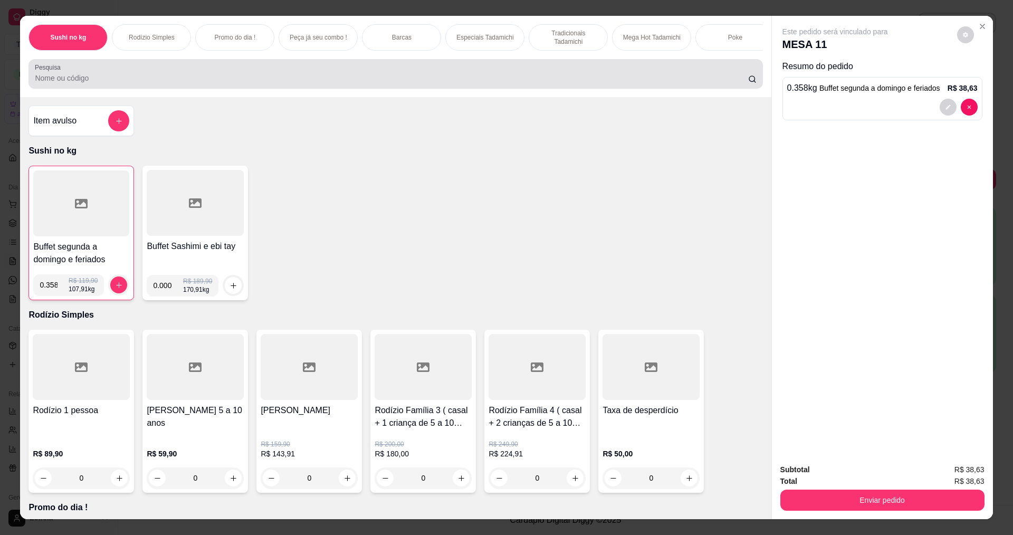
click at [130, 83] on input "Pesquisa" at bounding box center [391, 78] width 713 height 11
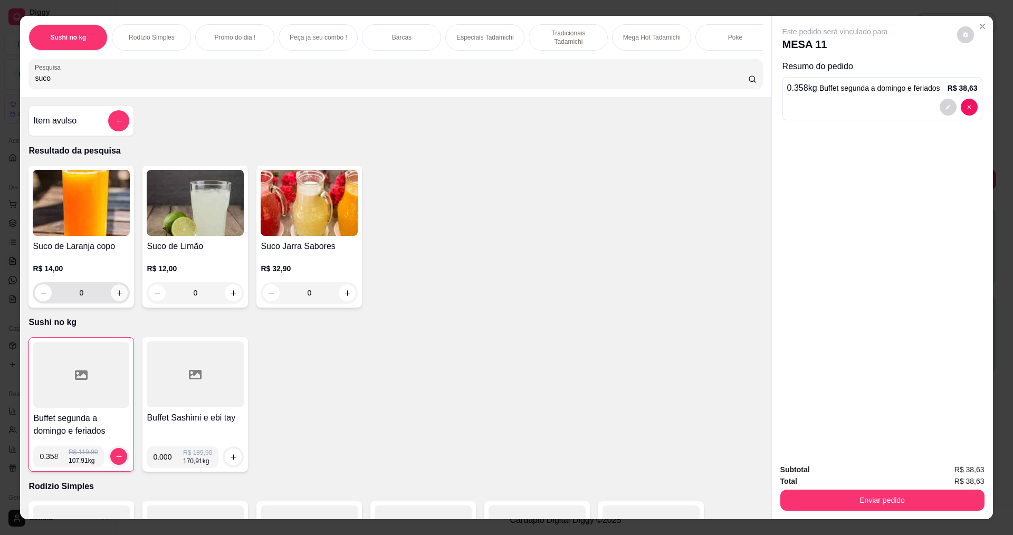
type input "suco"
click at [117, 297] on icon "increase-product-quantity" at bounding box center [120, 293] width 8 height 8
type input "1"
click at [117, 298] on icon "increase-product-quantity" at bounding box center [119, 294] width 8 height 8
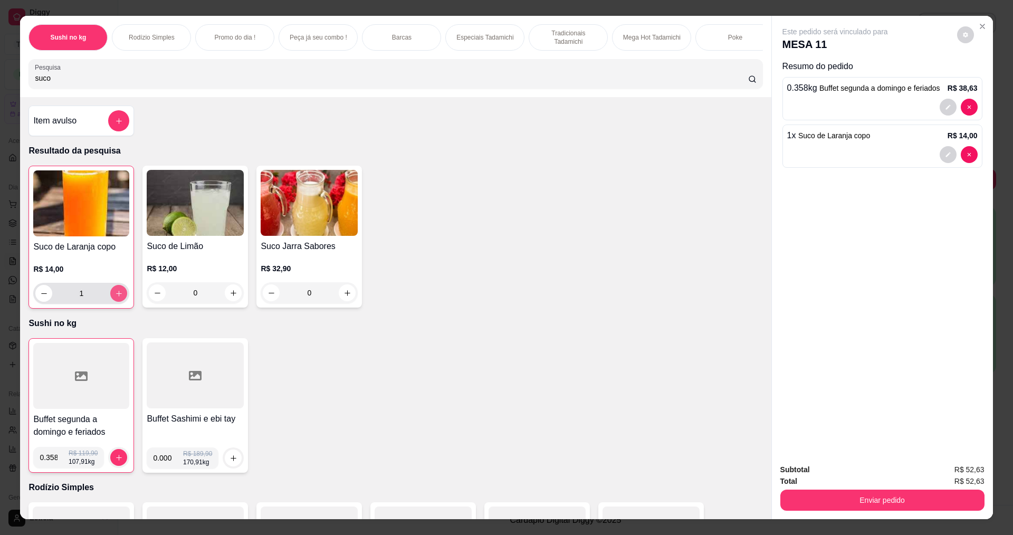
type input "2"
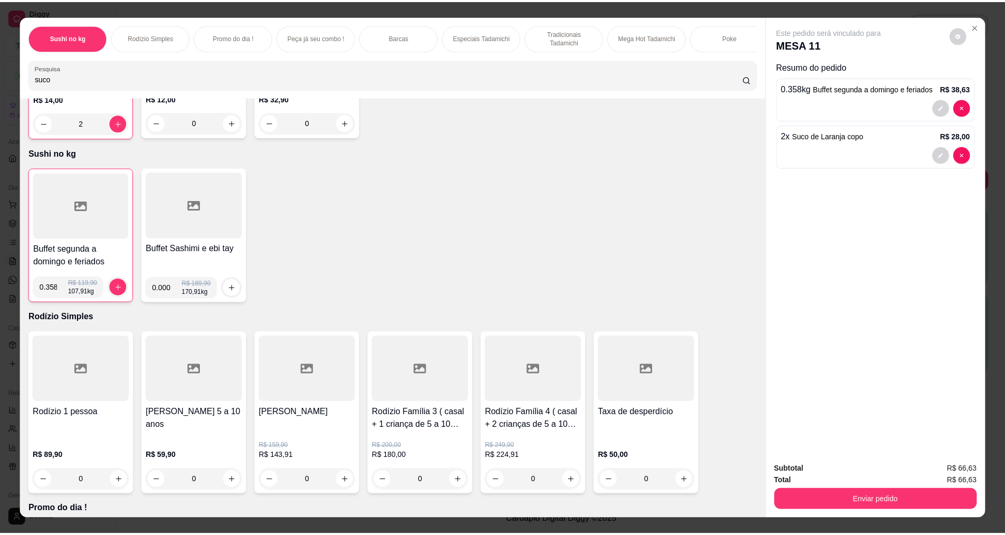
scroll to position [211, 0]
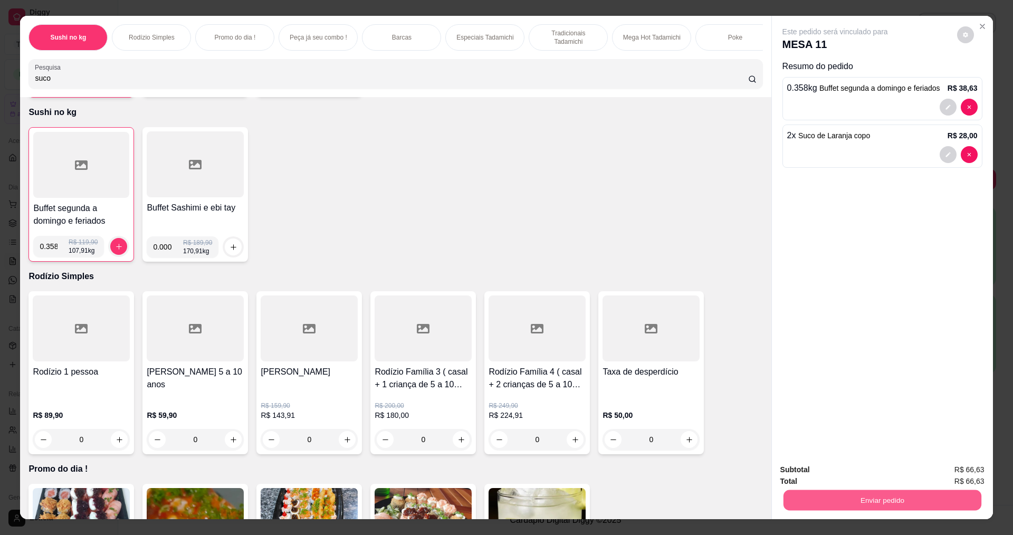
click at [878, 496] on button "Enviar pedido" at bounding box center [882, 500] width 198 height 21
click at [865, 469] on button "Não registrar e enviar pedido" at bounding box center [845, 474] width 111 height 21
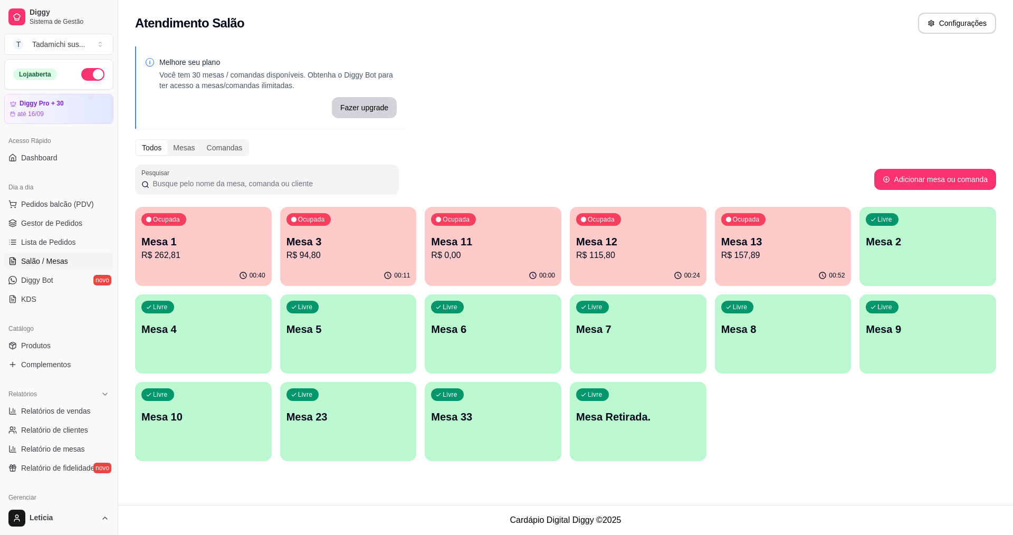
click at [518, 347] on div "Livre Mesa 6" at bounding box center [493, 327] width 137 height 66
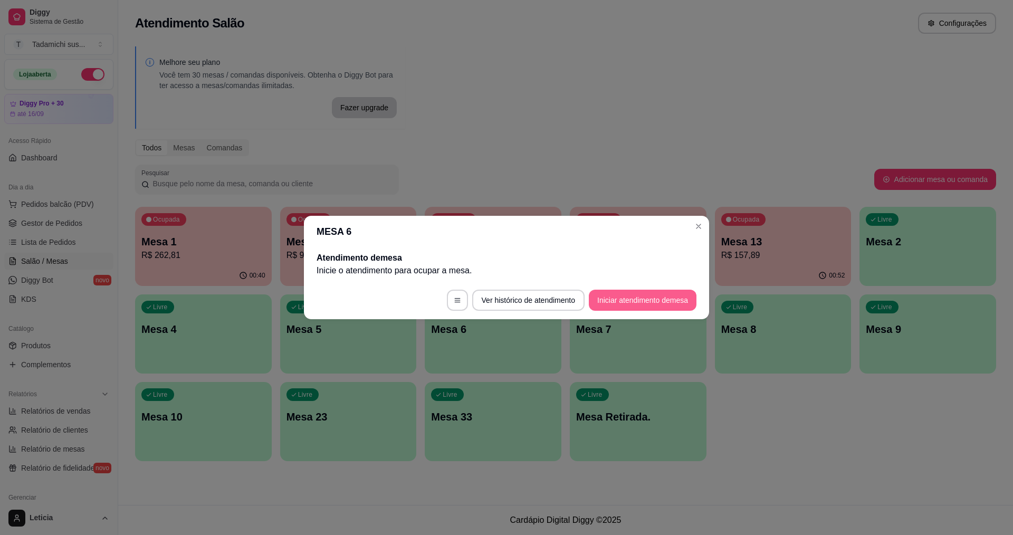
click at [599, 298] on button "Iniciar atendimento de mesa" at bounding box center [643, 300] width 108 height 21
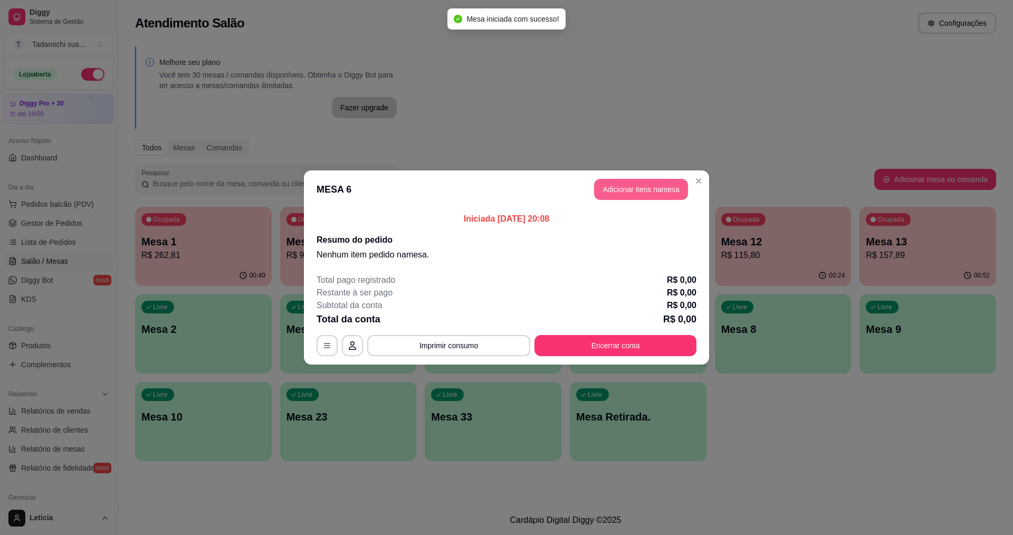
click at [610, 190] on button "Adicionar itens na mesa" at bounding box center [641, 189] width 94 height 21
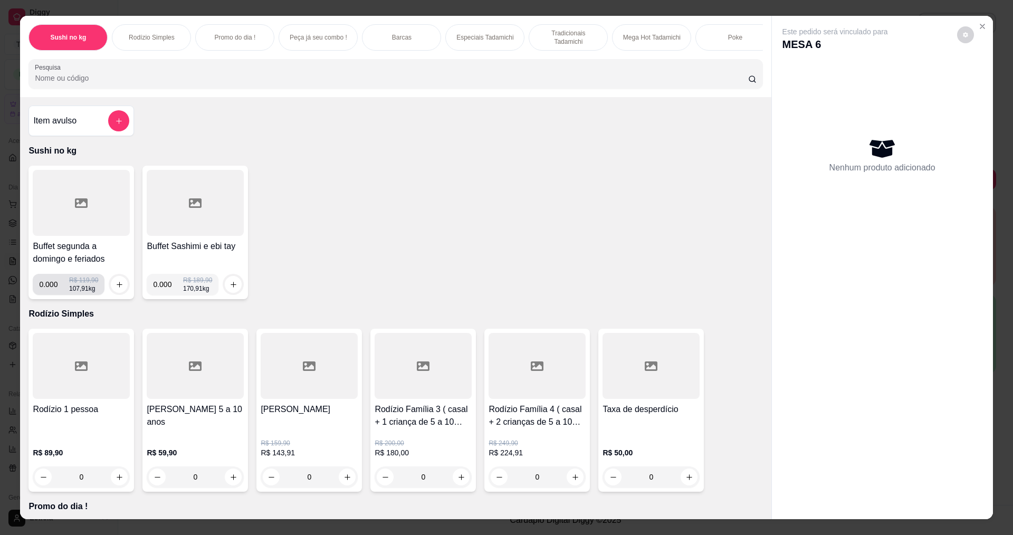
click at [51, 295] on input "0.000" at bounding box center [54, 284] width 30 height 21
type input "0.158"
click at [117, 289] on icon "increase-product-quantity" at bounding box center [120, 285] width 8 height 8
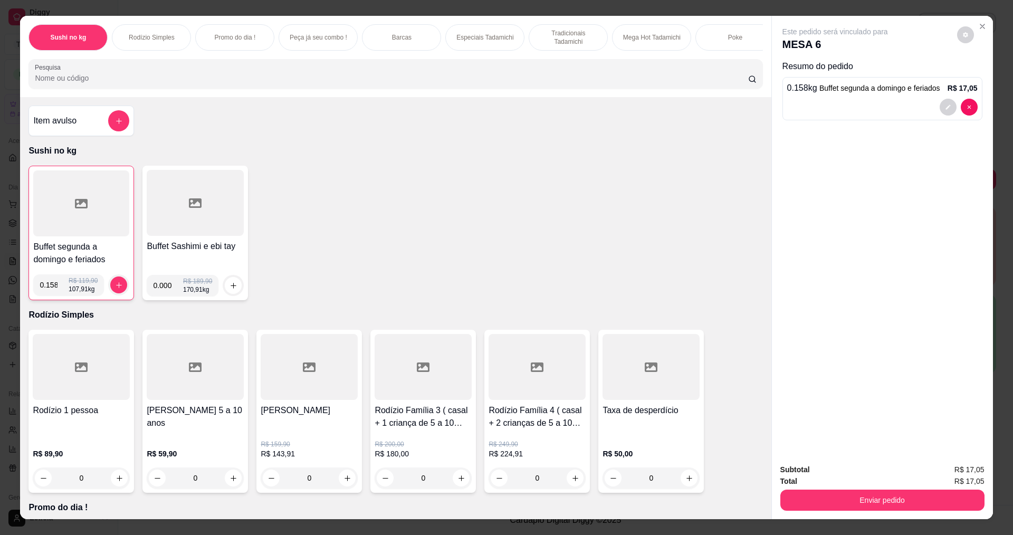
click at [240, 83] on input "Pesquisa" at bounding box center [391, 78] width 713 height 11
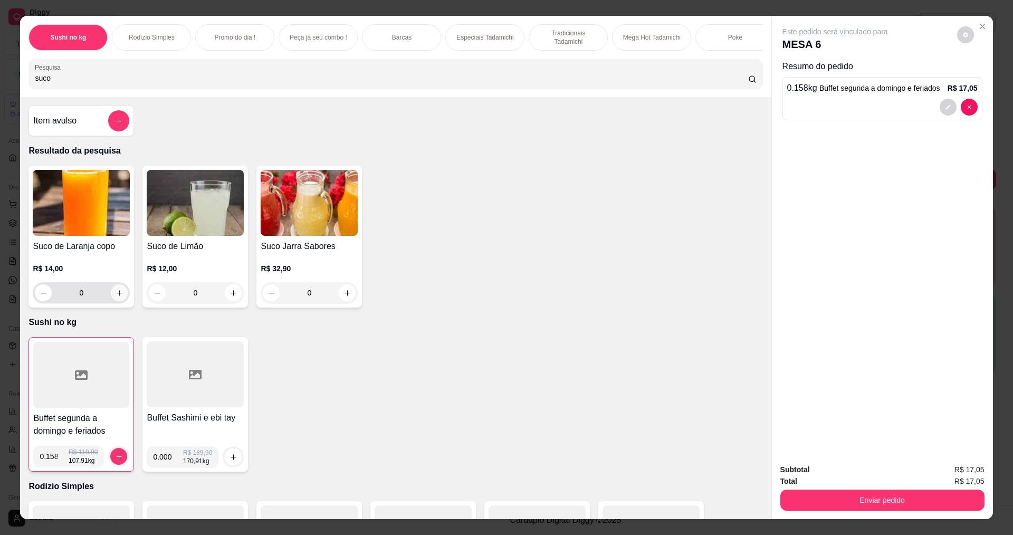
type input "suco"
click at [116, 297] on icon "increase-product-quantity" at bounding box center [120, 293] width 8 height 8
type input "1"
click at [116, 298] on icon "increase-product-quantity" at bounding box center [119, 294] width 8 height 8
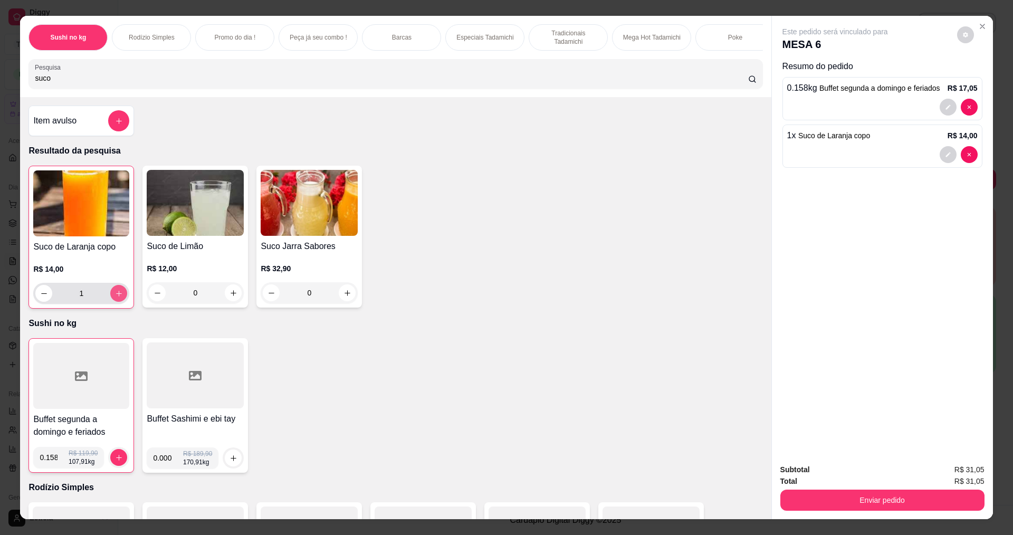
type input "2"
click at [831, 503] on button "Enviar pedido" at bounding box center [882, 500] width 204 height 21
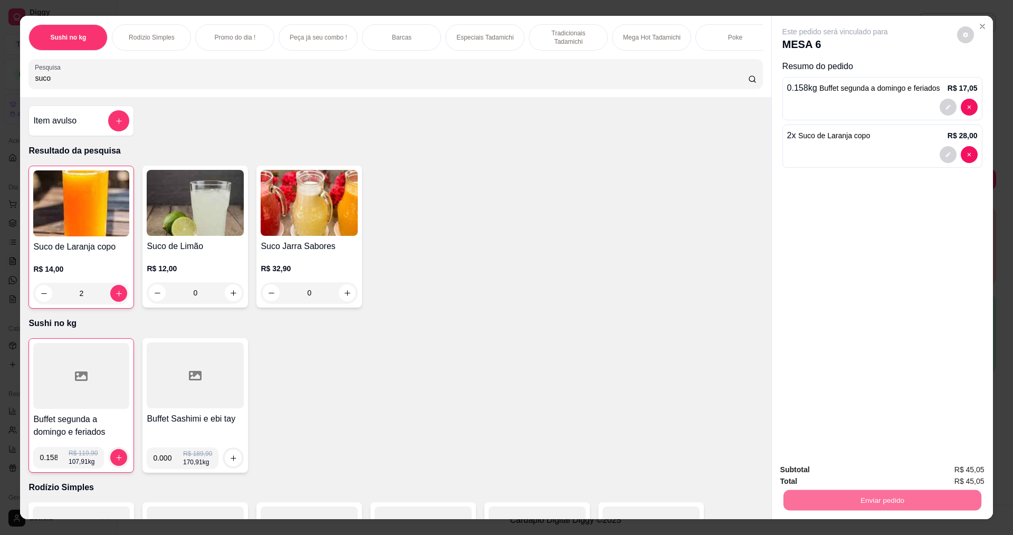
click at [846, 478] on button "Não registrar e enviar pedido" at bounding box center [847, 474] width 107 height 20
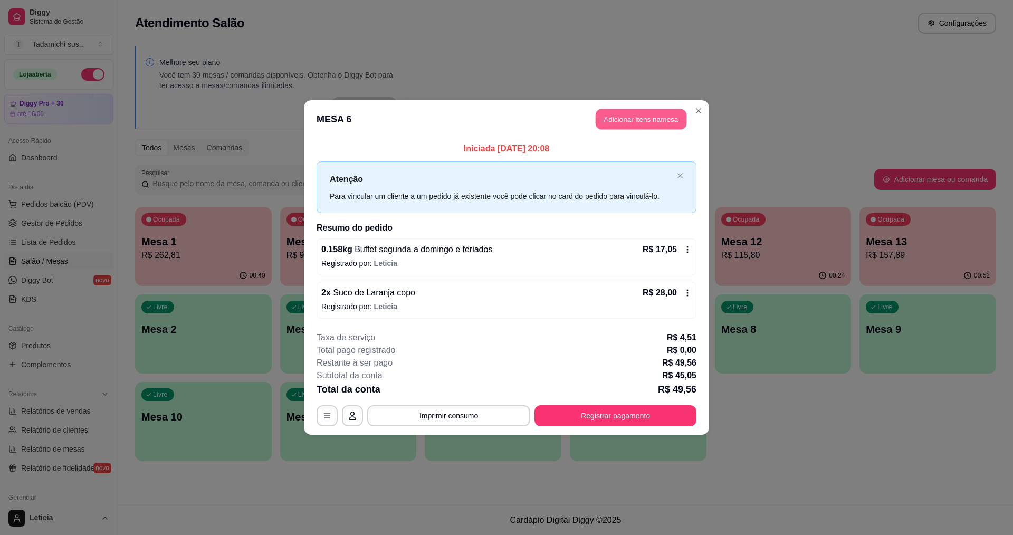
click at [632, 118] on button "Adicionar itens na mesa" at bounding box center [641, 119] width 91 height 21
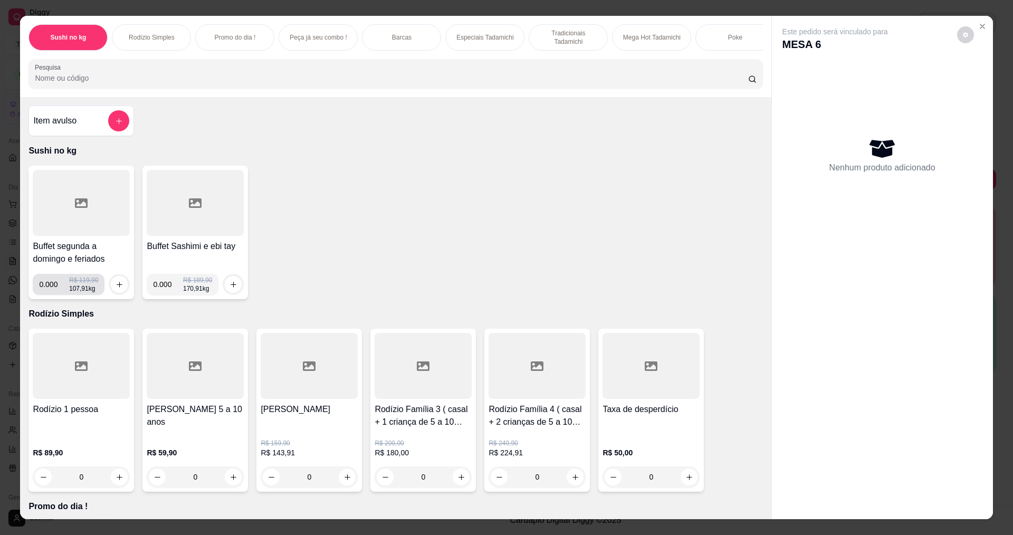
click at [54, 292] on input "0.000" at bounding box center [54, 284] width 30 height 21
type input "0.144"
click at [116, 289] on icon "increase-product-quantity" at bounding box center [120, 285] width 8 height 8
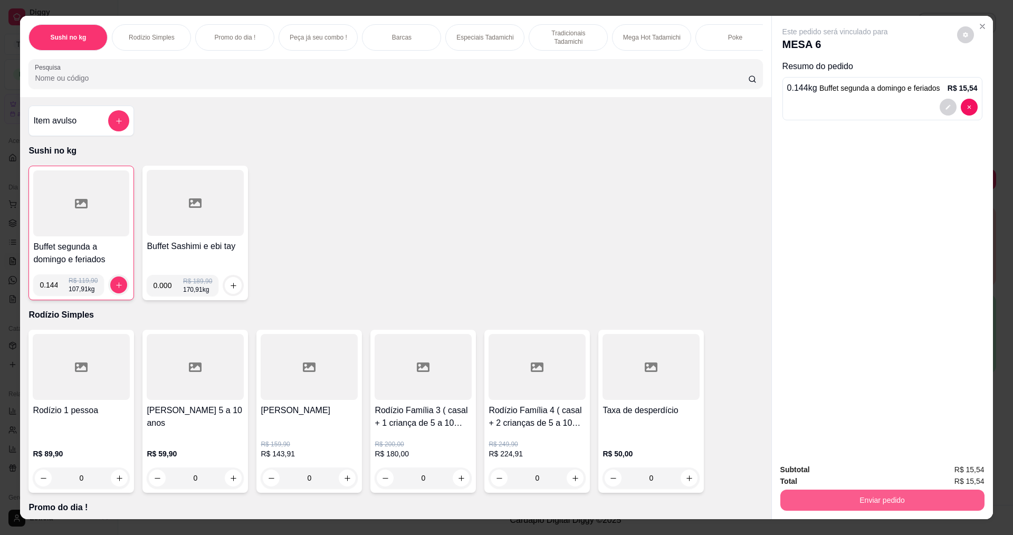
click at [795, 495] on button "Enviar pedido" at bounding box center [882, 500] width 204 height 21
click at [823, 475] on button "Não registrar e enviar pedido" at bounding box center [847, 474] width 107 height 20
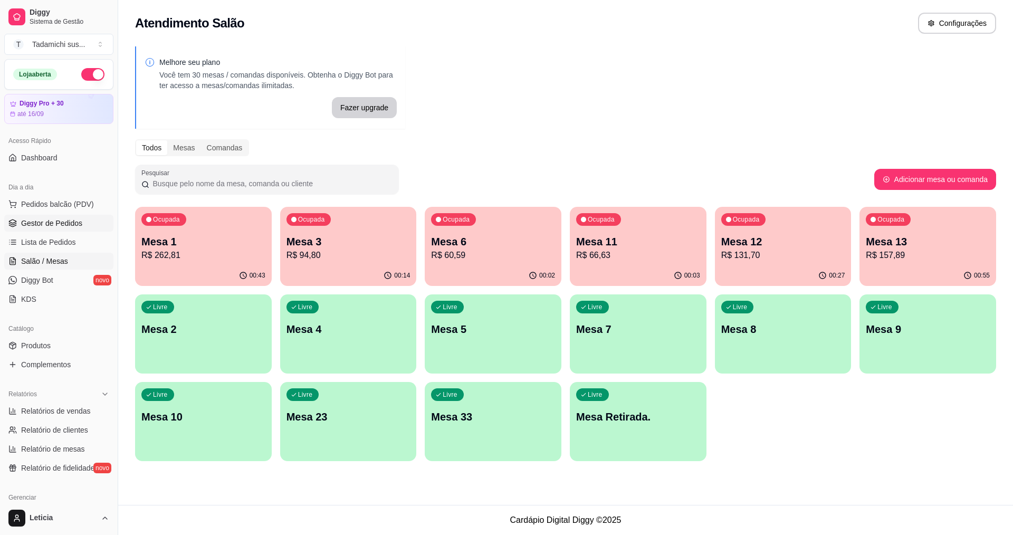
click at [80, 224] on span "Gestor de Pedidos" at bounding box center [51, 223] width 61 height 11
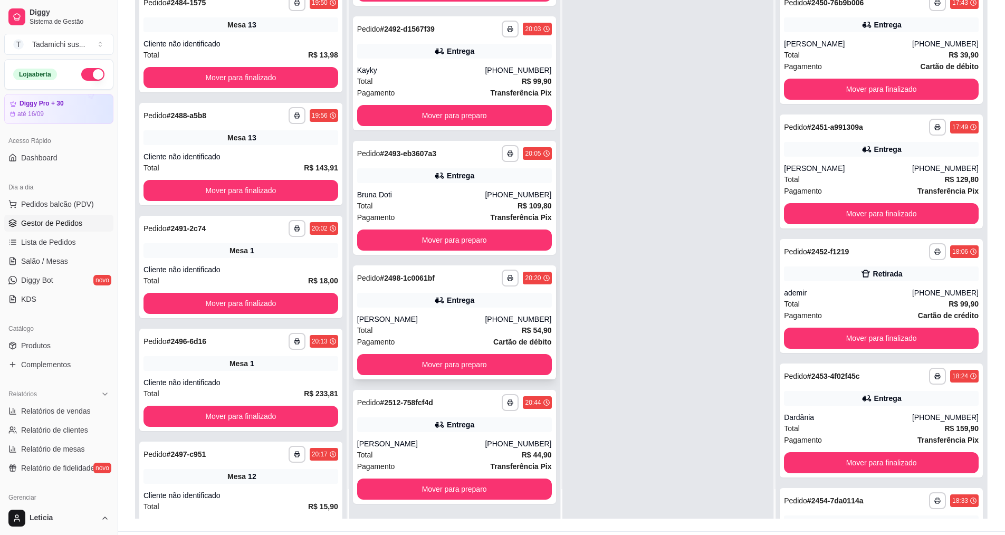
scroll to position [161, 0]
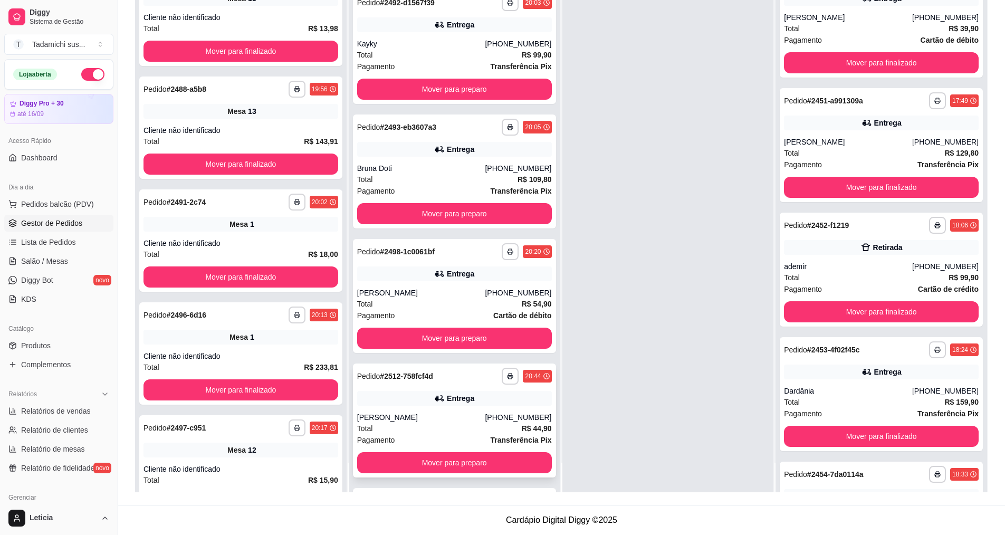
click at [447, 423] on div "Total R$ 44,90" at bounding box center [454, 429] width 195 height 12
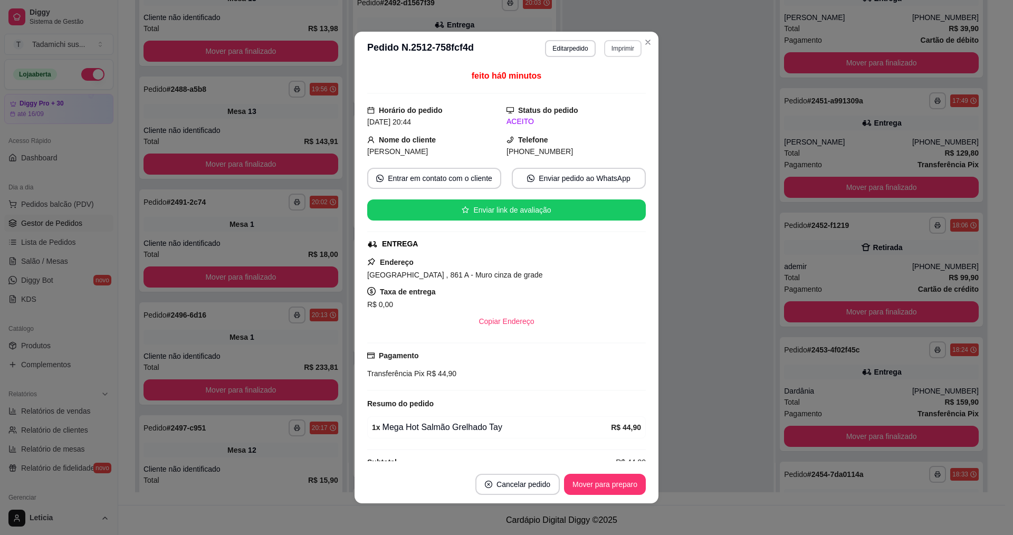
click at [609, 46] on button "Imprimir" at bounding box center [622, 48] width 37 height 17
click at [617, 106] on button "IMPRESSORA HAYOM" at bounding box center [596, 106] width 81 height 17
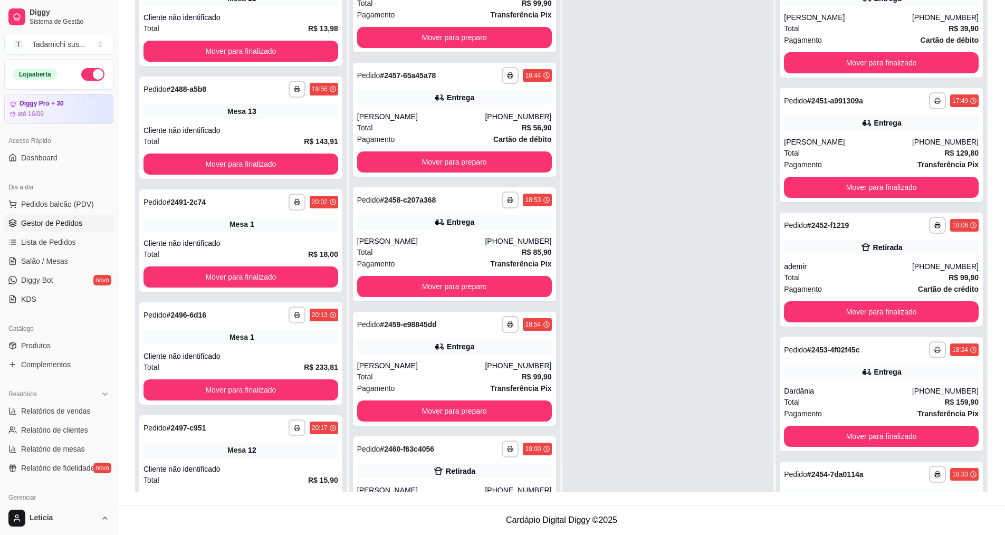
scroll to position [0, 0]
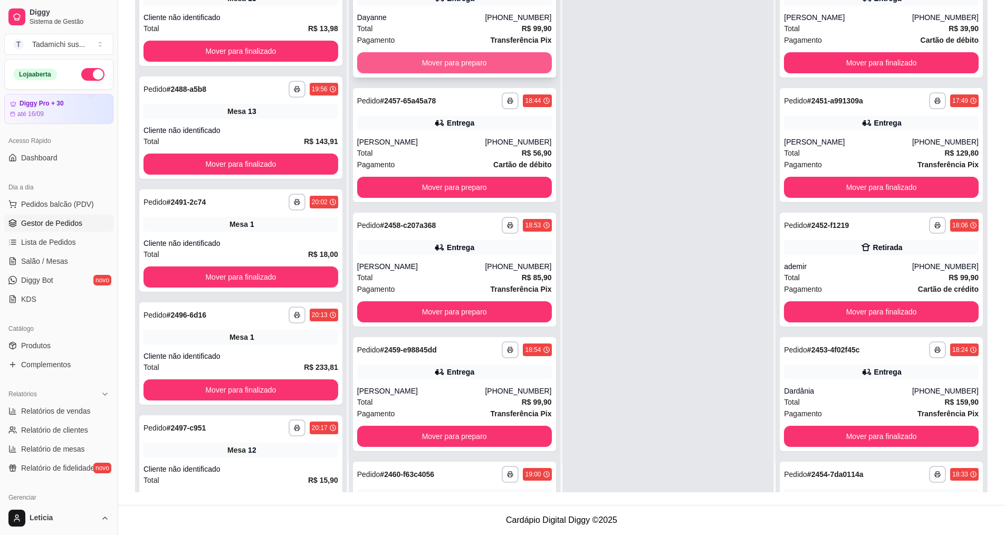
click at [431, 69] on button "Mover para preparo" at bounding box center [454, 62] width 195 height 21
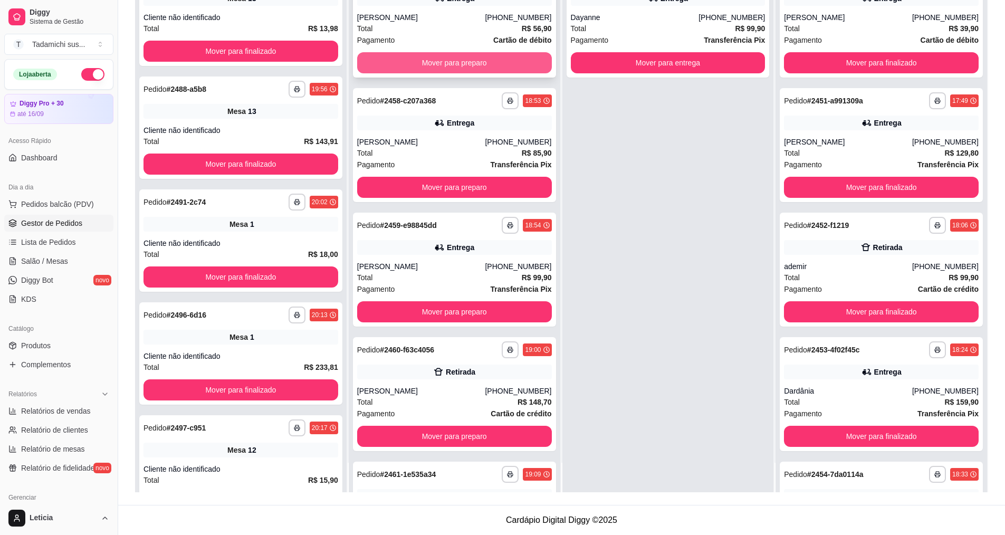
click at [431, 68] on button "Mover para preparo" at bounding box center [454, 62] width 195 height 21
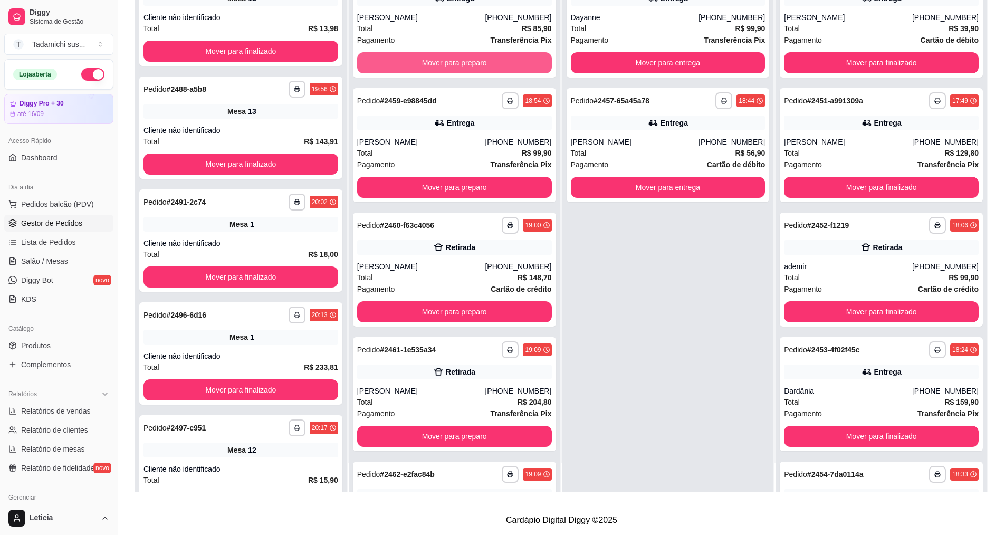
click at [431, 68] on button "Mover para preparo" at bounding box center [454, 62] width 195 height 21
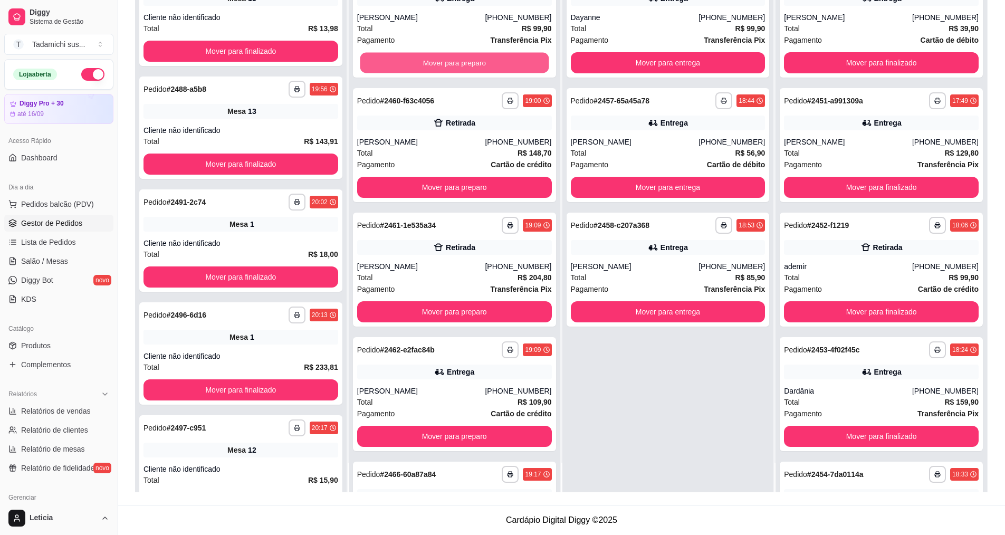
click at [431, 68] on button "Mover para preparo" at bounding box center [454, 63] width 189 height 21
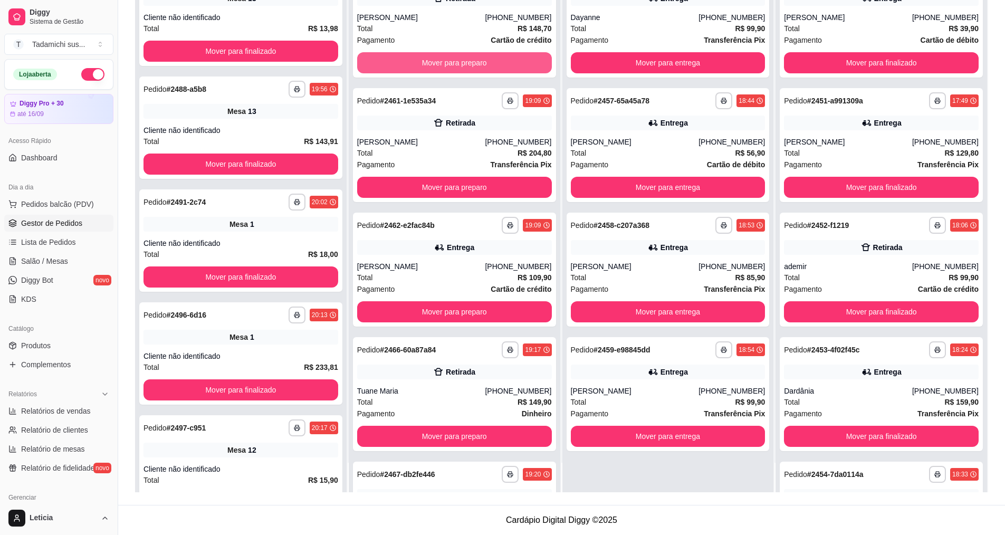
click at [431, 68] on button "Mover para preparo" at bounding box center [454, 62] width 195 height 21
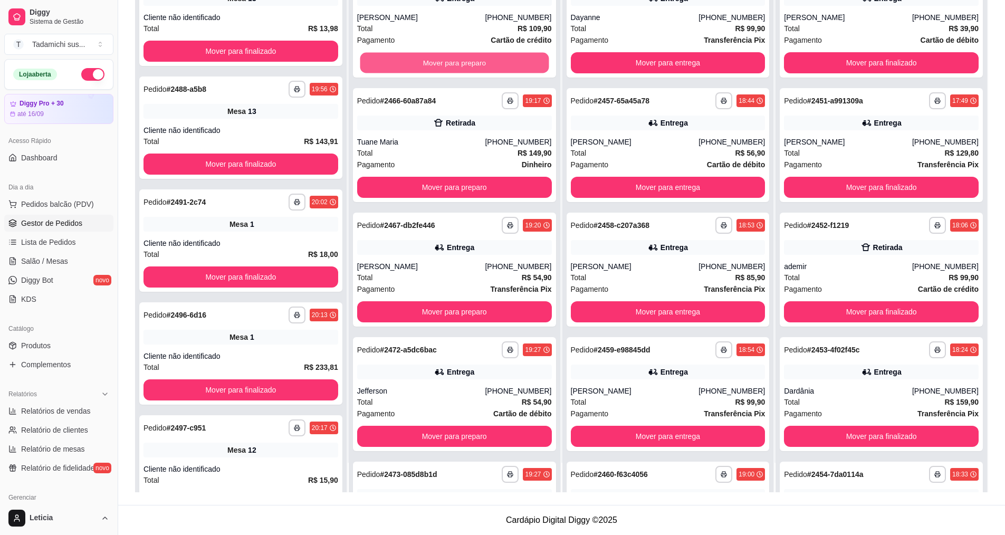
click at [431, 68] on button "Mover para preparo" at bounding box center [454, 63] width 189 height 21
click at [431, 68] on button "Mover para preparo" at bounding box center [454, 62] width 195 height 21
click at [431, 68] on button "Mover para preparo" at bounding box center [454, 63] width 189 height 21
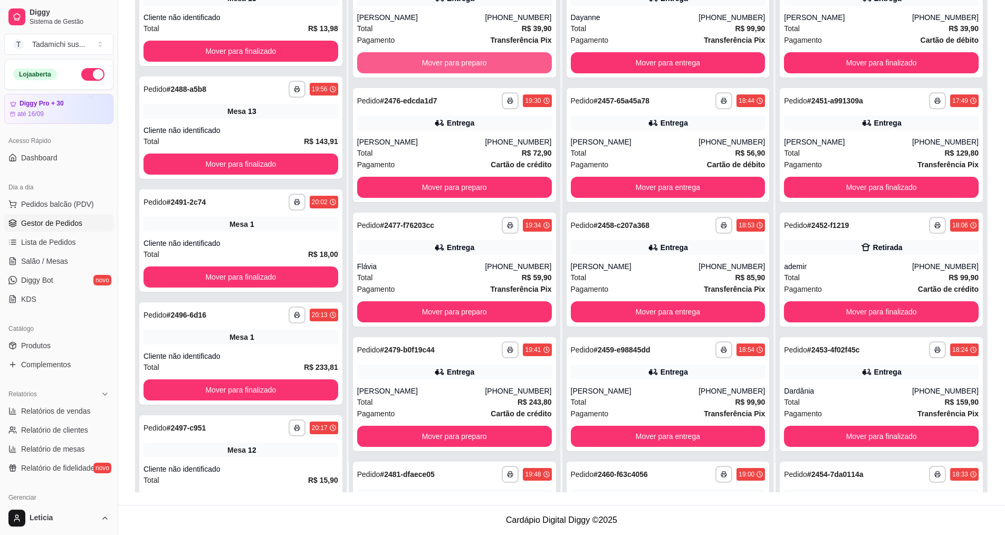
click at [431, 68] on button "Mover para preparo" at bounding box center [454, 62] width 195 height 21
click at [431, 68] on button "Mover para preparo" at bounding box center [454, 63] width 189 height 21
click at [431, 68] on button "Mover para preparo" at bounding box center [454, 62] width 195 height 21
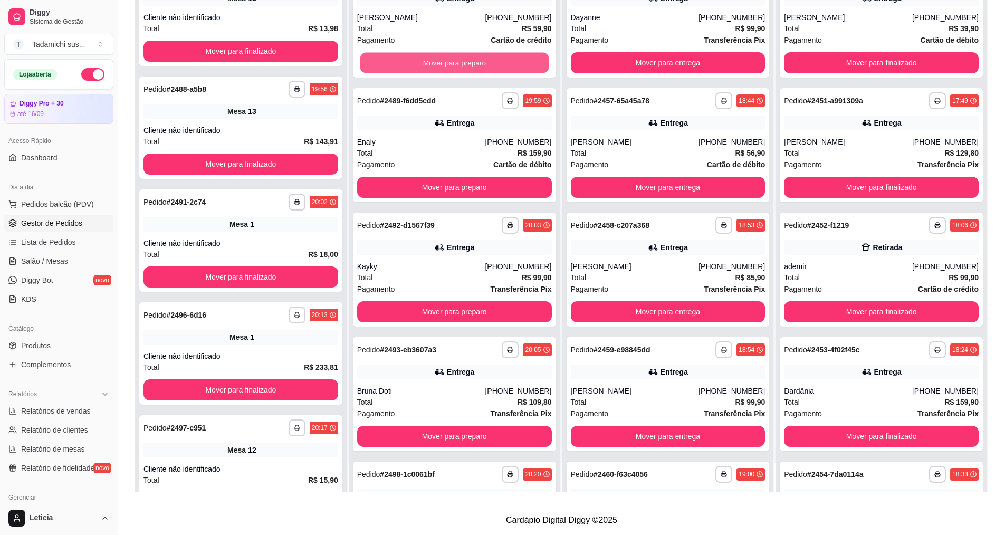
click at [431, 68] on button "Mover para preparo" at bounding box center [454, 63] width 189 height 21
click at [431, 68] on button "Mover para preparo" at bounding box center [454, 62] width 195 height 21
click at [431, 68] on button "Mover para preparo" at bounding box center [454, 63] width 189 height 21
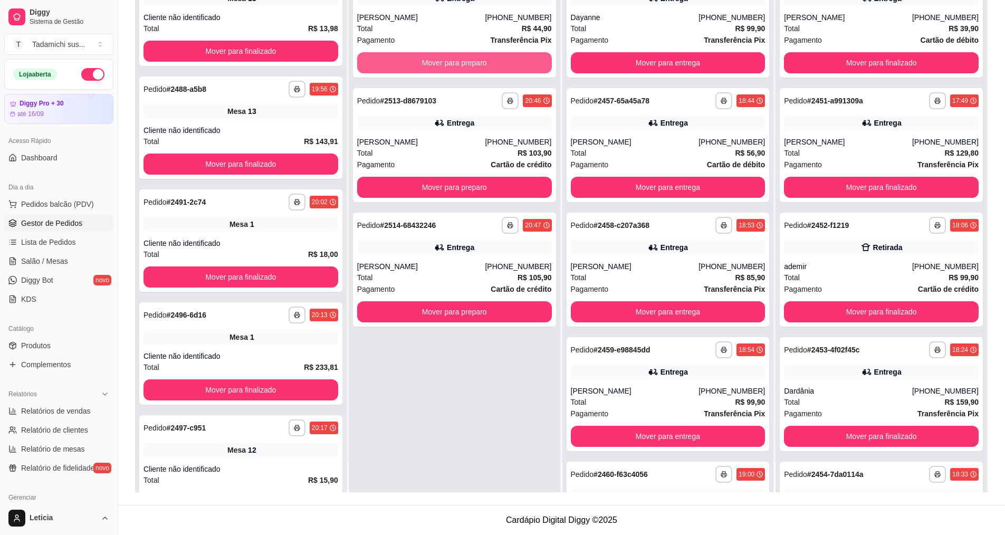
click at [431, 68] on button "Mover para preparo" at bounding box center [454, 62] width 195 height 21
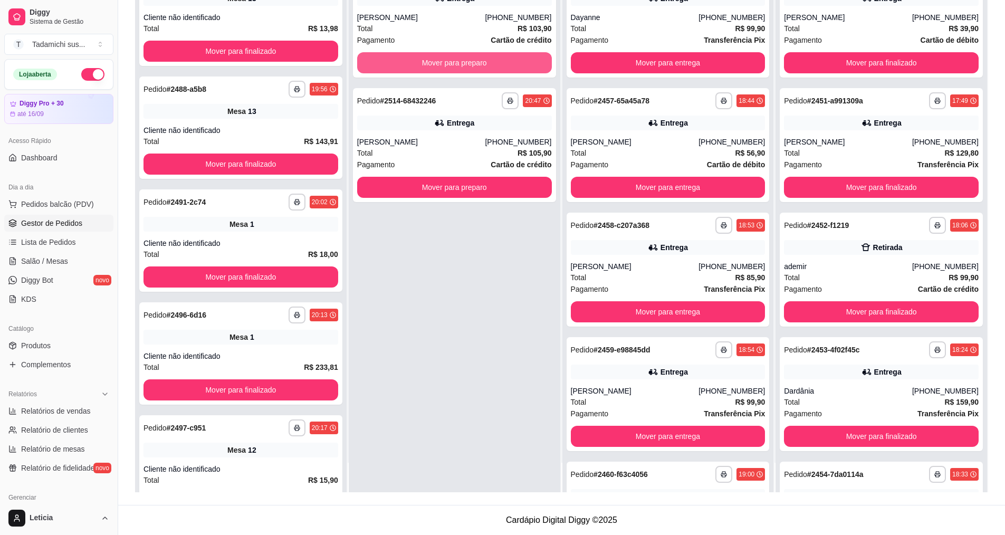
click at [431, 68] on button "Mover para preparo" at bounding box center [454, 62] width 195 height 21
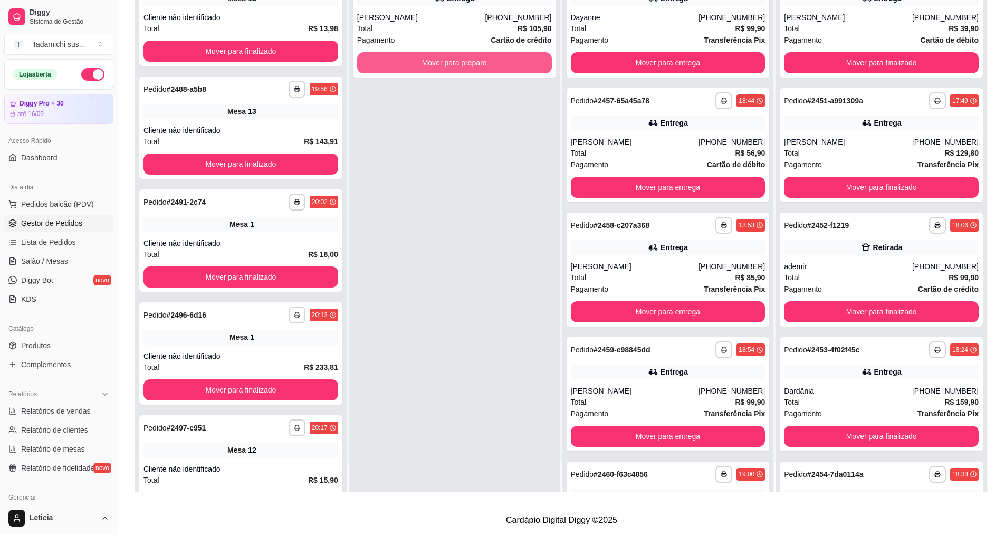
click at [431, 68] on button "Mover para preparo" at bounding box center [454, 62] width 195 height 21
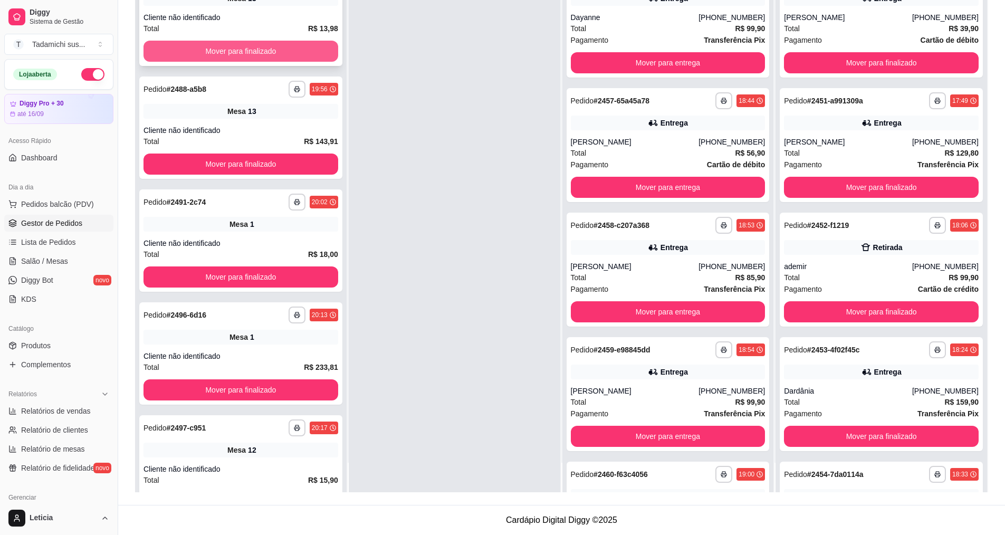
click at [229, 45] on button "Mover para finalizado" at bounding box center [241, 51] width 195 height 21
click at [230, 45] on button "Mover para finalizado" at bounding box center [241, 51] width 195 height 21
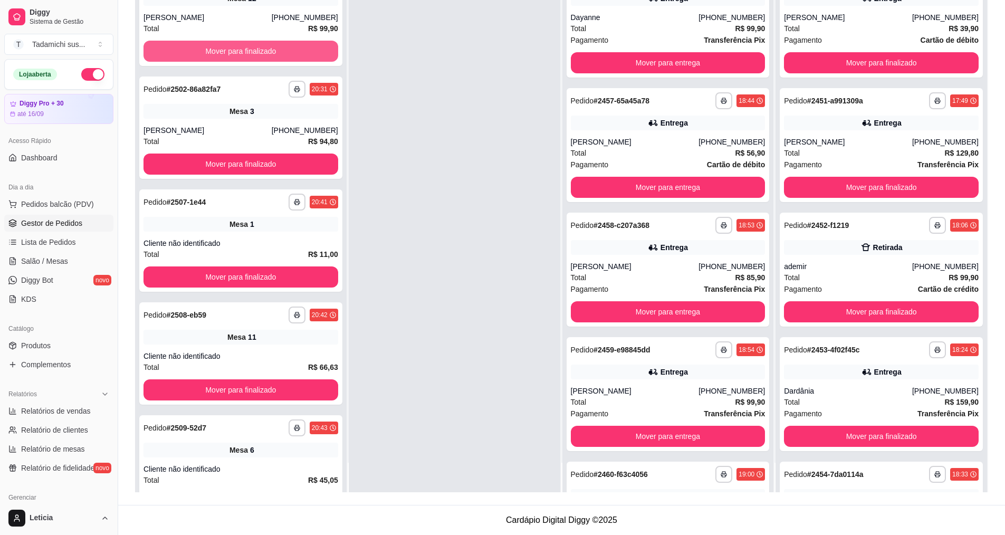
click at [230, 45] on button "Mover para finalizado" at bounding box center [241, 51] width 195 height 21
click at [230, 45] on button "Mover para finalizado" at bounding box center [241, 51] width 189 height 21
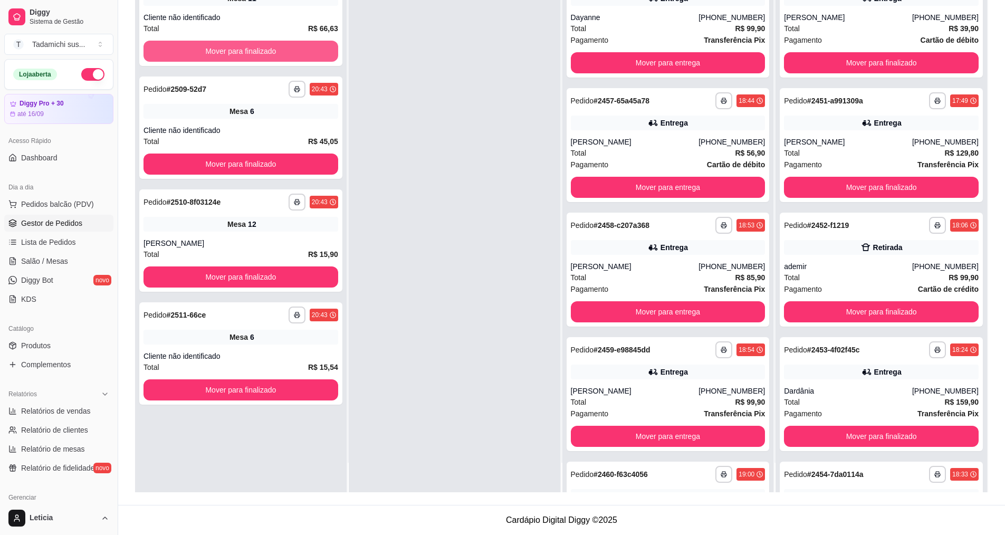
click at [230, 45] on button "Mover para finalizado" at bounding box center [241, 51] width 195 height 21
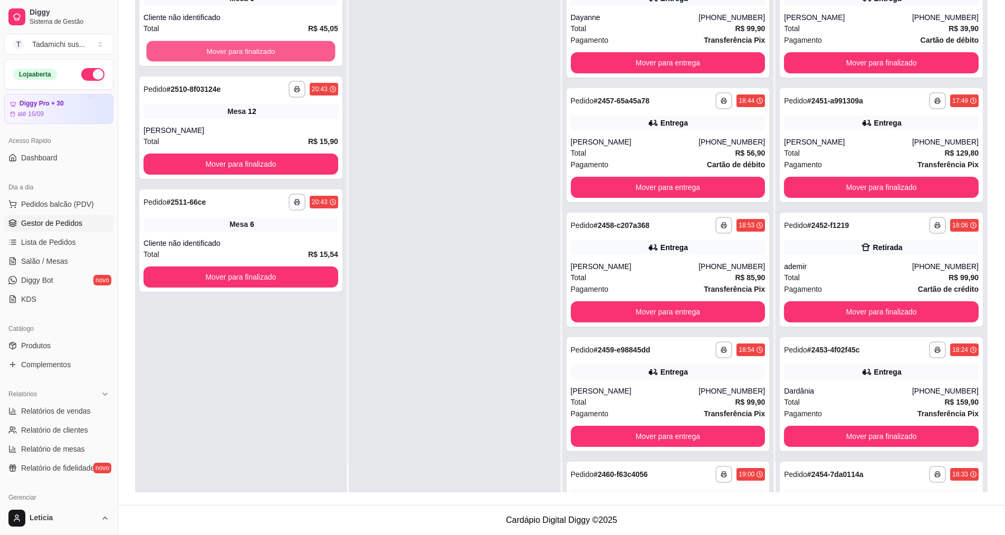
click at [230, 45] on button "Mover para finalizado" at bounding box center [241, 51] width 189 height 21
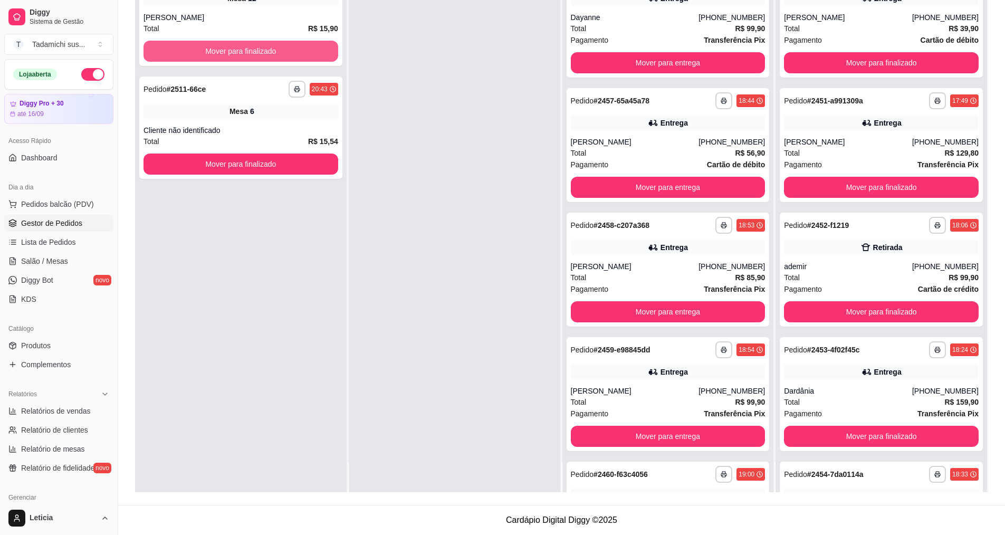
click at [230, 45] on button "Mover para finalizado" at bounding box center [241, 51] width 195 height 21
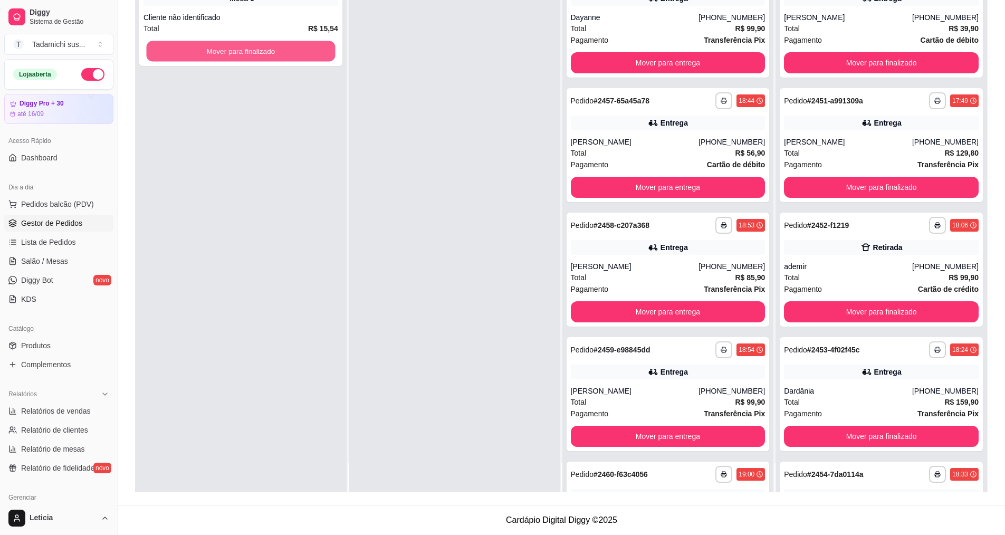
click at [230, 45] on button "Mover para finalizado" at bounding box center [241, 51] width 189 height 21
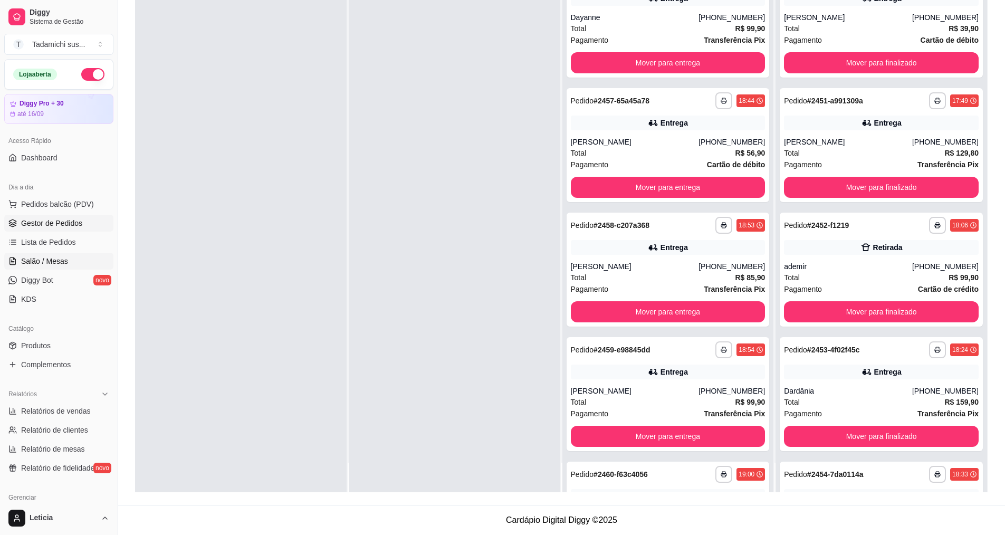
click at [34, 261] on span "Salão / Mesas" at bounding box center [44, 261] width 47 height 11
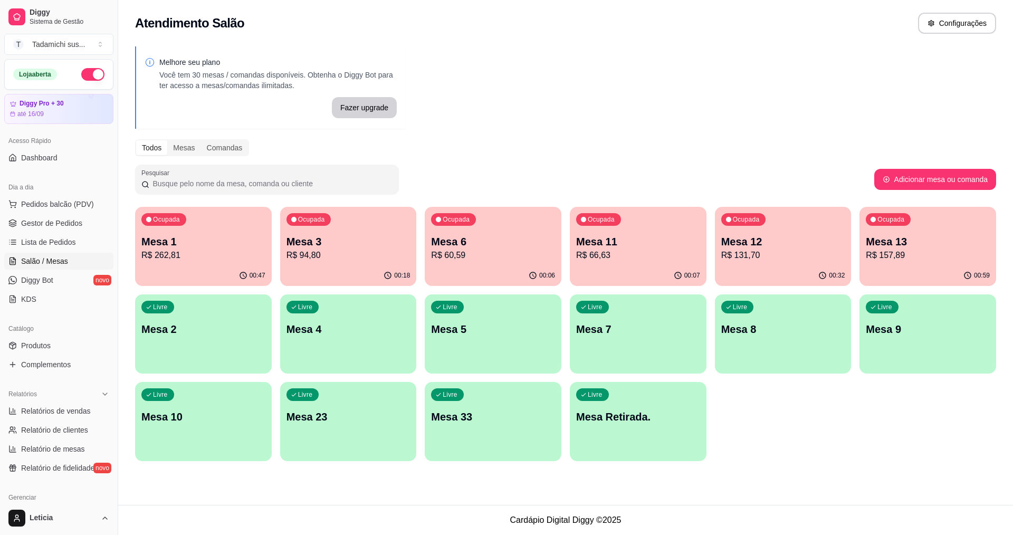
click at [201, 410] on p "Mesa 10" at bounding box center [203, 416] width 124 height 15
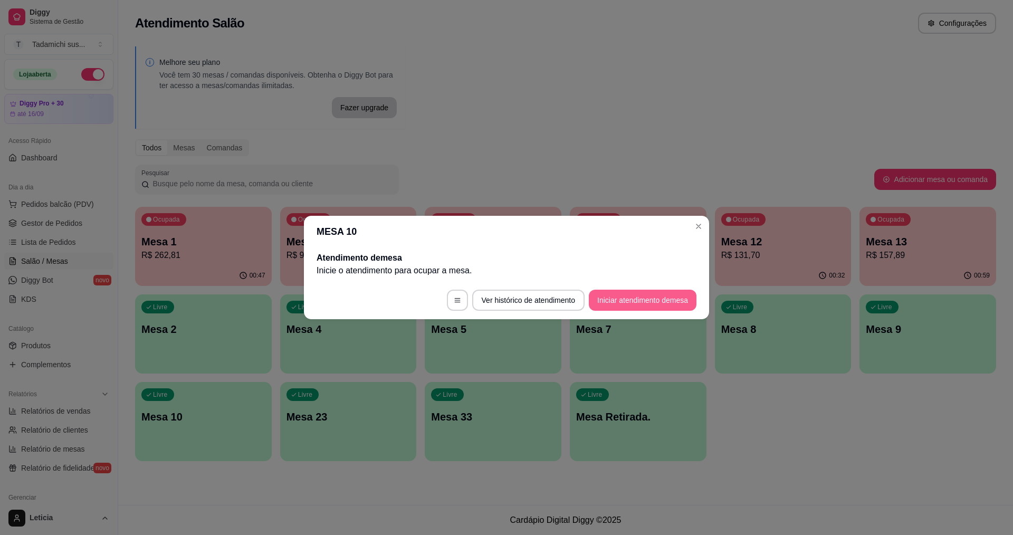
click at [644, 302] on button "Iniciar atendimento de mesa" at bounding box center [643, 300] width 108 height 21
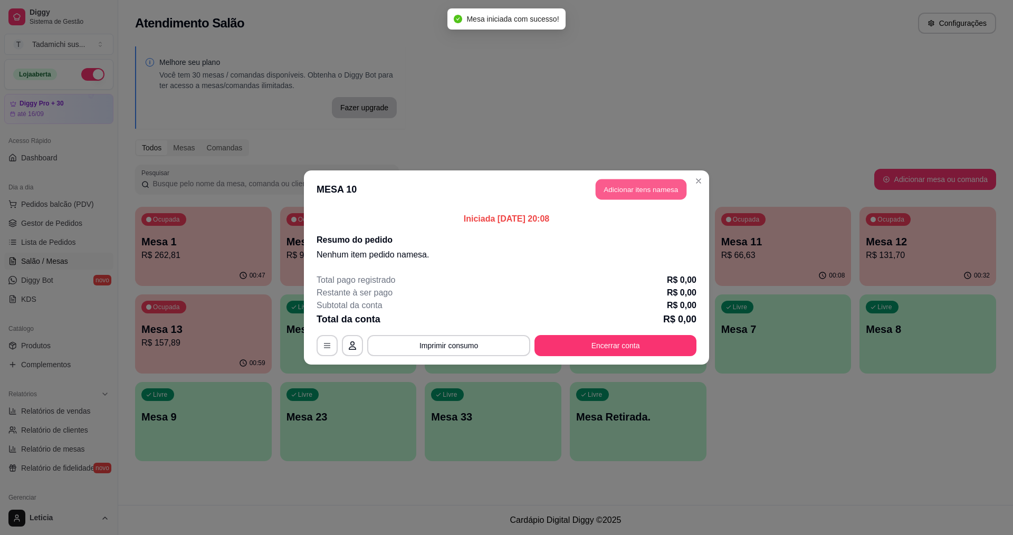
click at [626, 195] on button "Adicionar itens na mesa" at bounding box center [641, 189] width 91 height 21
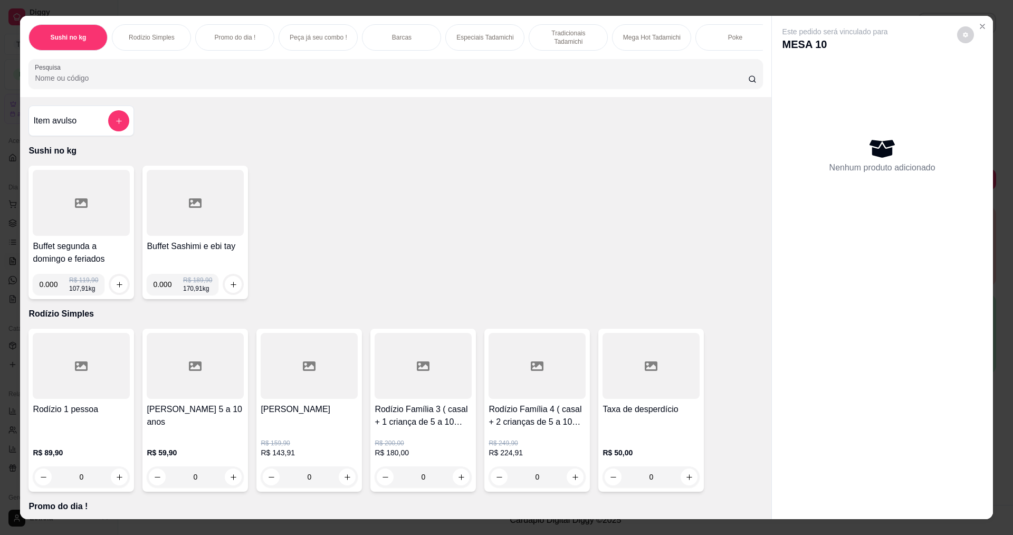
click at [275, 83] on input "Pesquisa" at bounding box center [391, 78] width 713 height 11
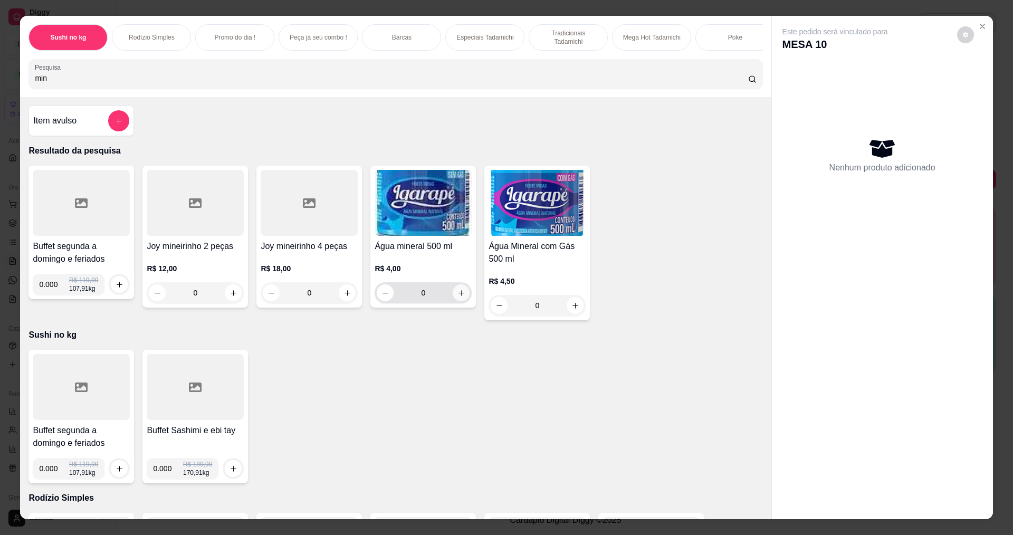
type input "min"
click at [464, 300] on button "increase-product-quantity" at bounding box center [461, 292] width 17 height 17
type input "1"
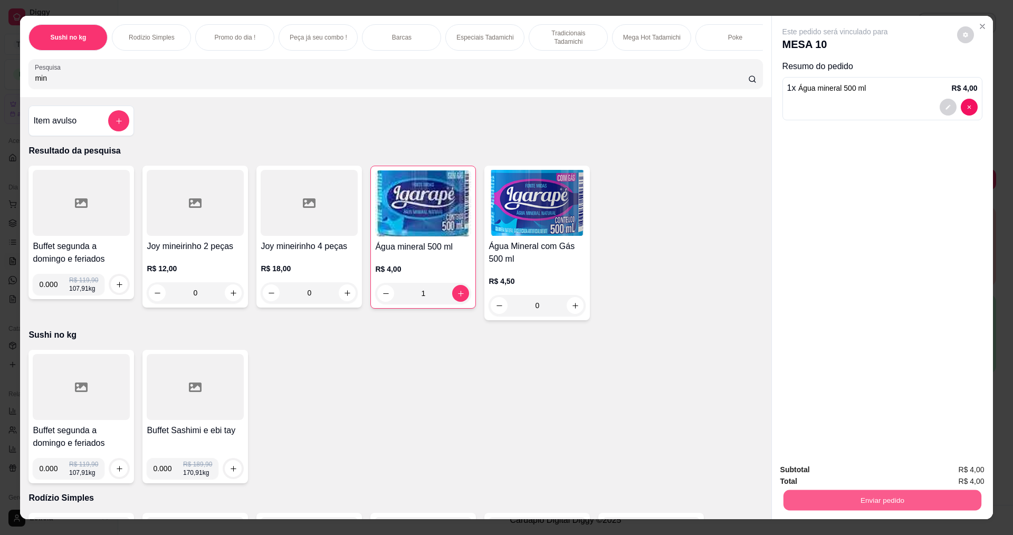
click at [784, 491] on button "Enviar pedido" at bounding box center [882, 500] width 198 height 21
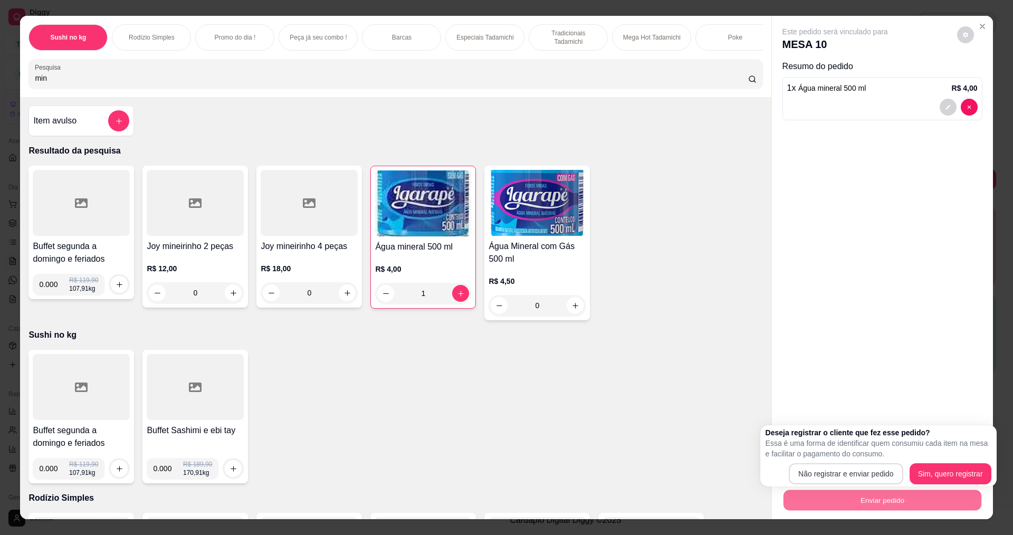
click at [798, 472] on button "Não registrar e enviar pedido" at bounding box center [846, 473] width 114 height 21
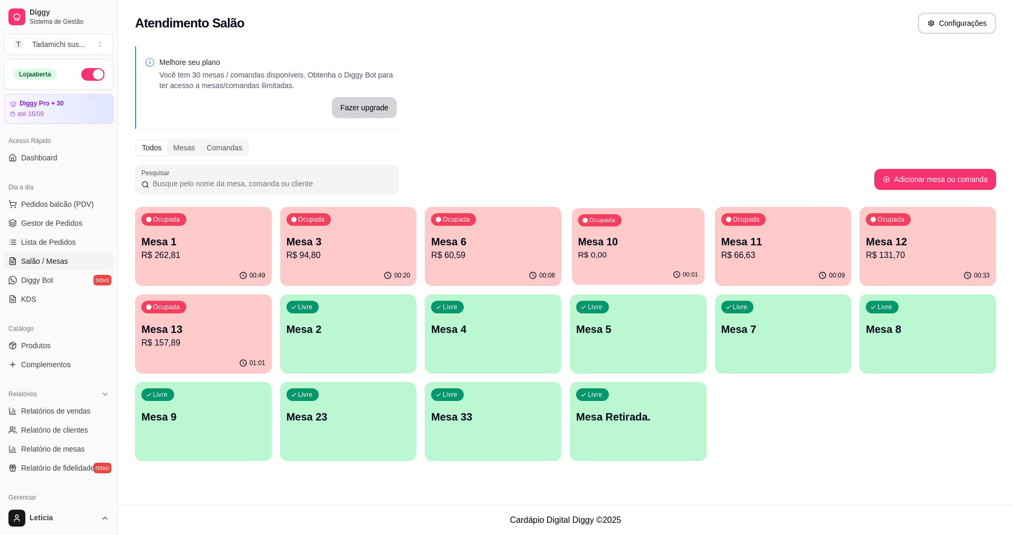
click at [676, 234] on div "Ocupada Mesa 10 R$ 0,00" at bounding box center [638, 236] width 132 height 57
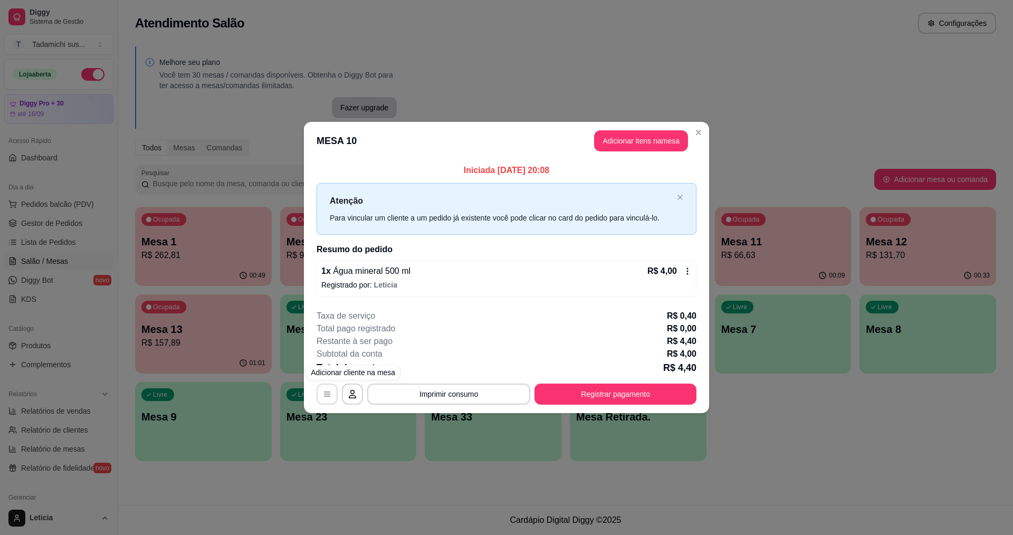
click at [336, 396] on button "button" at bounding box center [327, 394] width 21 height 21
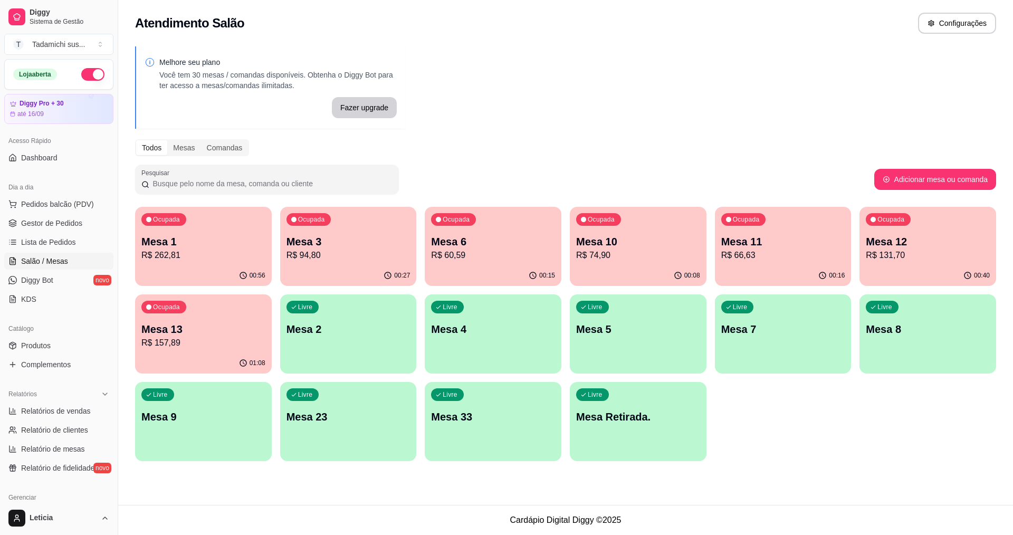
click at [221, 360] on div "01:08" at bounding box center [203, 363] width 137 height 21
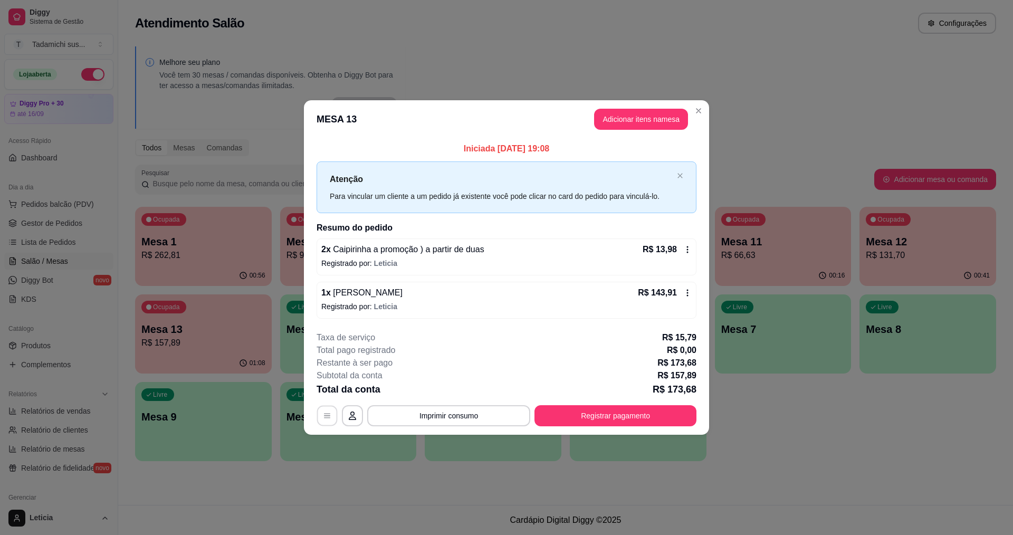
click at [331, 415] on button "button" at bounding box center [327, 415] width 21 height 21
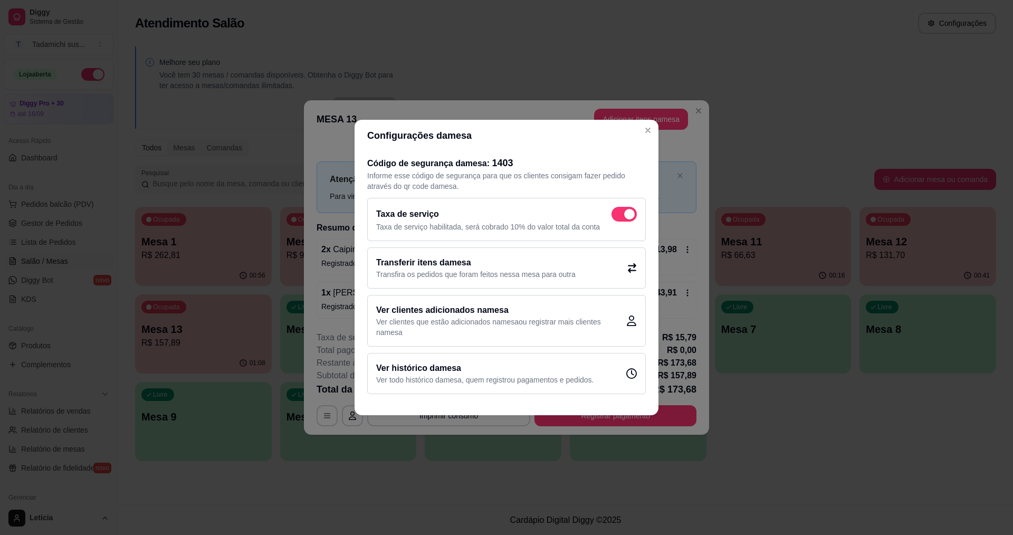
click at [626, 222] on p "Taxa de serviço habilitada, será cobrado 10% do valor total da conta" at bounding box center [506, 227] width 261 height 11
checkbox input "false"
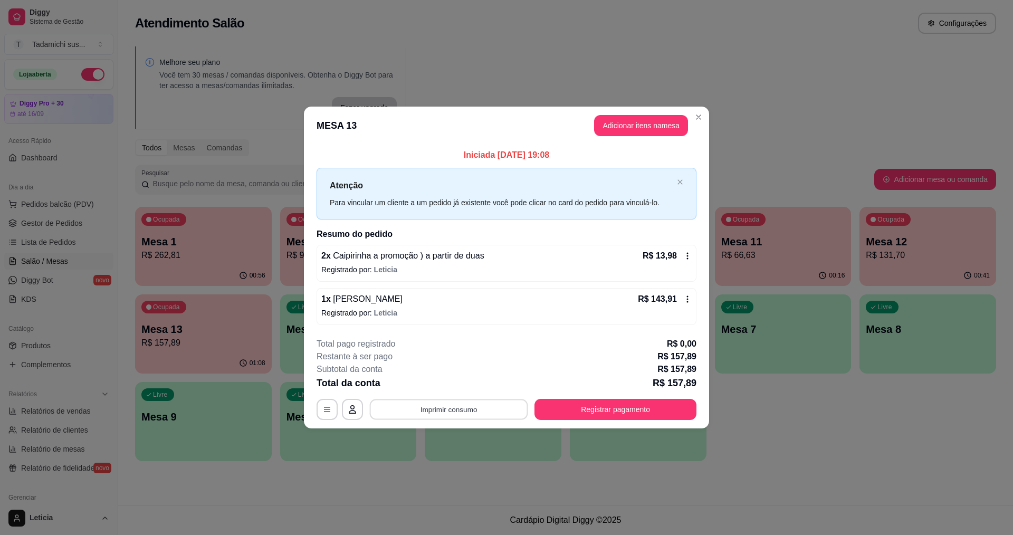
click at [492, 410] on button "Imprimir consumo" at bounding box center [449, 409] width 158 height 21
click at [462, 368] on button "IMPRESSORA" at bounding box center [451, 364] width 79 height 16
click at [546, 397] on div "**********" at bounding box center [507, 379] width 380 height 82
click at [554, 408] on button "Registrar pagamento" at bounding box center [615, 409] width 157 height 21
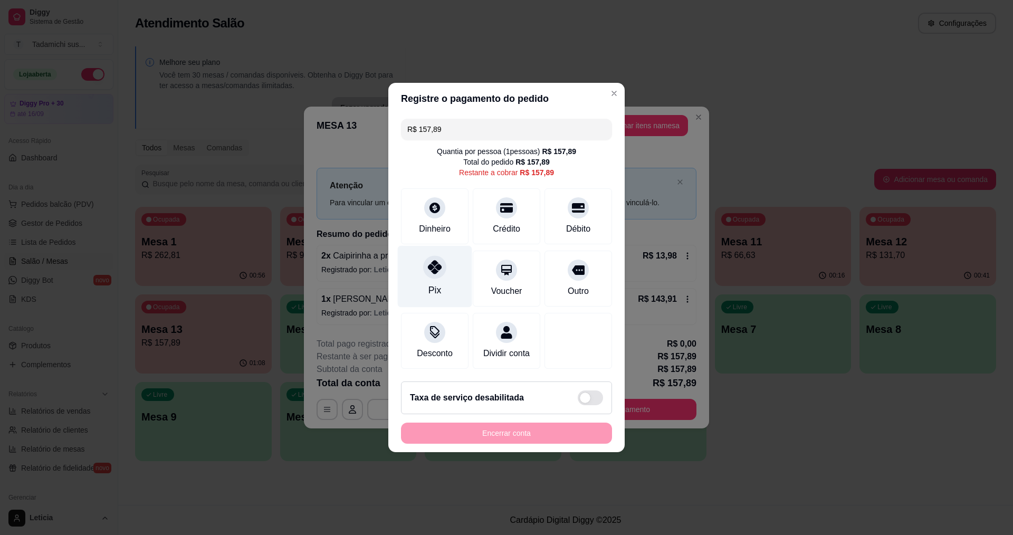
click at [439, 262] on icon at bounding box center [435, 267] width 14 height 14
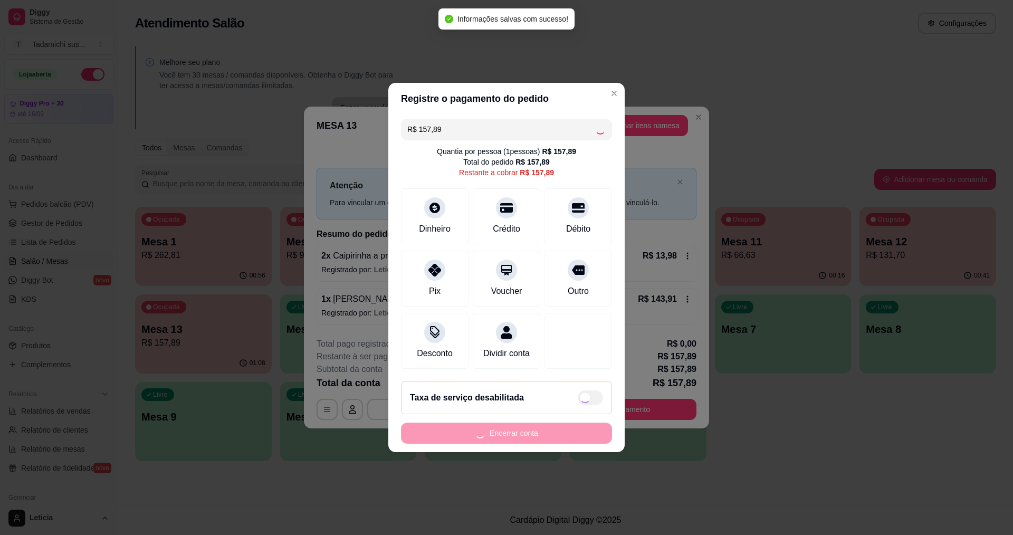
type input "R$ 0,00"
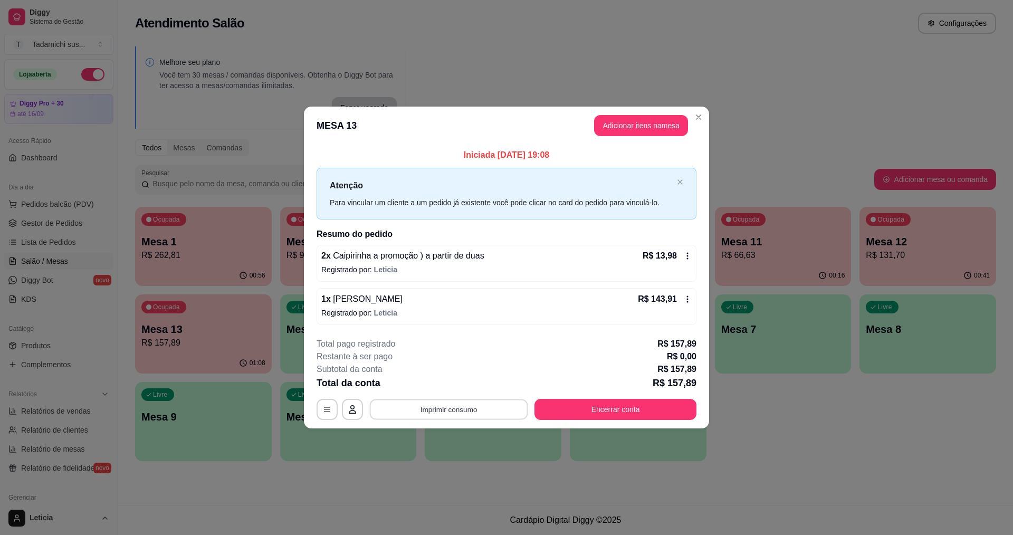
click at [491, 409] on button "Imprimir consumo" at bounding box center [449, 409] width 158 height 21
click at [469, 367] on button "IMPRESSORA" at bounding box center [451, 364] width 79 height 16
click at [607, 408] on button "Encerrar conta" at bounding box center [615, 409] width 157 height 21
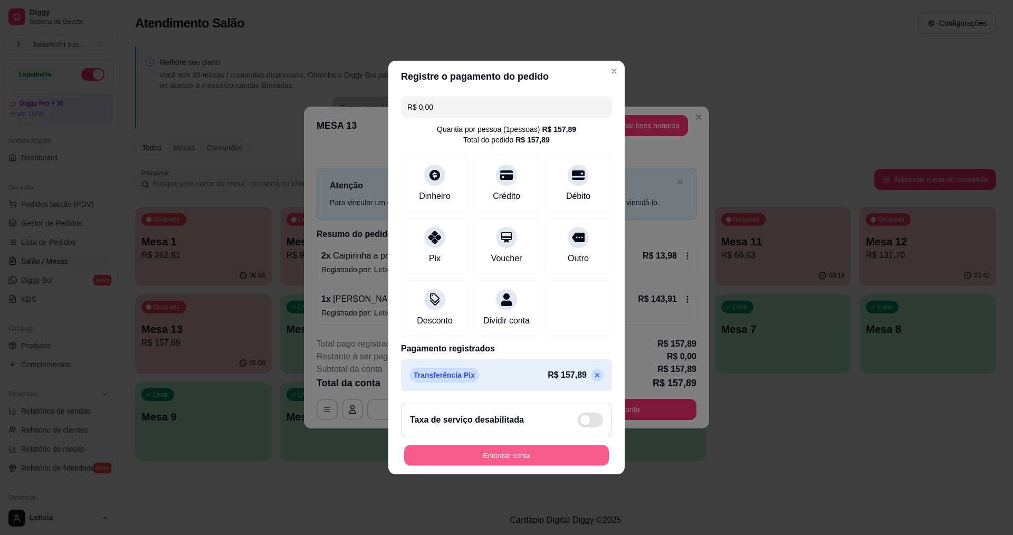
click at [561, 464] on button "Encerrar conta" at bounding box center [506, 455] width 205 height 21
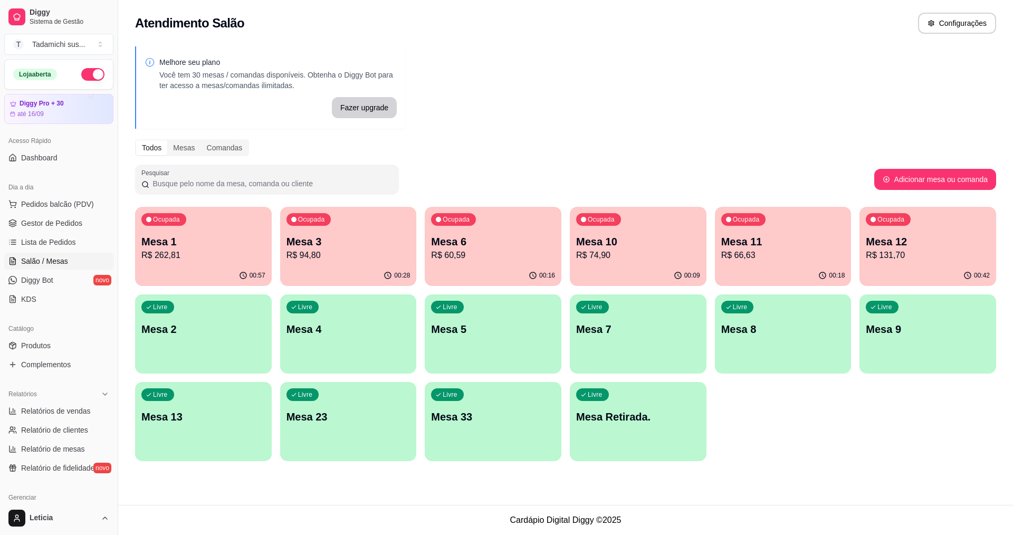
click at [482, 248] on p "Mesa 6" at bounding box center [493, 241] width 124 height 15
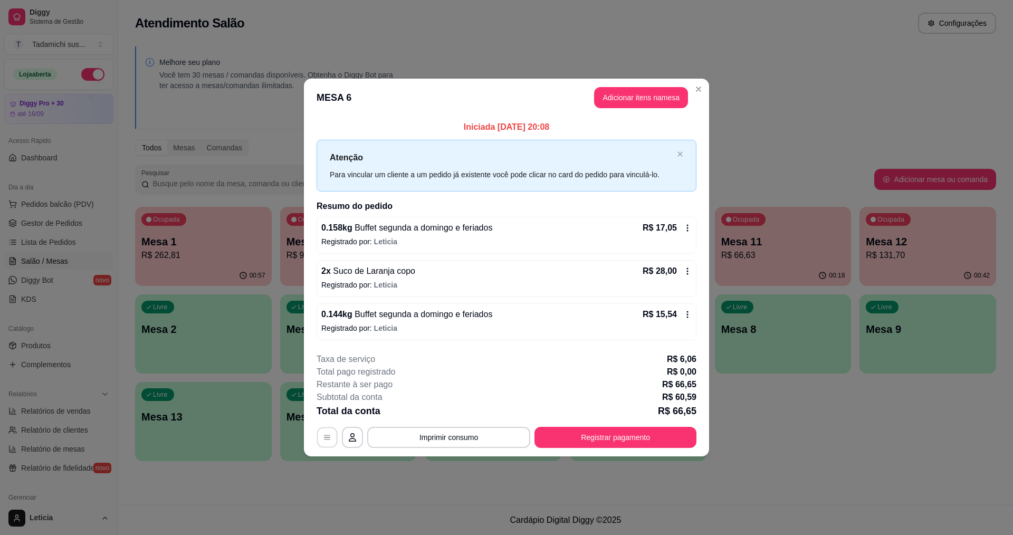
click at [330, 439] on icon "button" at bounding box center [327, 437] width 8 height 8
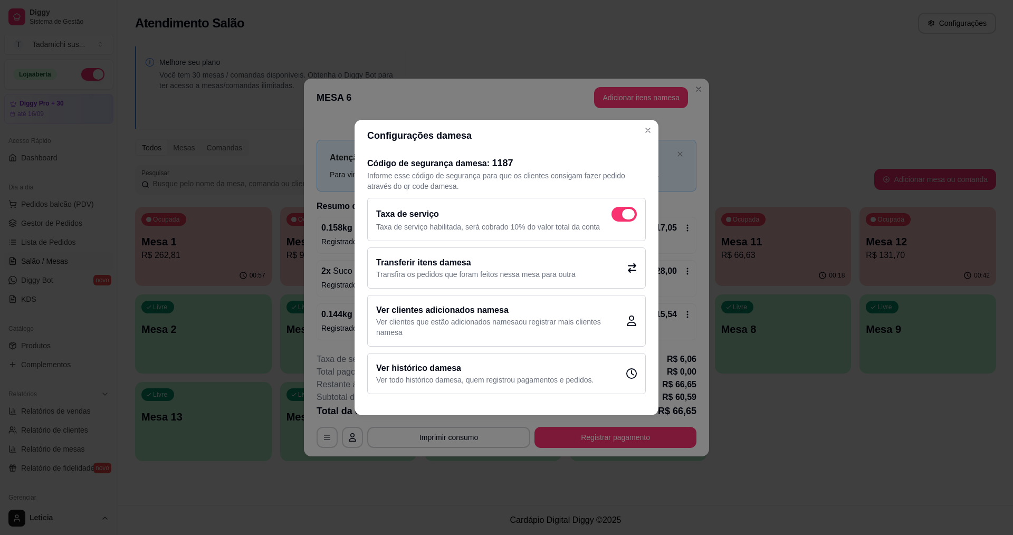
click at [619, 213] on span at bounding box center [623, 214] width 25 height 15
click at [618, 216] on input "checkbox" at bounding box center [614, 219] width 7 height 7
checkbox input "false"
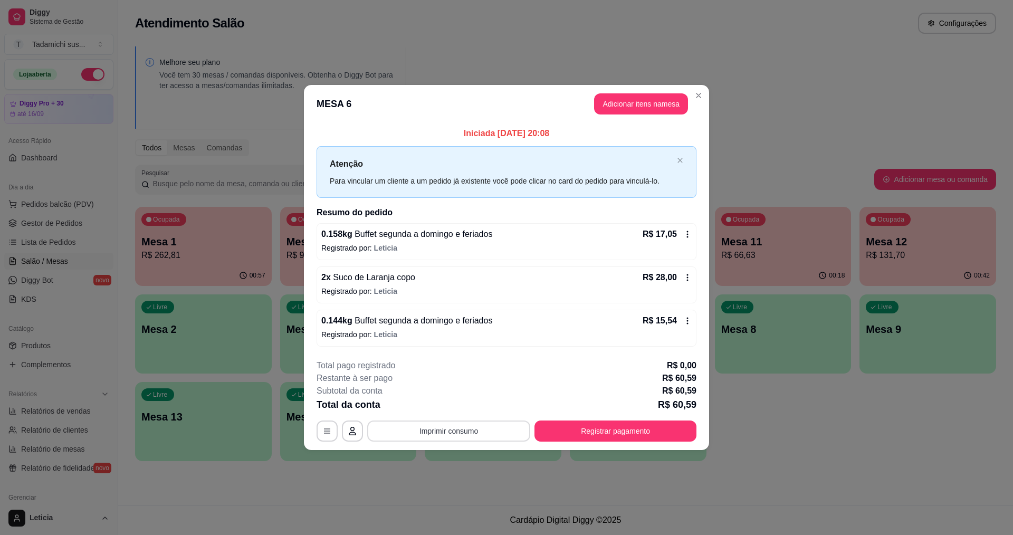
click at [486, 432] on button "Imprimir consumo" at bounding box center [448, 430] width 163 height 21
click at [470, 382] on button "IMPRESSORA" at bounding box center [451, 385] width 81 height 17
click at [604, 432] on button "Registrar pagamento" at bounding box center [615, 430] width 162 height 21
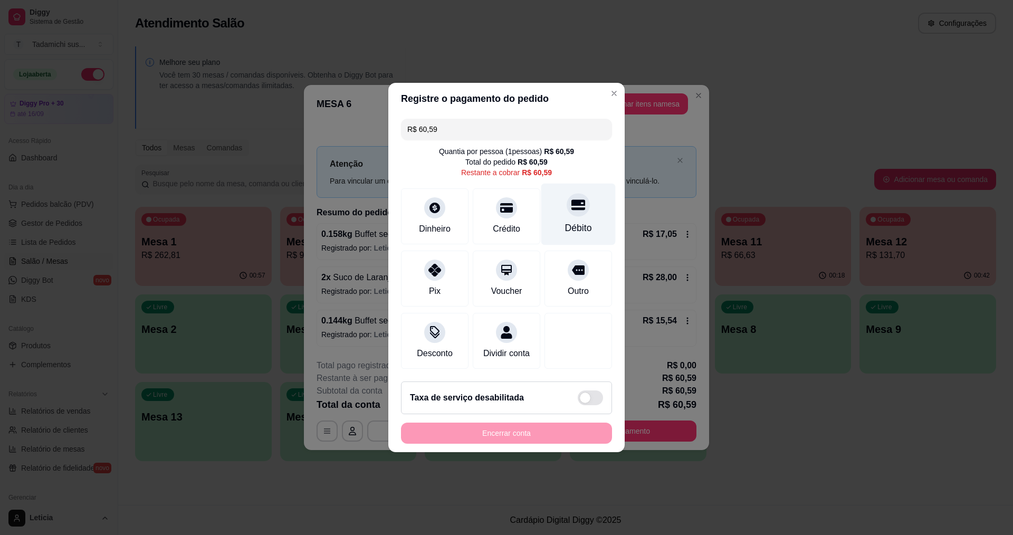
click at [565, 210] on div "Débito" at bounding box center [578, 215] width 74 height 62
type input "R$ 0,00"
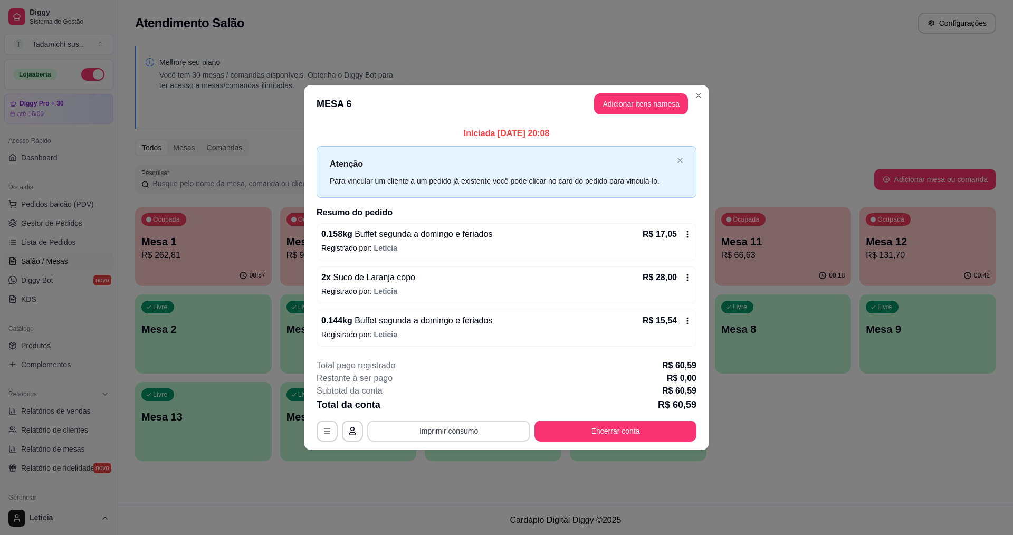
click at [494, 429] on button "Imprimir consumo" at bounding box center [448, 430] width 163 height 21
click at [469, 403] on button "IMPRESSORA HAYOM" at bounding box center [451, 406] width 79 height 16
click at [550, 433] on button "Encerrar conta" at bounding box center [615, 430] width 157 height 21
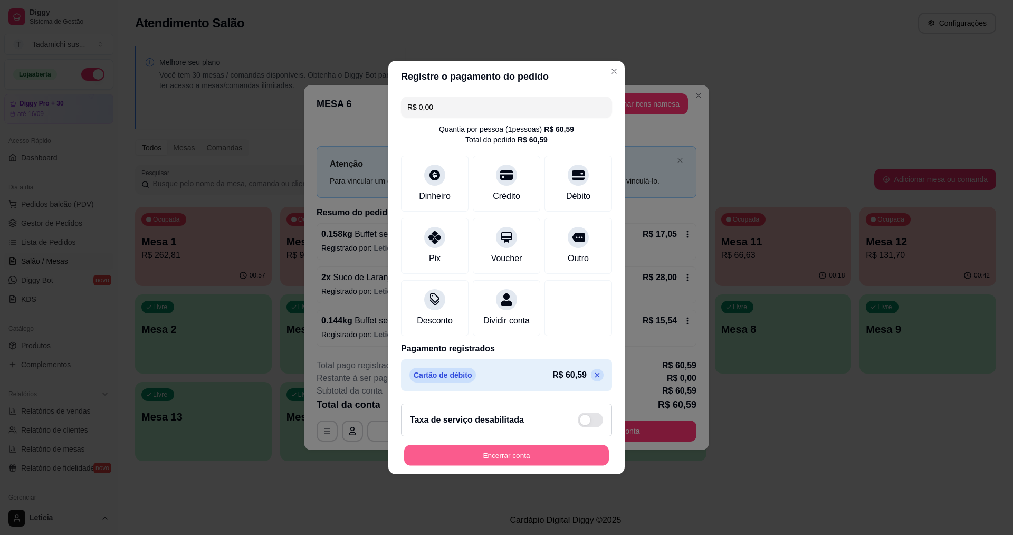
click at [533, 460] on button "Encerrar conta" at bounding box center [506, 455] width 205 height 21
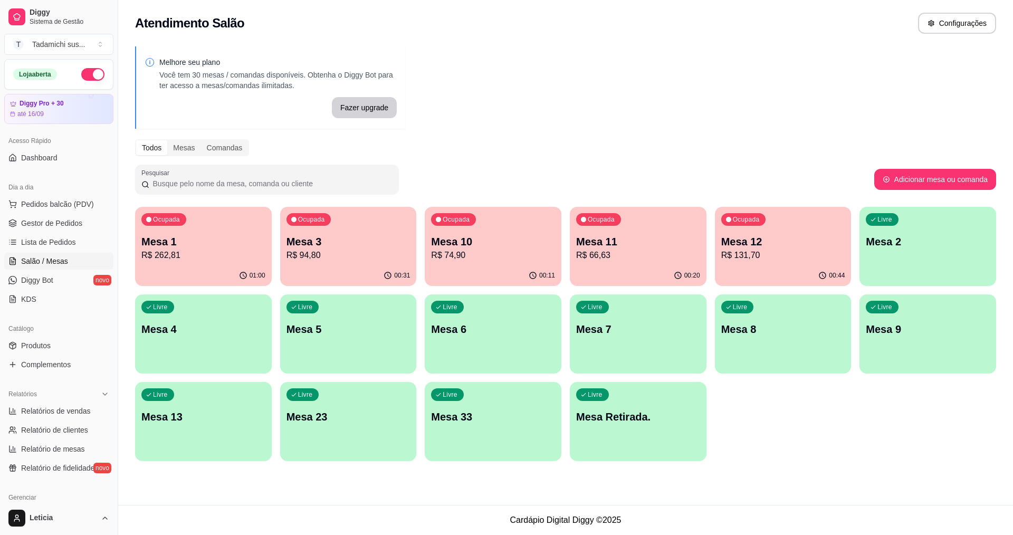
click at [188, 238] on p "Mesa 1" at bounding box center [203, 241] width 124 height 15
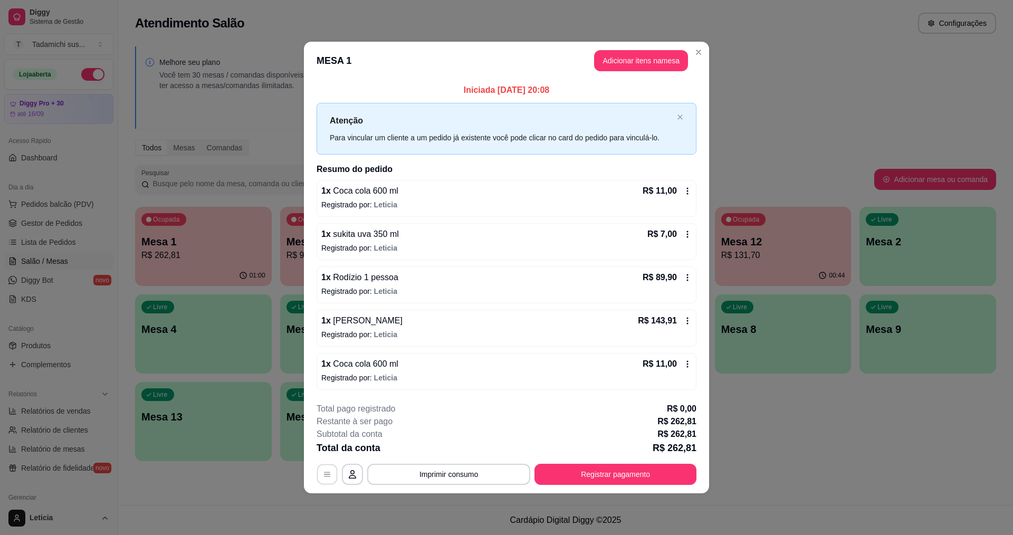
click at [323, 481] on button "button" at bounding box center [327, 474] width 21 height 21
click at [596, 476] on button "Registrar pagamento" at bounding box center [615, 474] width 162 height 21
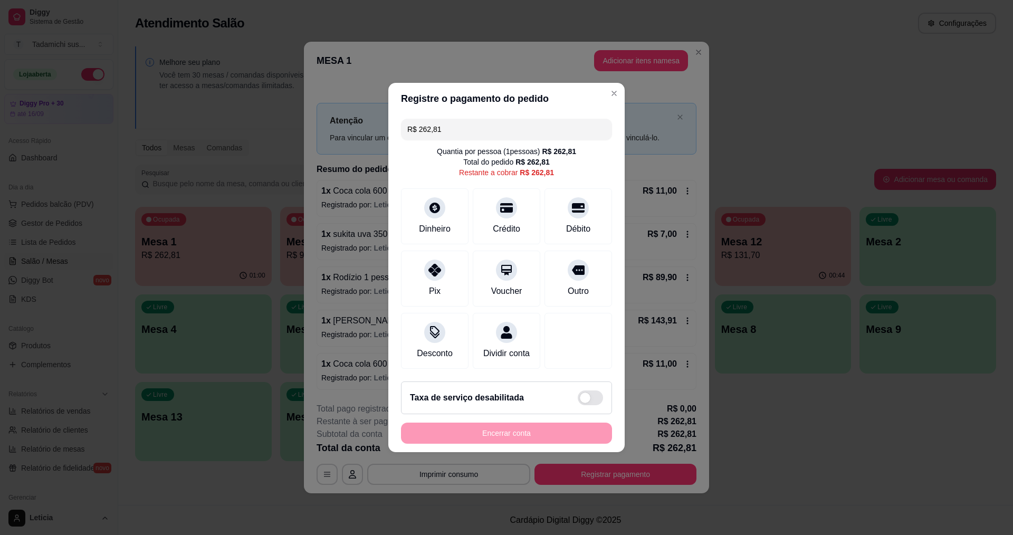
click at [534, 119] on input "R$ 262,81" at bounding box center [506, 129] width 198 height 21
click at [568, 208] on div at bounding box center [578, 204] width 23 height 23
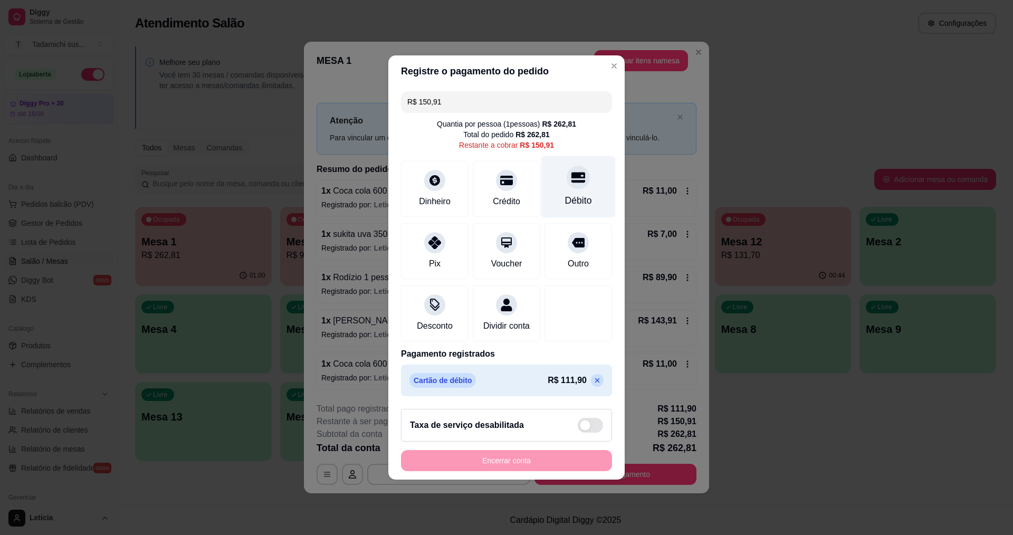
click at [567, 194] on div "Débito" at bounding box center [578, 201] width 27 height 14
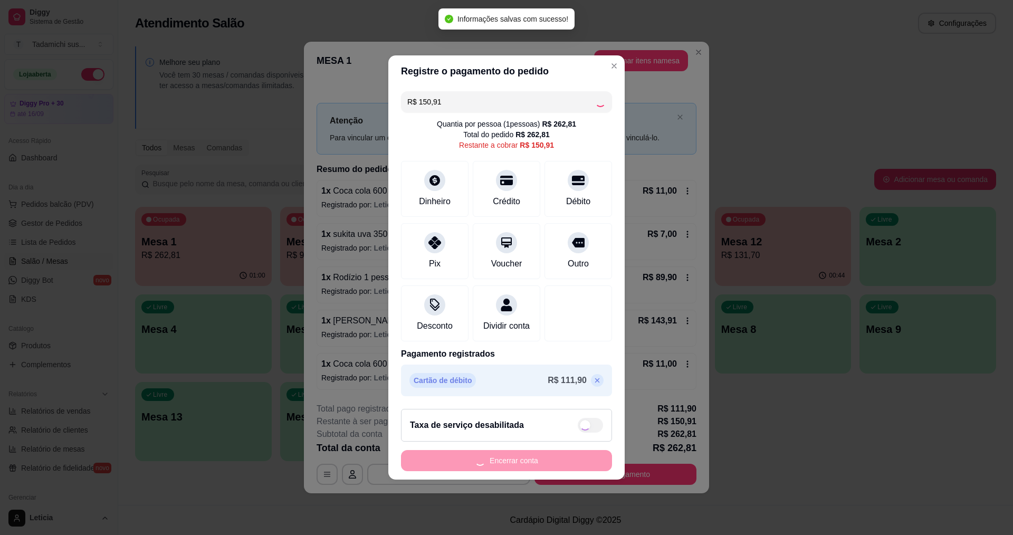
type input "R$ 0,00"
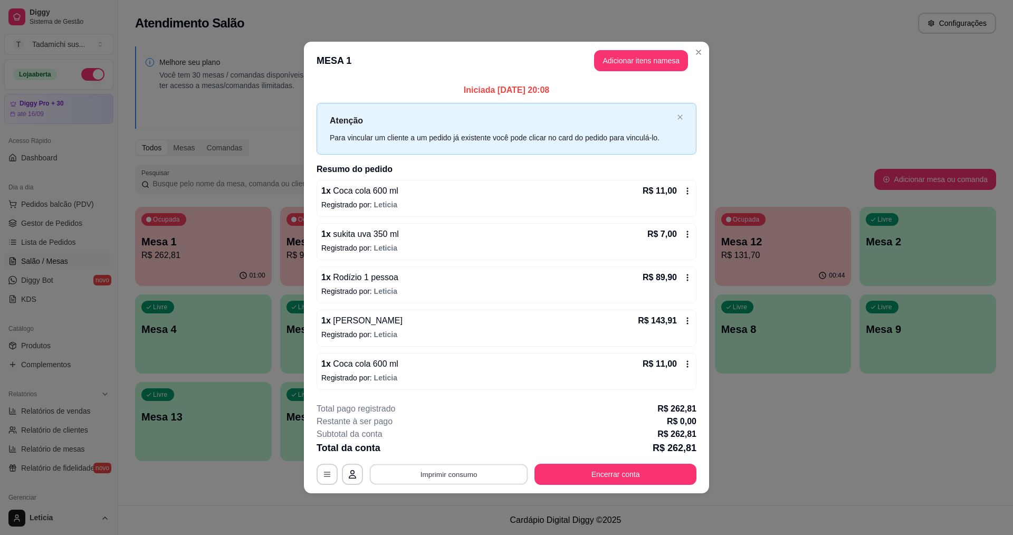
click at [474, 472] on button "Imprimir consumo" at bounding box center [449, 474] width 158 height 21
click at [454, 432] on button "IMPRESSORA" at bounding box center [451, 428] width 79 height 16
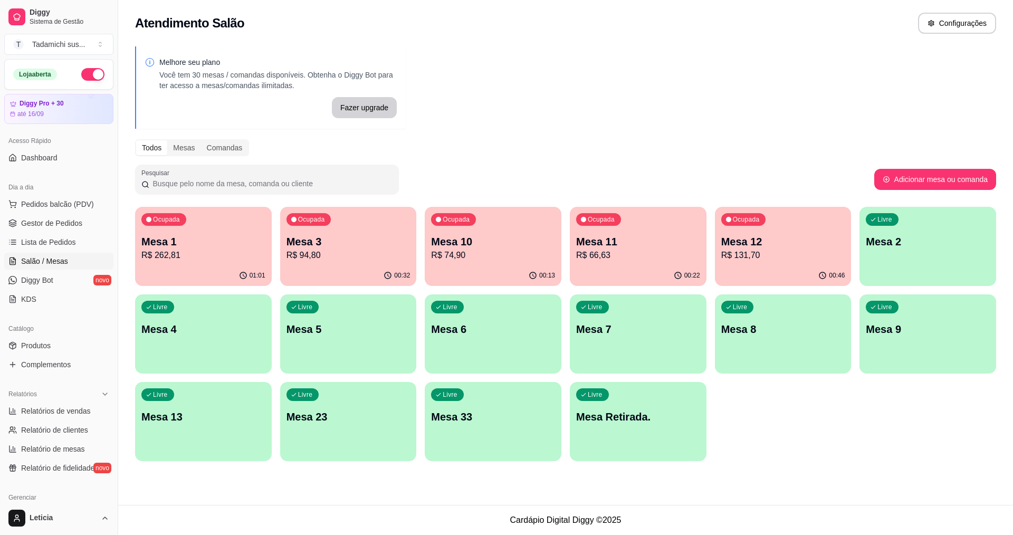
click at [222, 256] on p "R$ 262,81" at bounding box center [203, 255] width 124 height 13
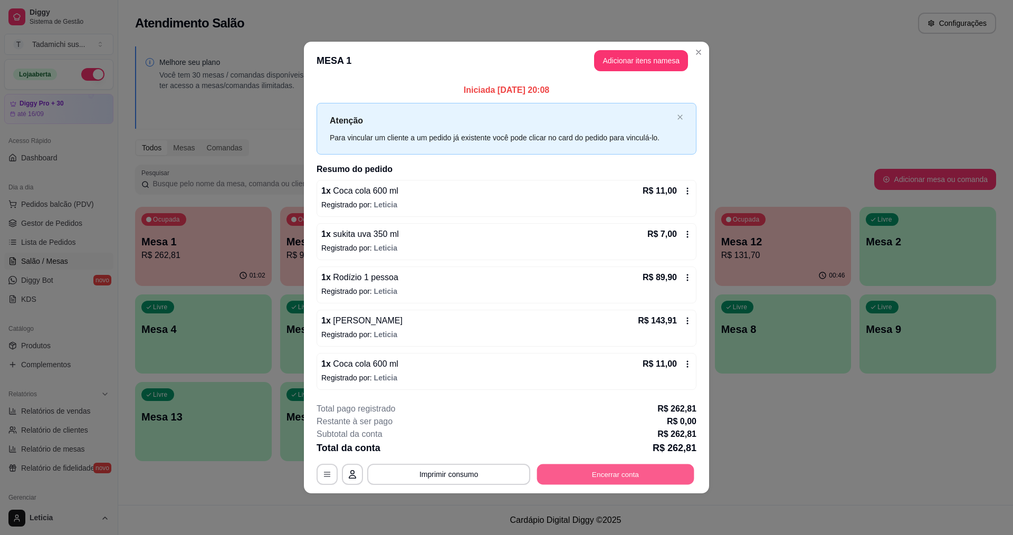
click at [588, 477] on button "Encerrar conta" at bounding box center [615, 474] width 157 height 21
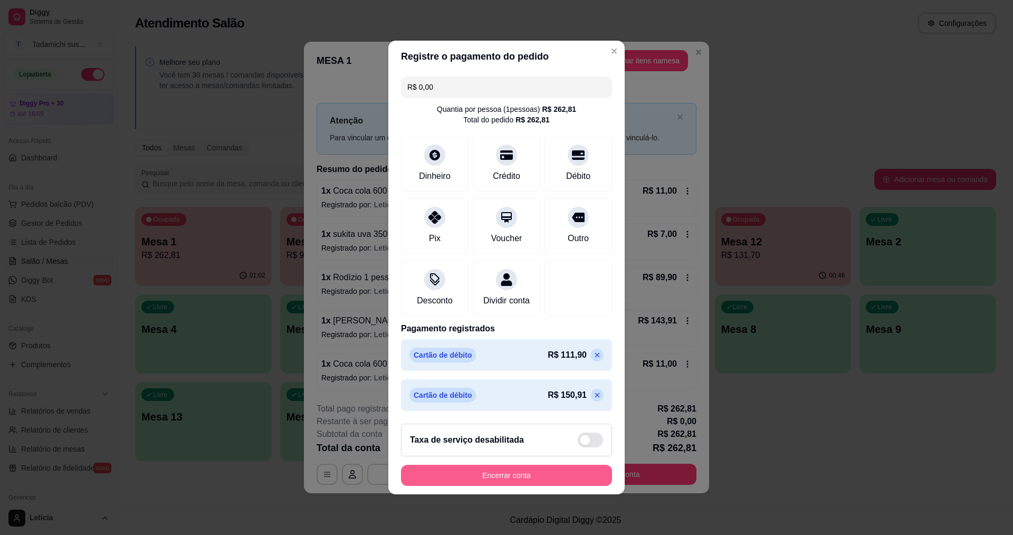
click at [538, 481] on button "Encerrar conta" at bounding box center [506, 475] width 211 height 21
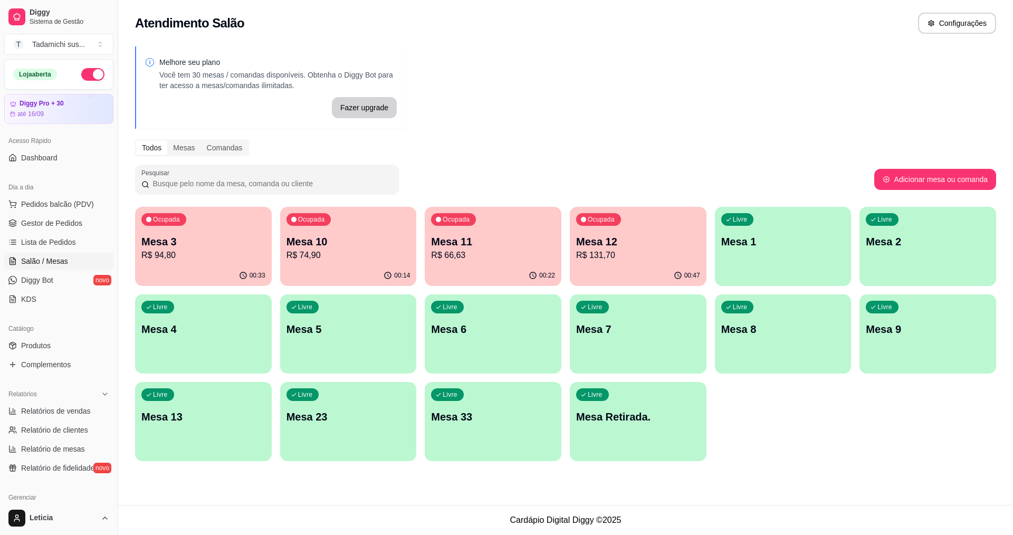
click at [914, 253] on div "Livre Mesa 2" at bounding box center [927, 240] width 137 height 66
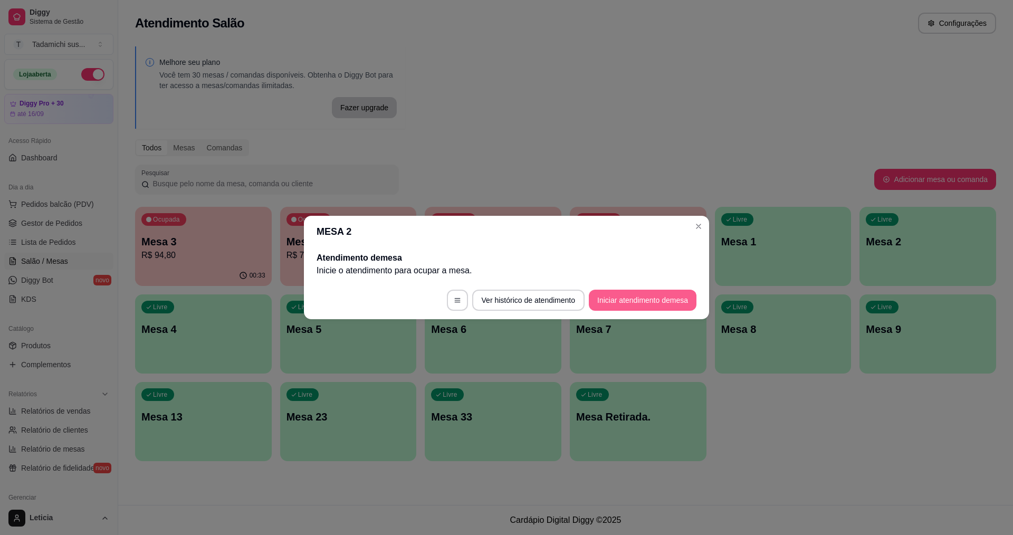
click at [614, 296] on button "Iniciar atendimento de mesa" at bounding box center [643, 300] width 108 height 21
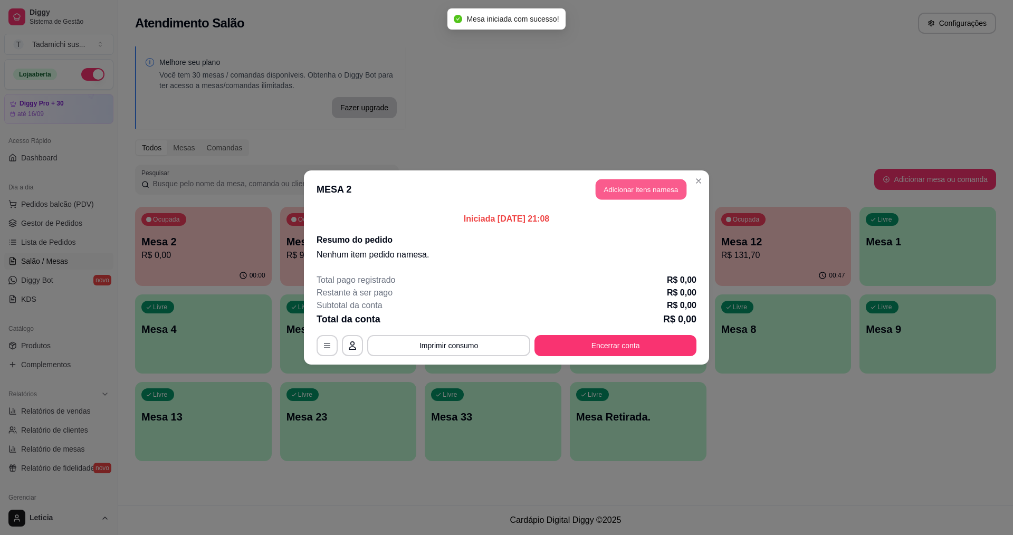
click at [626, 199] on button "Adicionar itens na mesa" at bounding box center [641, 189] width 91 height 21
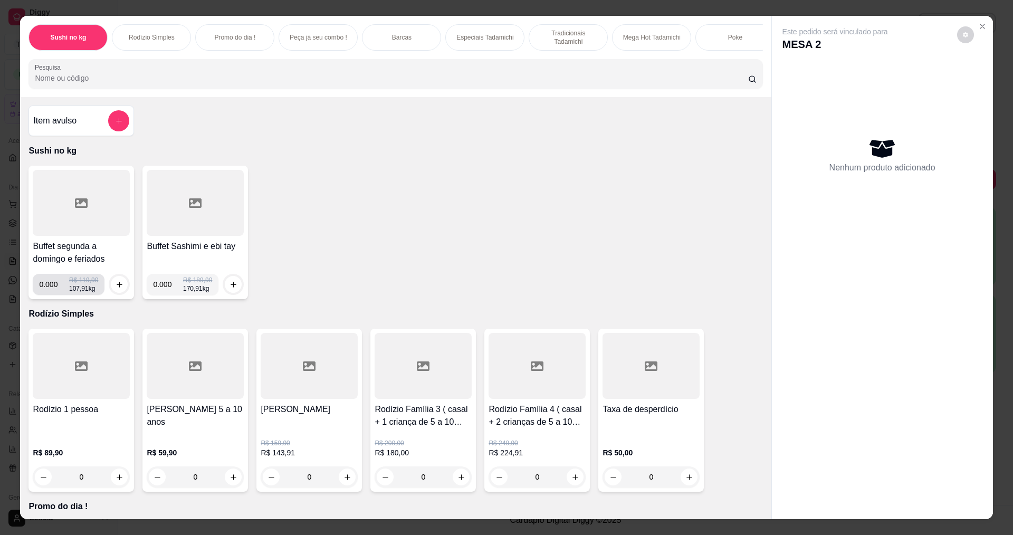
click at [55, 292] on input "0.000" at bounding box center [54, 284] width 30 height 21
type input "0.174"
click at [116, 289] on icon "increase-product-quantity" at bounding box center [120, 285] width 8 height 8
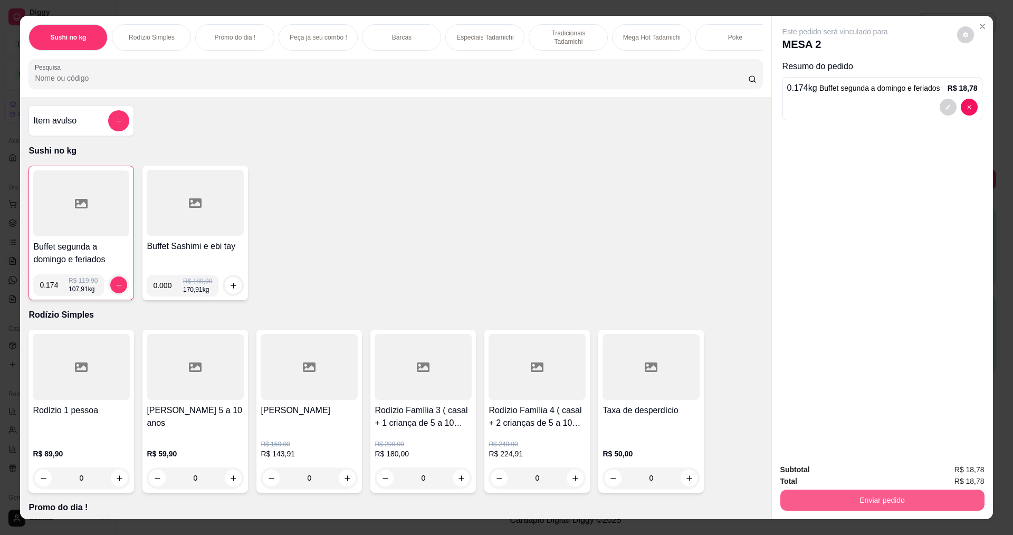
click at [868, 501] on button "Enviar pedido" at bounding box center [882, 500] width 204 height 21
click at [849, 473] on button "Não registrar e enviar pedido" at bounding box center [847, 474] width 110 height 20
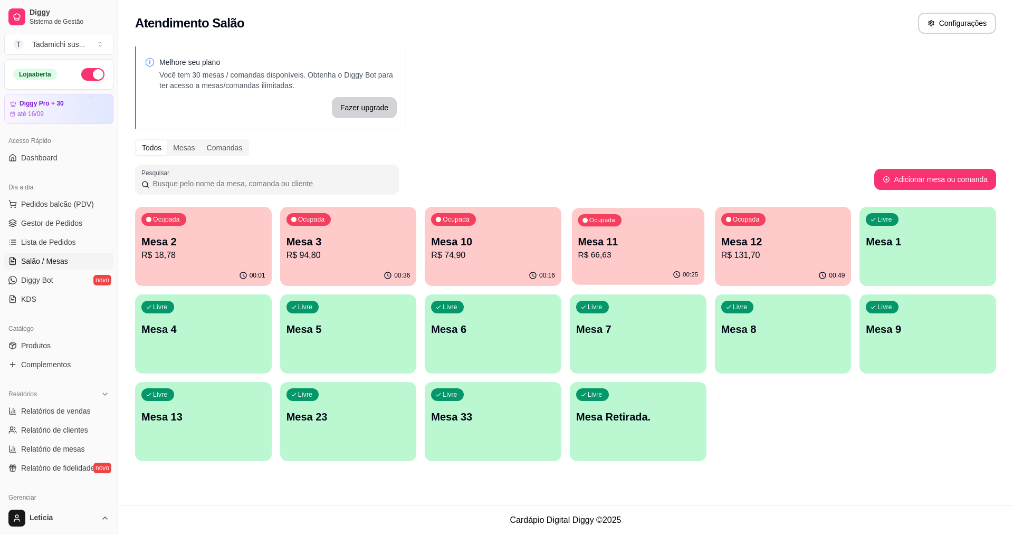
click at [590, 234] on div "Ocupada Mesa 11 R$ 66,63" at bounding box center [638, 236] width 132 height 57
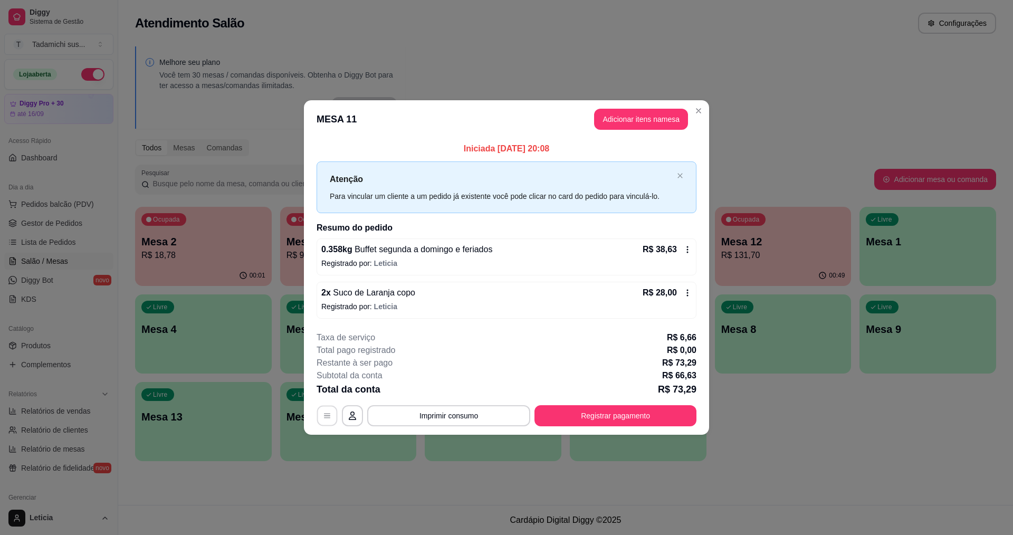
click at [329, 421] on button "button" at bounding box center [327, 415] width 21 height 21
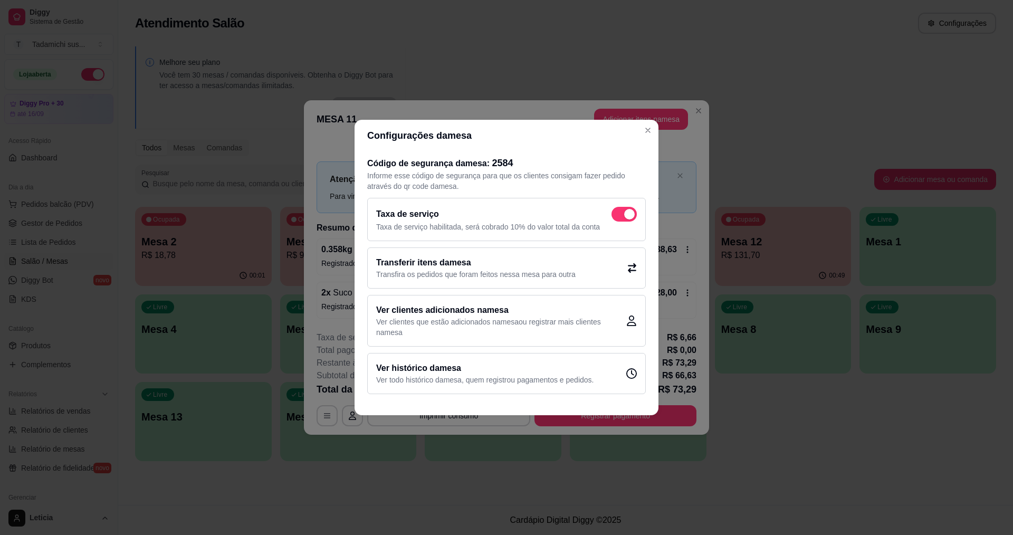
click at [629, 215] on span at bounding box center [629, 214] width 11 height 11
click at [618, 216] on input "checkbox" at bounding box center [614, 219] width 7 height 7
checkbox input "false"
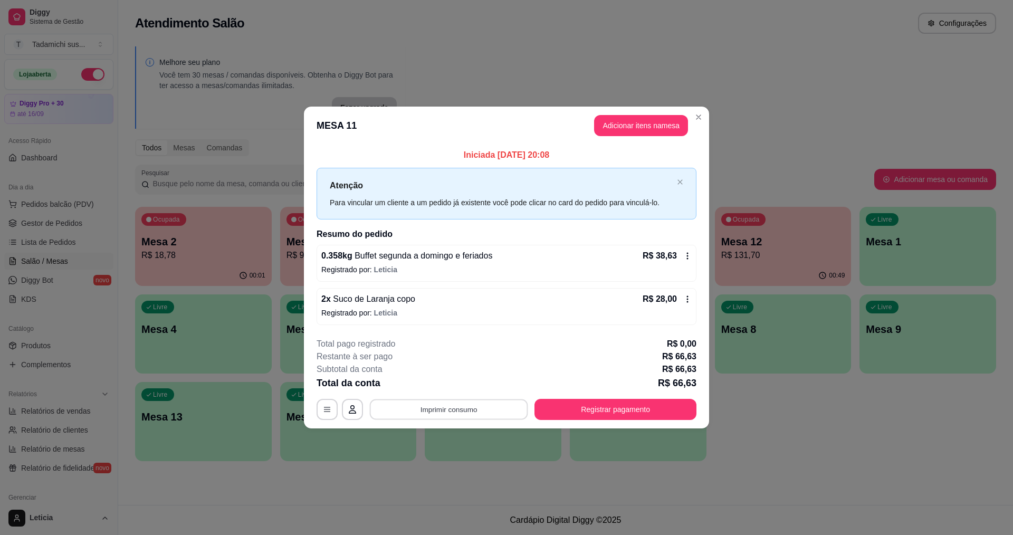
click at [457, 413] on button "Imprimir consumo" at bounding box center [449, 409] width 158 height 21
click at [464, 361] on button "IMPRESSORA" at bounding box center [451, 364] width 81 height 17
click at [597, 411] on button "Registrar pagamento" at bounding box center [615, 409] width 157 height 21
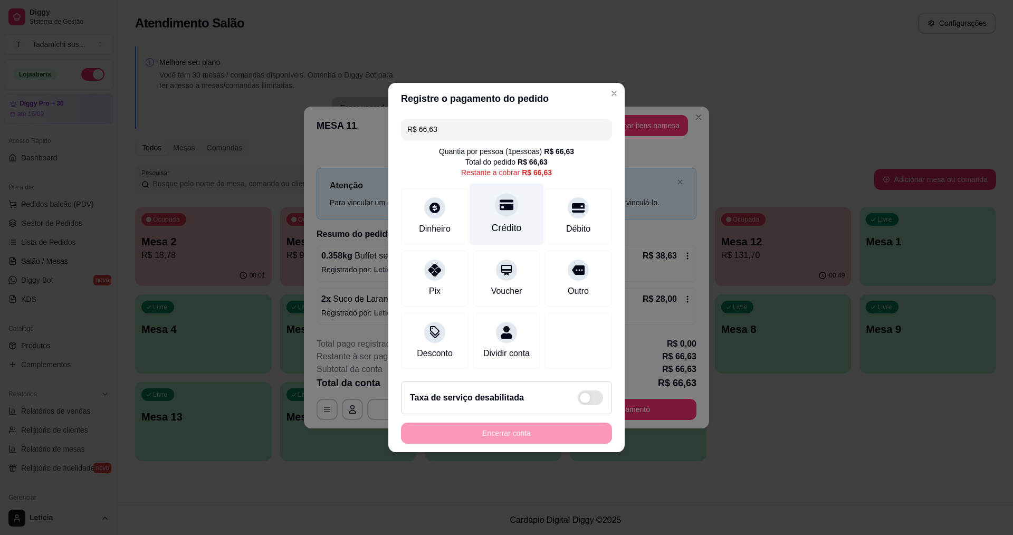
click at [506, 200] on icon at bounding box center [507, 205] width 14 height 11
type input "R$ 0,00"
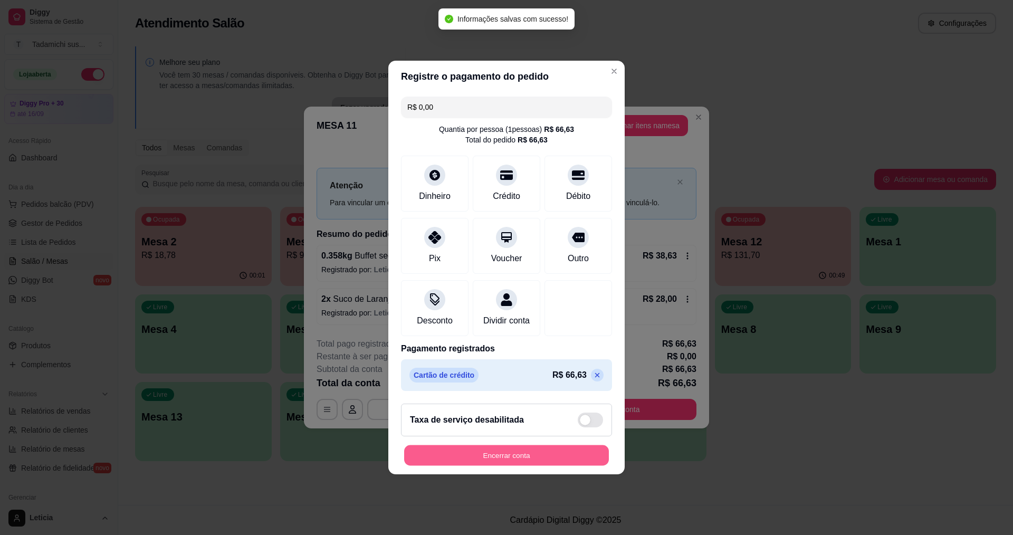
click at [510, 463] on button "Encerrar conta" at bounding box center [506, 455] width 205 height 21
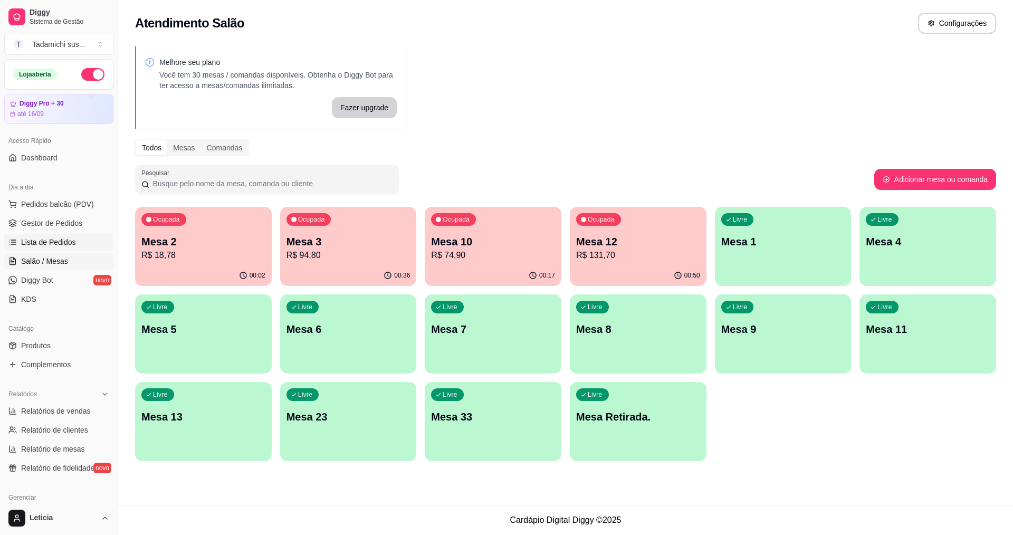
click at [44, 240] on span "Lista de Pedidos" at bounding box center [48, 242] width 55 height 11
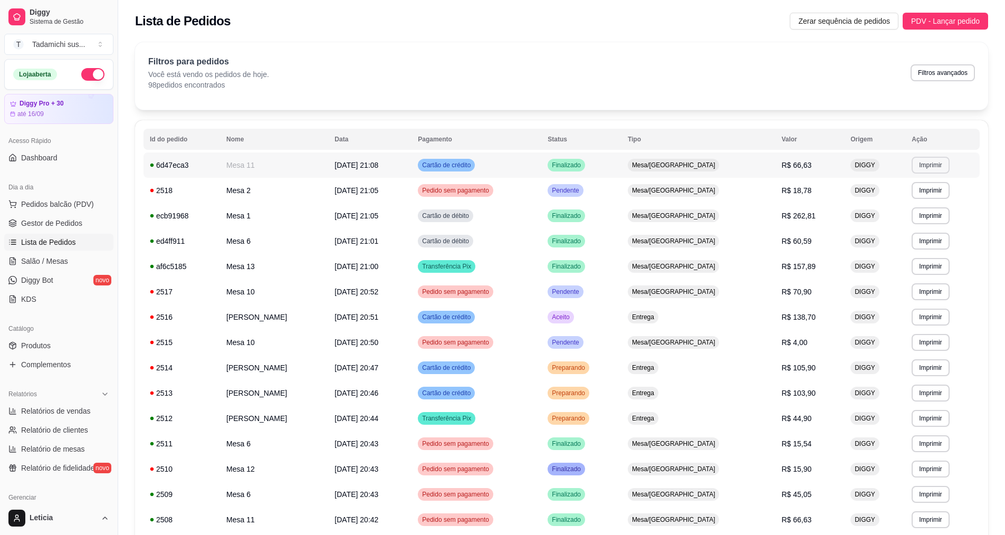
click at [926, 168] on button "Imprimir" at bounding box center [930, 165] width 37 height 17
click at [907, 200] on button "IMPRESSORA" at bounding box center [907, 202] width 81 height 17
click at [56, 255] on link "Salão / Mesas" at bounding box center [58, 261] width 109 height 17
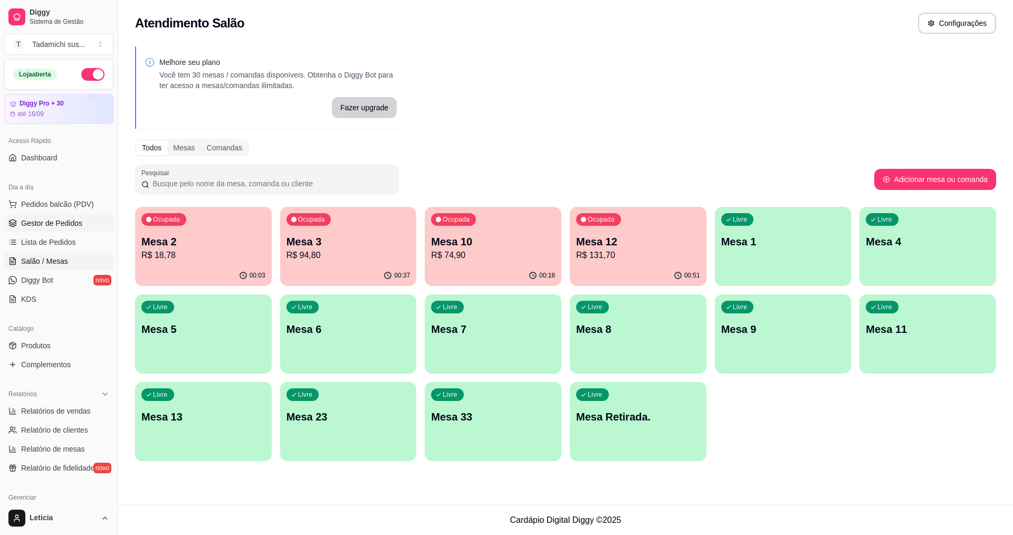
click at [73, 222] on span "Gestor de Pedidos" at bounding box center [51, 223] width 61 height 11
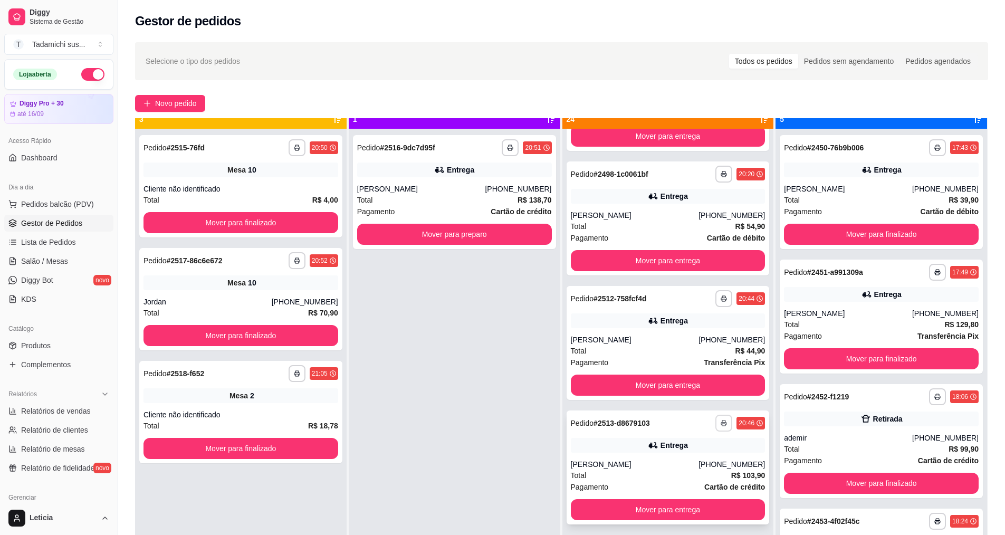
scroll to position [30, 0]
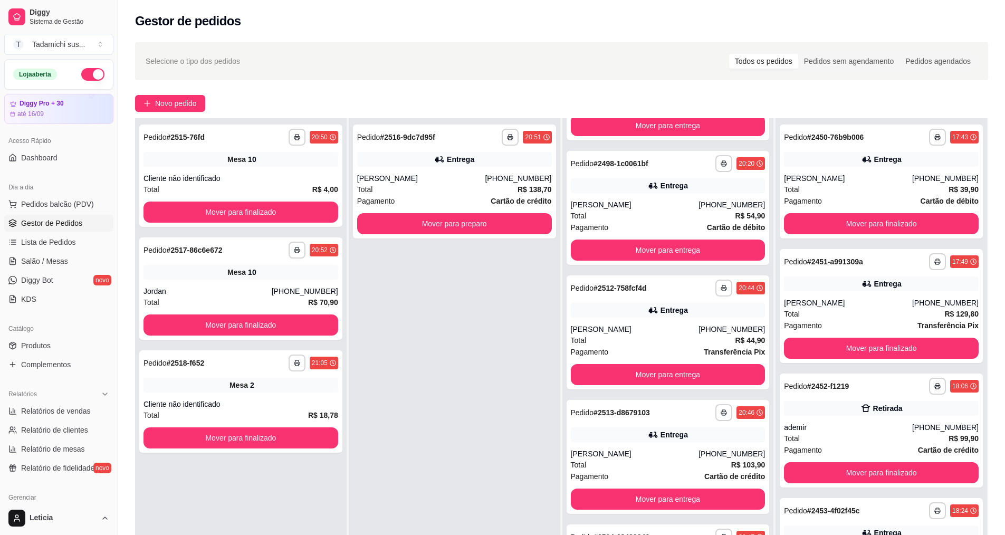
click at [512, 385] on div "**********" at bounding box center [455, 385] width 212 height 535
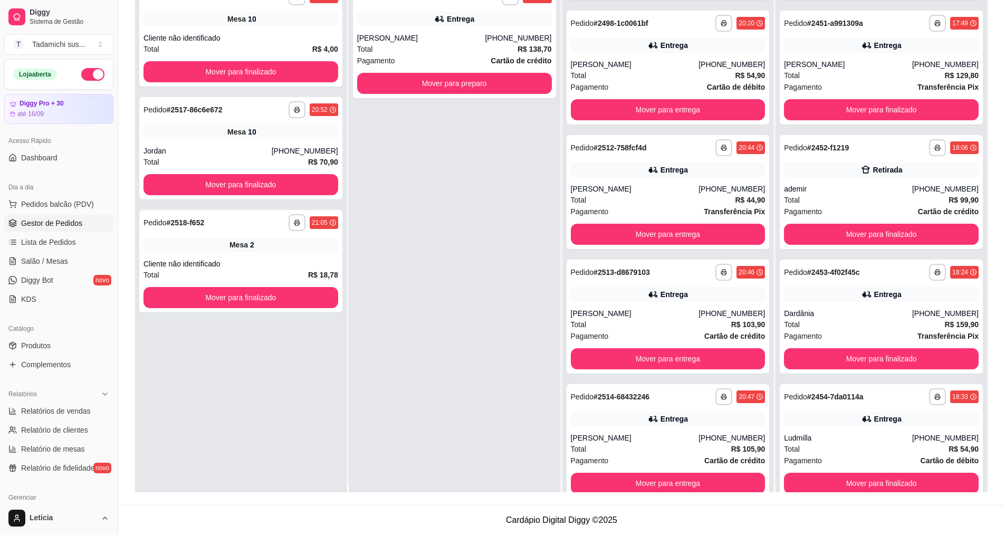
scroll to position [0, 0]
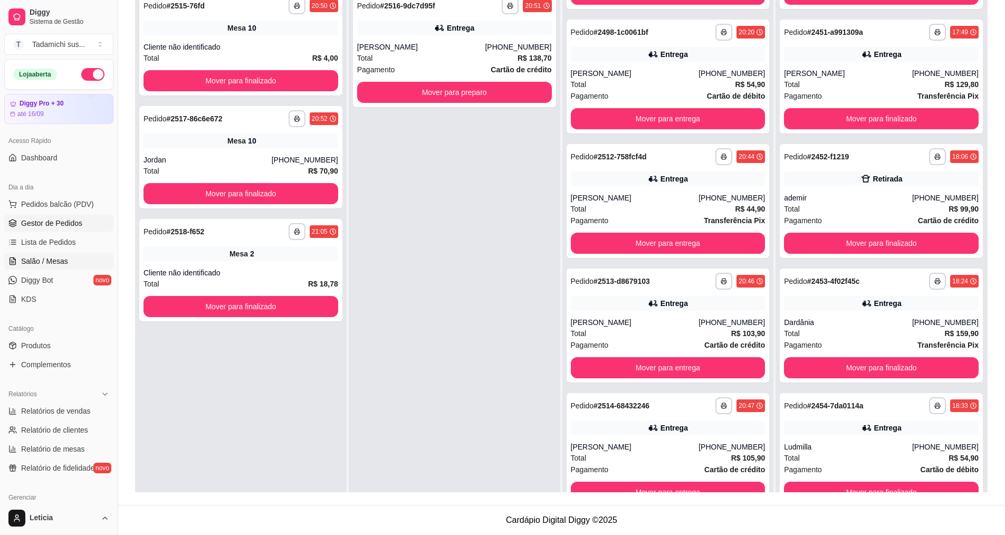
click at [72, 263] on link "Salão / Mesas" at bounding box center [58, 261] width 109 height 17
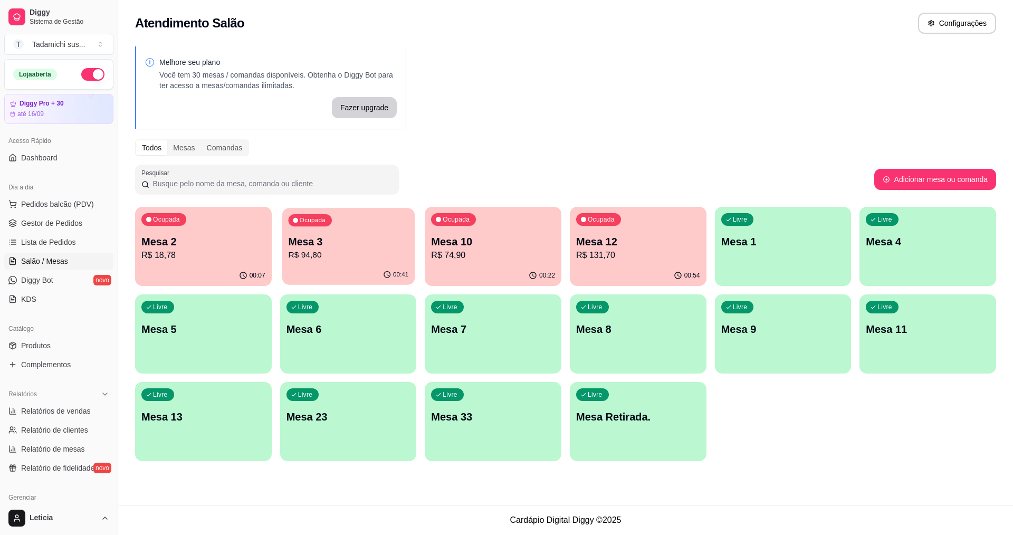
click at [341, 257] on p "R$ 94,80" at bounding box center [348, 255] width 120 height 12
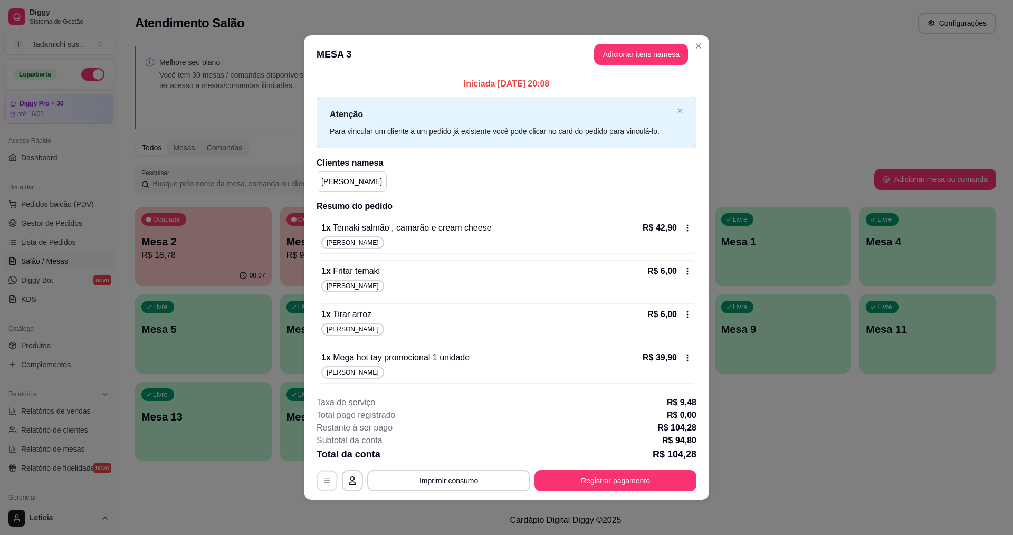
click at [325, 481] on icon "button" at bounding box center [327, 480] width 6 height 5
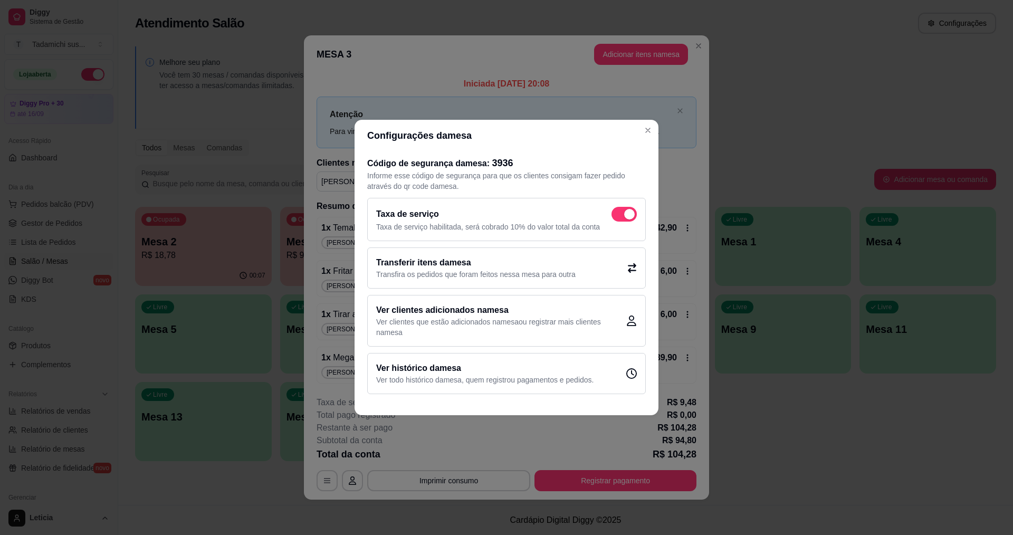
click at [626, 215] on span at bounding box center [629, 214] width 11 height 11
click at [618, 216] on input "checkbox" at bounding box center [614, 219] width 7 height 7
checkbox input "false"
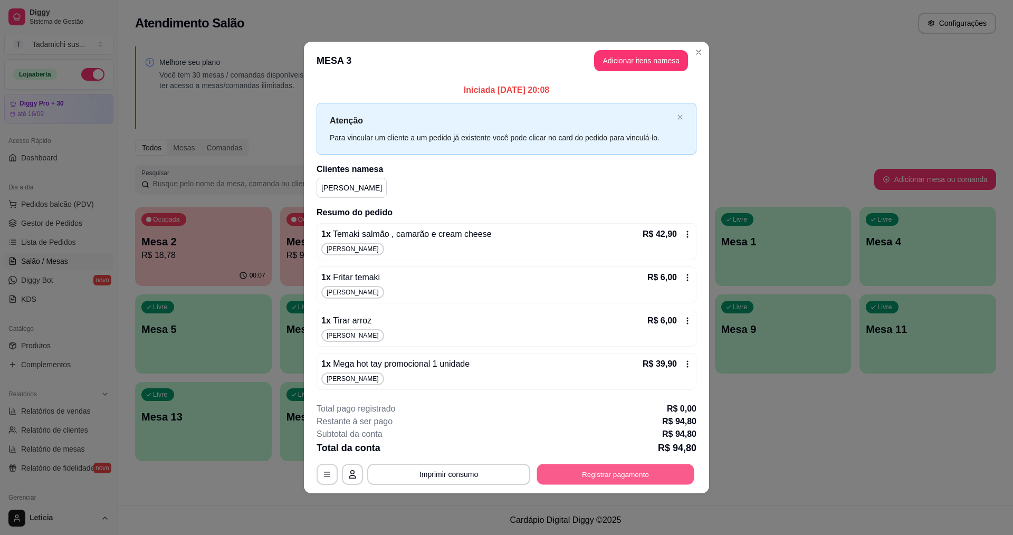
click at [565, 472] on button "Registrar pagamento" at bounding box center [615, 474] width 157 height 21
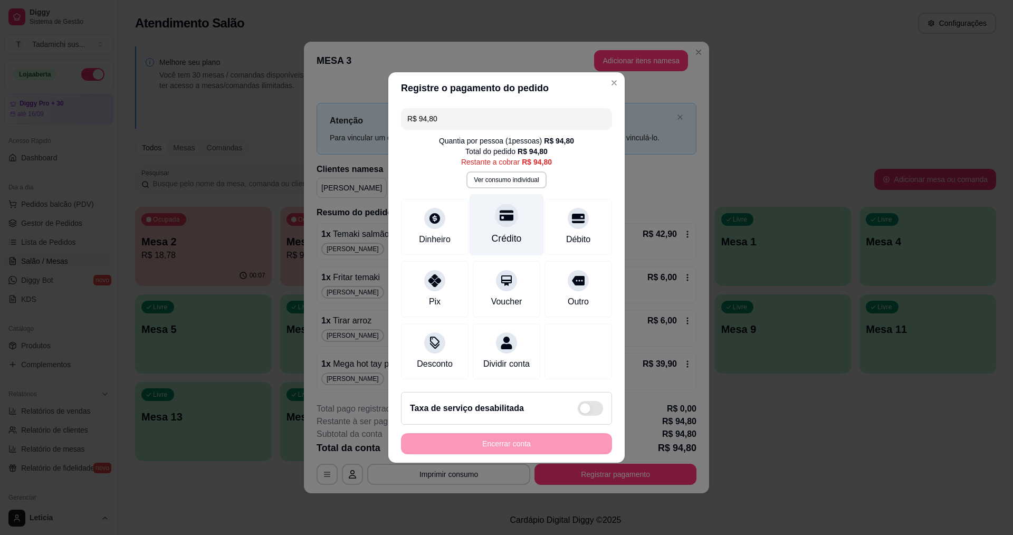
click at [504, 232] on div "Crédito" at bounding box center [507, 239] width 30 height 14
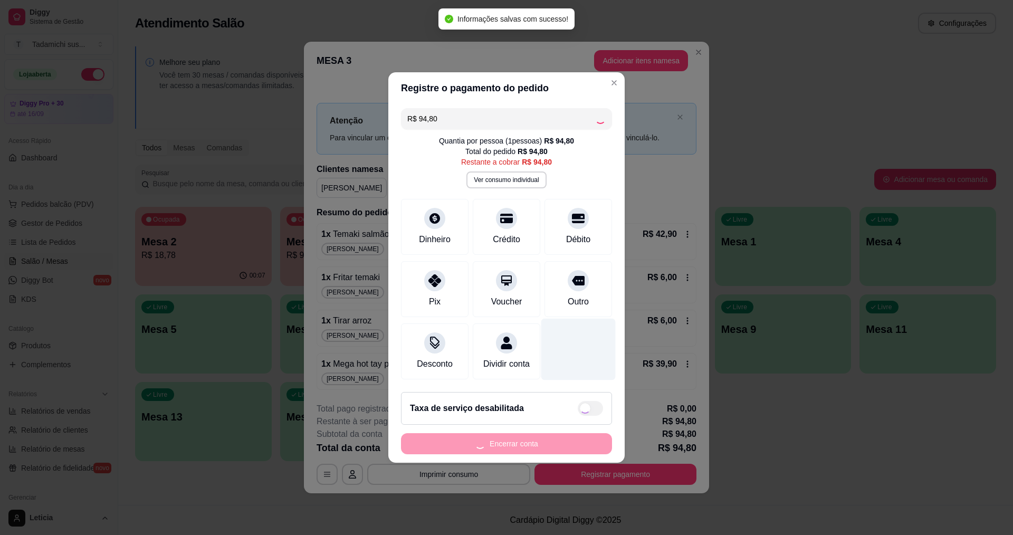
type input "R$ 0,00"
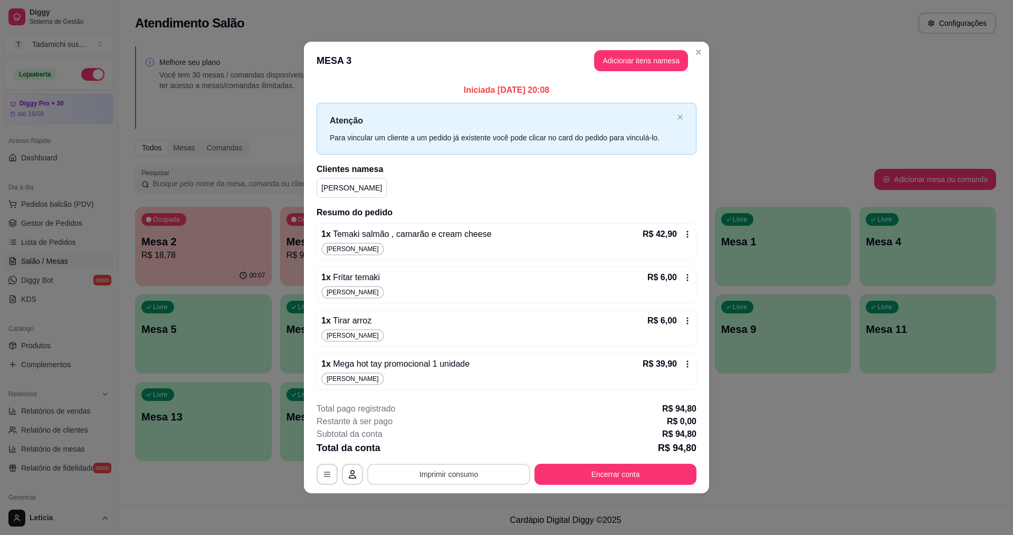
click at [444, 470] on button "Imprimir consumo" at bounding box center [448, 474] width 163 height 21
click at [448, 428] on button "IMPRESSORA" at bounding box center [451, 428] width 81 height 17
click at [578, 473] on button "Encerrar conta" at bounding box center [615, 474] width 157 height 21
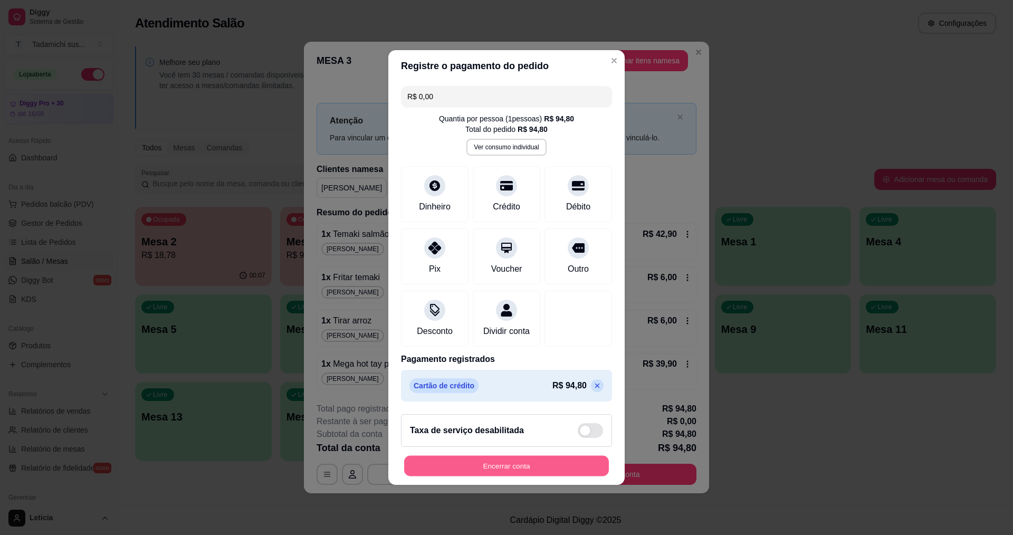
click at [496, 475] on button "Encerrar conta" at bounding box center [506, 466] width 205 height 21
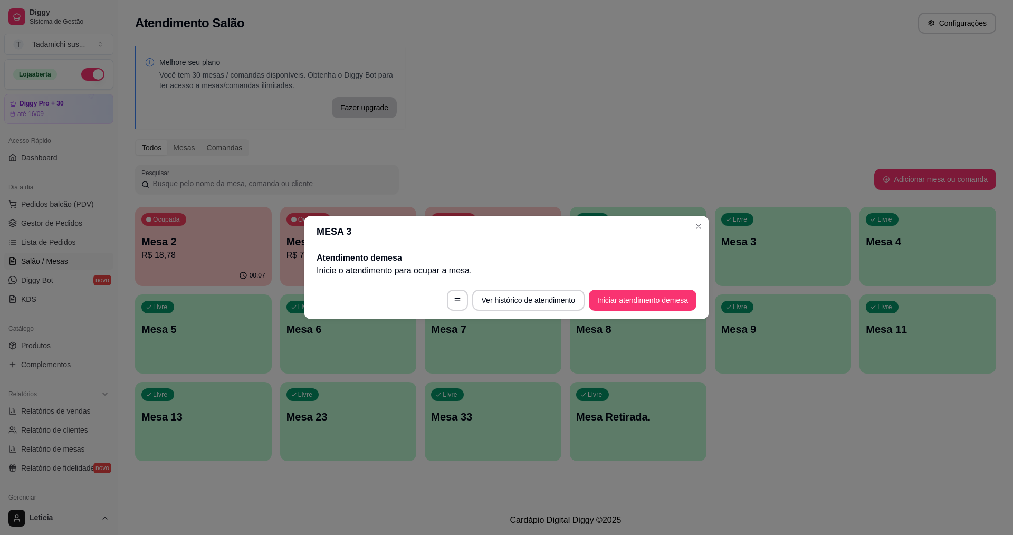
click at [707, 222] on header "MESA 3" at bounding box center [506, 232] width 405 height 32
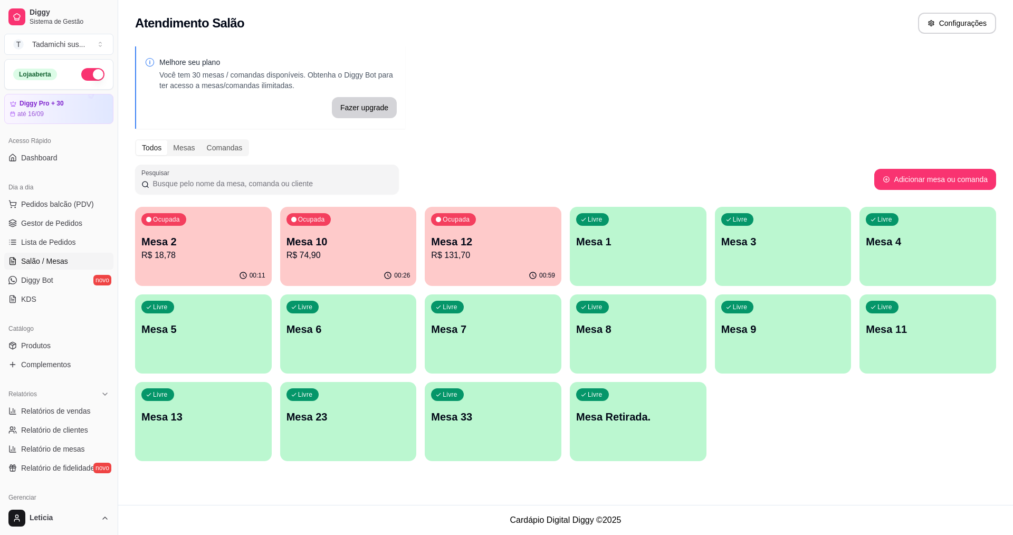
click at [632, 248] on p "Mesa 1" at bounding box center [638, 241] width 124 height 15
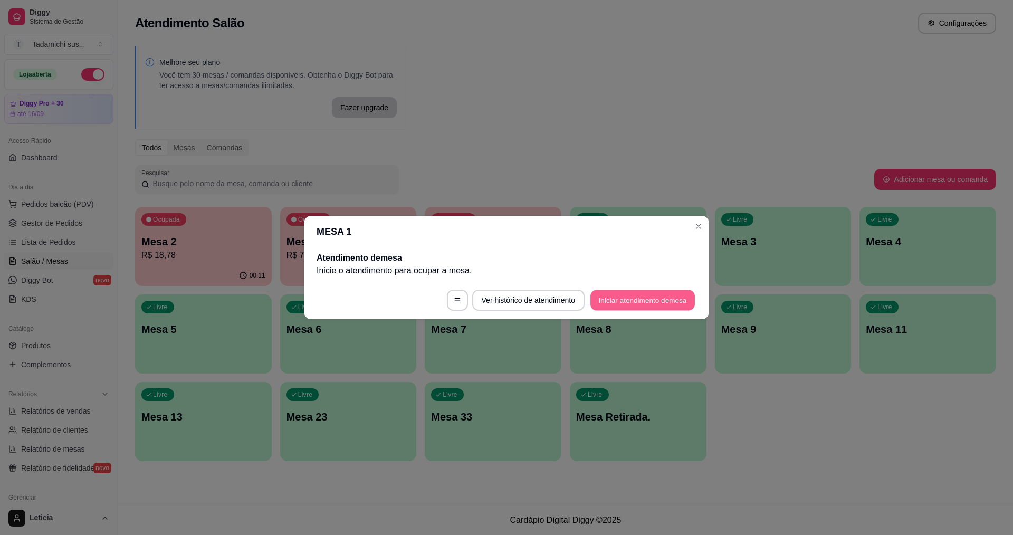
click at [645, 303] on button "Iniciar atendimento de mesa" at bounding box center [642, 300] width 104 height 21
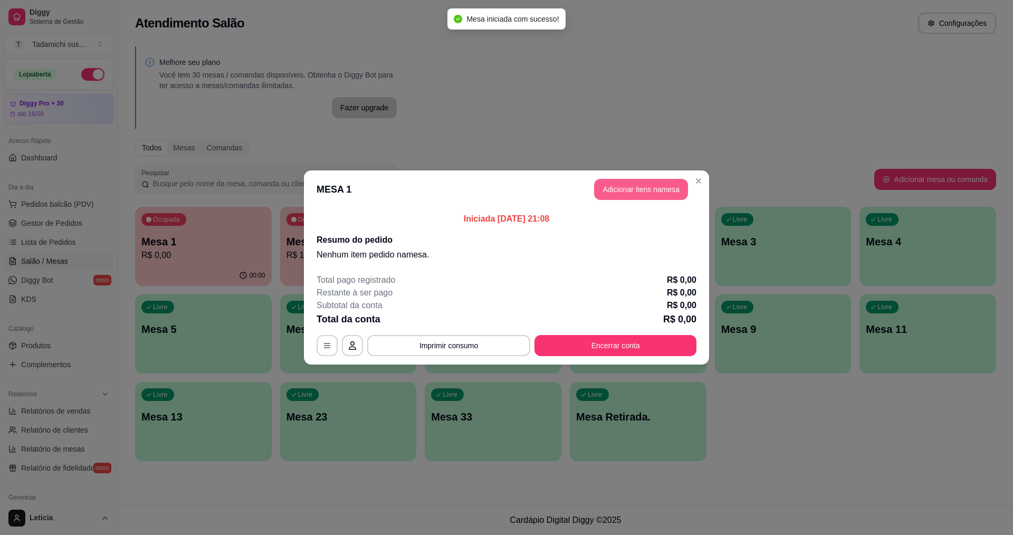
click at [636, 192] on button "Adicionar itens na mesa" at bounding box center [641, 189] width 94 height 21
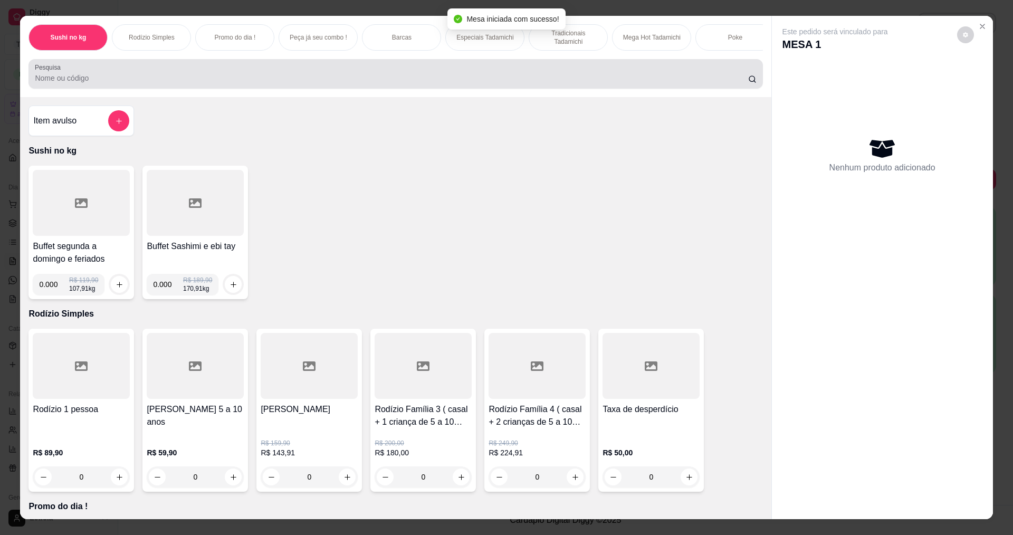
click at [526, 83] on input "Pesquisa" at bounding box center [391, 78] width 713 height 11
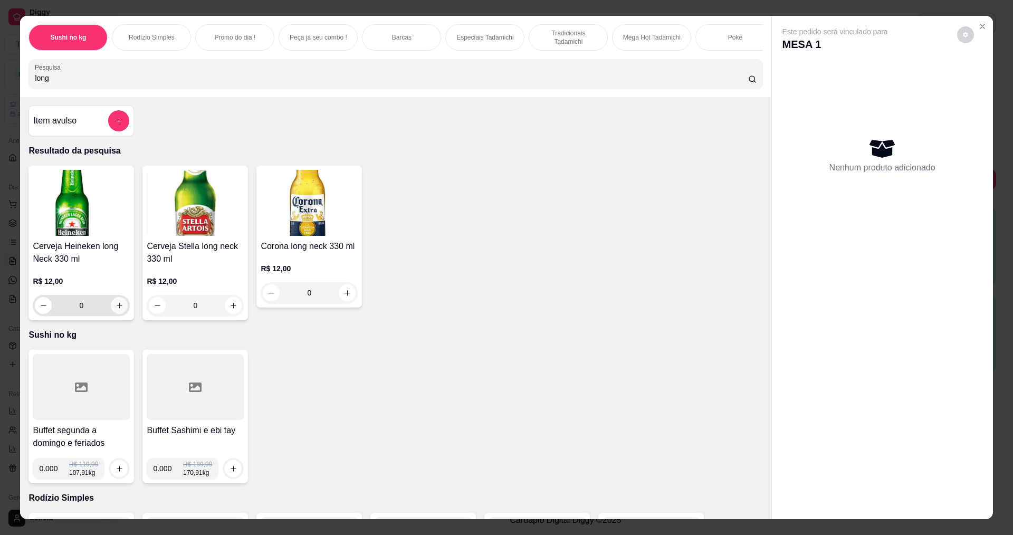
type input "long"
click at [116, 310] on icon "increase-product-quantity" at bounding box center [120, 306] width 8 height 8
type input "1"
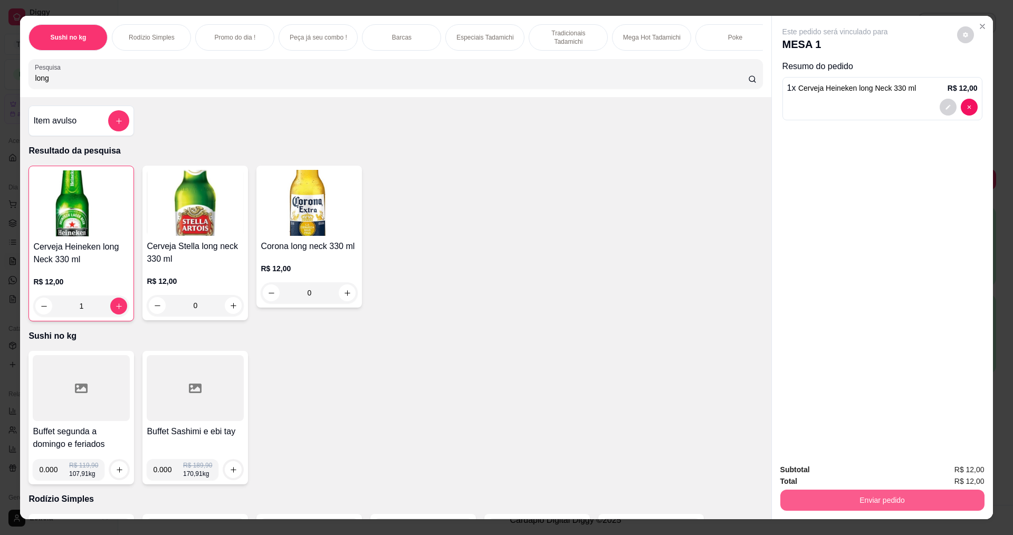
click at [809, 503] on button "Enviar pedido" at bounding box center [882, 500] width 204 height 21
click at [810, 472] on button "Não registrar e enviar pedido" at bounding box center [847, 474] width 107 height 20
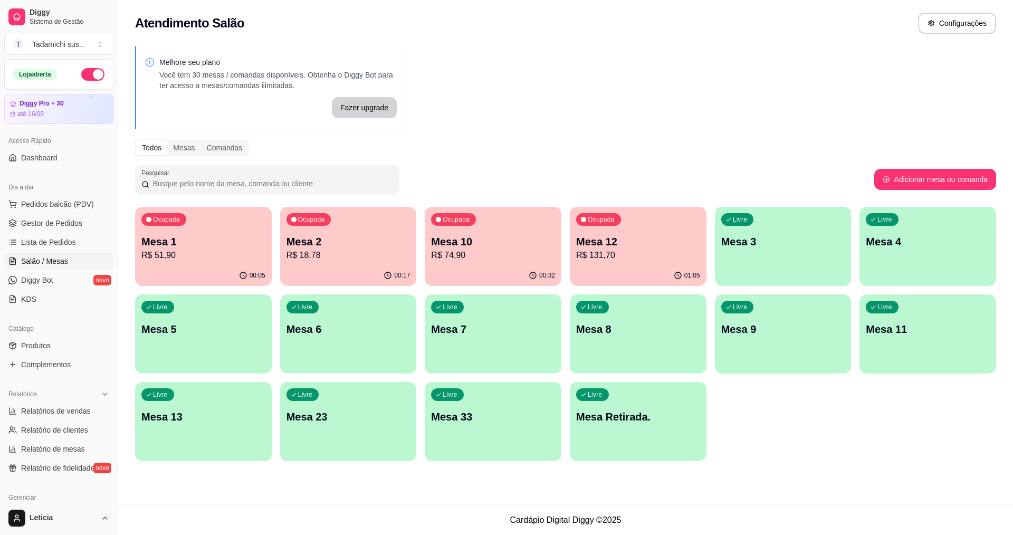
click at [366, 265] on div "Ocupada Mesa 2 R$ 18,78" at bounding box center [348, 236] width 137 height 59
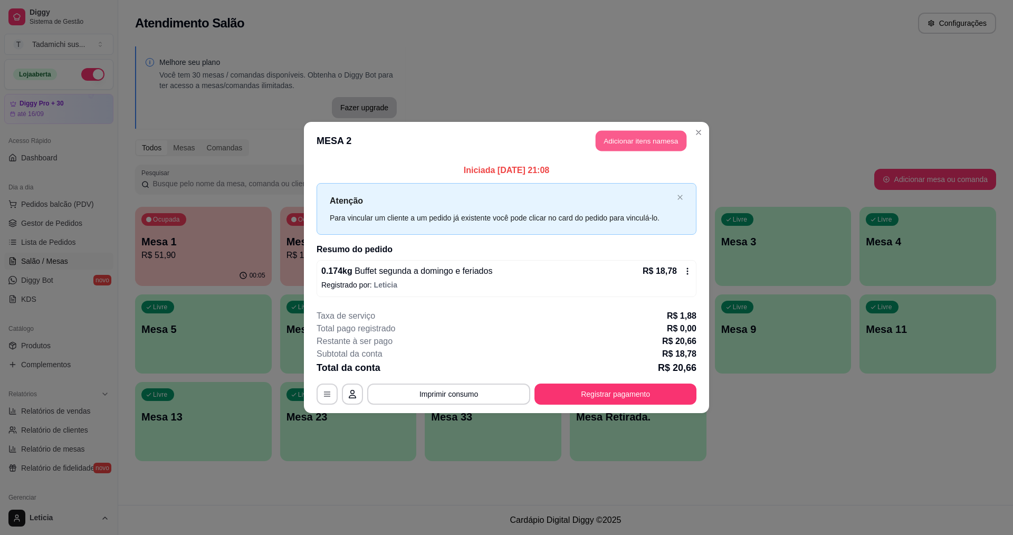
click at [612, 142] on button "Adicionar itens na mesa" at bounding box center [641, 141] width 91 height 21
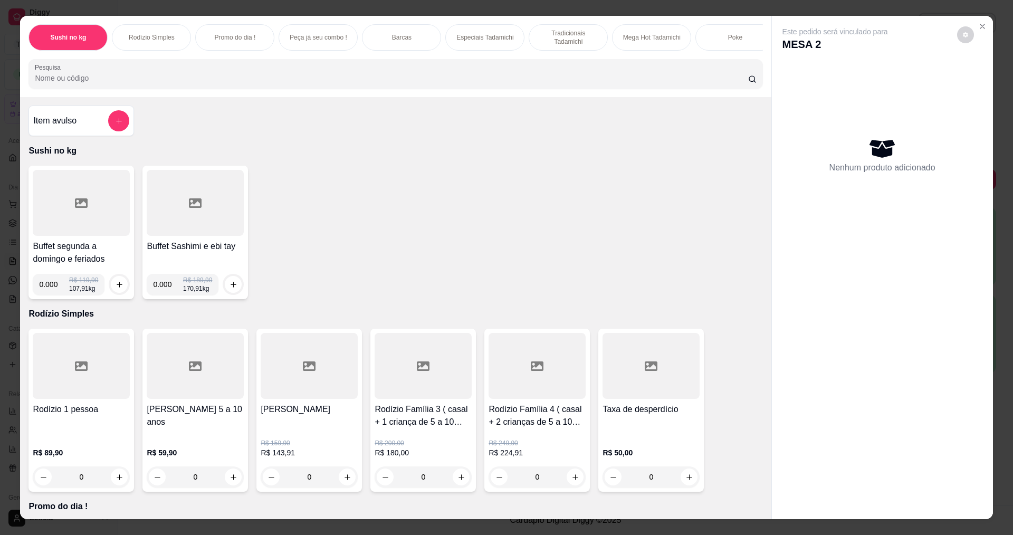
click at [56, 290] on input "0.000" at bounding box center [54, 284] width 30 height 21
type input "0.118"
click at [116, 289] on icon "increase-product-quantity" at bounding box center [120, 285] width 8 height 8
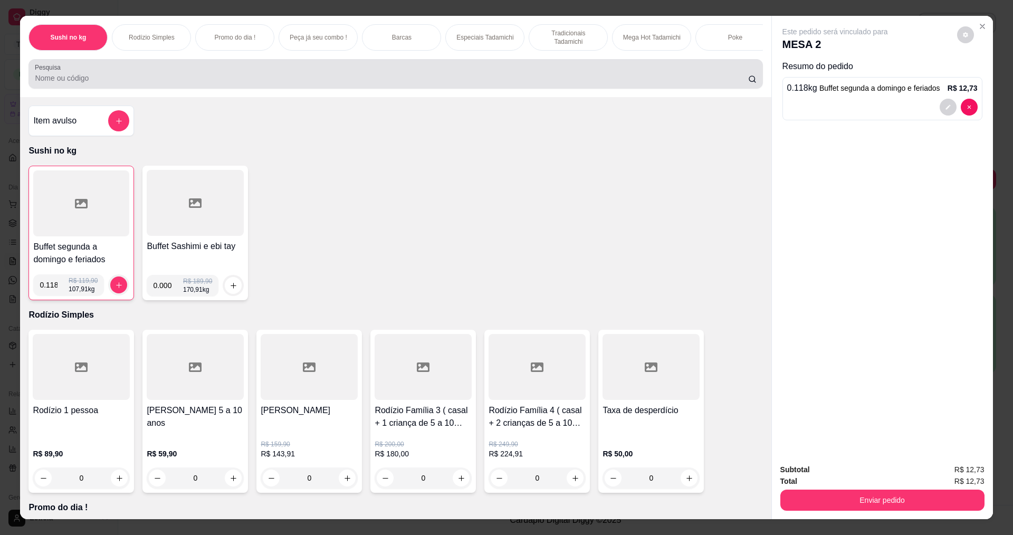
click at [230, 83] on input "Pesquisa" at bounding box center [391, 78] width 713 height 11
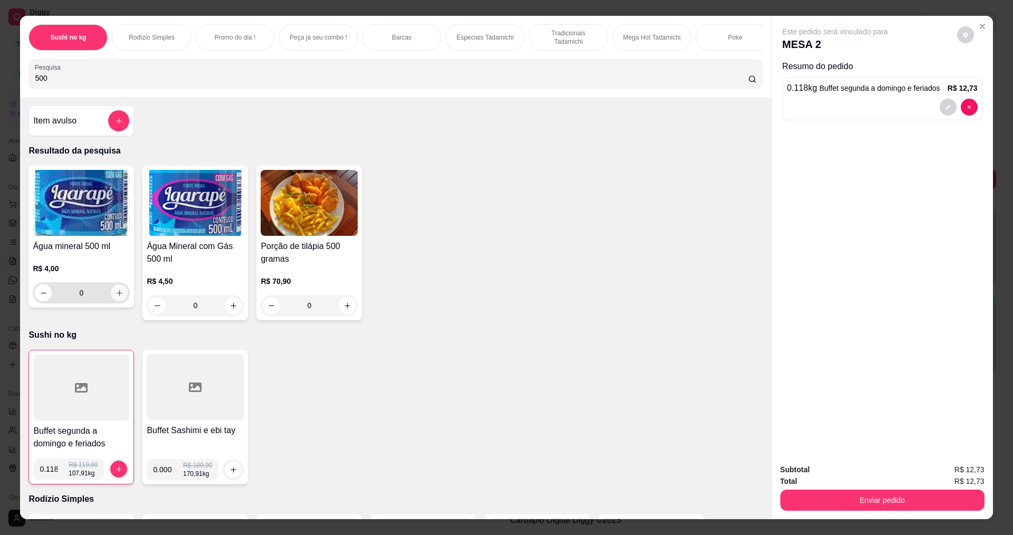
type input "500"
click at [113, 301] on button "increase-product-quantity" at bounding box center [119, 292] width 17 height 17
type input "1"
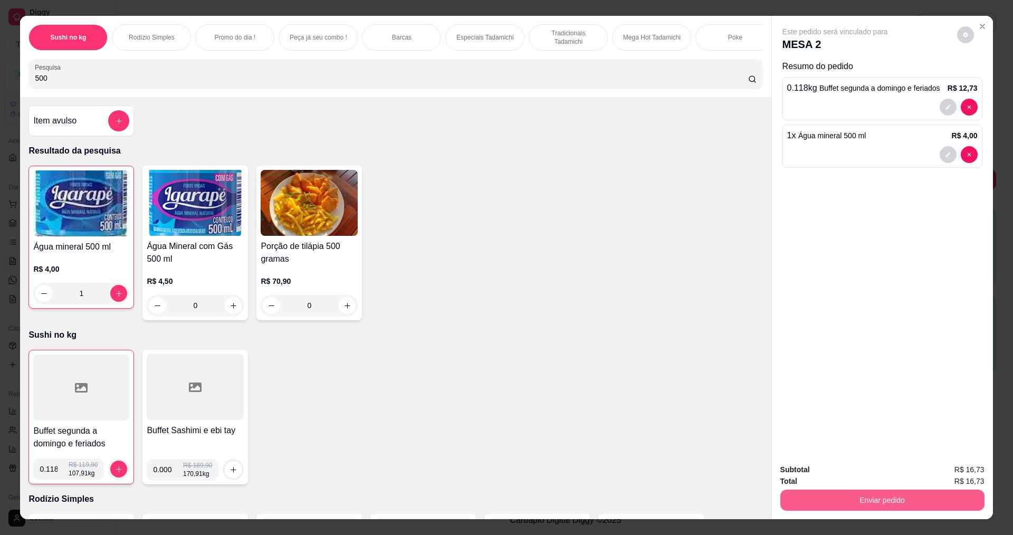
click at [837, 503] on button "Enviar pedido" at bounding box center [882, 500] width 204 height 21
click at [821, 469] on button "Não registrar e enviar pedido" at bounding box center [847, 474] width 110 height 20
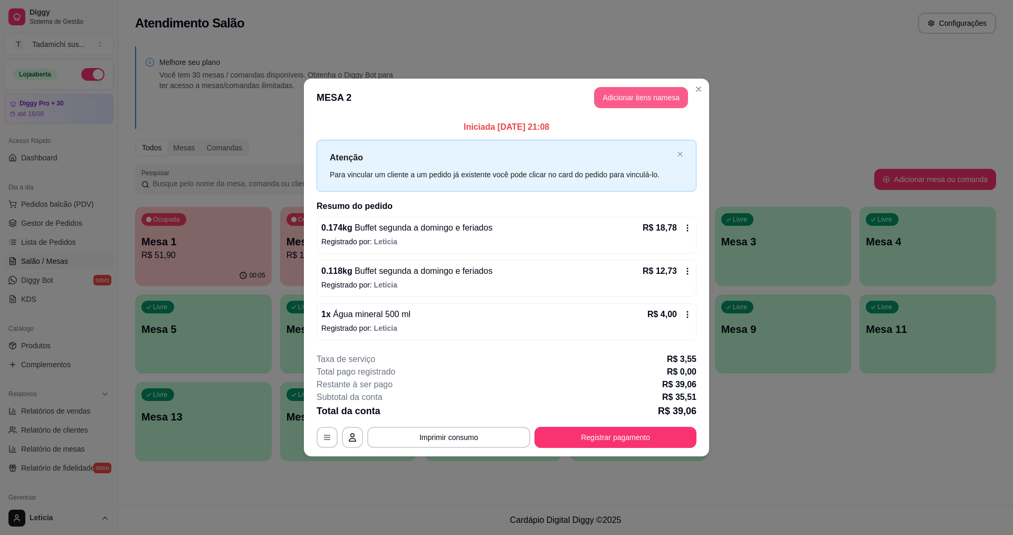
click at [630, 100] on button "Adicionar itens na mesa" at bounding box center [641, 97] width 94 height 21
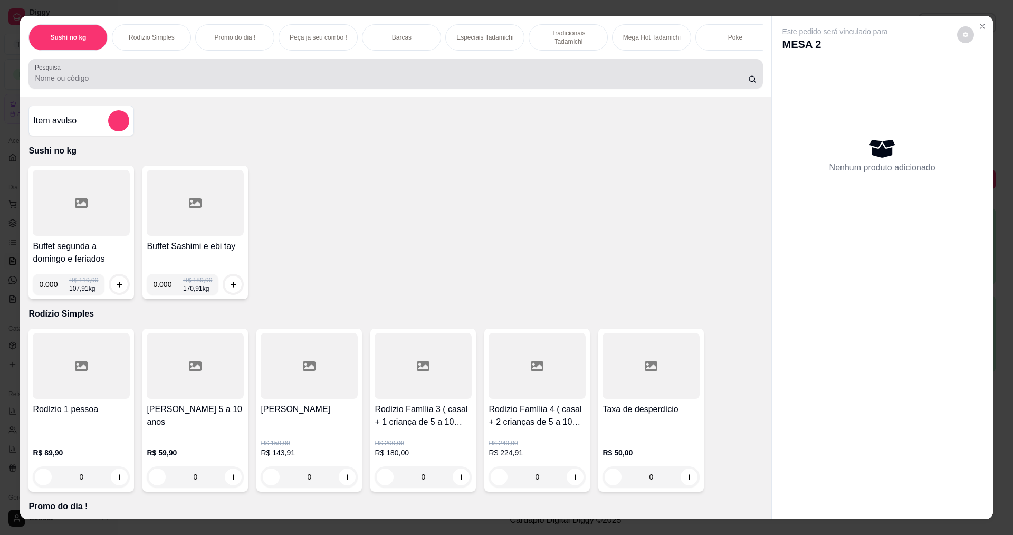
click at [253, 79] on div at bounding box center [395, 73] width 721 height 21
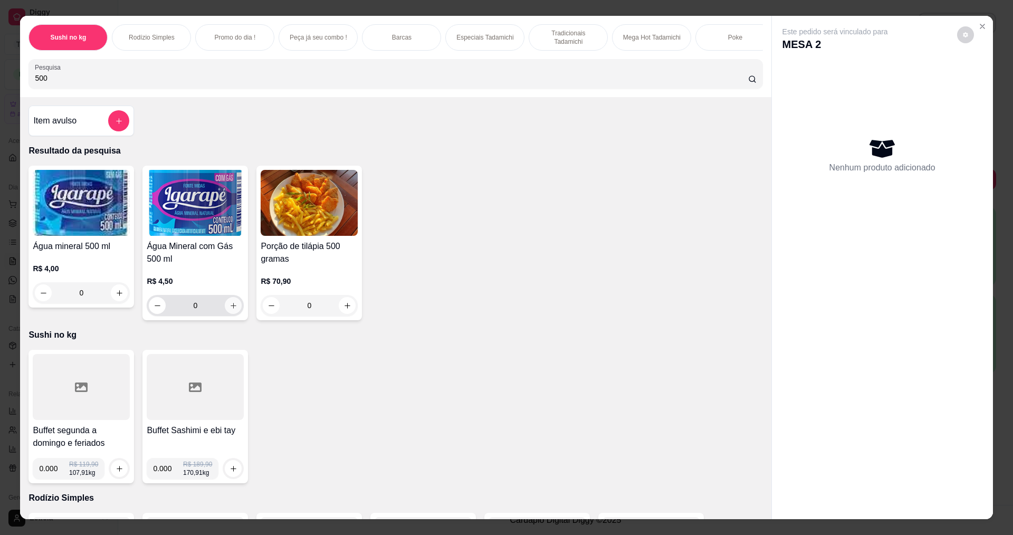
type input "500"
click at [225, 314] on button "increase-product-quantity" at bounding box center [233, 305] width 17 height 17
type input "1"
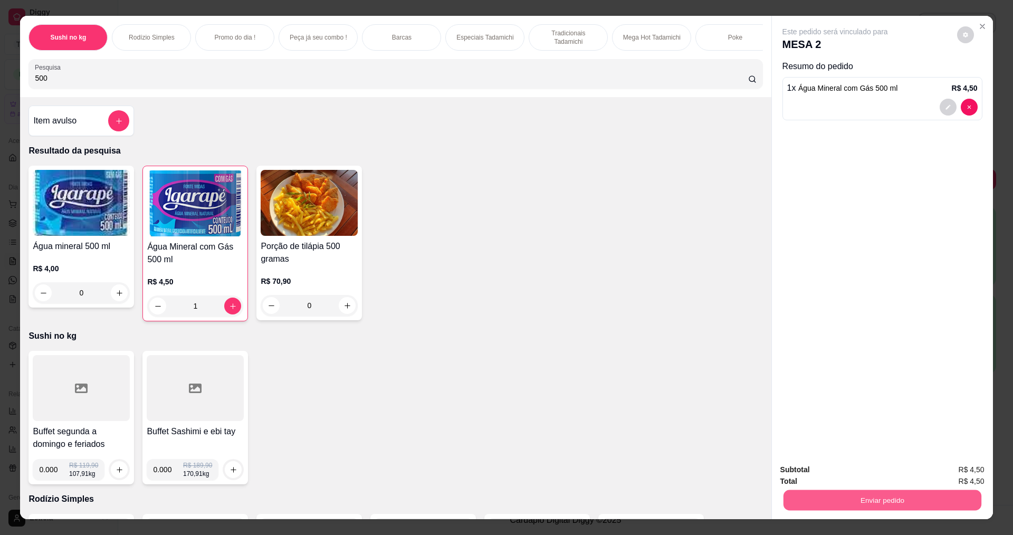
click at [837, 494] on button "Enviar pedido" at bounding box center [882, 500] width 198 height 21
click at [836, 469] on button "Não registrar e enviar pedido" at bounding box center [847, 474] width 110 height 20
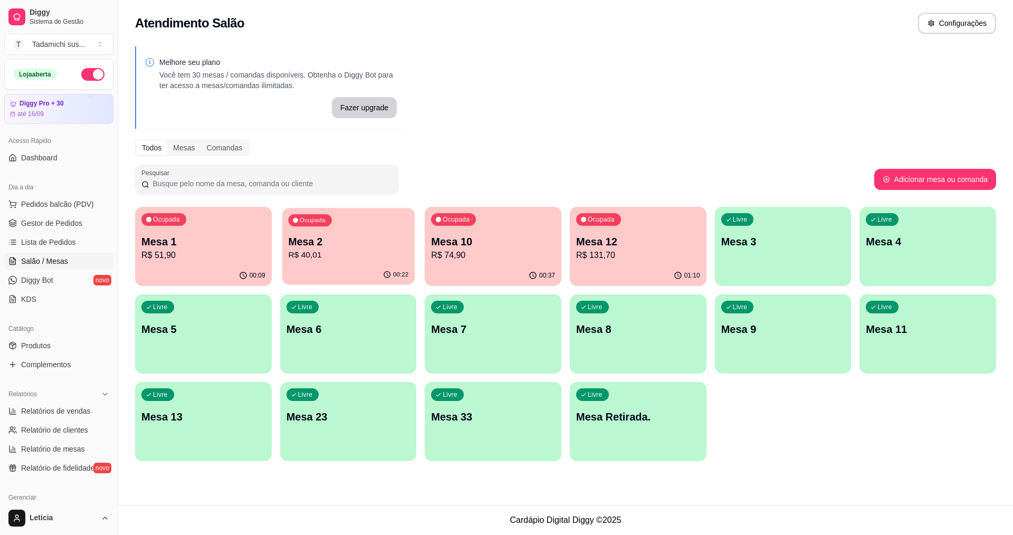
click at [328, 241] on p "Mesa 2" at bounding box center [348, 242] width 120 height 14
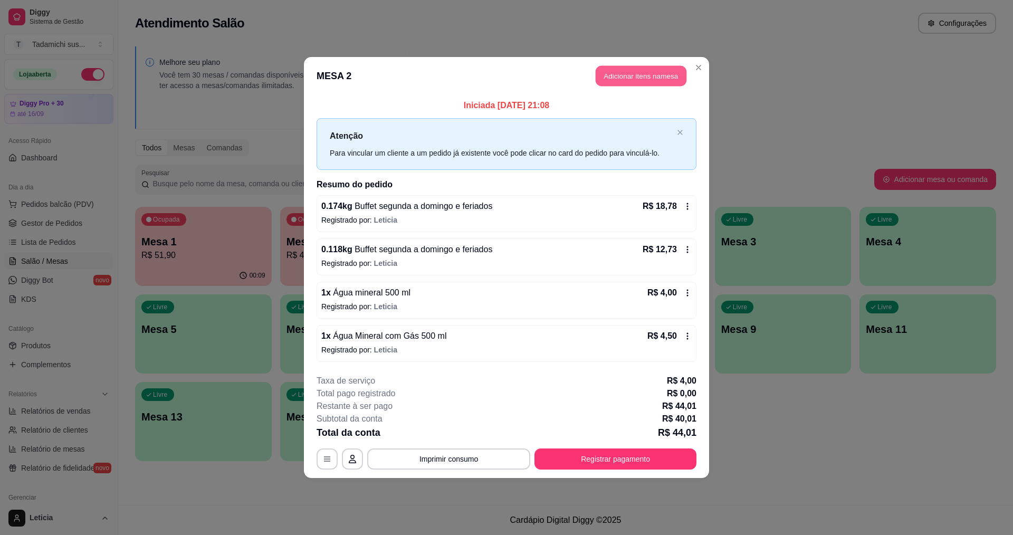
click at [657, 72] on button "Adicionar itens na mesa" at bounding box center [641, 76] width 91 height 21
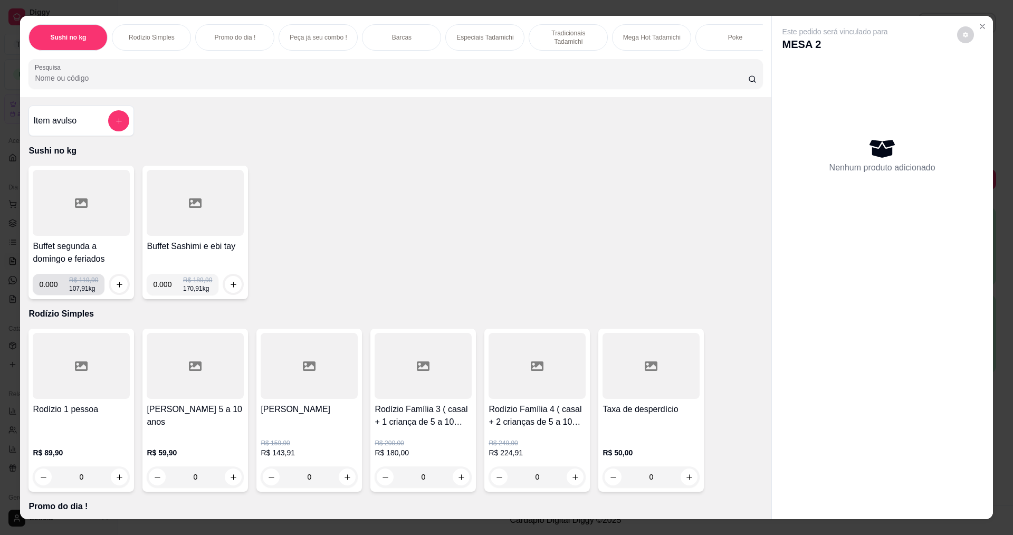
click at [53, 293] on input "0.000" at bounding box center [54, 284] width 30 height 21
type input "0.122"
click at [109, 293] on div at bounding box center [119, 284] width 21 height 21
click at [111, 289] on button "increase-product-quantity" at bounding box center [119, 284] width 17 height 17
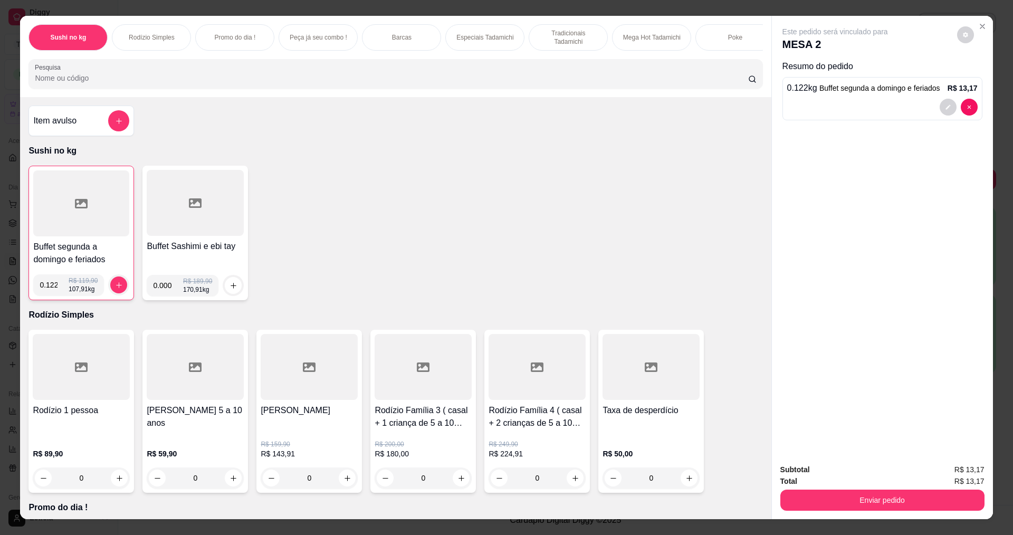
click at [167, 296] on input "0.000" at bounding box center [168, 285] width 30 height 21
type input "0.238"
click at [231, 289] on icon "increase-product-quantity" at bounding box center [234, 286] width 6 height 6
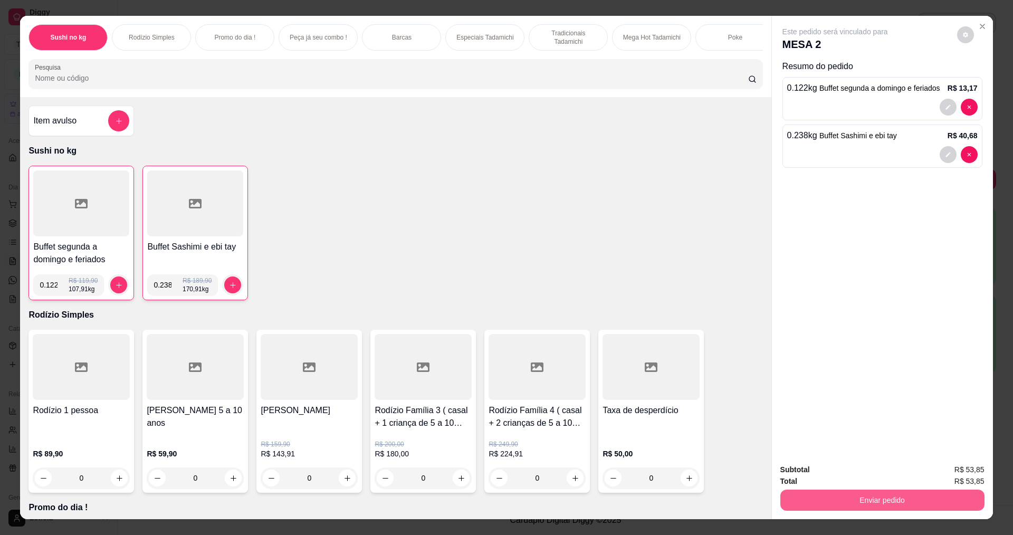
click at [908, 501] on button "Enviar pedido" at bounding box center [882, 500] width 204 height 21
click at [863, 474] on button "Não registrar e enviar pedido" at bounding box center [847, 474] width 107 height 20
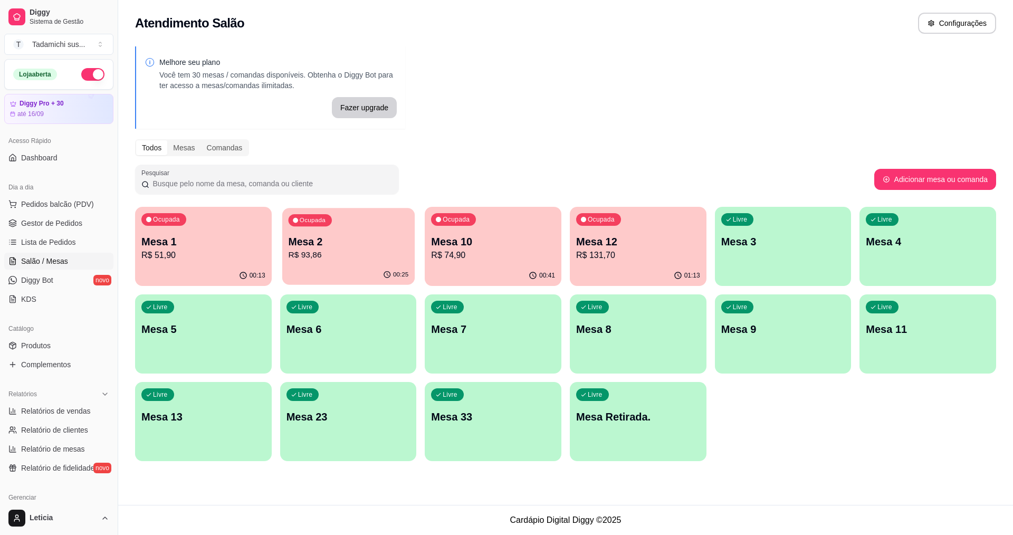
click at [328, 245] on p "Mesa 2" at bounding box center [348, 242] width 120 height 14
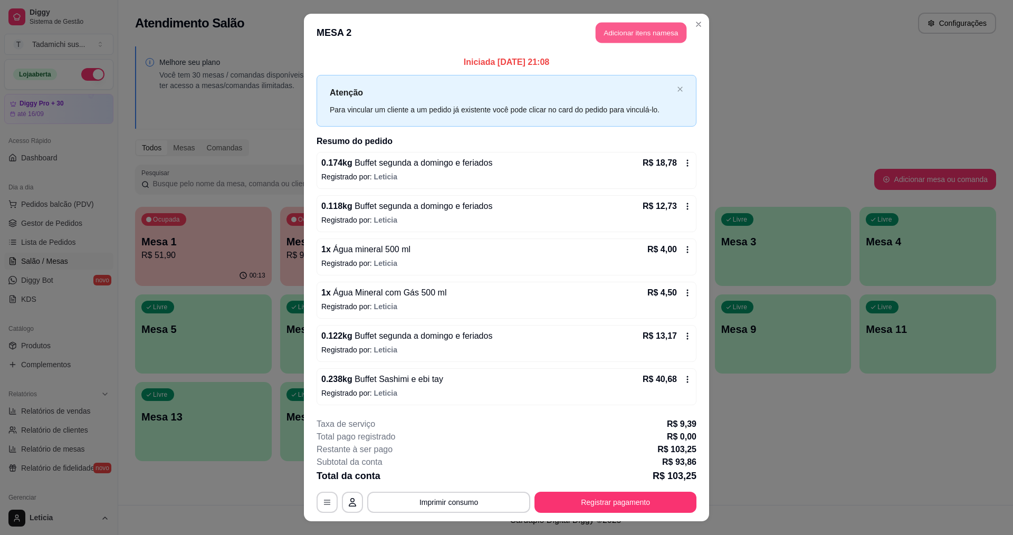
click at [601, 33] on button "Adicionar itens na mesa" at bounding box center [641, 33] width 91 height 21
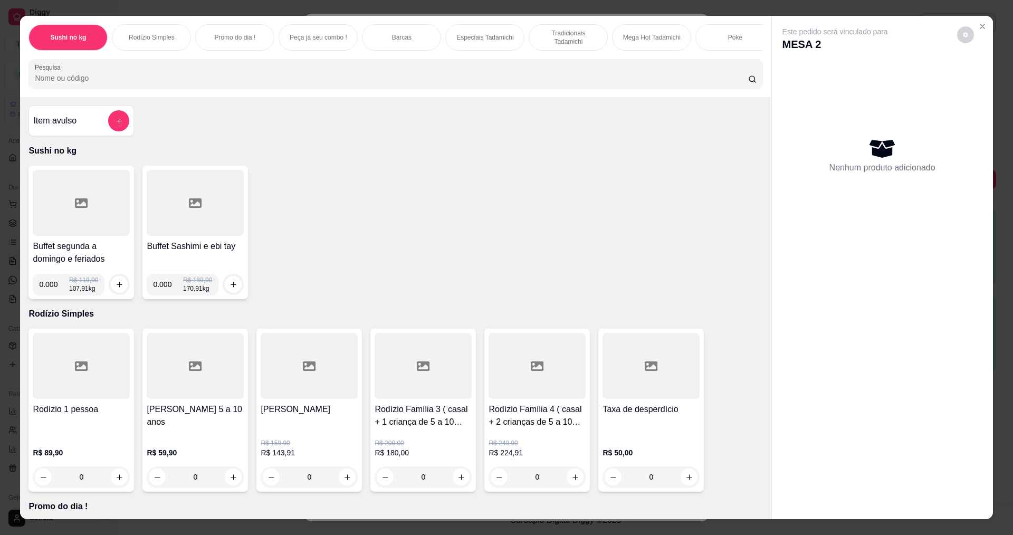
click at [54, 294] on input "0.000" at bounding box center [54, 284] width 30 height 21
type input "0.122"
click at [116, 289] on icon "increase-product-quantity" at bounding box center [120, 285] width 8 height 8
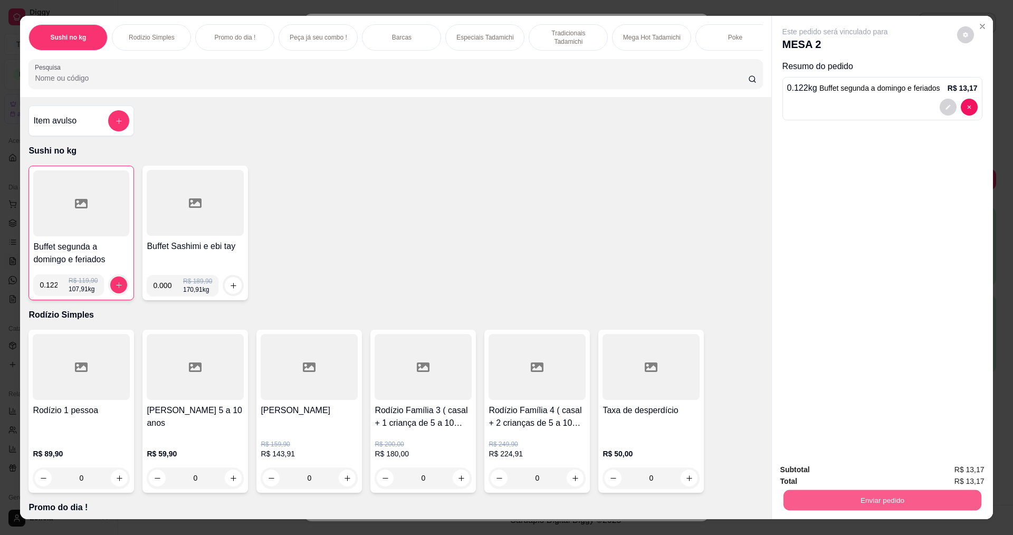
click at [783, 500] on button "Enviar pedido" at bounding box center [882, 500] width 198 height 21
click at [802, 477] on button "Não registrar e enviar pedido" at bounding box center [847, 474] width 107 height 20
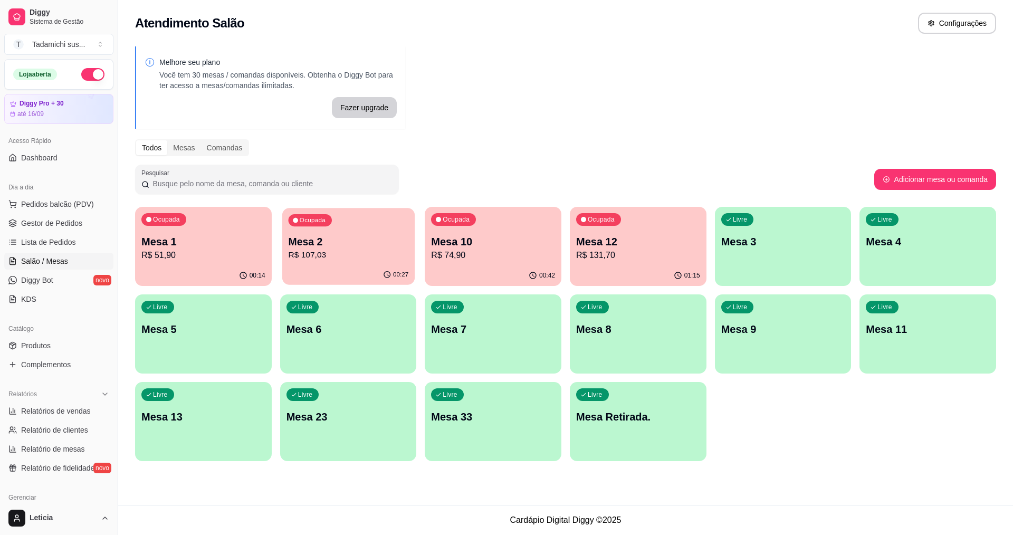
click at [385, 221] on div "Ocupada Mesa 2 R$ 107,03" at bounding box center [348, 236] width 132 height 57
click at [439, 258] on p "R$ 74,90" at bounding box center [493, 255] width 124 height 13
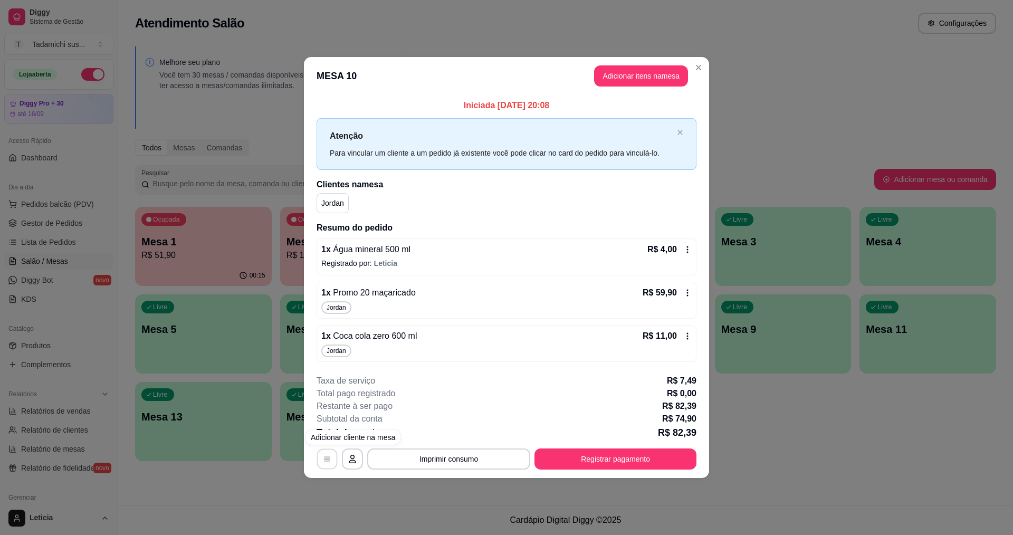
click at [332, 454] on button "button" at bounding box center [327, 458] width 21 height 21
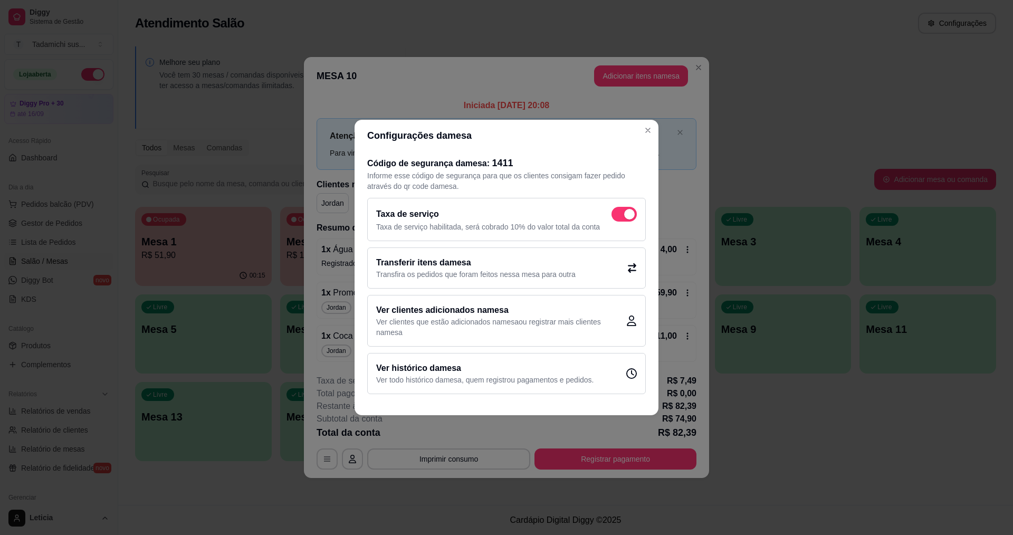
click at [626, 208] on span at bounding box center [623, 214] width 25 height 15
click at [618, 216] on input "checkbox" at bounding box center [614, 219] width 7 height 7
checkbox input "false"
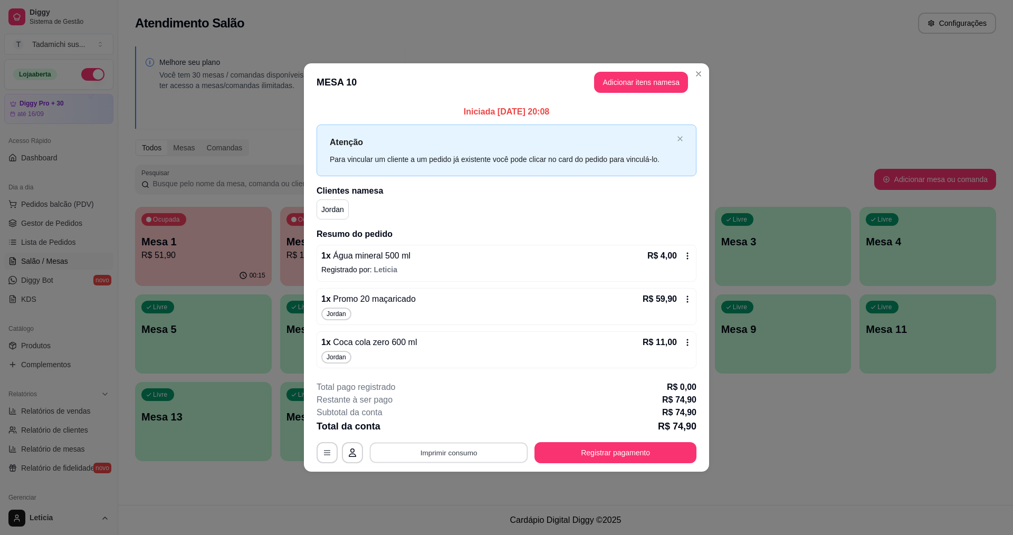
click at [469, 451] on button "Imprimir consumo" at bounding box center [449, 452] width 158 height 21
click at [474, 409] on button "IMPRESSORA" at bounding box center [451, 407] width 81 height 17
click at [503, 451] on button "Imprimir consumo" at bounding box center [449, 452] width 158 height 21
click at [510, 415] on div "Subtotal da conta R$ 74,90" at bounding box center [507, 412] width 380 height 13
click at [331, 451] on icon "button" at bounding box center [327, 452] width 8 height 8
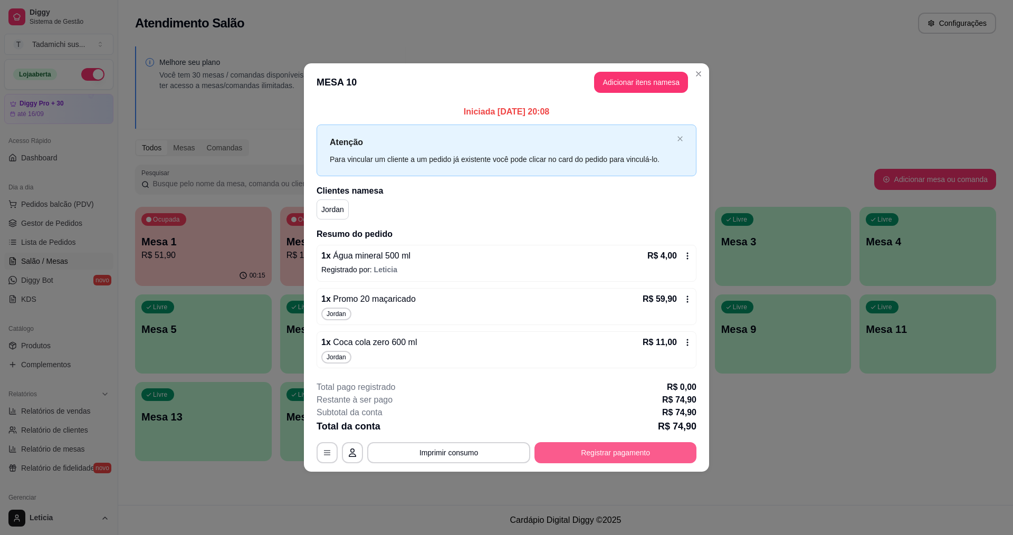
click at [619, 453] on button "Registrar pagamento" at bounding box center [615, 452] width 162 height 21
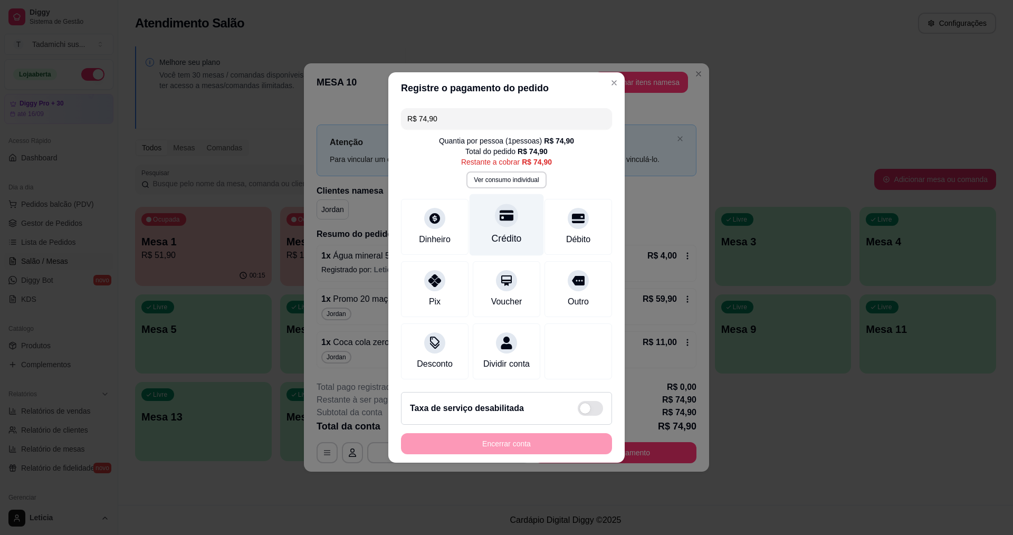
click at [508, 216] on icon at bounding box center [507, 215] width 14 height 14
type input "R$ 0,00"
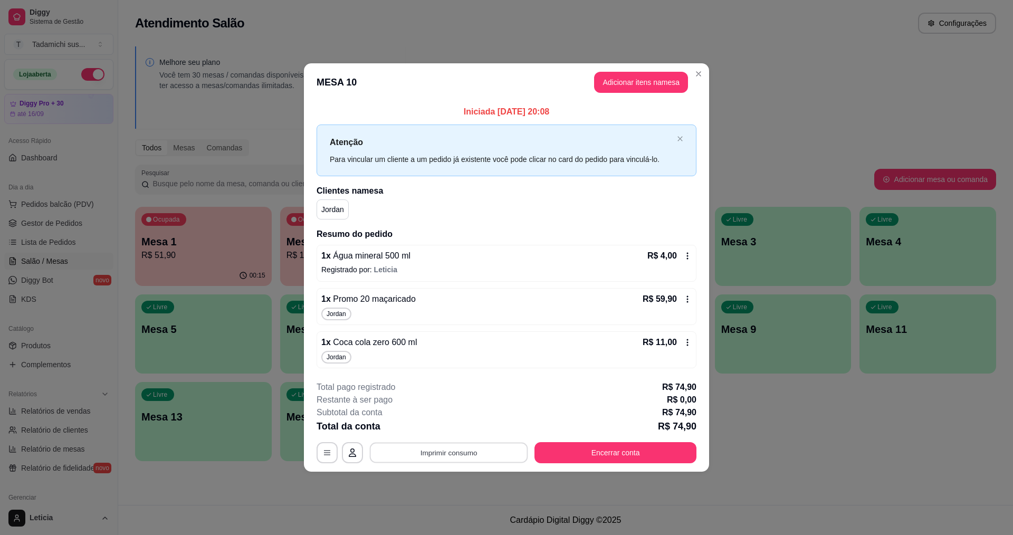
click at [492, 450] on button "Imprimir consumo" at bounding box center [449, 452] width 158 height 21
click at [466, 426] on button "IMPRESSORA HAYOM" at bounding box center [451, 428] width 81 height 17
click at [572, 454] on button "Encerrar conta" at bounding box center [615, 452] width 157 height 21
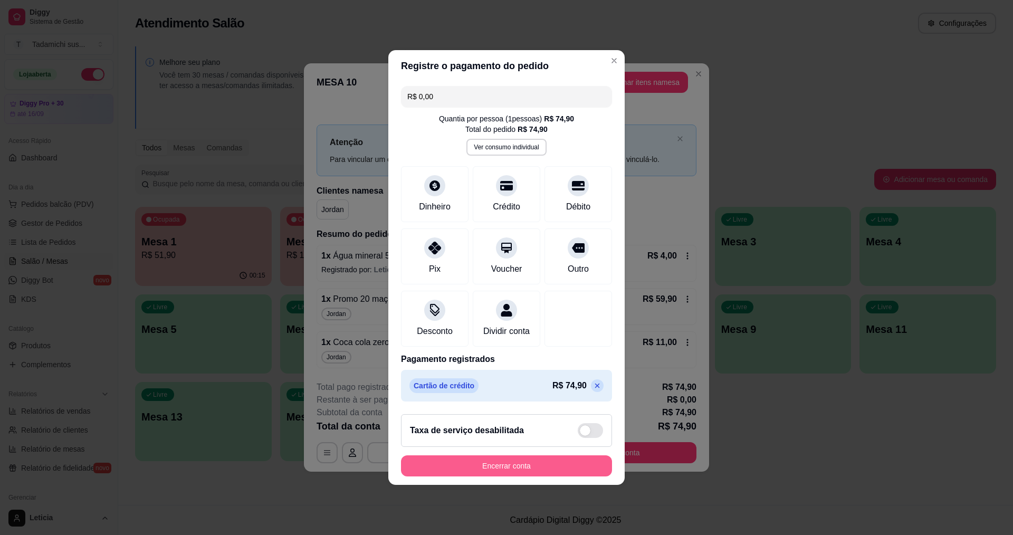
click at [569, 466] on button "Encerrar conta" at bounding box center [506, 465] width 211 height 21
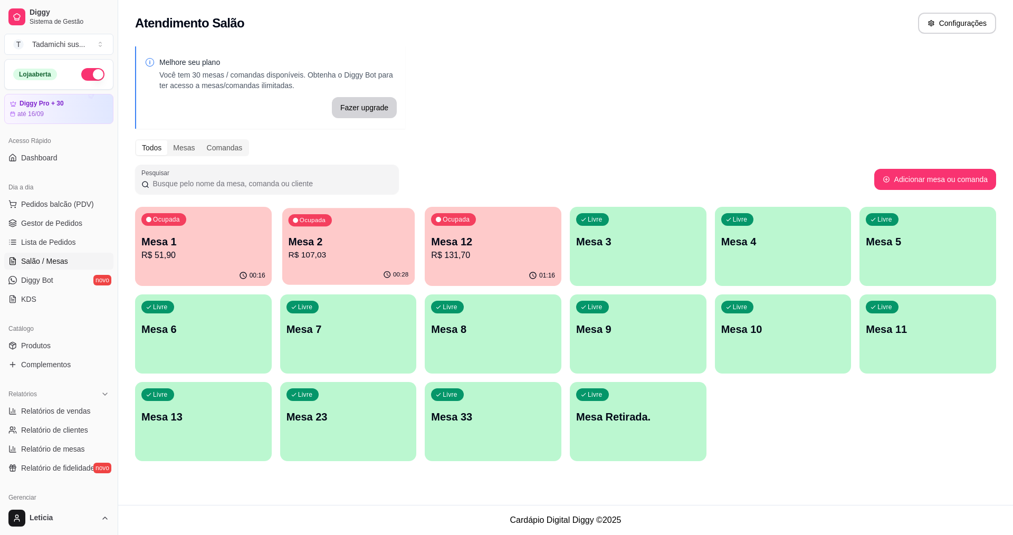
click at [337, 245] on p "Mesa 2" at bounding box center [348, 242] width 120 height 14
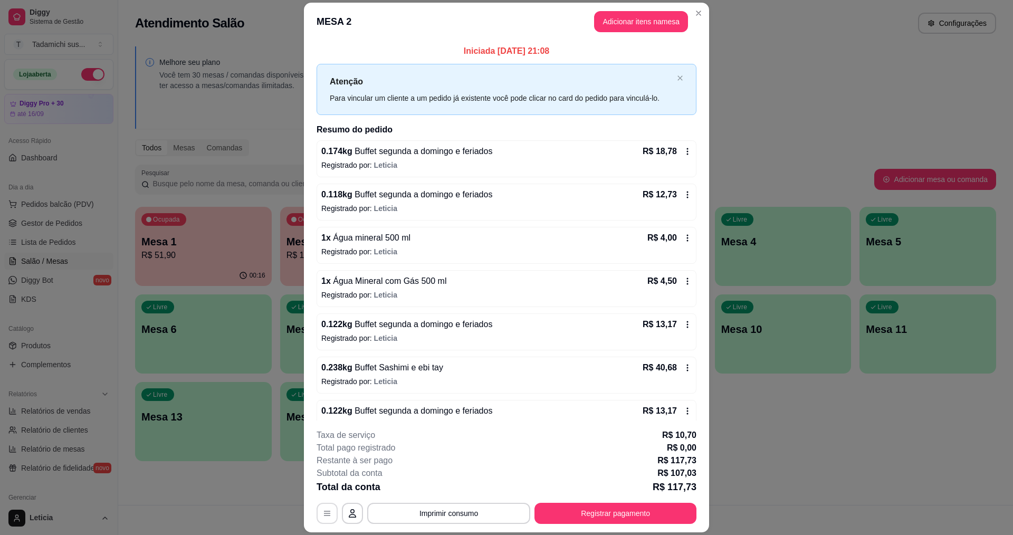
click at [327, 513] on icon "button" at bounding box center [327, 513] width 8 height 8
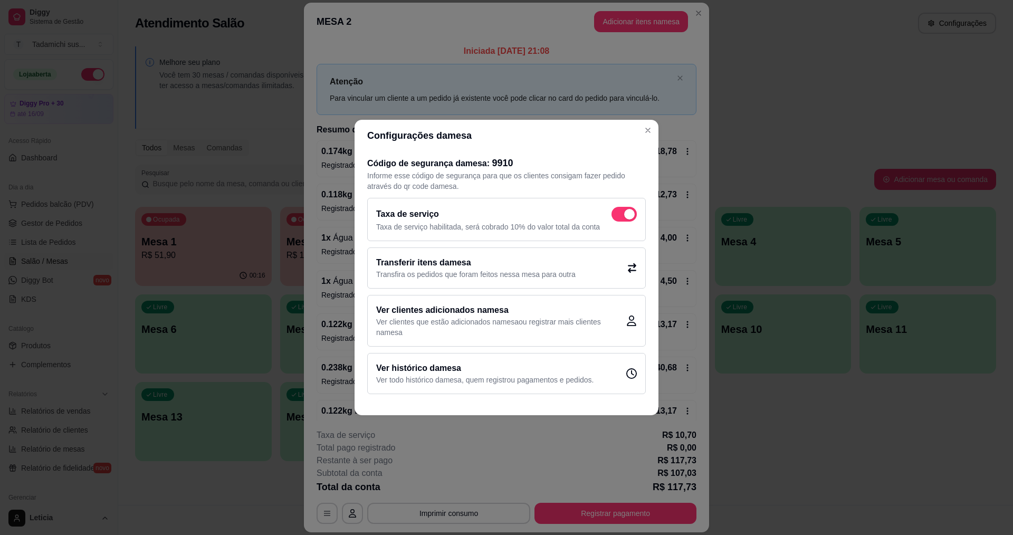
click at [628, 214] on span at bounding box center [629, 214] width 11 height 11
click at [618, 216] on input "checkbox" at bounding box center [614, 219] width 7 height 7
checkbox input "false"
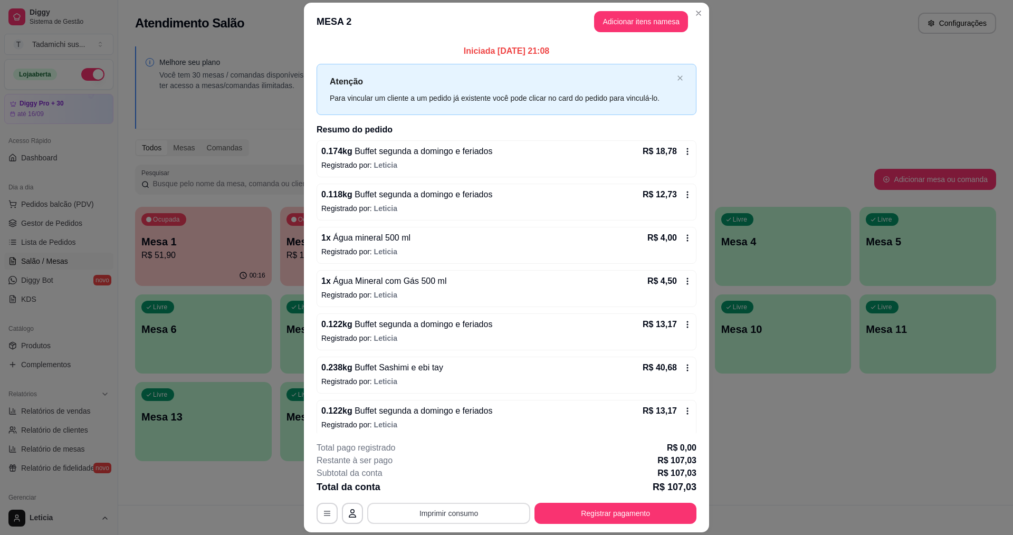
click at [472, 513] on button "Imprimir consumo" at bounding box center [448, 513] width 163 height 21
click at [450, 470] on button "IMPRESSORA" at bounding box center [447, 468] width 81 height 17
click at [325, 508] on button "button" at bounding box center [327, 513] width 21 height 21
click at [546, 517] on button "Registrar pagamento" at bounding box center [615, 513] width 157 height 21
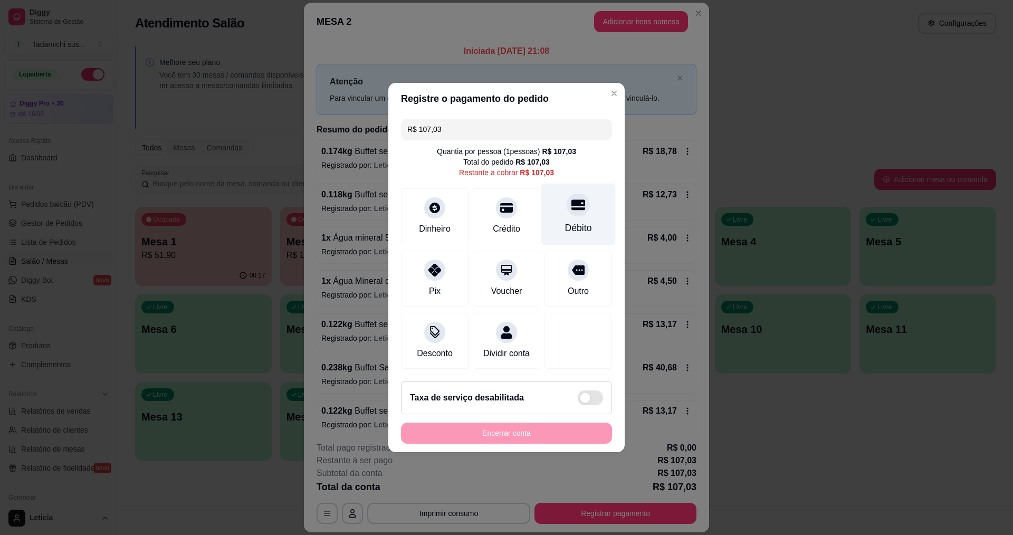
click at [560, 207] on div "Débito" at bounding box center [578, 215] width 74 height 62
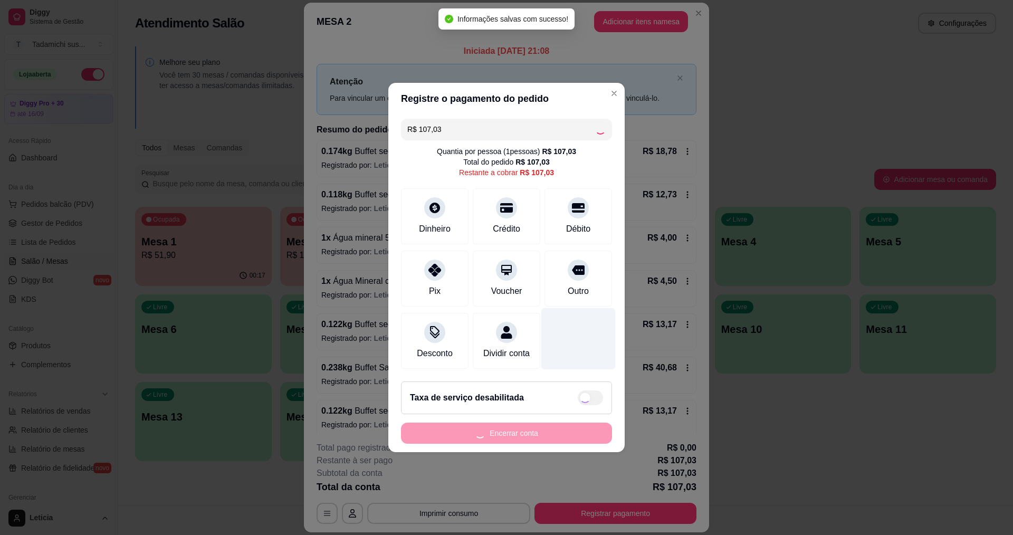
type input "R$ 0,00"
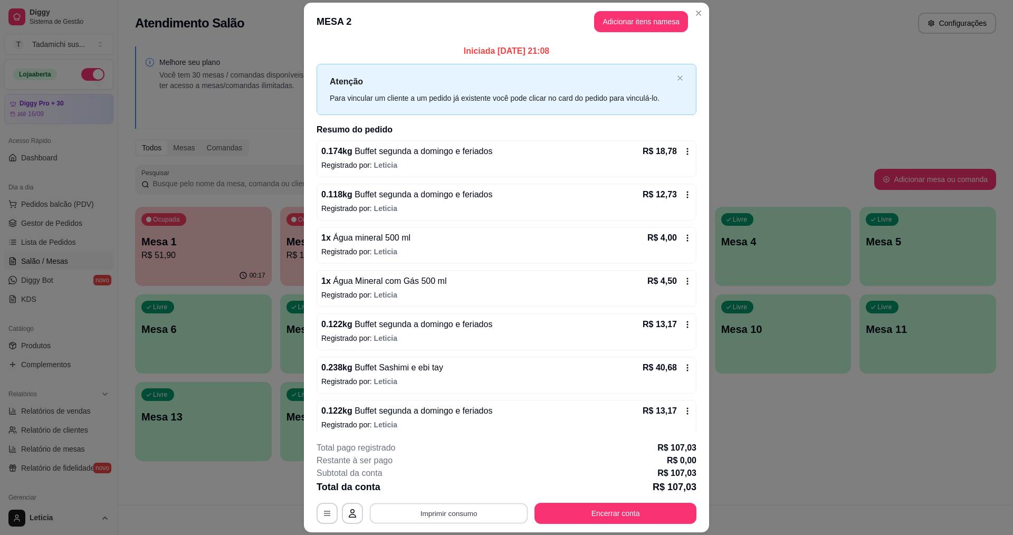
click at [474, 516] on button "Imprimir consumo" at bounding box center [449, 513] width 158 height 21
click at [462, 470] on button "IMPRESSORA" at bounding box center [447, 468] width 81 height 17
click at [560, 522] on button "Encerrar conta" at bounding box center [615, 513] width 157 height 21
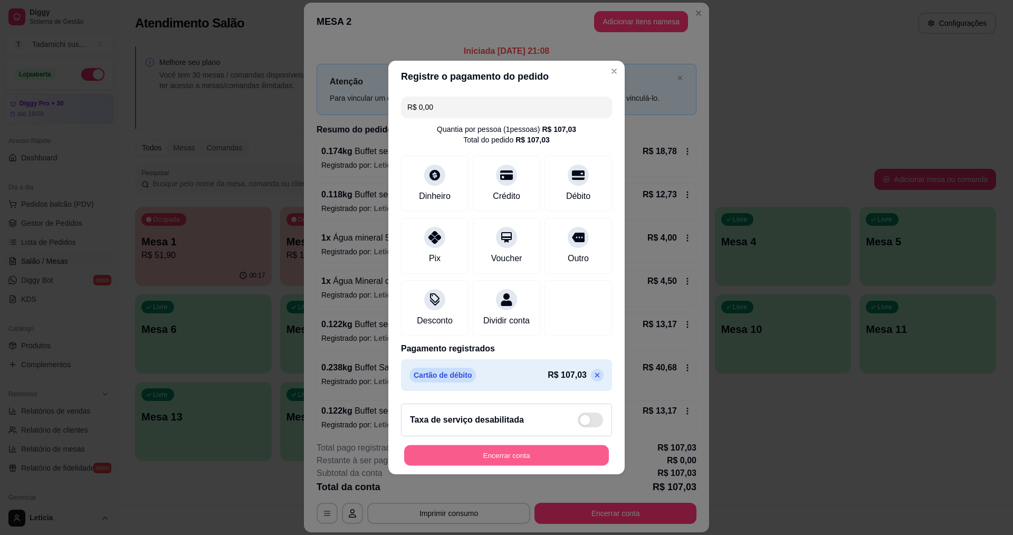
click at [568, 460] on button "Encerrar conta" at bounding box center [506, 455] width 205 height 21
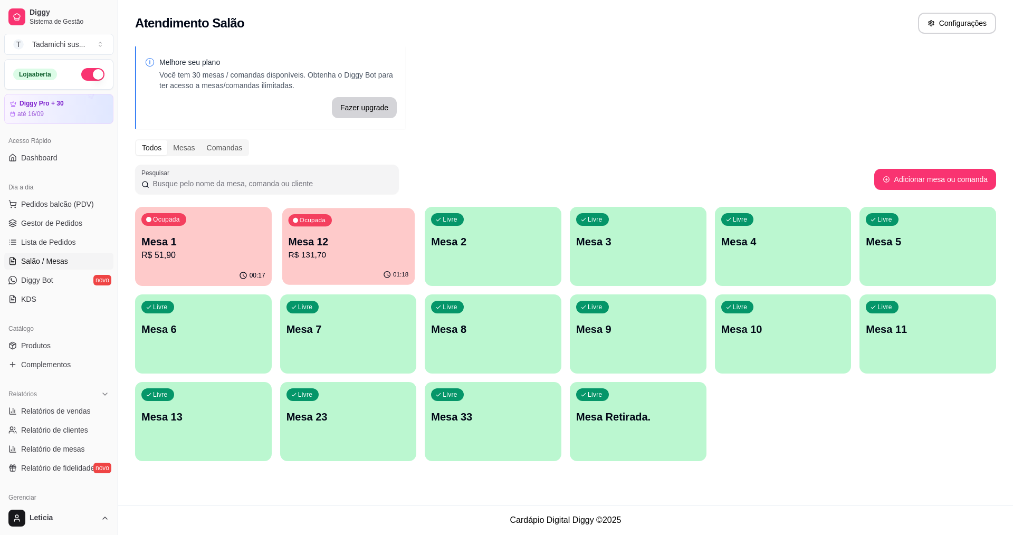
click at [334, 263] on div "Ocupada Mesa 12 R$ 131,70" at bounding box center [348, 236] width 132 height 57
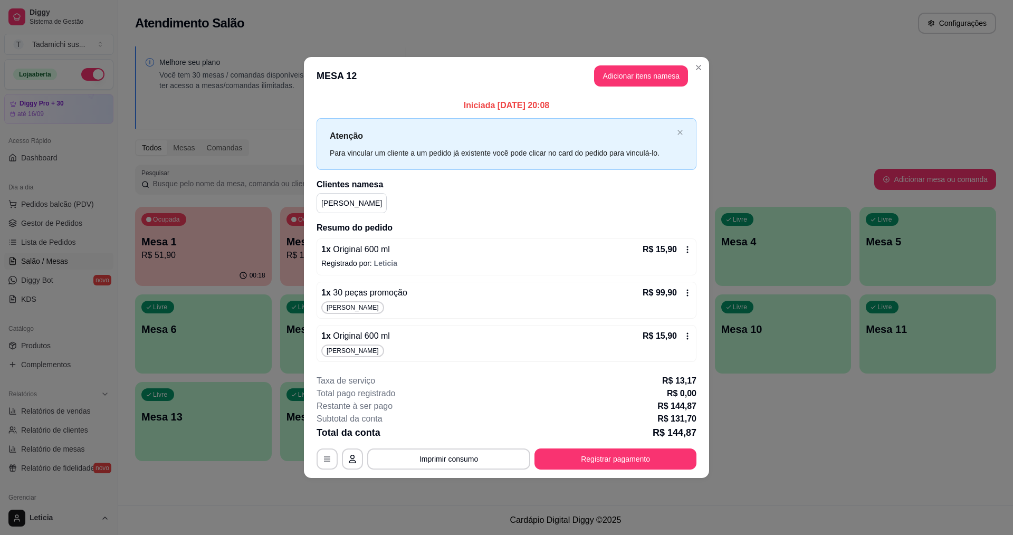
click at [319, 469] on div "**********" at bounding box center [507, 458] width 380 height 21
click at [332, 455] on button "button" at bounding box center [327, 458] width 21 height 21
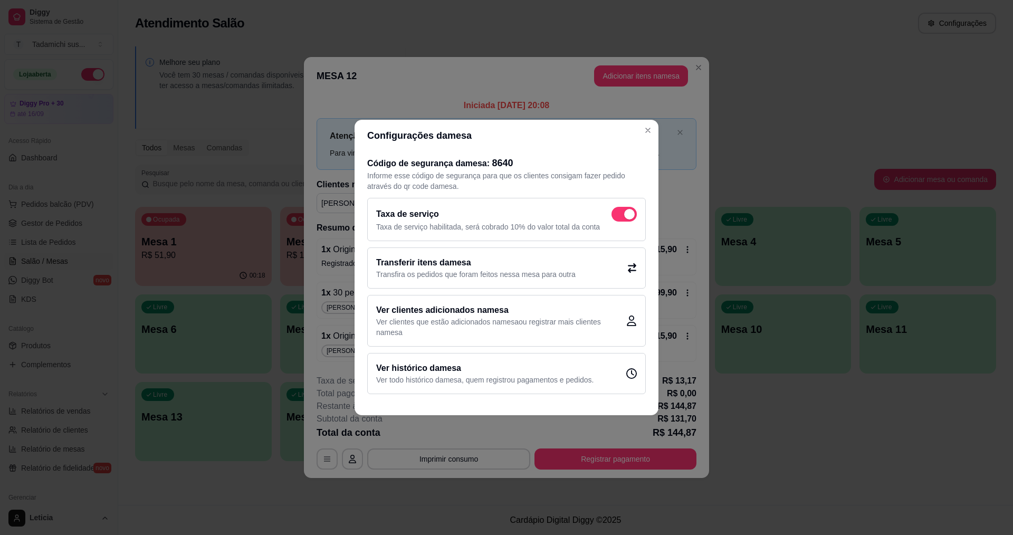
click at [609, 219] on div "Taxa de serviço" at bounding box center [506, 214] width 261 height 15
checkbox input "false"
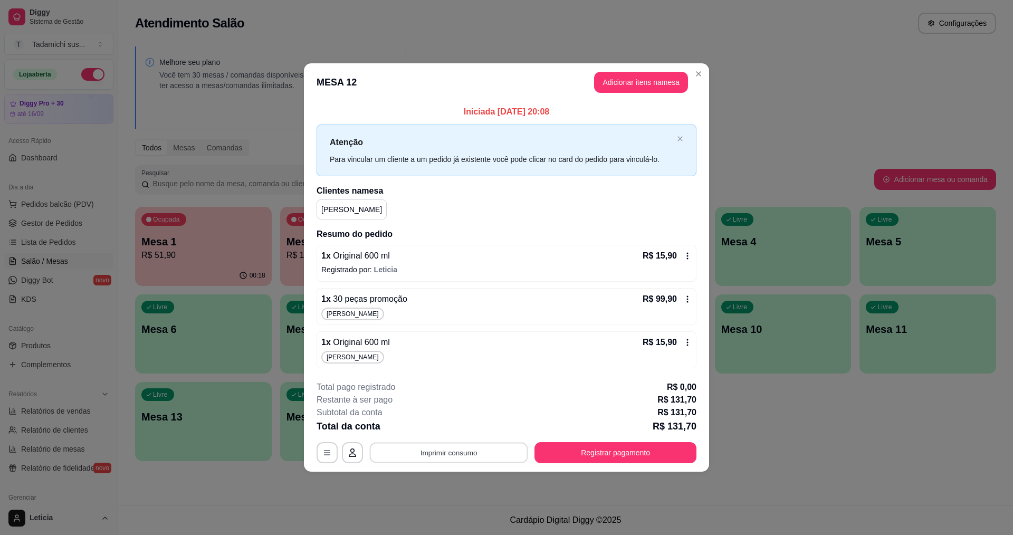
click at [475, 460] on button "Imprimir consumo" at bounding box center [449, 452] width 158 height 21
click at [469, 405] on button "IMPRESSORA" at bounding box center [451, 406] width 79 height 16
click at [620, 448] on button "Registrar pagamento" at bounding box center [615, 452] width 162 height 21
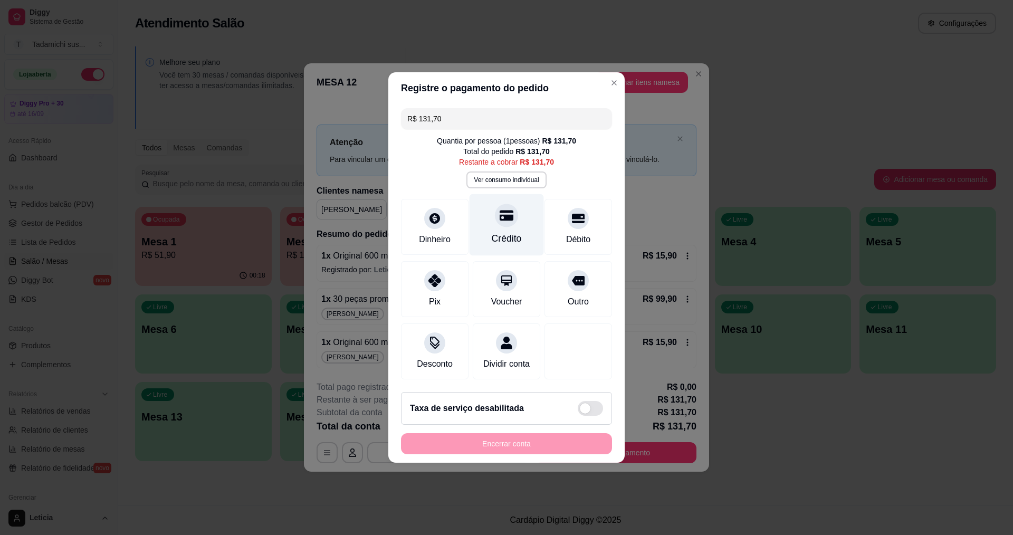
click at [496, 219] on div "Crédito" at bounding box center [507, 225] width 74 height 62
type input "R$ 0,00"
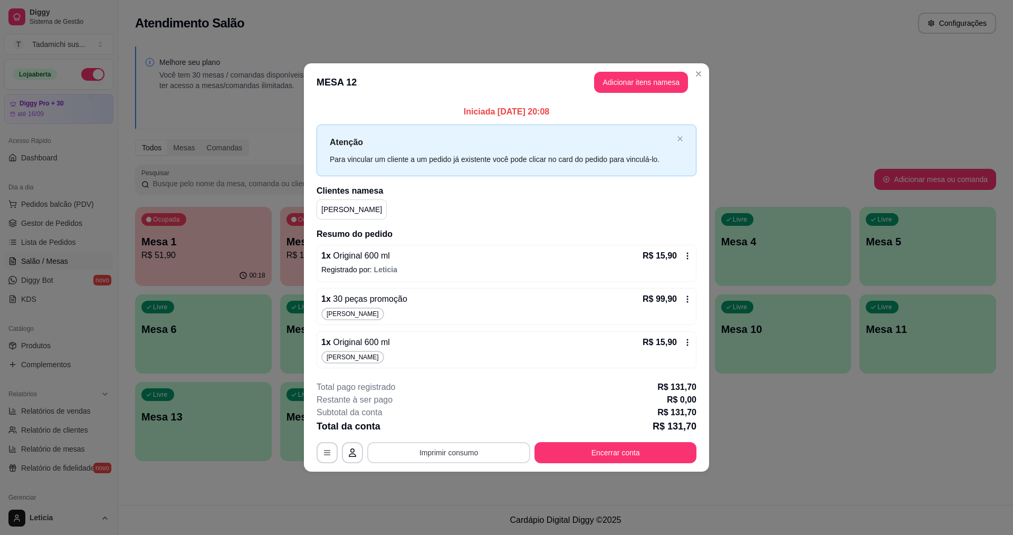
click at [467, 453] on button "Imprimir consumo" at bounding box center [448, 452] width 163 height 21
click at [450, 399] on button "IMPRESSORA" at bounding box center [451, 406] width 81 height 17
click at [578, 456] on button "Encerrar conta" at bounding box center [615, 452] width 162 height 21
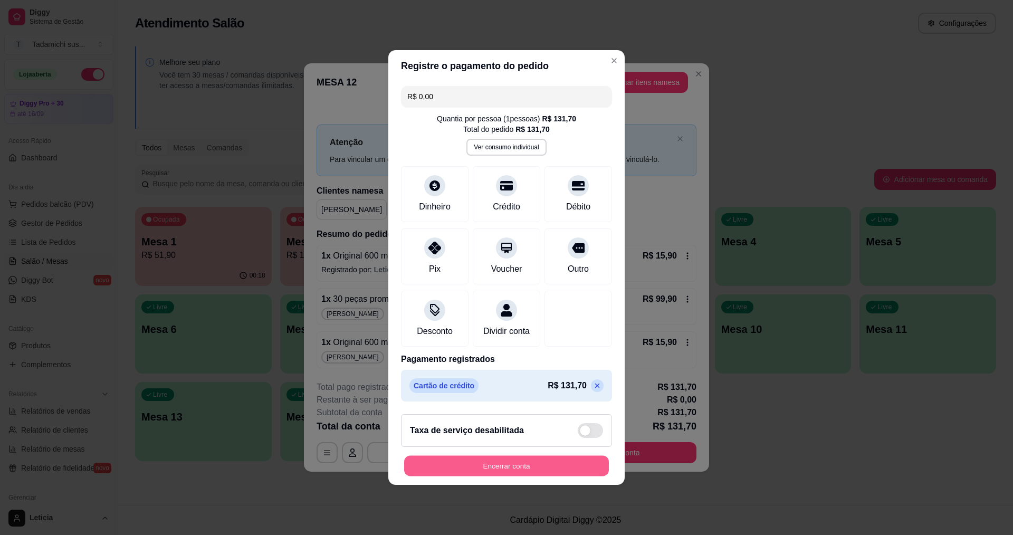
click at [560, 464] on button "Encerrar conta" at bounding box center [506, 466] width 205 height 21
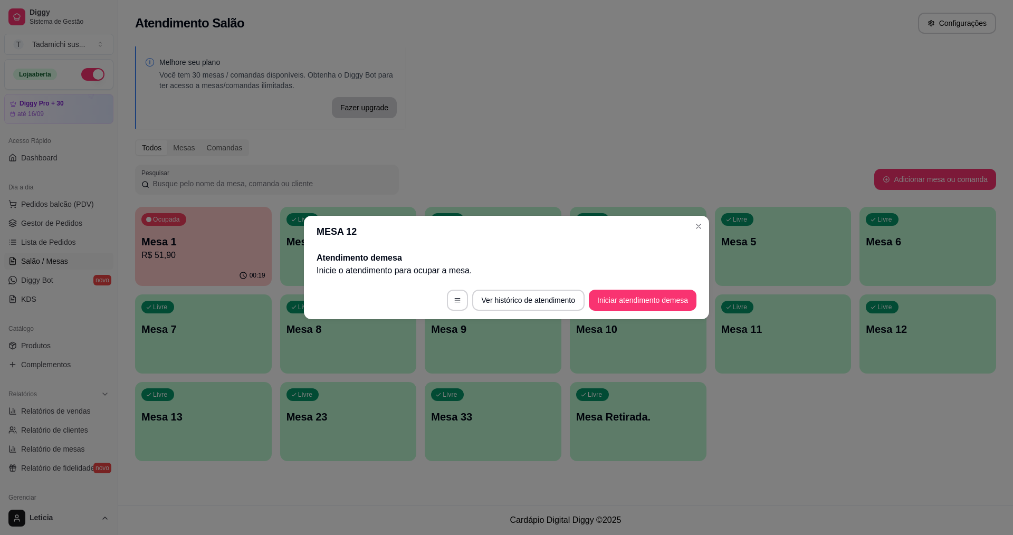
click at [707, 225] on header "MESA 12" at bounding box center [506, 232] width 405 height 32
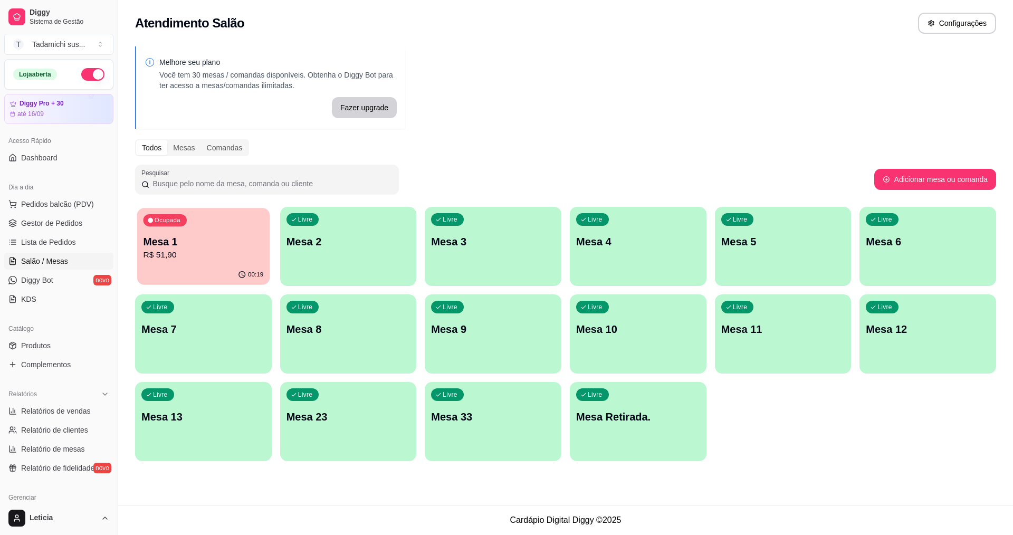
click at [152, 235] on p "Mesa 1" at bounding box center [204, 242] width 120 height 14
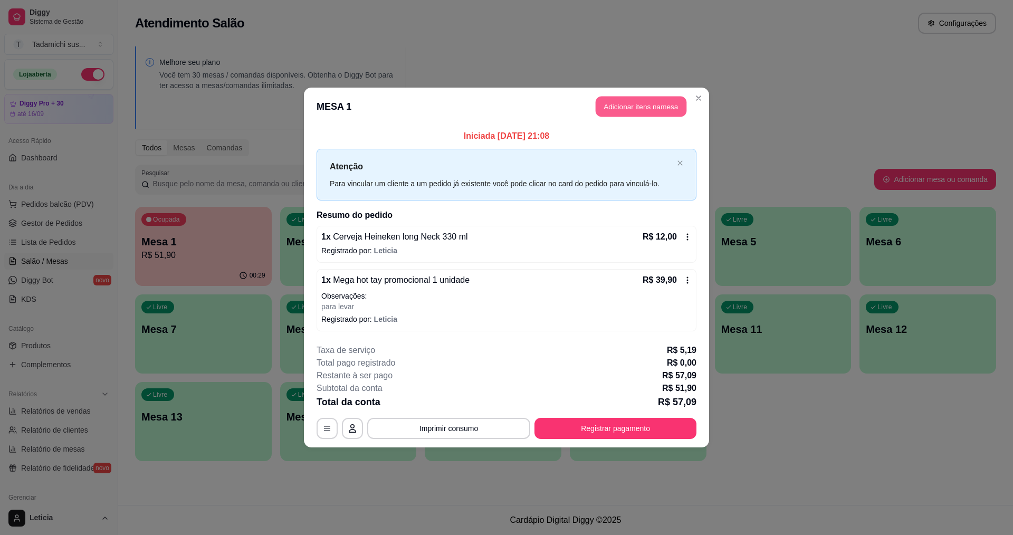
click at [622, 98] on button "Adicionar itens na mesa" at bounding box center [641, 107] width 91 height 21
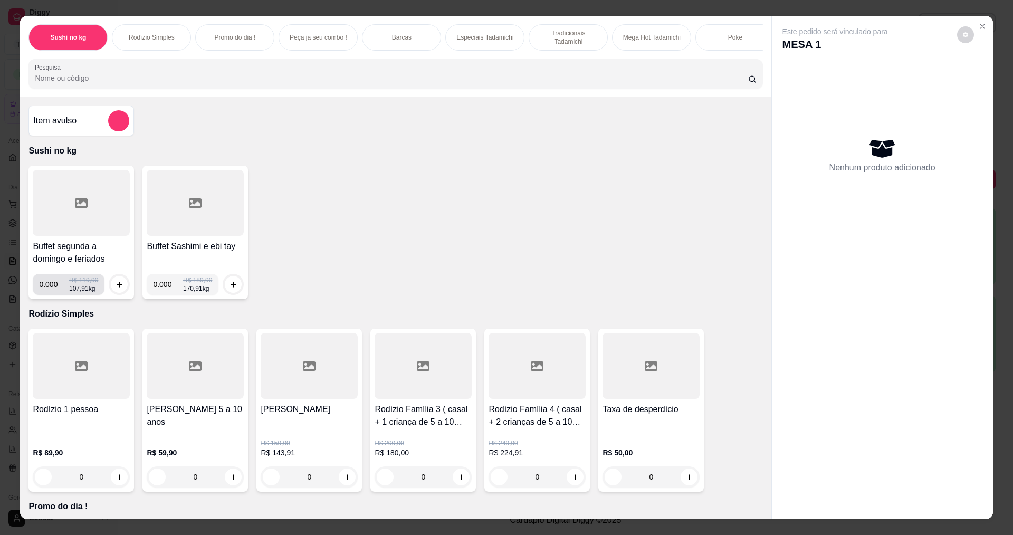
click at [53, 291] on input "0.000" at bounding box center [54, 284] width 30 height 21
type input "0.128"
click at [111, 290] on button "increase-product-quantity" at bounding box center [119, 284] width 16 height 16
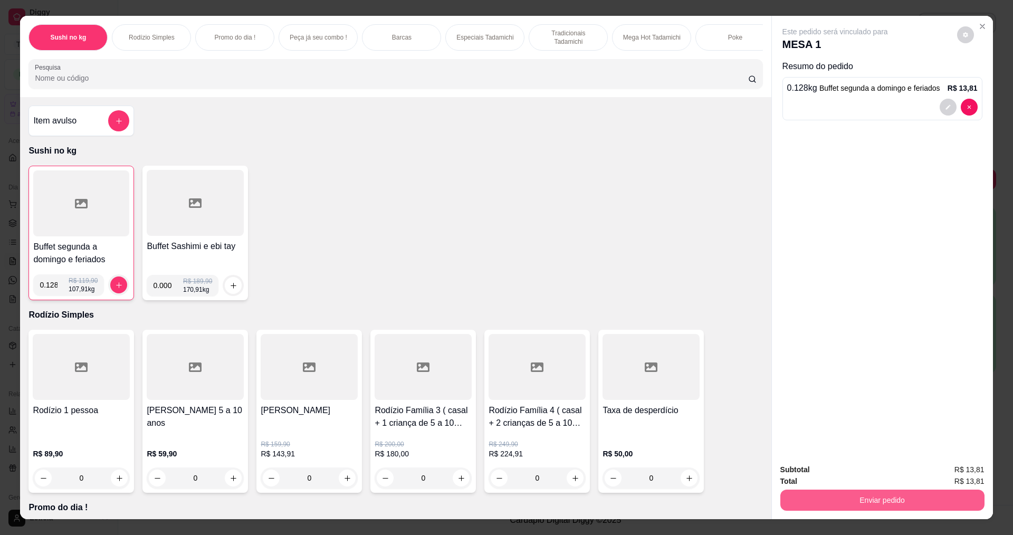
click at [814, 500] on button "Enviar pedido" at bounding box center [882, 500] width 204 height 21
click at [815, 469] on button "Não registrar e enviar pedido" at bounding box center [847, 474] width 110 height 20
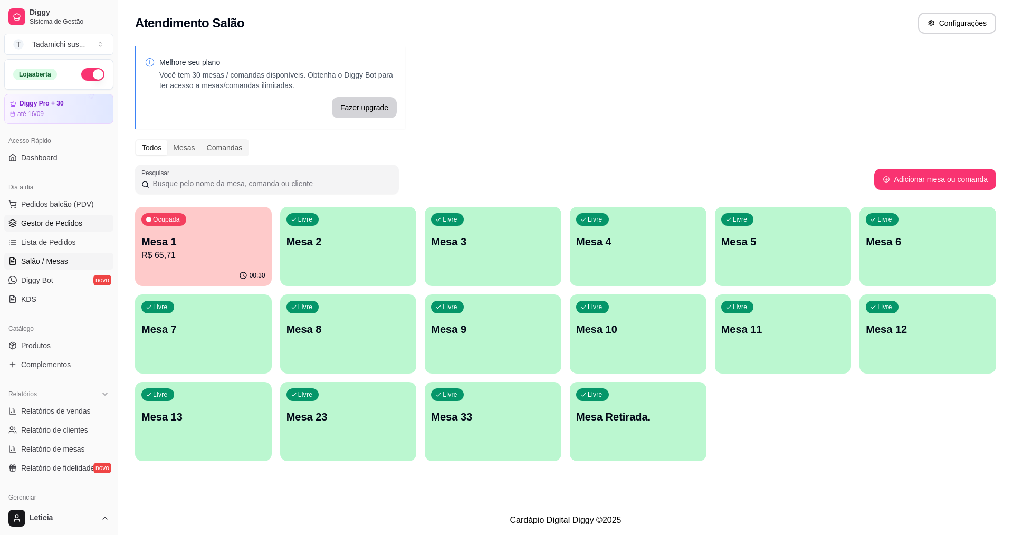
click at [59, 222] on span "Gestor de Pedidos" at bounding box center [51, 223] width 61 height 11
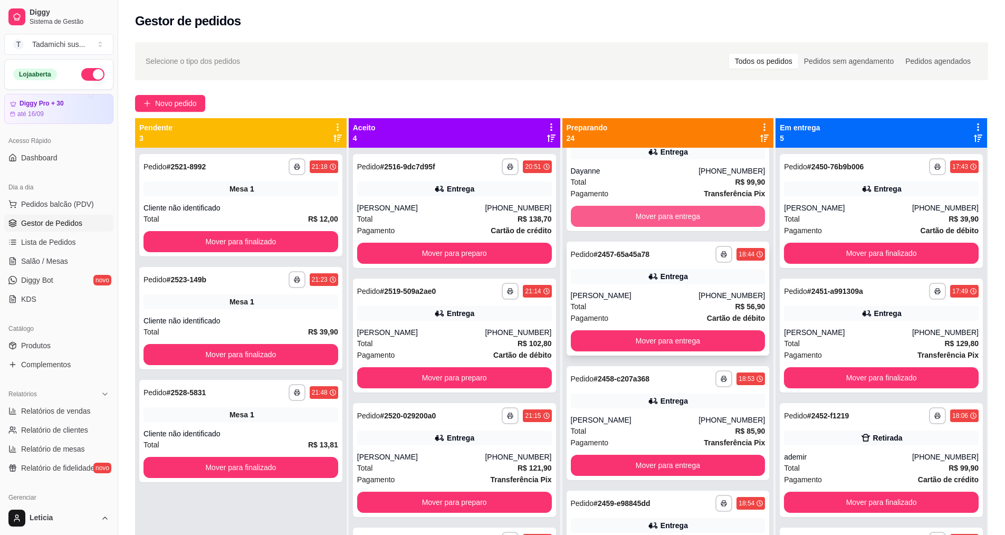
scroll to position [53, 0]
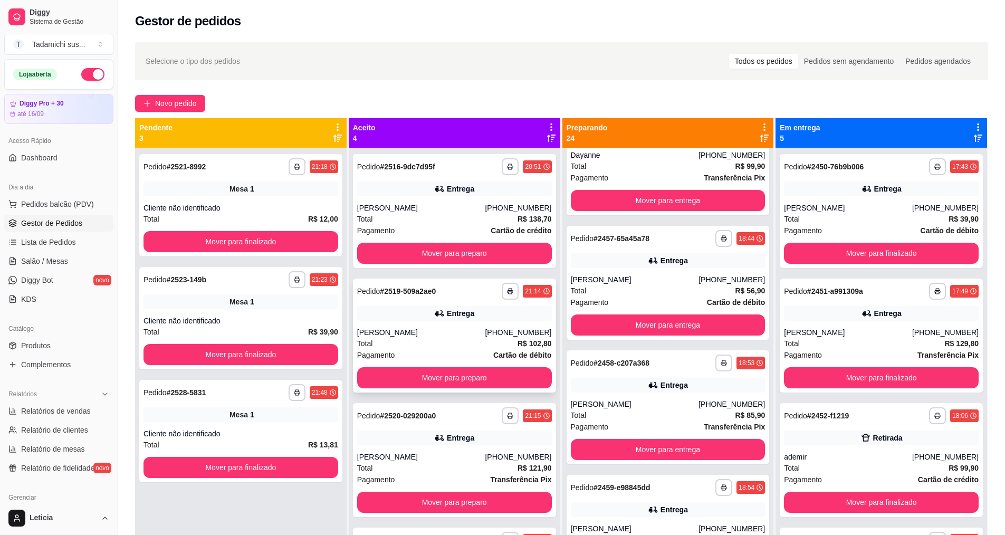
click at [455, 319] on div "Entrega" at bounding box center [454, 313] width 195 height 15
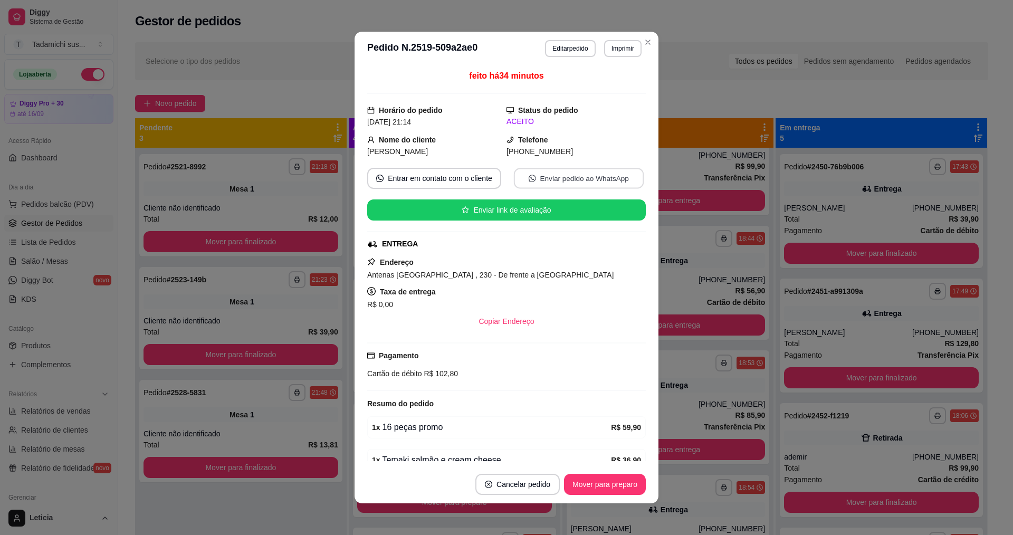
click at [530, 176] on button "Enviar pedido ao WhatsApp" at bounding box center [579, 178] width 130 height 21
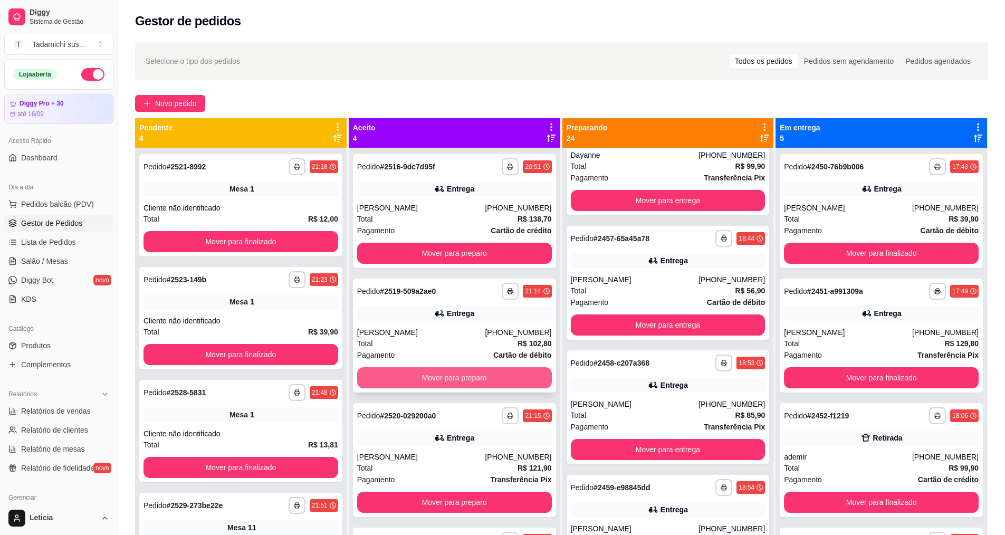
click at [424, 370] on button "Mover para preparo" at bounding box center [454, 377] width 195 height 21
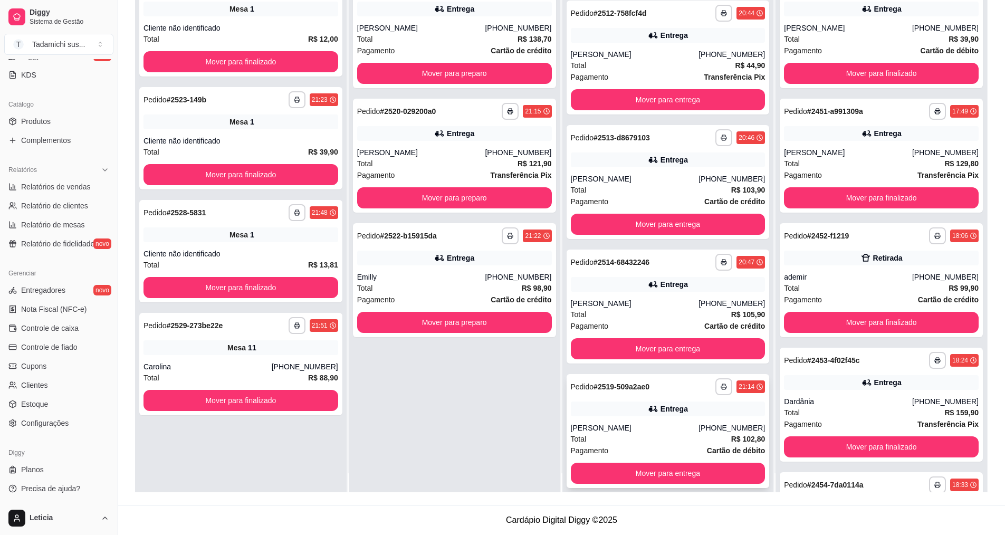
scroll to position [30, 0]
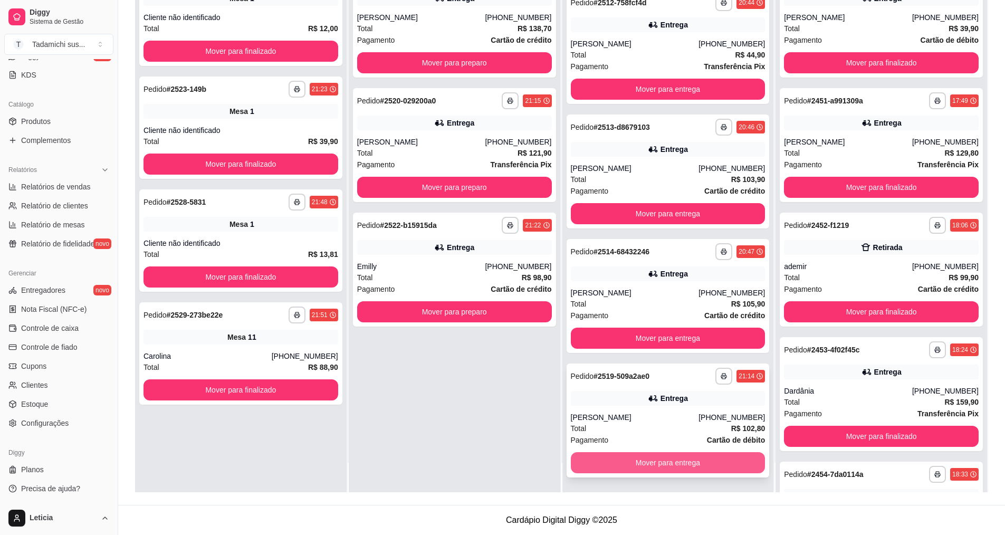
click at [673, 463] on button "Mover para entrega" at bounding box center [668, 462] width 195 height 21
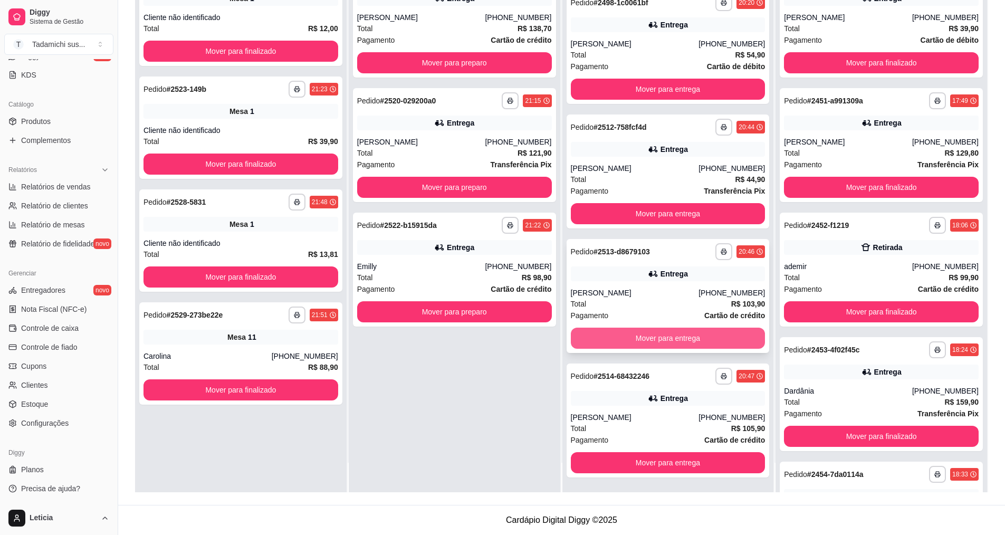
click at [677, 345] on button "Mover para entrega" at bounding box center [668, 338] width 195 height 21
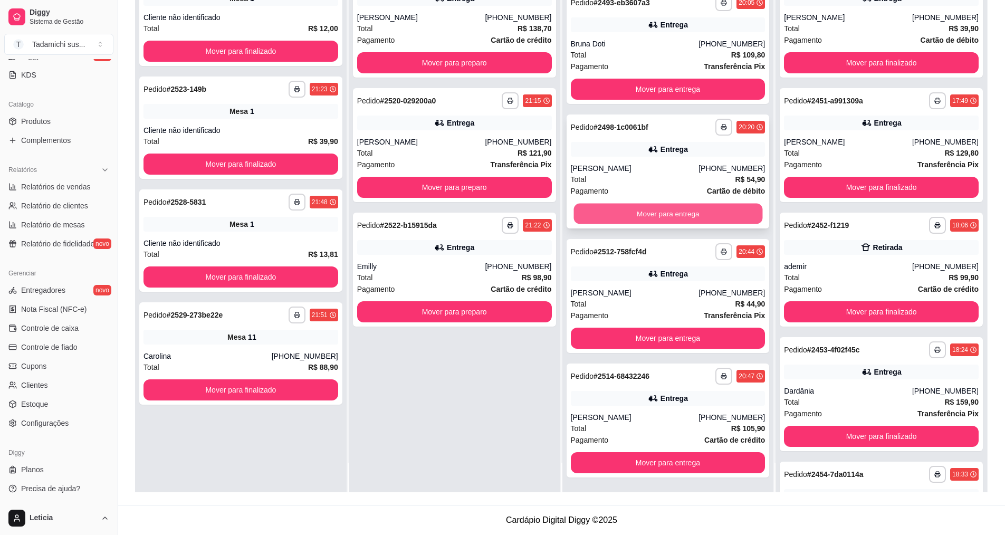
click at [664, 212] on button "Mover para entrega" at bounding box center [667, 214] width 189 height 21
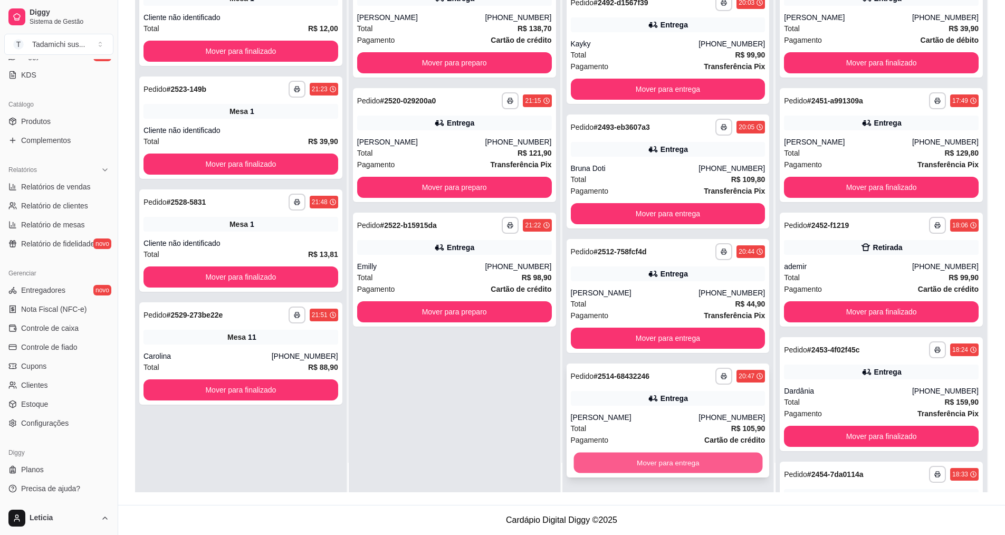
click at [676, 456] on button "Mover para entrega" at bounding box center [667, 463] width 189 height 21
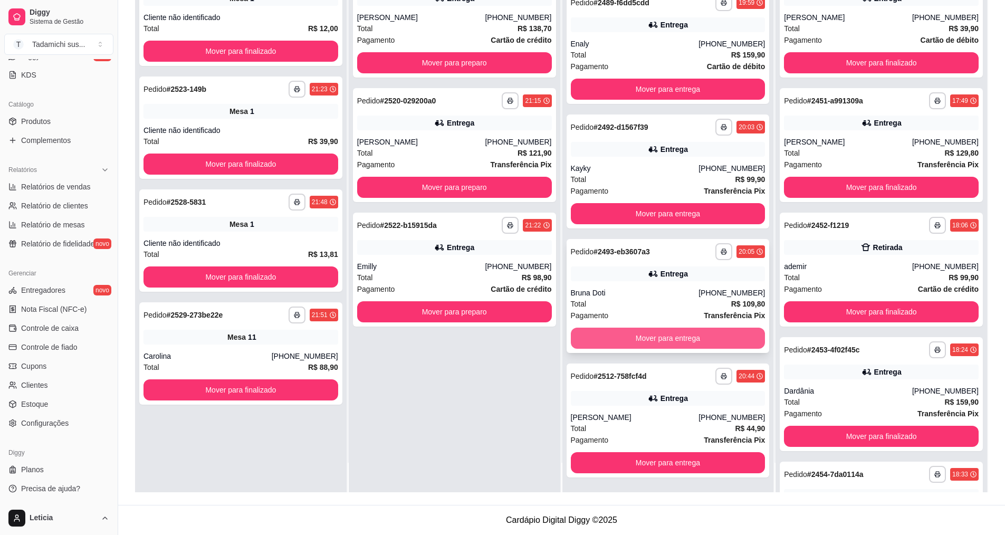
click at [676, 334] on button "Mover para entrega" at bounding box center [668, 338] width 195 height 21
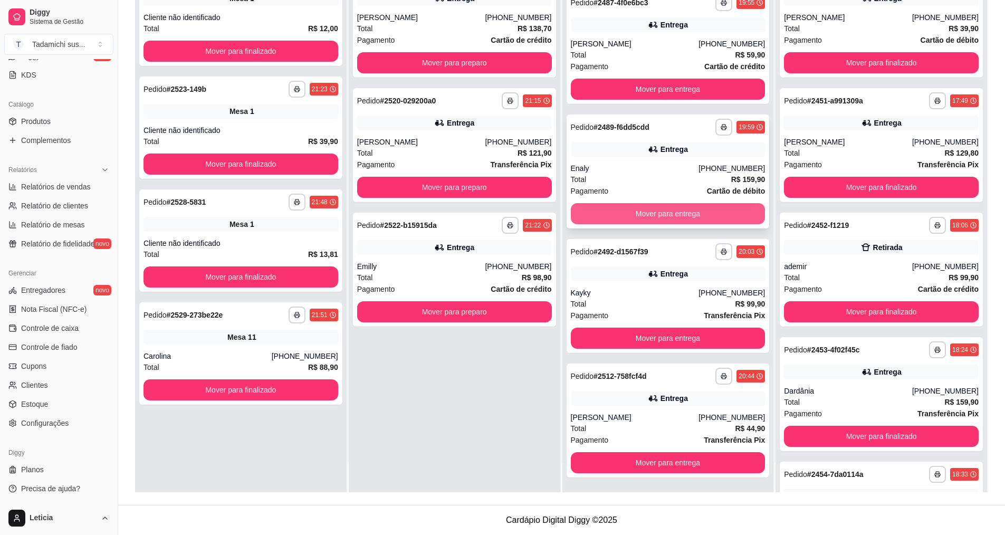
scroll to position [1966, 0]
click at [659, 216] on button "Mover para entrega" at bounding box center [668, 213] width 195 height 21
click at [661, 216] on button "Mover para entrega" at bounding box center [668, 213] width 195 height 21
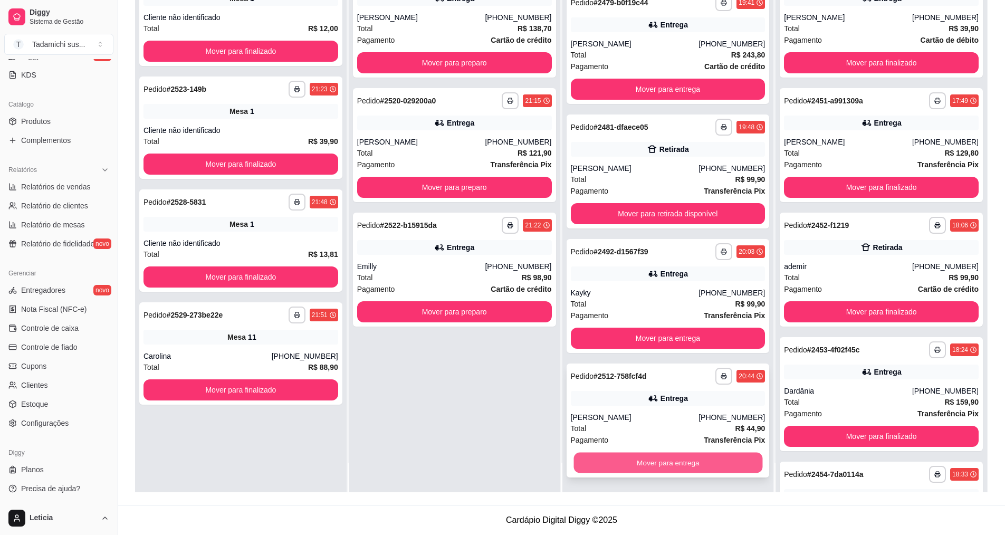
click at [663, 469] on button "Mover para entrega" at bounding box center [667, 463] width 189 height 21
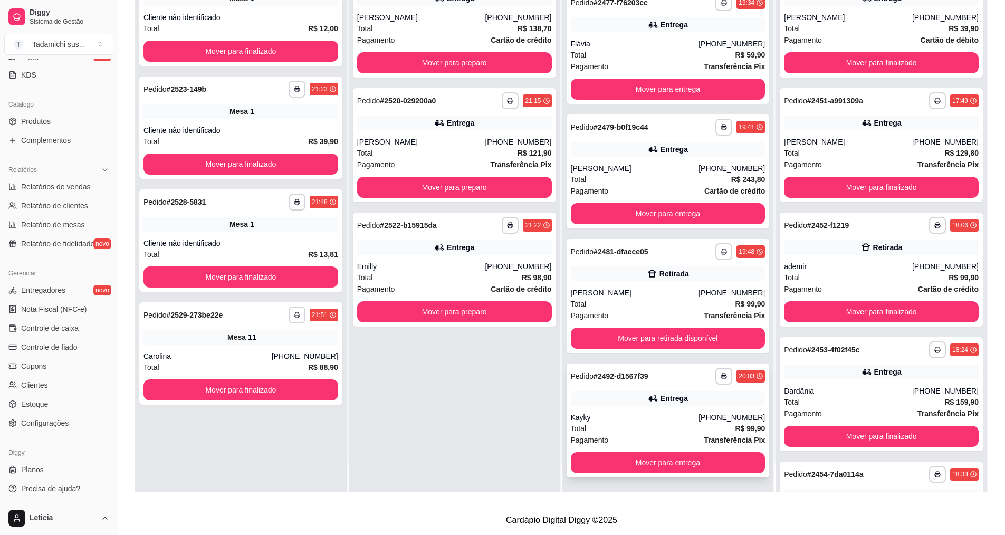
scroll to position [1592, 0]
click at [653, 340] on button "Mover para retirada disponível" at bounding box center [667, 338] width 189 height 21
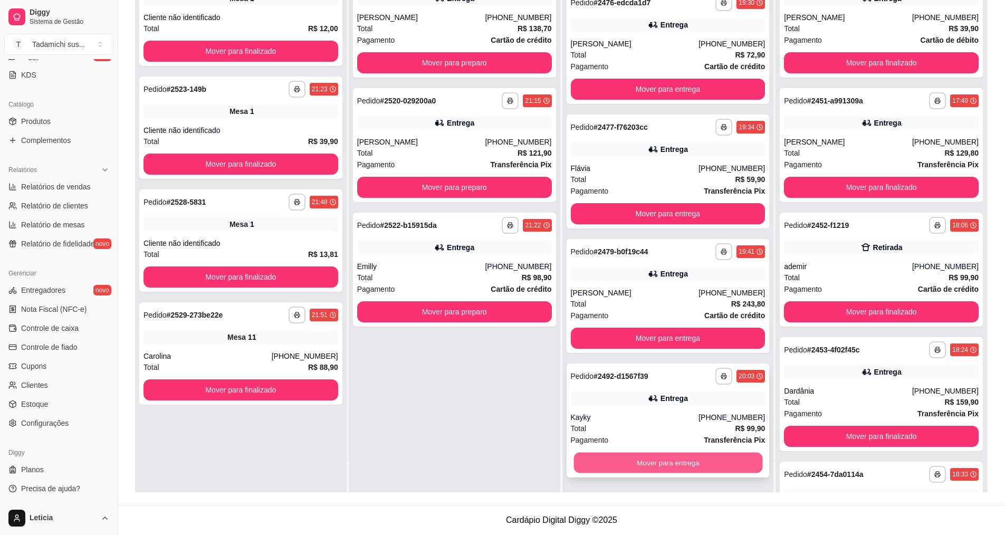
click at [656, 465] on button "Mover para entrega" at bounding box center [667, 463] width 189 height 21
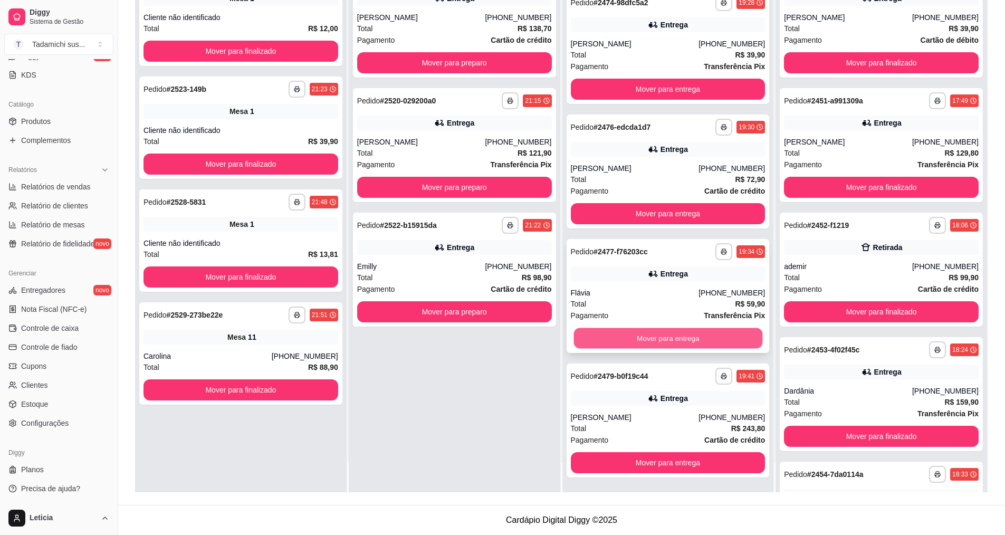
click at [656, 341] on button "Mover para entrega" at bounding box center [667, 338] width 189 height 21
click at [656, 332] on button "Mover para entrega" at bounding box center [667, 338] width 189 height 21
click at [662, 340] on button "Mover para entrega" at bounding box center [668, 338] width 195 height 21
click at [662, 340] on button "Mover para entrega" at bounding box center [667, 338] width 189 height 21
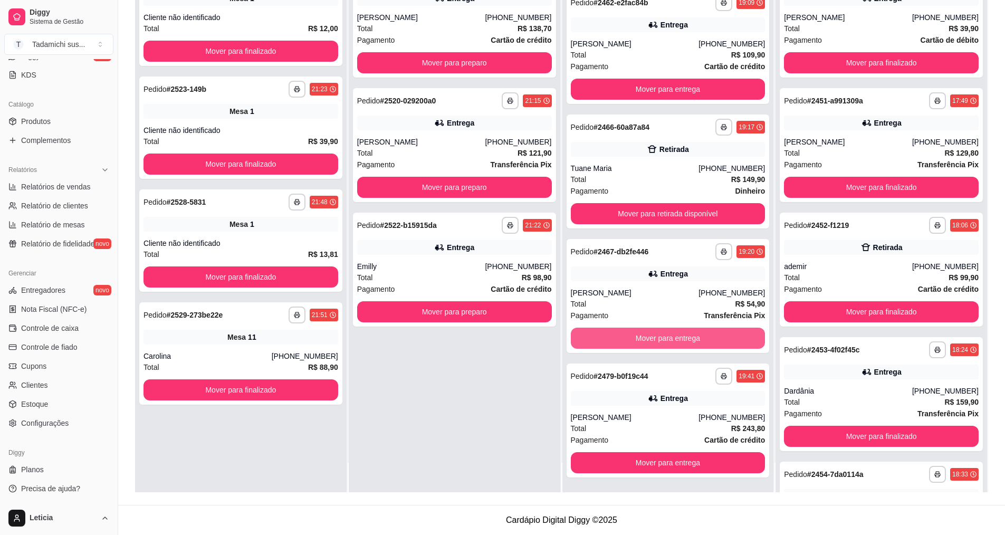
scroll to position [721, 0]
click at [662, 340] on button "Mover para entrega" at bounding box center [667, 338] width 189 height 21
click at [662, 340] on button "Mover para retirada disponível" at bounding box center [667, 338] width 189 height 21
click at [662, 340] on button "Mover para entrega" at bounding box center [668, 338] width 195 height 21
click at [662, 340] on button "Mover para retirada disponível" at bounding box center [668, 338] width 195 height 21
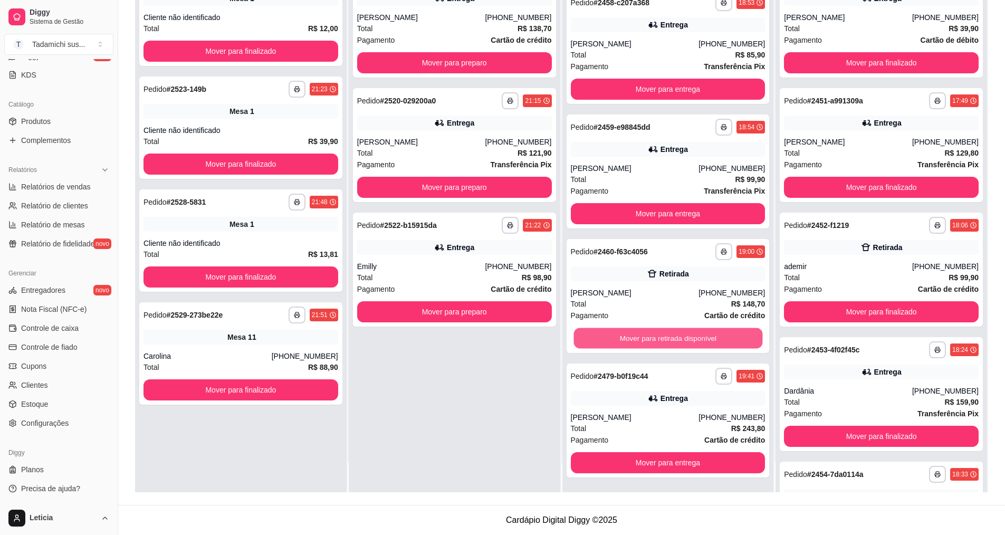
click at [662, 340] on button "Mover para retirada disponível" at bounding box center [667, 338] width 189 height 21
click at [661, 340] on button "Mover para entrega" at bounding box center [668, 338] width 195 height 21
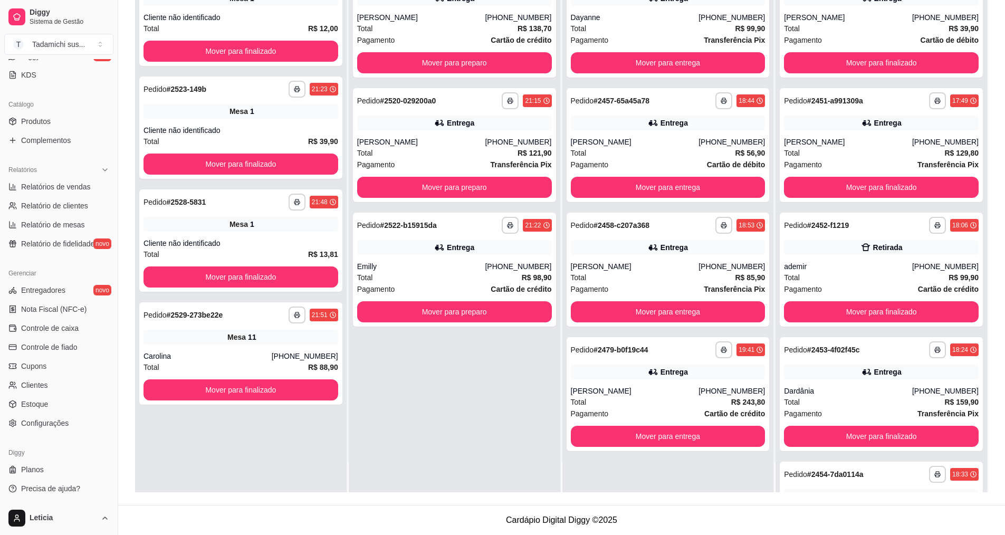
scroll to position [0, 0]
click at [661, 340] on div "**********" at bounding box center [668, 394] width 203 height 114
click at [721, 432] on button "Mover para entrega" at bounding box center [667, 436] width 189 height 21
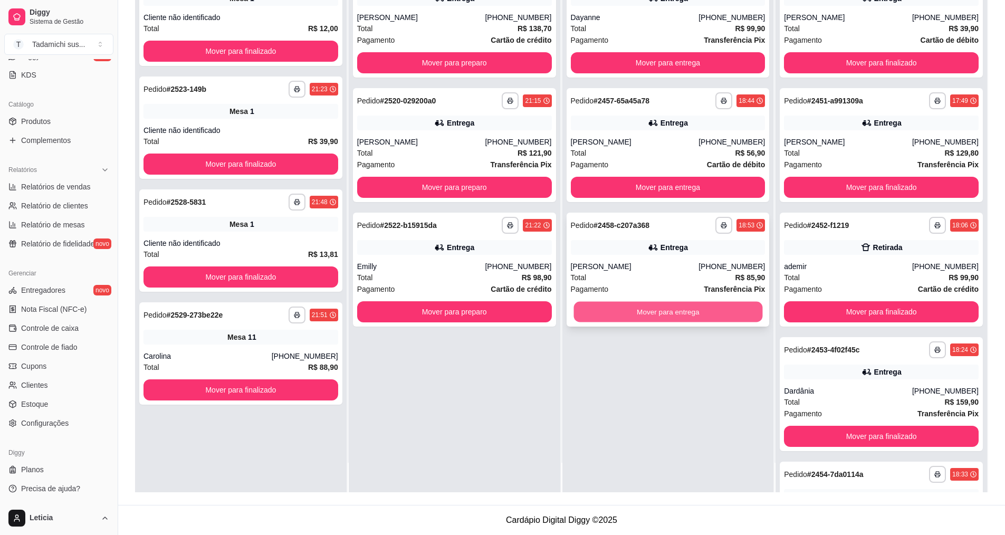
click at [691, 315] on button "Mover para entrega" at bounding box center [667, 312] width 189 height 21
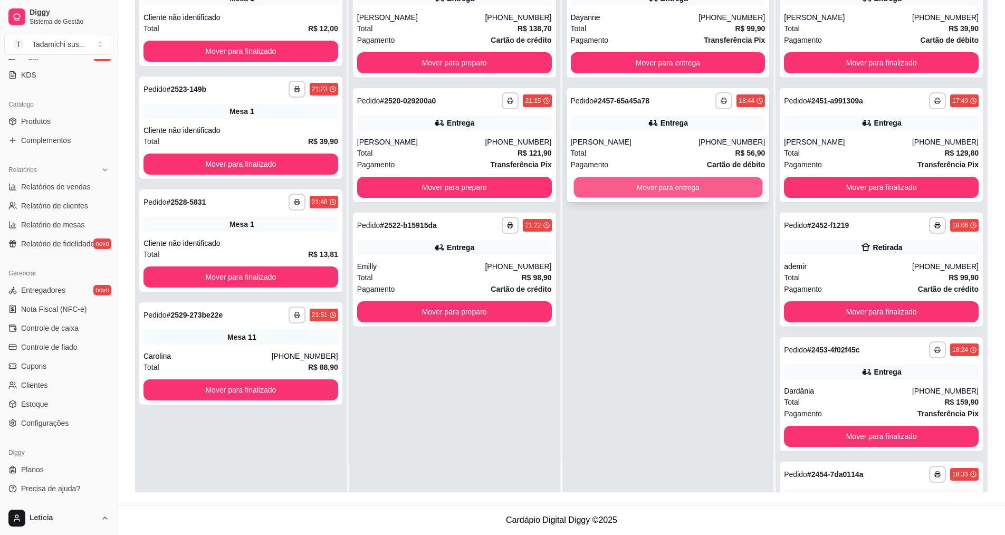
click at [672, 182] on button "Mover para entrega" at bounding box center [667, 187] width 189 height 21
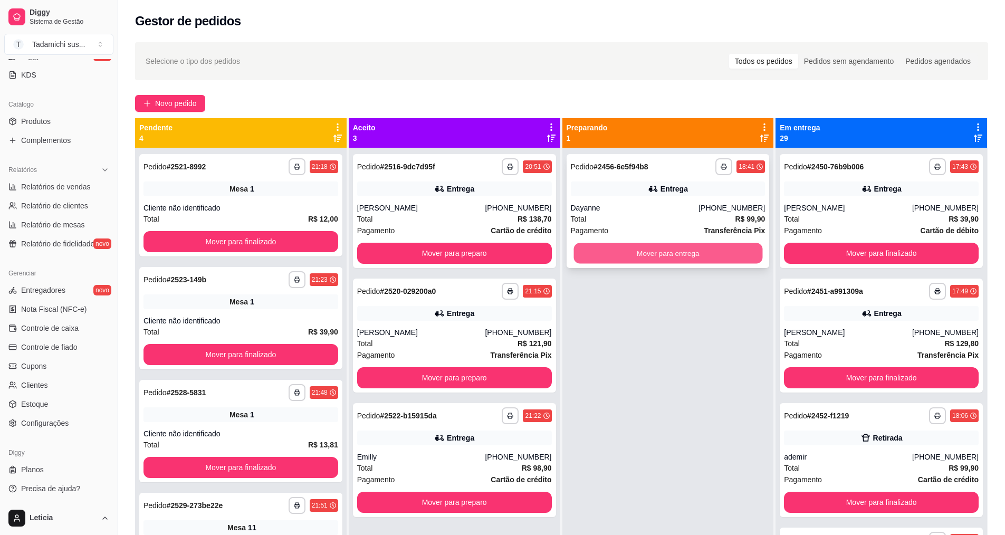
click at [675, 255] on button "Mover para entrega" at bounding box center [667, 253] width 189 height 21
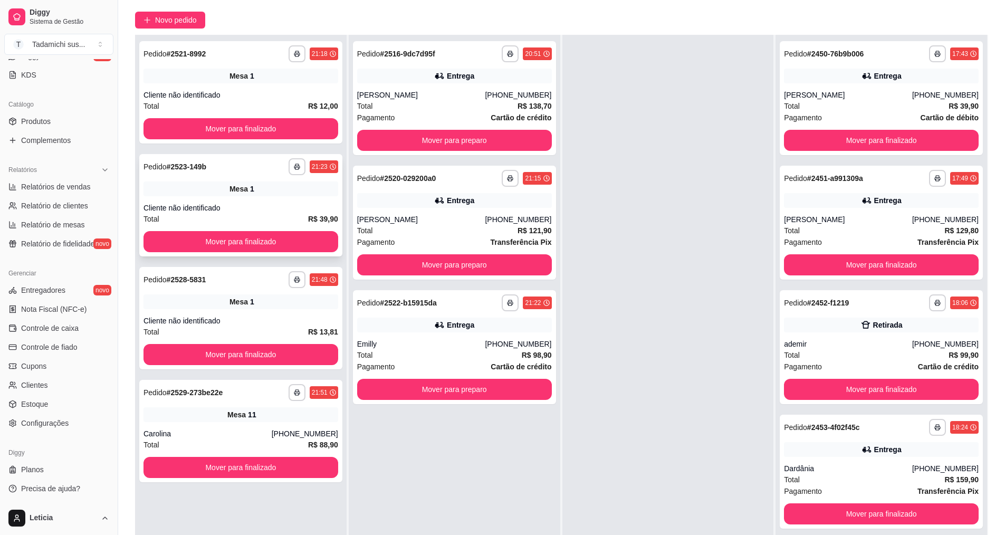
scroll to position [161, 0]
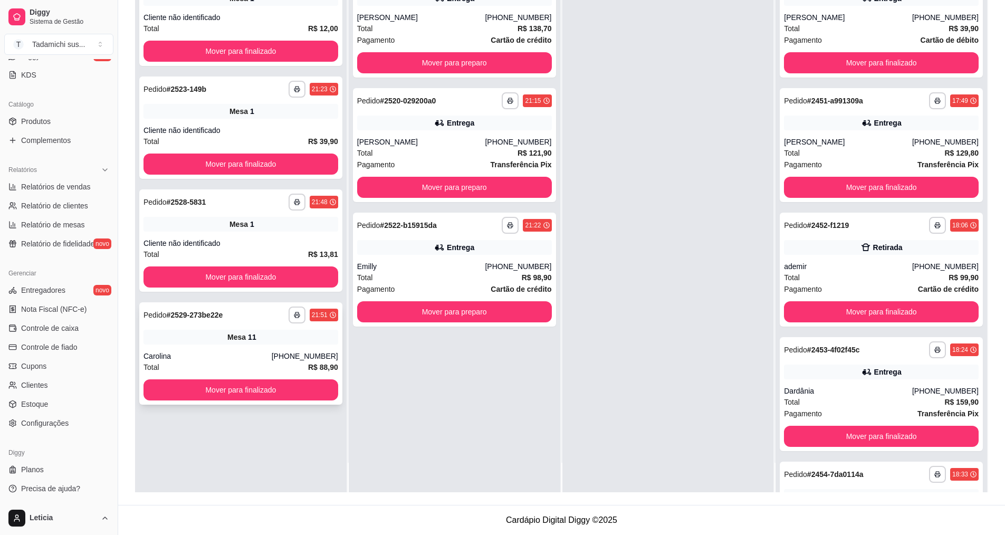
click at [231, 332] on span "Mesa" at bounding box center [236, 337] width 18 height 11
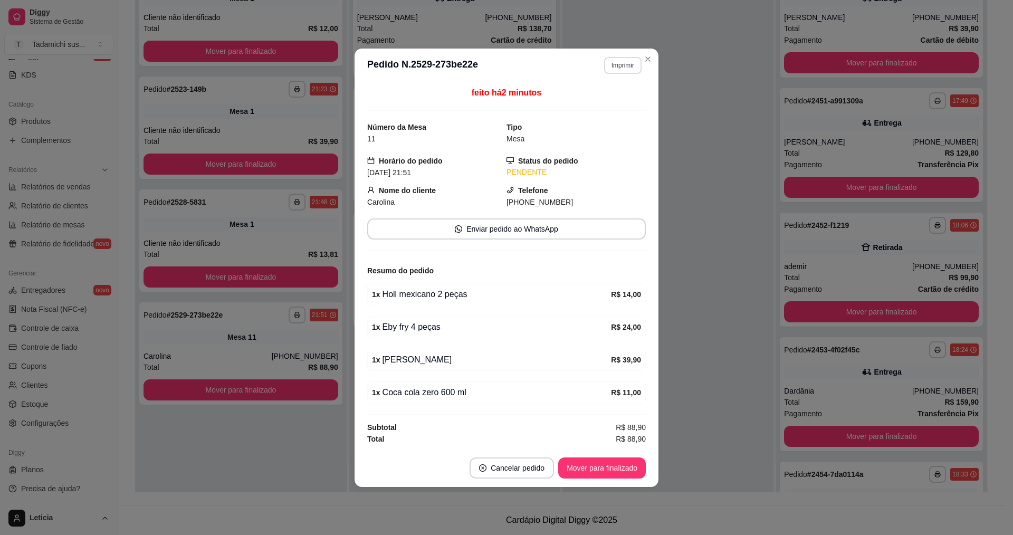
click at [629, 60] on button "Imprimir" at bounding box center [622, 65] width 37 height 17
click at [608, 105] on button "IMPRESSORA" at bounding box center [600, 102] width 81 height 17
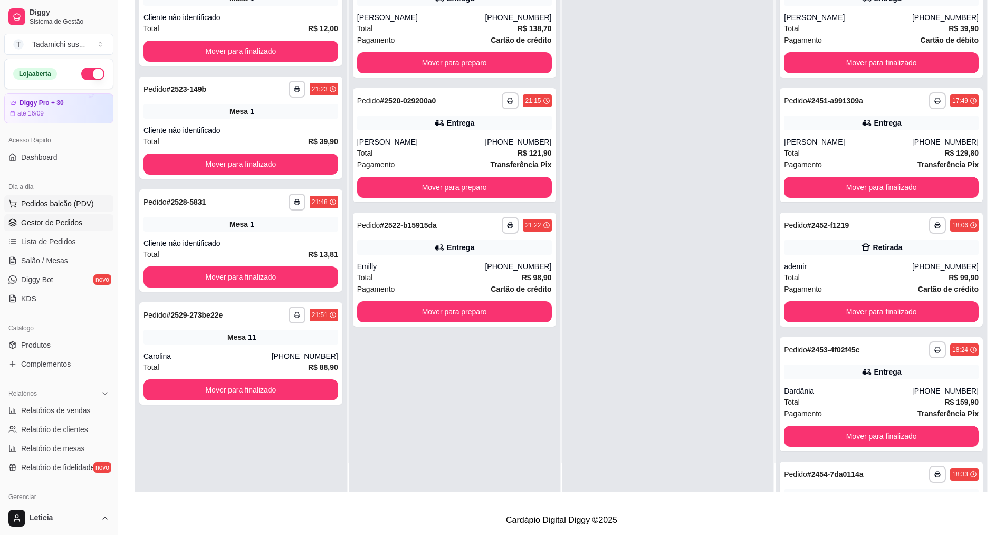
scroll to position [0, 0]
click at [54, 258] on span "Salão / Mesas" at bounding box center [44, 261] width 47 height 11
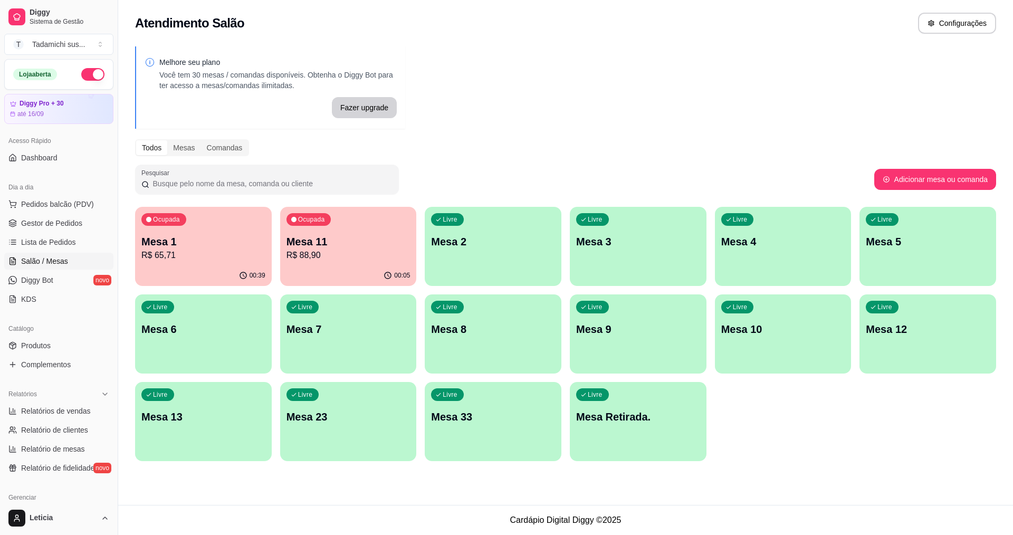
click at [207, 251] on p "R$ 65,71" at bounding box center [203, 255] width 124 height 13
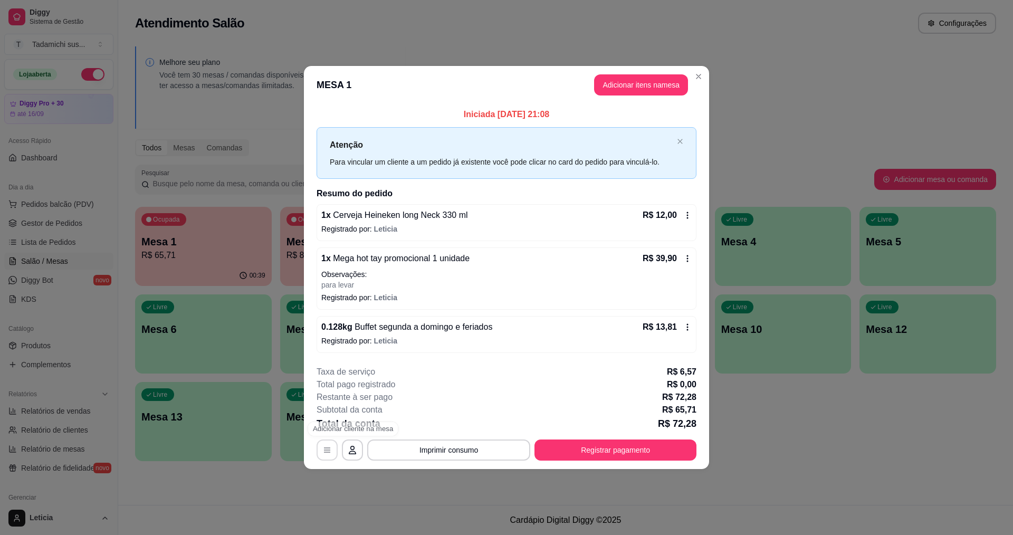
click at [322, 446] on button "button" at bounding box center [327, 449] width 21 height 21
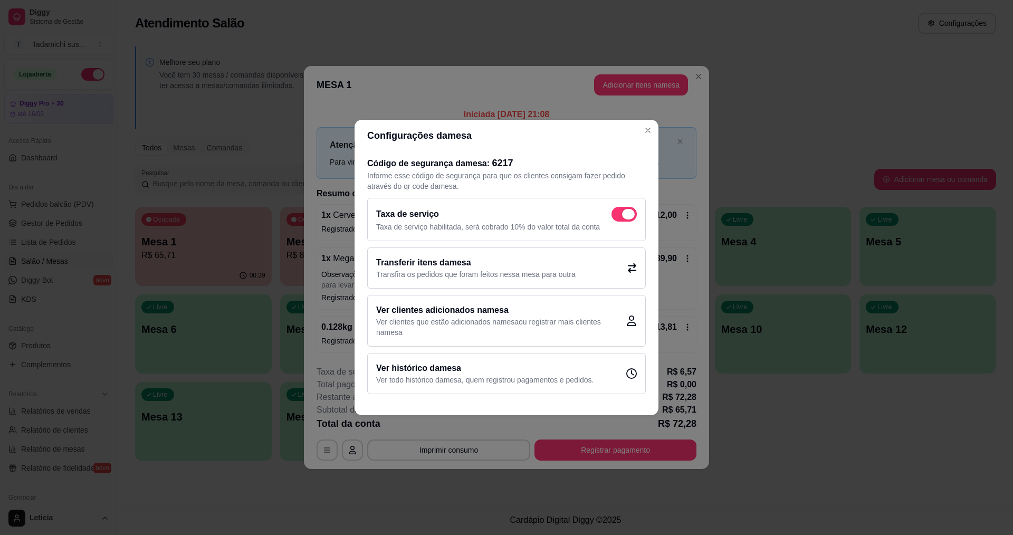
click at [628, 213] on span at bounding box center [628, 214] width 13 height 11
click at [618, 216] on input "checkbox" at bounding box center [614, 219] width 7 height 7
checkbox input "false"
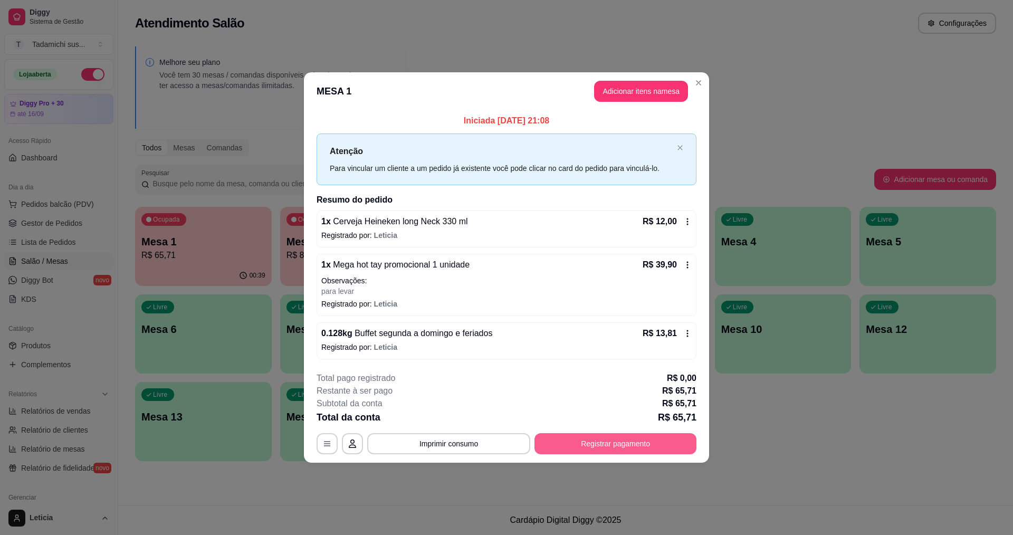
click at [553, 439] on button "Registrar pagamento" at bounding box center [615, 443] width 162 height 21
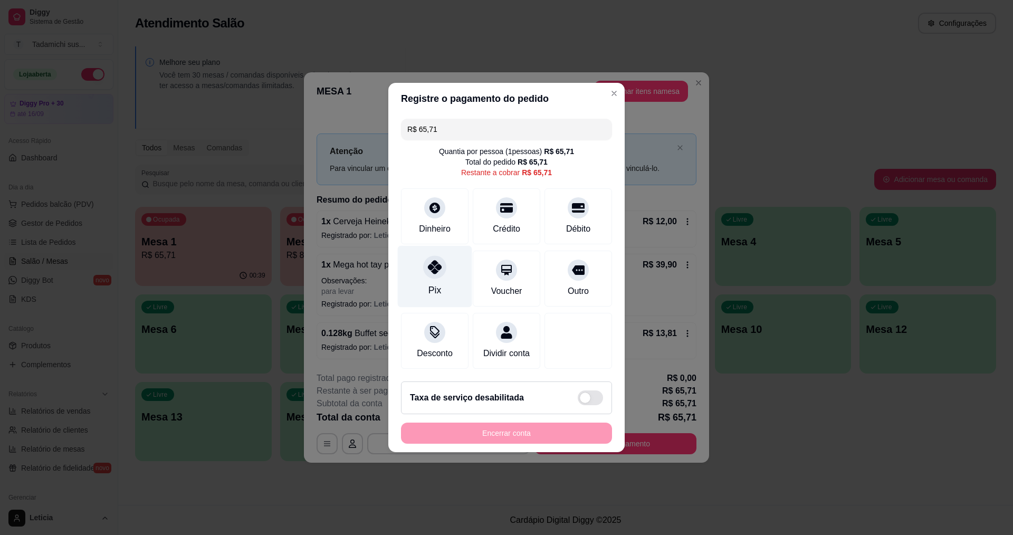
click at [433, 269] on div at bounding box center [434, 266] width 23 height 23
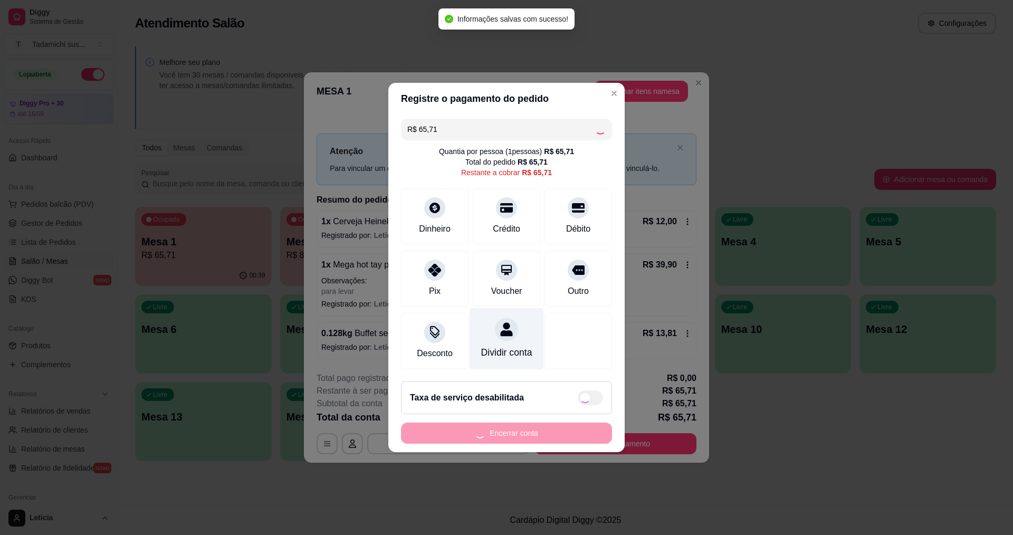
type input "R$ 0,00"
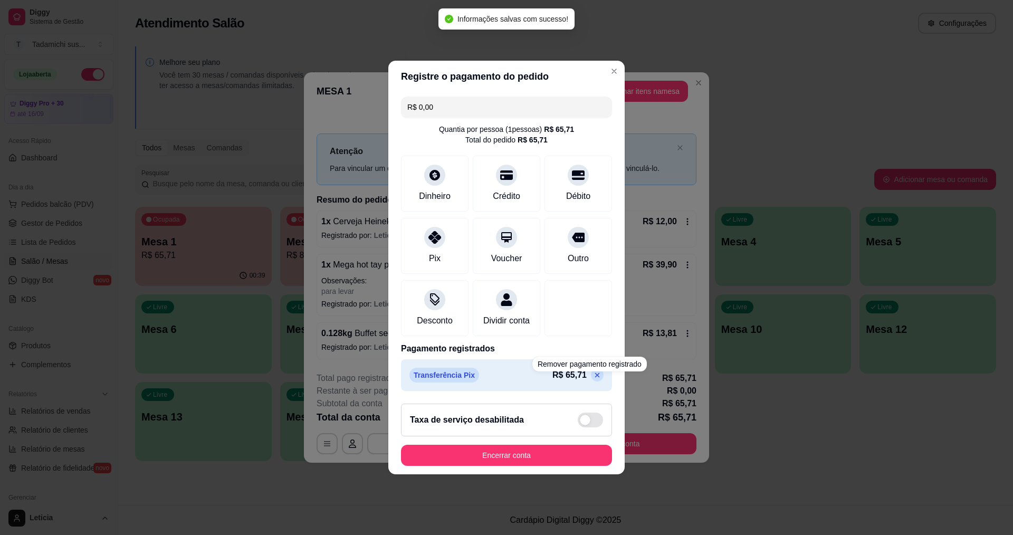
click at [648, 367] on div "Registre o pagamento do pedido R$ 0,00 Quantia por pessoa ( 1 pessoas) R$ 65,71…" at bounding box center [506, 267] width 1013 height 535
click at [657, 351] on div "Registre o pagamento do pedido R$ 0,00 Quantia por pessoa ( 1 pessoas) R$ 65,71…" at bounding box center [506, 267] width 1013 height 535
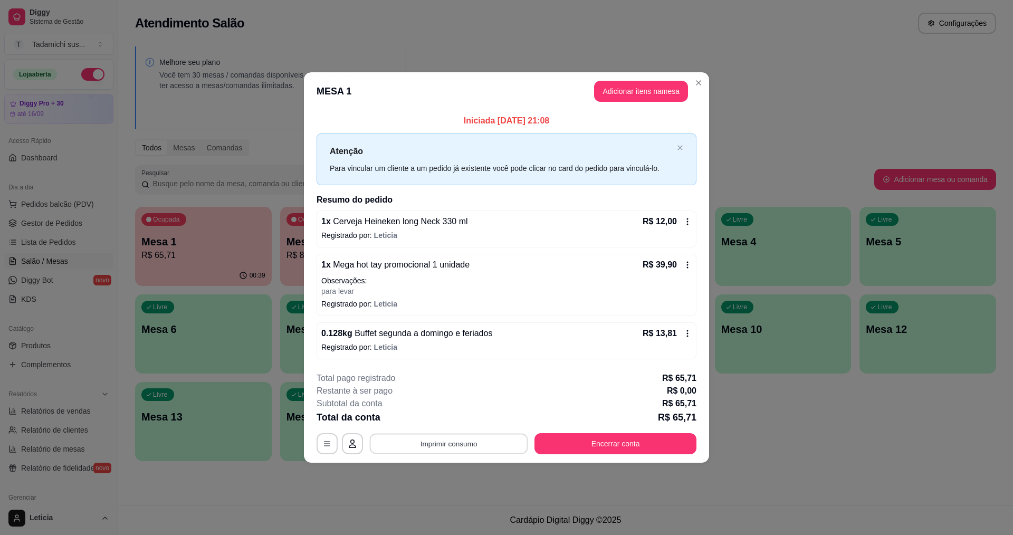
click at [473, 438] on button "Imprimir consumo" at bounding box center [449, 443] width 158 height 21
click at [442, 395] on button "IMPRESSORA" at bounding box center [451, 397] width 81 height 17
click at [567, 449] on button "Encerrar conta" at bounding box center [615, 443] width 157 height 21
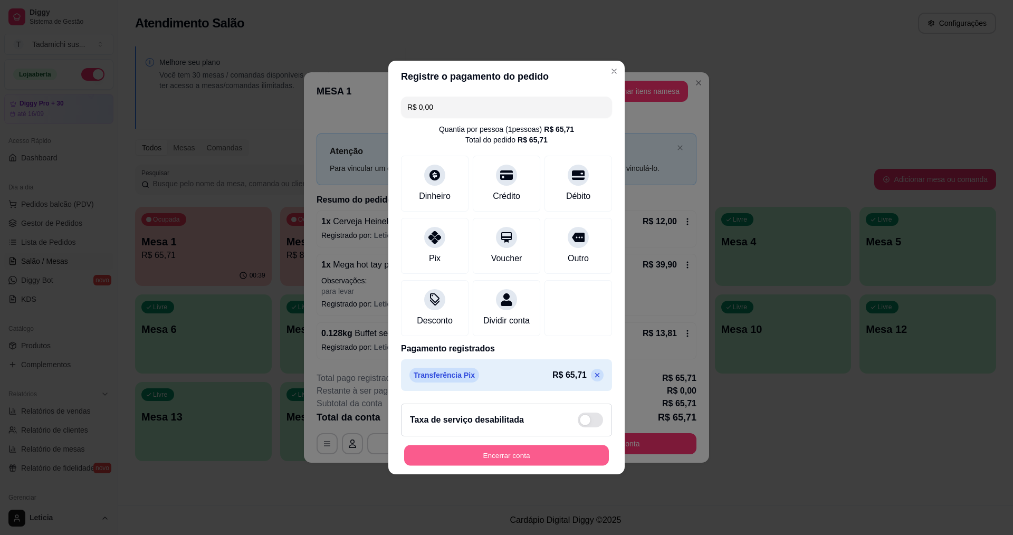
click at [549, 458] on button "Encerrar conta" at bounding box center [506, 455] width 205 height 21
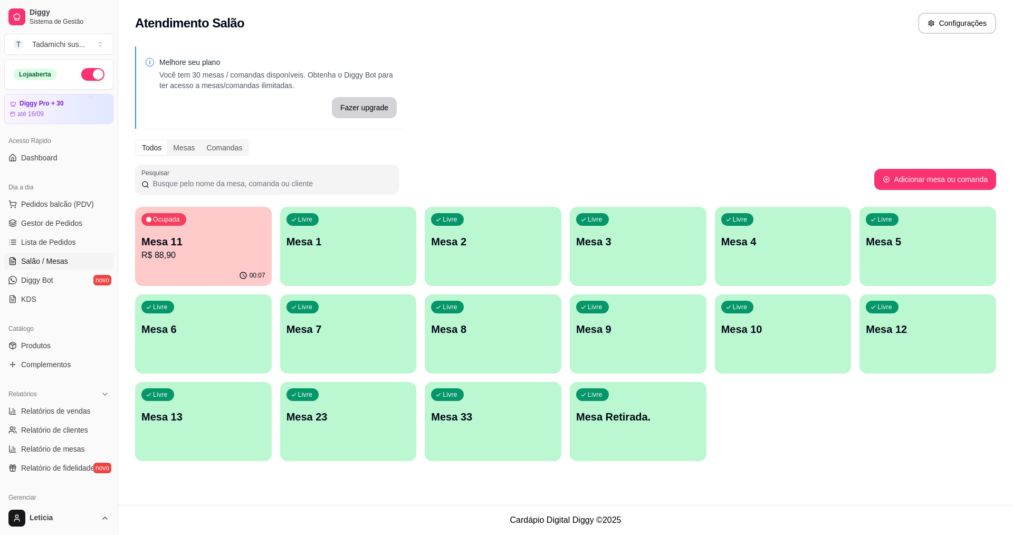
click at [600, 438] on div "Livre Mesa Retirada." at bounding box center [638, 415] width 137 height 66
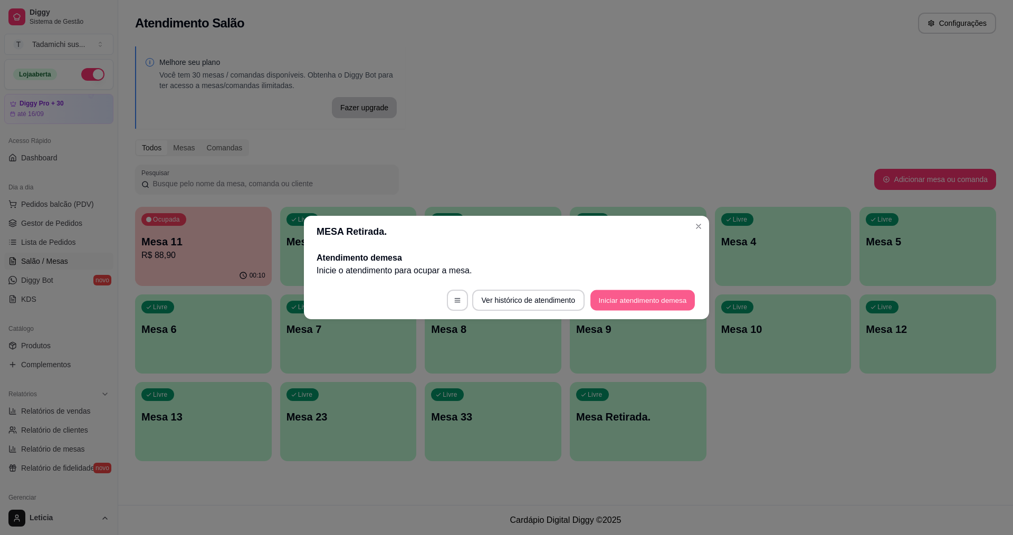
click at [667, 298] on button "Iniciar atendimento de mesa" at bounding box center [642, 300] width 104 height 21
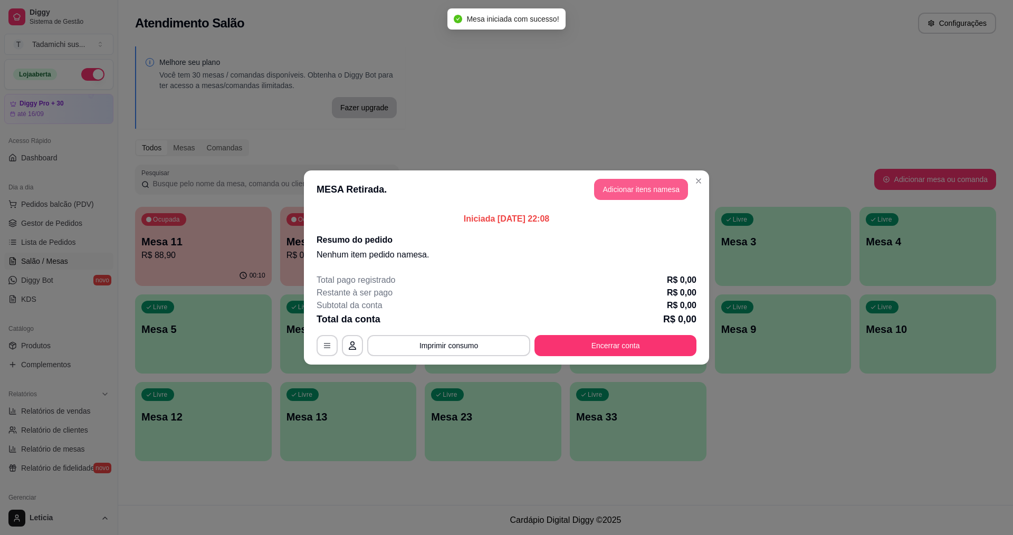
click at [652, 183] on button "Adicionar itens na mesa" at bounding box center [641, 189] width 94 height 21
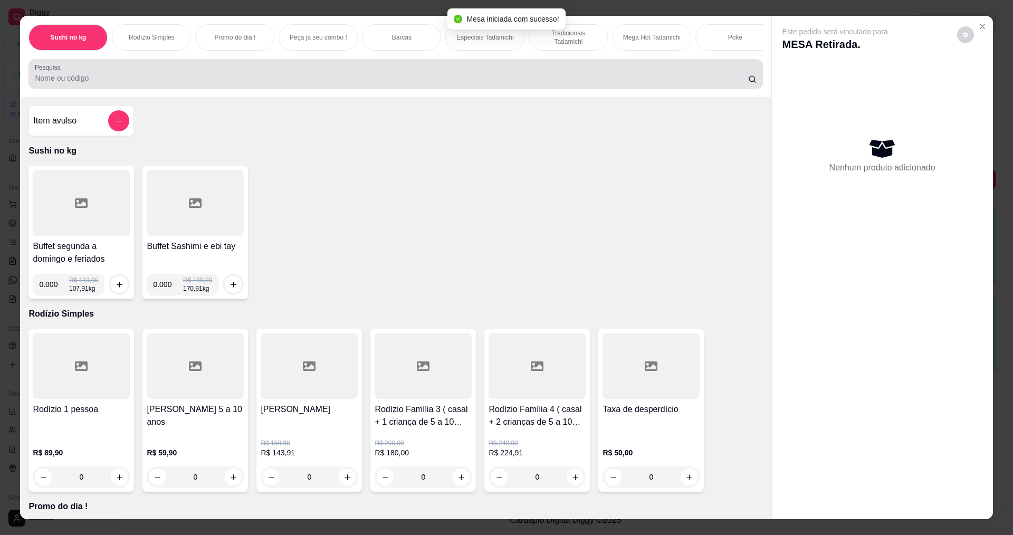
click at [397, 83] on input "Pesquisa" at bounding box center [391, 78] width 713 height 11
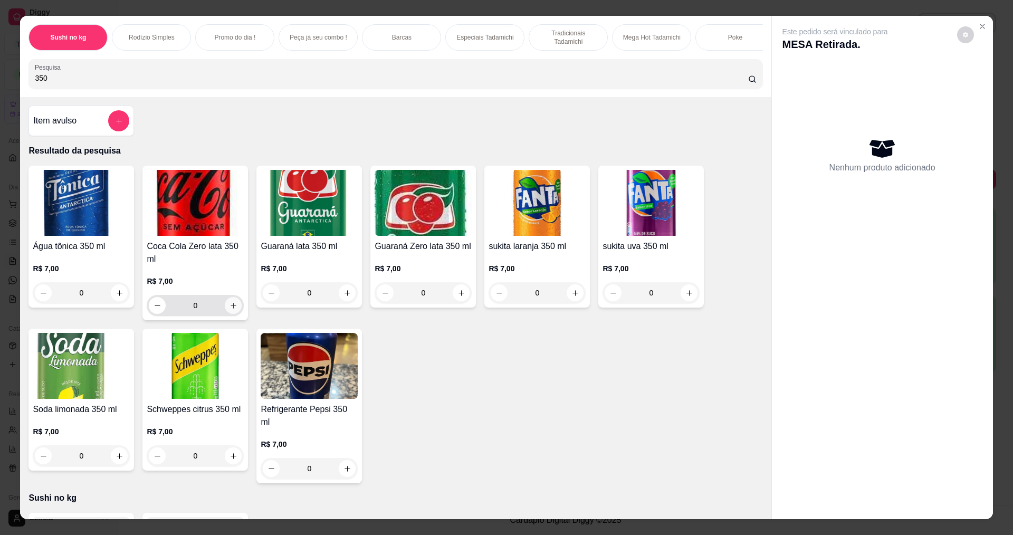
type input "350"
click at [230, 310] on icon "increase-product-quantity" at bounding box center [234, 306] width 8 height 8
type input "1"
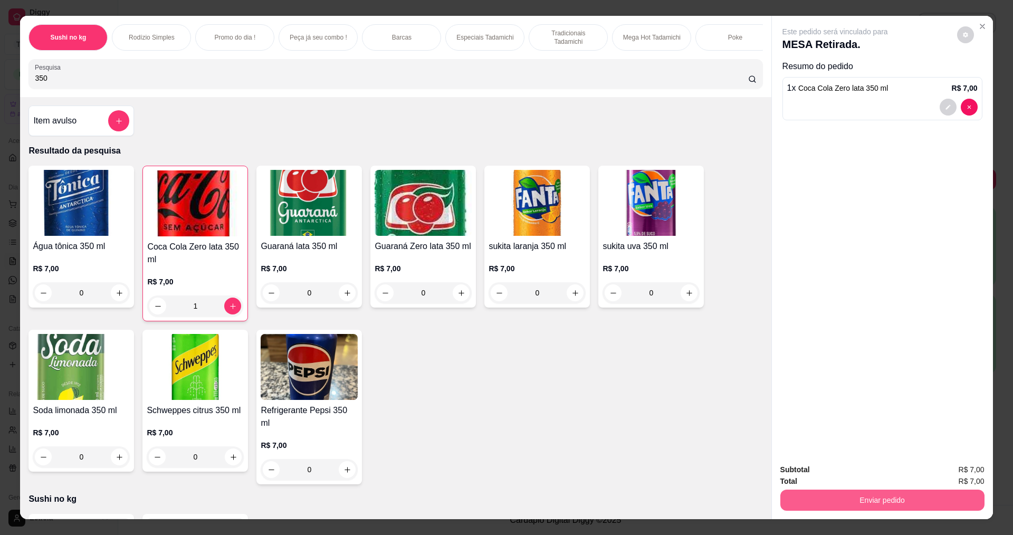
click at [796, 505] on button "Enviar pedido" at bounding box center [882, 500] width 204 height 21
click at [816, 475] on button "Não registrar e enviar pedido" at bounding box center [847, 474] width 110 height 20
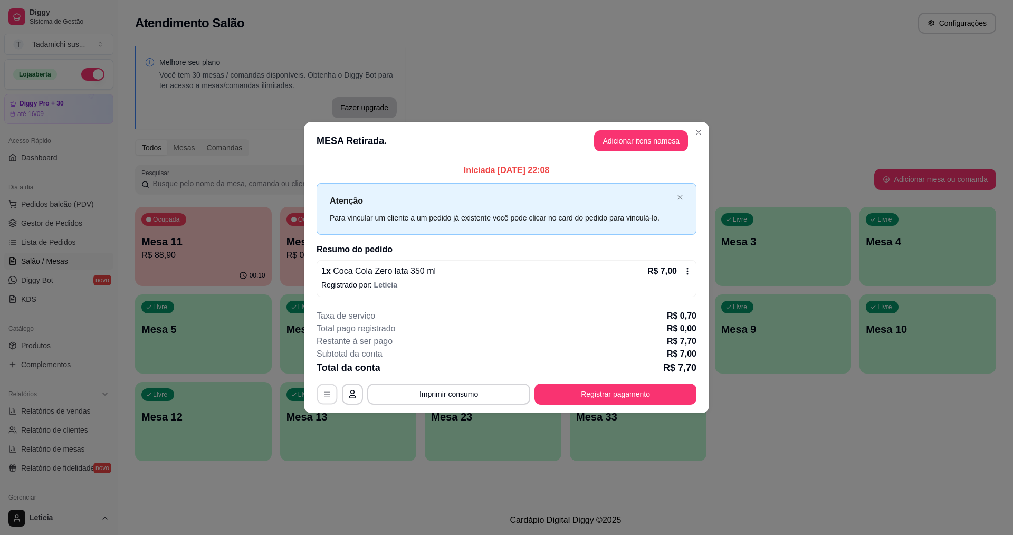
click at [323, 395] on icon "button" at bounding box center [327, 394] width 8 height 8
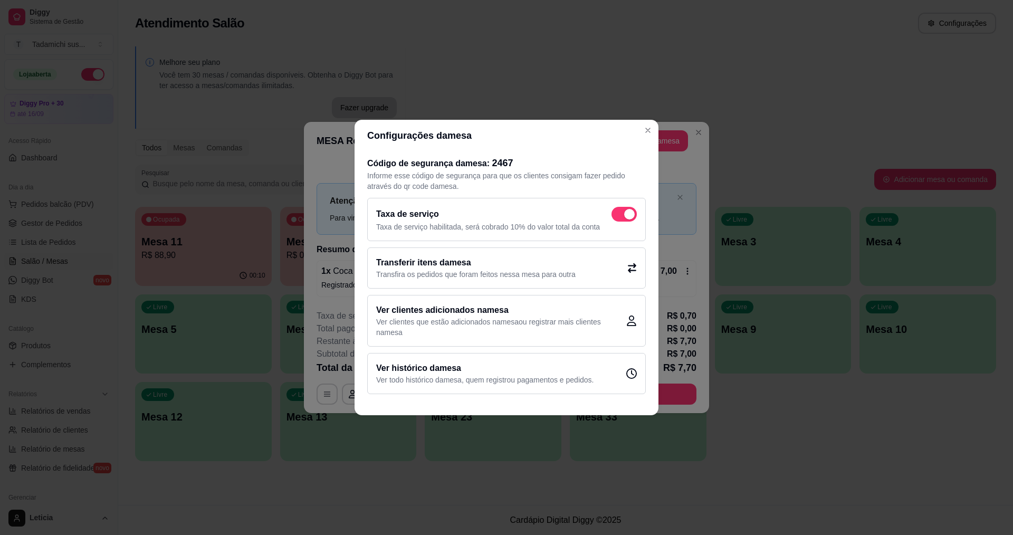
click at [624, 208] on span at bounding box center [623, 214] width 25 height 15
click at [618, 216] on input "checkbox" at bounding box center [614, 219] width 7 height 7
checkbox input "false"
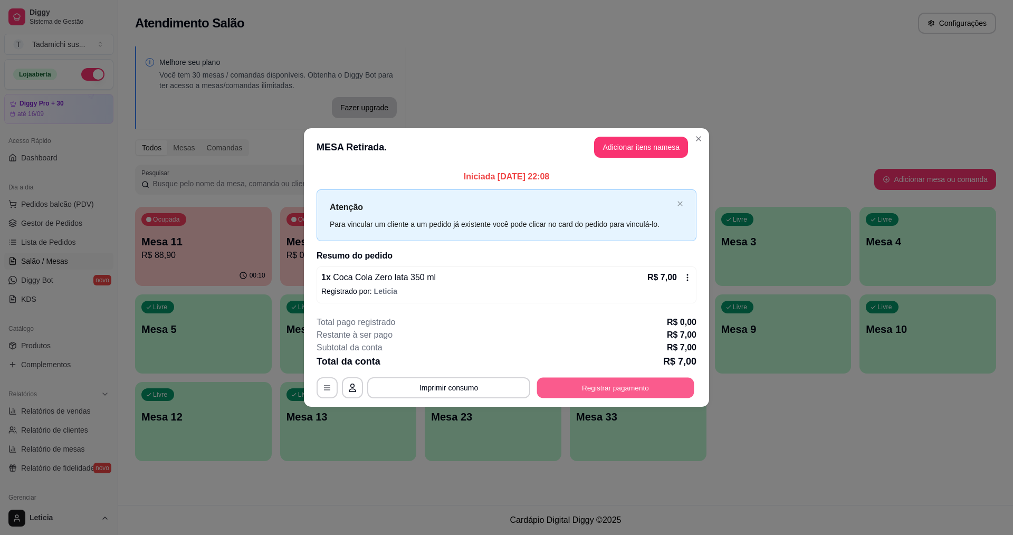
click at [557, 389] on button "Registrar pagamento" at bounding box center [615, 387] width 157 height 21
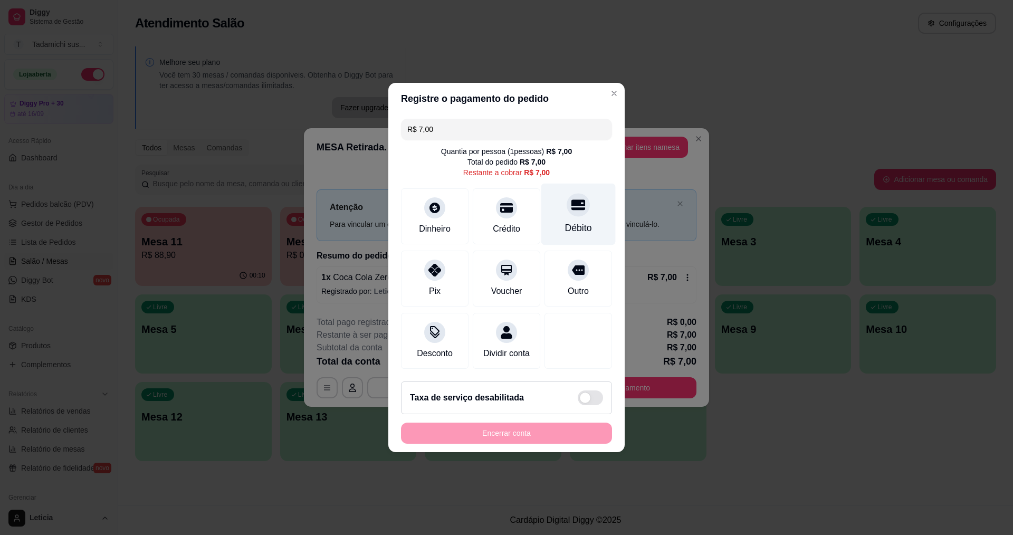
click at [563, 211] on div "Débito" at bounding box center [578, 215] width 74 height 62
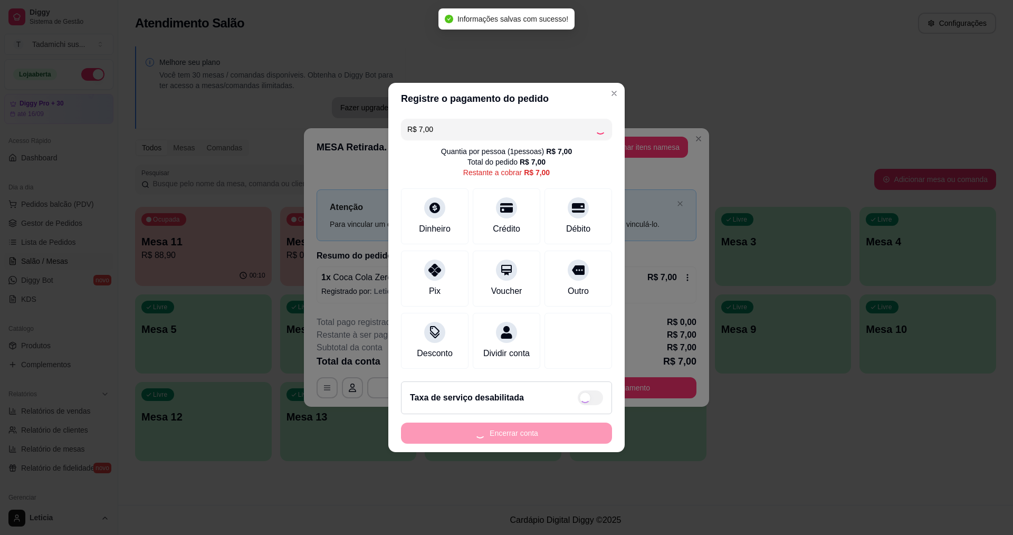
type input "R$ 0,00"
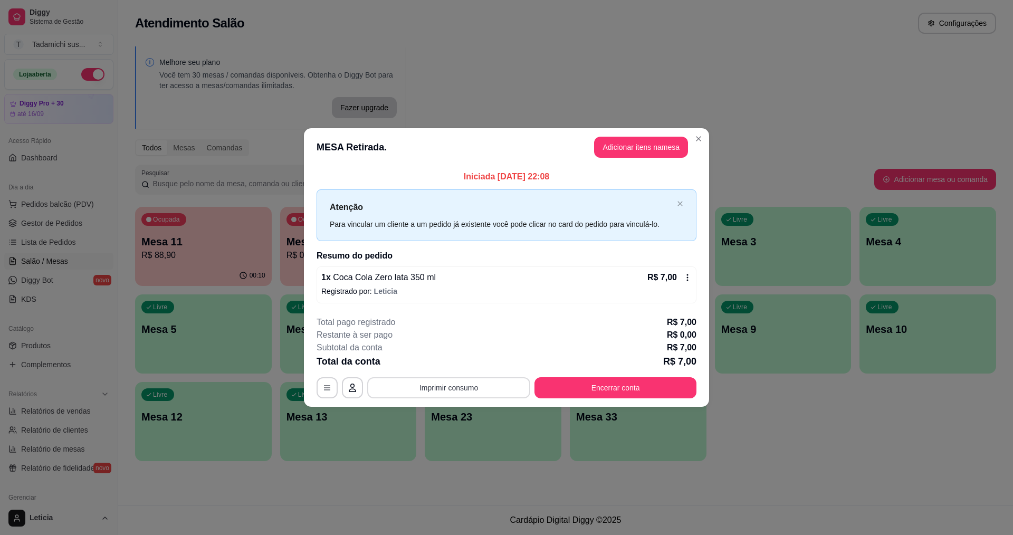
click at [471, 387] on button "Imprimir consumo" at bounding box center [448, 387] width 163 height 21
click at [464, 362] on button "IMPRESSORA HAYOM" at bounding box center [451, 363] width 81 height 17
click at [639, 391] on button "Encerrar conta" at bounding box center [615, 387] width 157 height 21
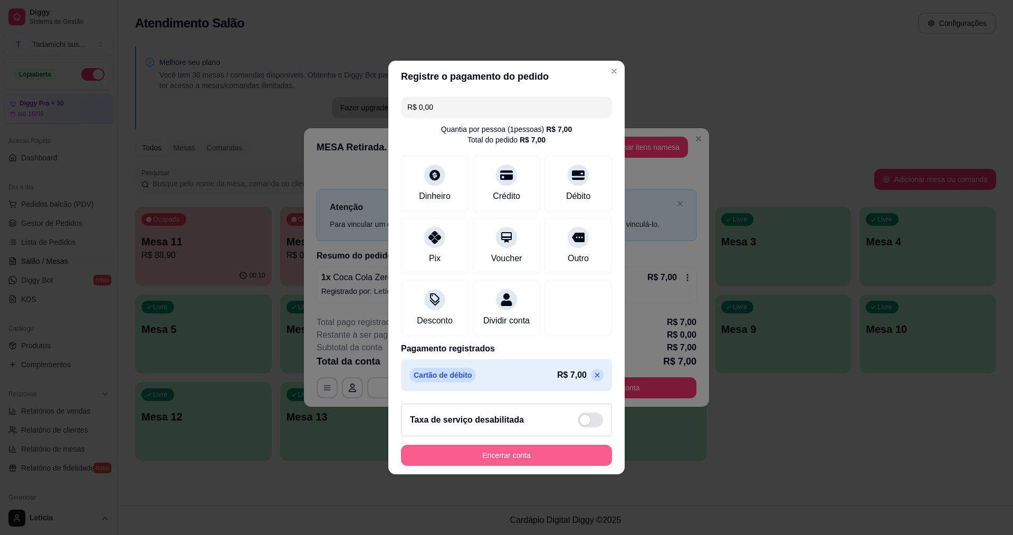
click at [558, 462] on button "Encerrar conta" at bounding box center [506, 455] width 211 height 21
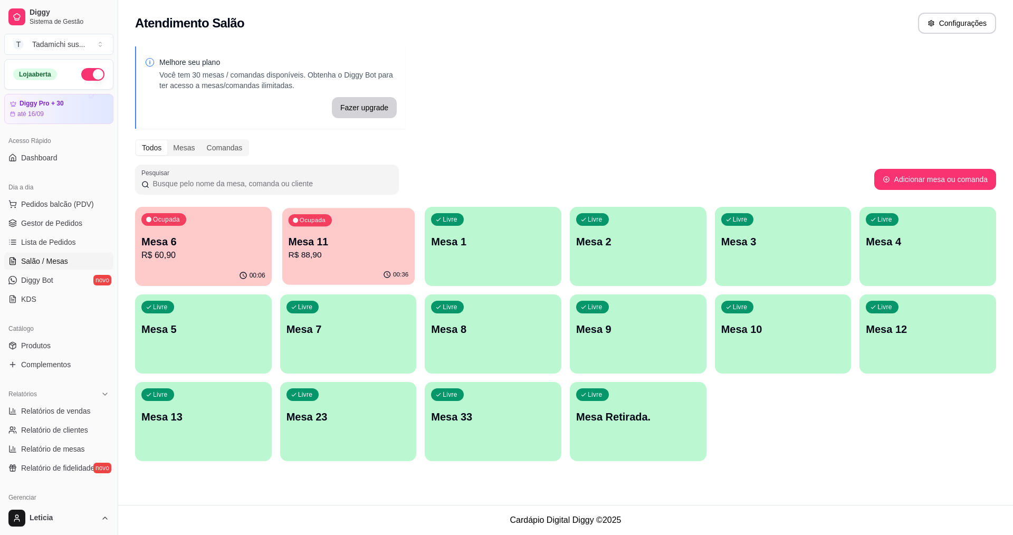
click at [346, 258] on p "R$ 88,90" at bounding box center [348, 255] width 120 height 12
click at [248, 256] on p "R$ 34,19" at bounding box center [204, 255] width 120 height 12
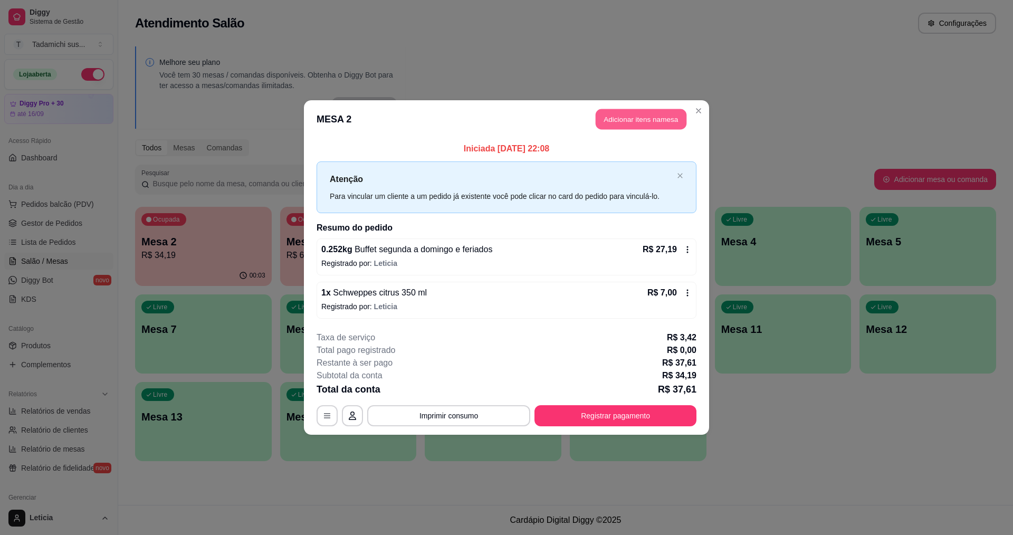
click at [624, 117] on button "Adicionar itens na mesa" at bounding box center [641, 119] width 91 height 21
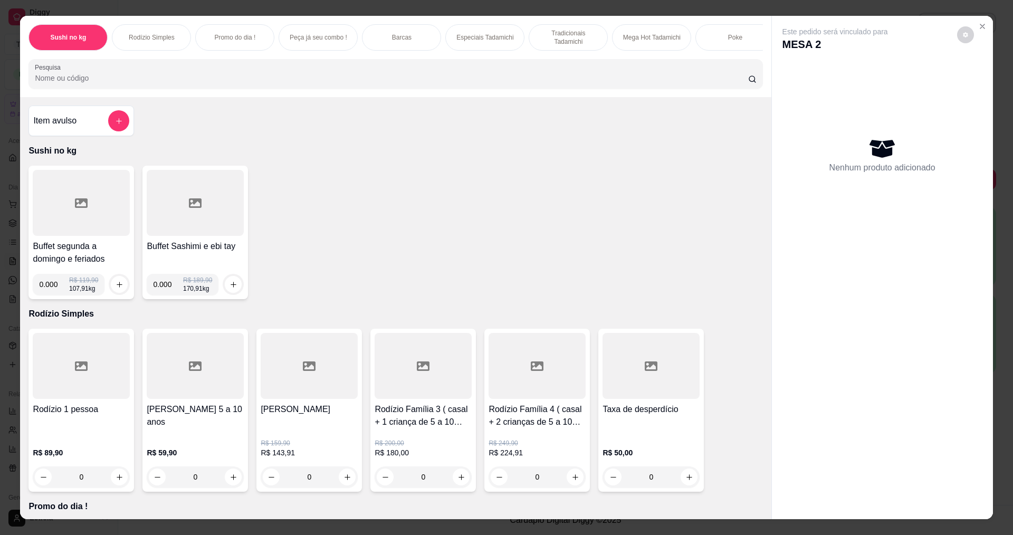
click at [53, 293] on input "0.000" at bounding box center [54, 284] width 30 height 21
type input "0.232"
click at [116, 289] on icon "increase-product-quantity" at bounding box center [120, 285] width 8 height 8
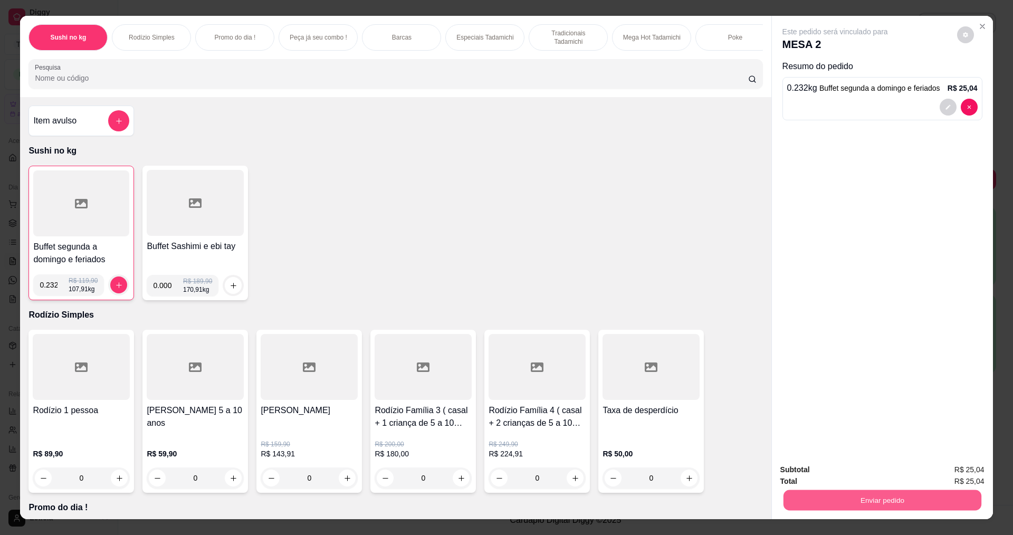
click at [808, 510] on button "Enviar pedido" at bounding box center [882, 500] width 198 height 21
click at [830, 474] on button "Não registrar e enviar pedido" at bounding box center [847, 474] width 110 height 20
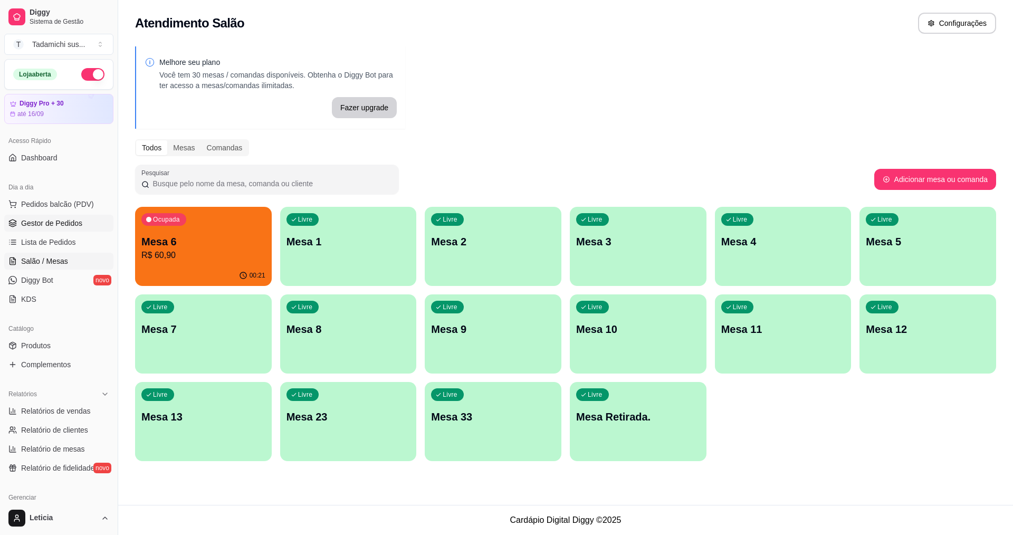
click at [78, 219] on span "Gestor de Pedidos" at bounding box center [51, 223] width 61 height 11
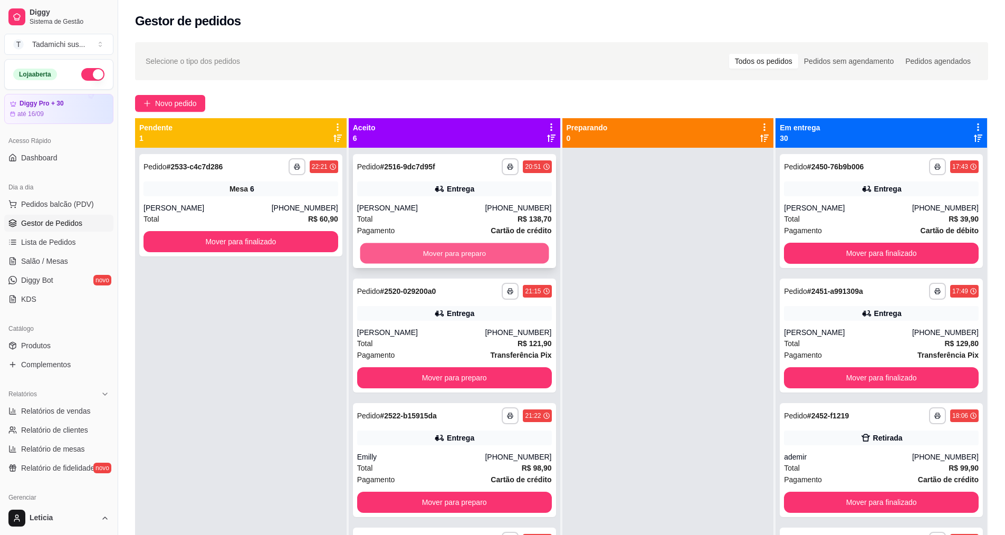
click at [503, 243] on button "Mover para preparo" at bounding box center [454, 253] width 189 height 21
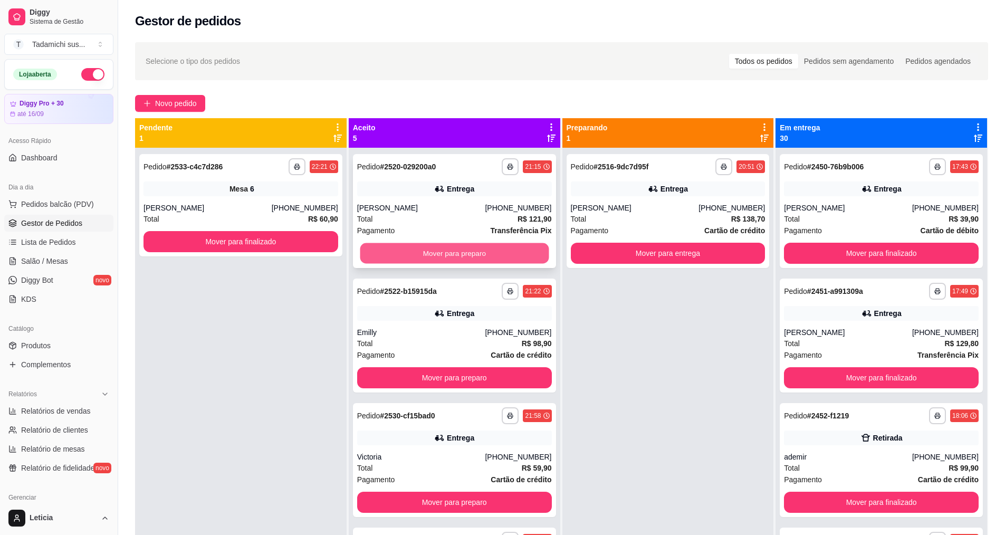
click at [452, 255] on button "Mover para preparo" at bounding box center [454, 253] width 189 height 21
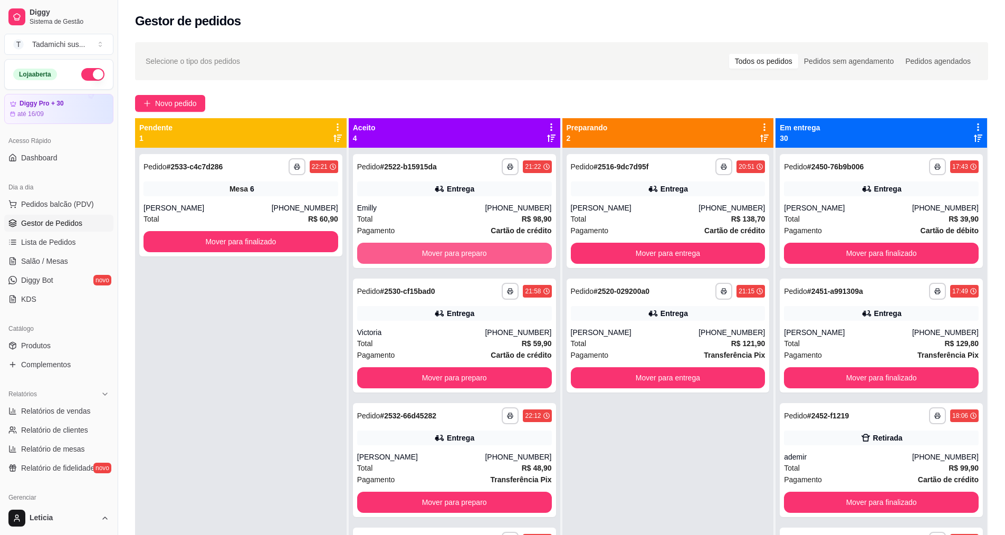
click at [454, 250] on button "Mover para preparo" at bounding box center [454, 253] width 195 height 21
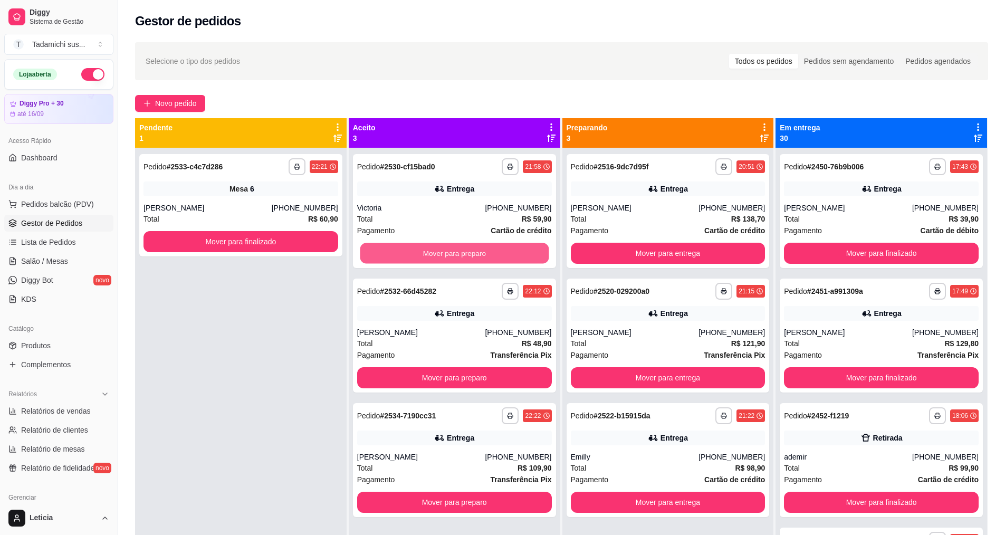
click at [454, 250] on button "Mover para preparo" at bounding box center [454, 253] width 189 height 21
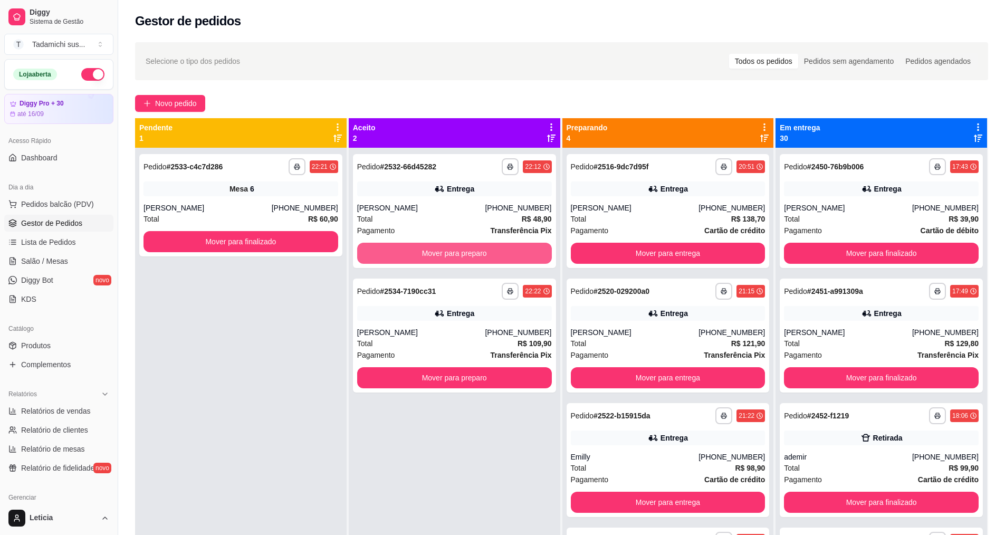
click at [454, 250] on button "Mover para preparo" at bounding box center [454, 253] width 195 height 21
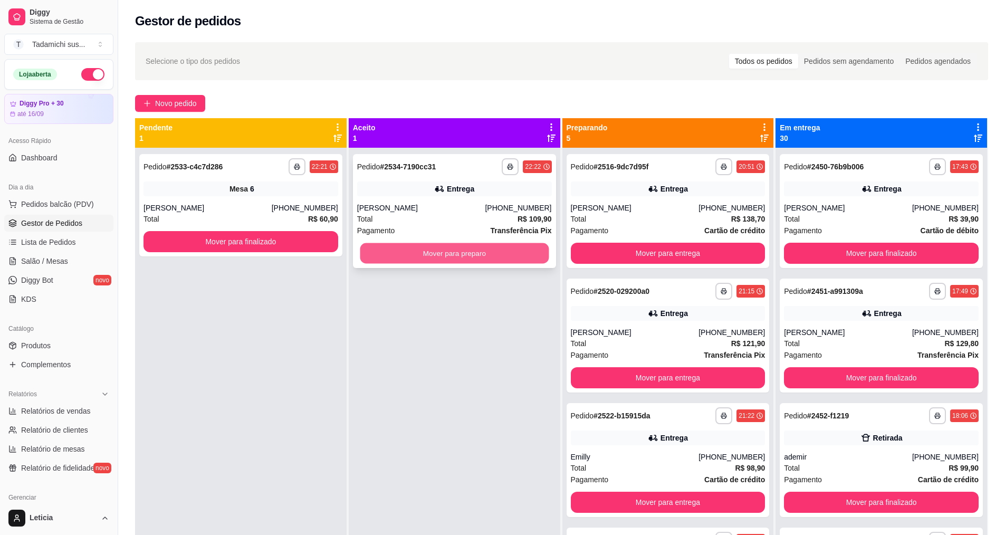
click at [455, 250] on button "Mover para preparo" at bounding box center [454, 253] width 189 height 21
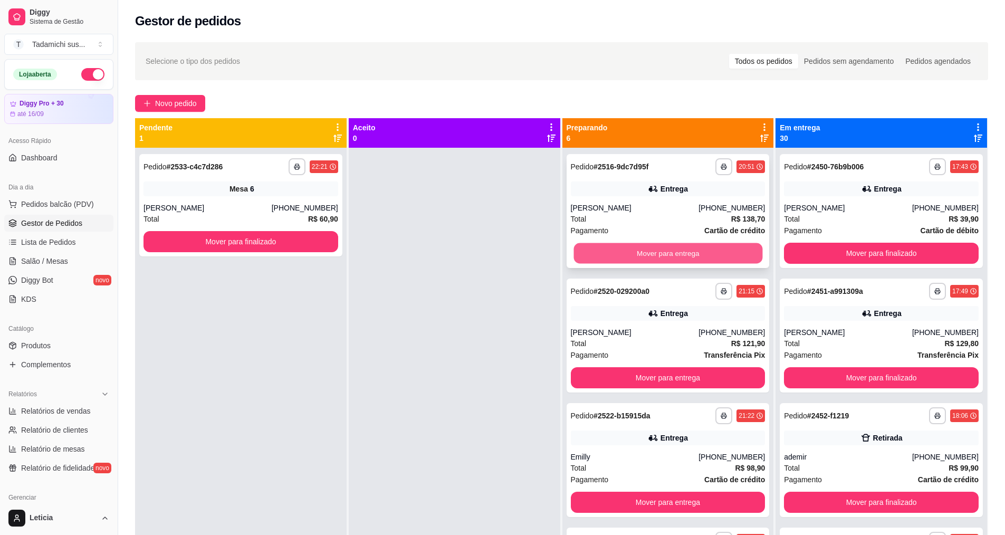
click at [613, 254] on button "Mover para entrega" at bounding box center [667, 253] width 189 height 21
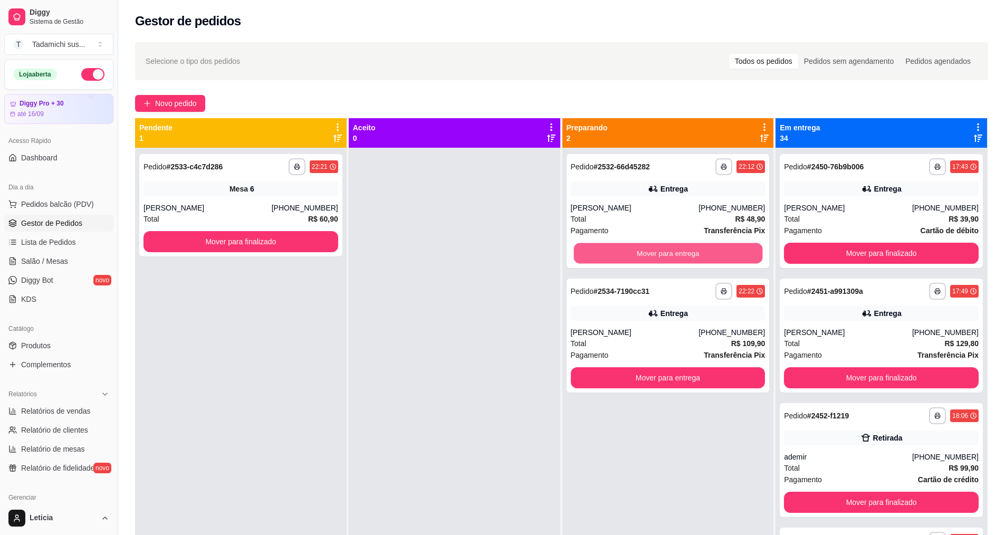
click at [613, 254] on button "Mover para entrega" at bounding box center [667, 253] width 189 height 21
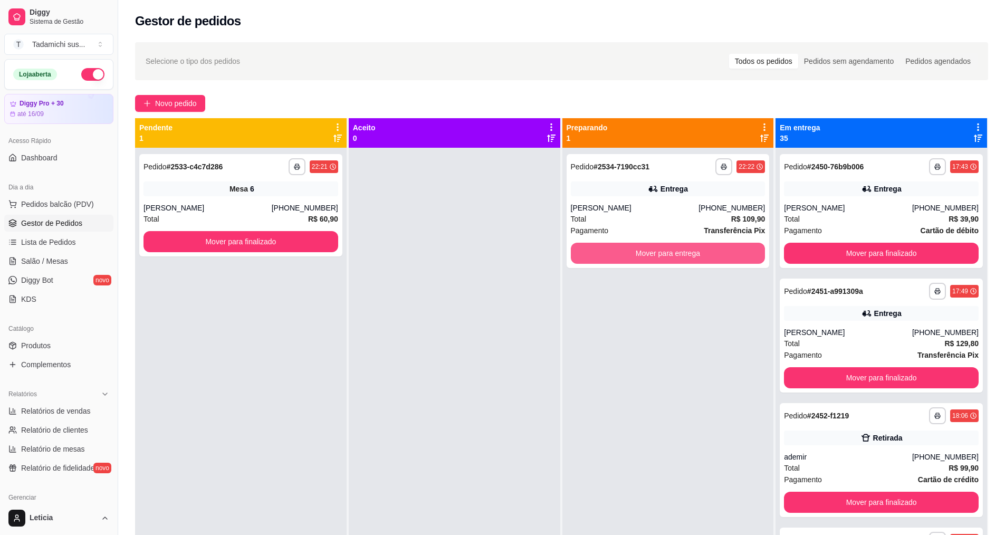
click at [613, 254] on button "Mover para entrega" at bounding box center [668, 253] width 195 height 21
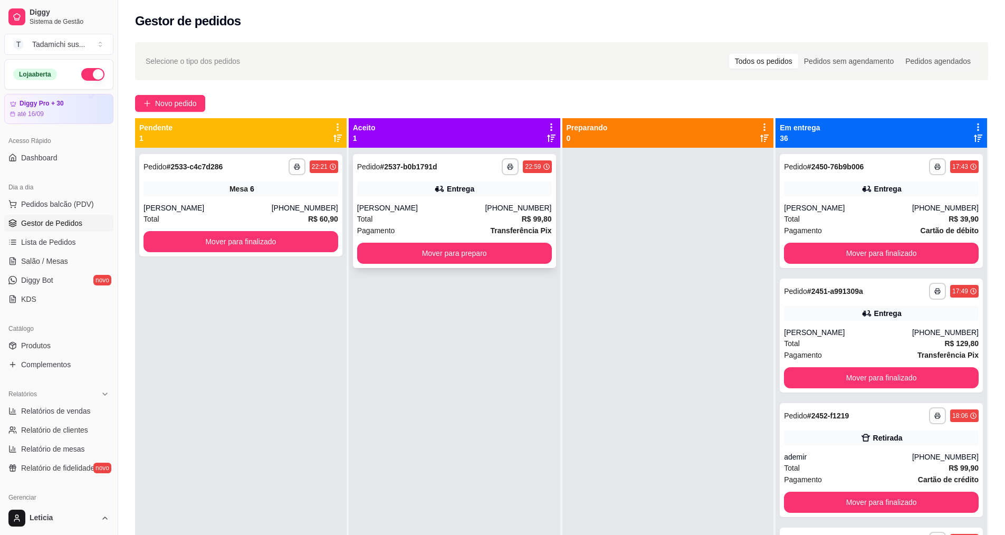
click at [414, 206] on div "[PERSON_NAME]" at bounding box center [421, 208] width 128 height 11
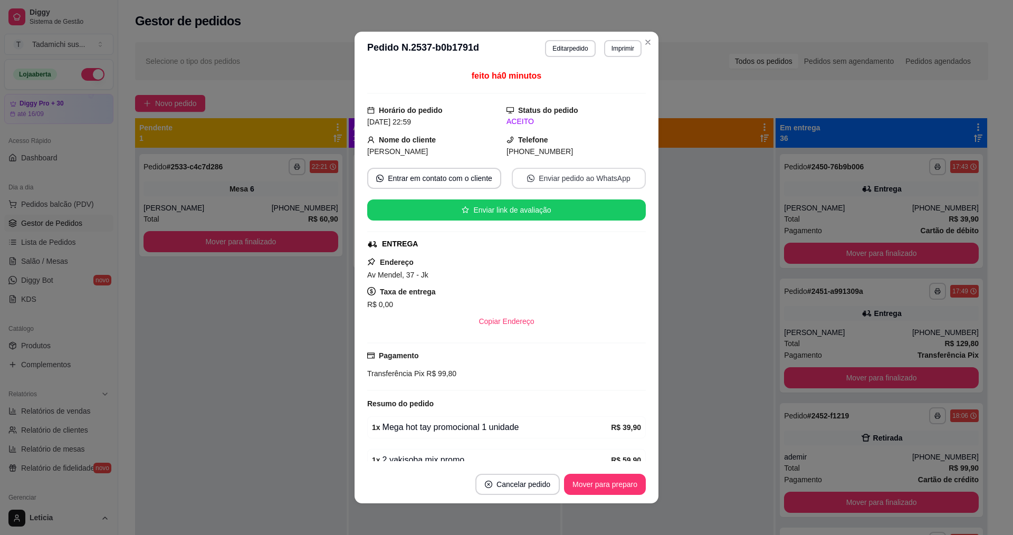
click at [589, 176] on button "Enviar pedido ao WhatsApp" at bounding box center [579, 178] width 134 height 21
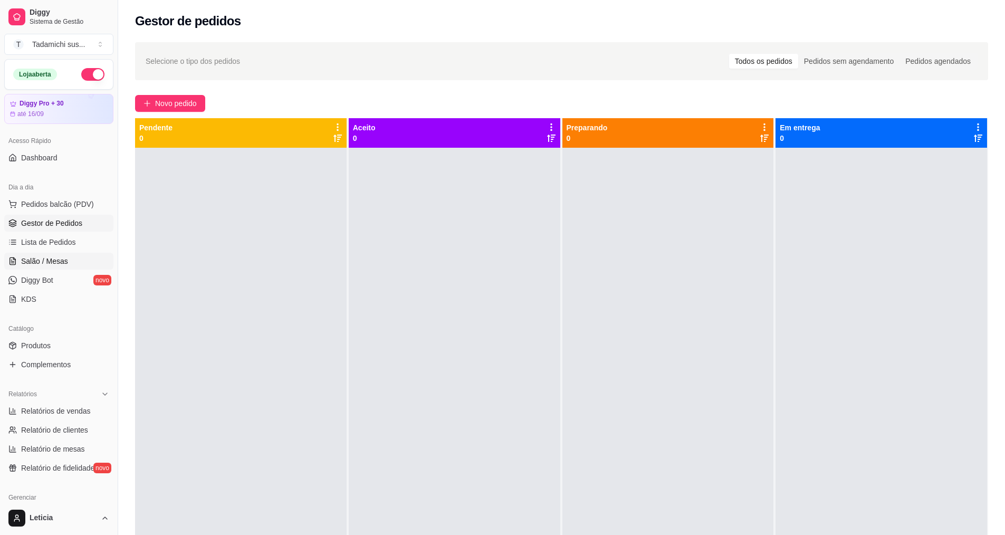
click at [24, 253] on link "Salão / Mesas" at bounding box center [58, 261] width 109 height 17
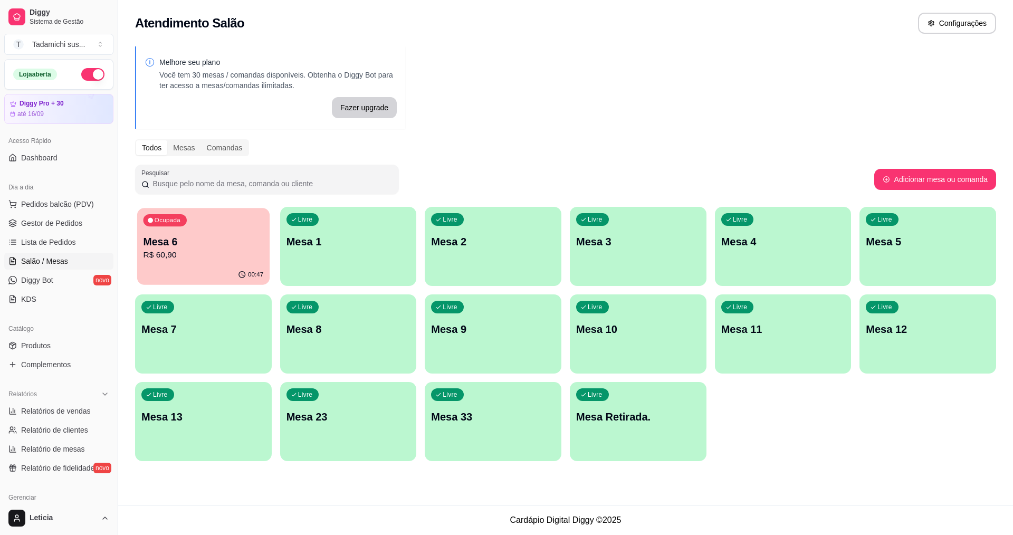
click at [202, 251] on p "R$ 60,90" at bounding box center [204, 255] width 120 height 12
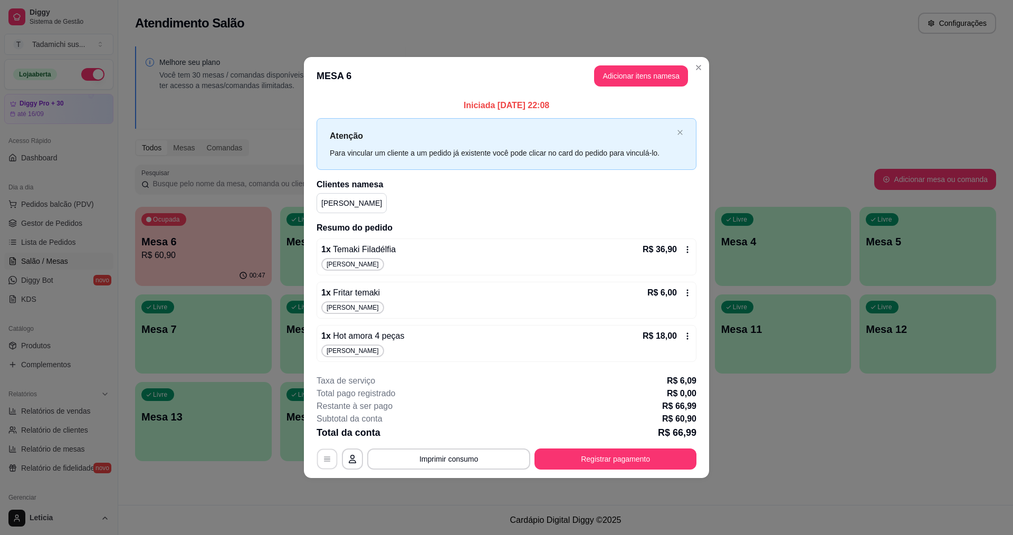
click at [320, 454] on button "button" at bounding box center [327, 458] width 21 height 21
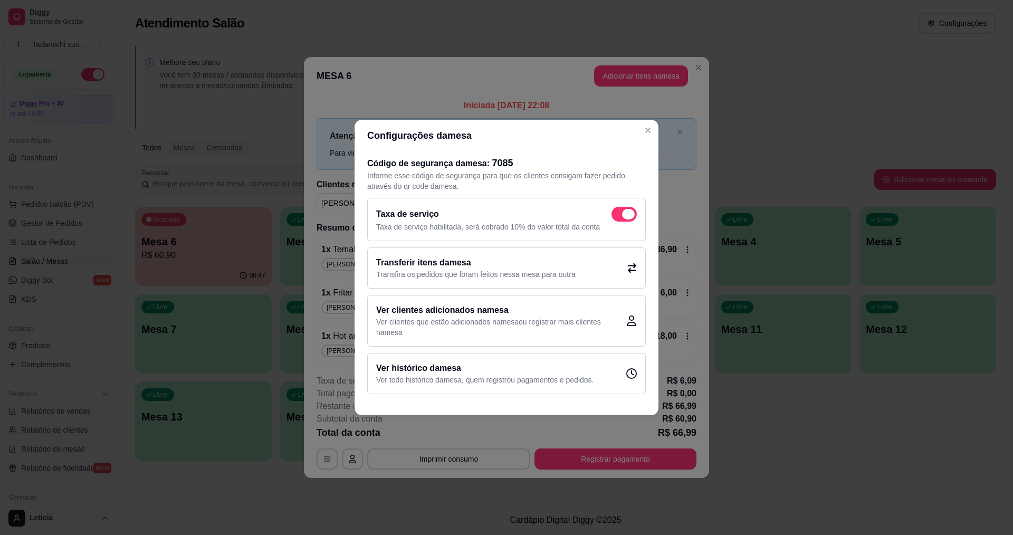
click at [625, 210] on span at bounding box center [623, 214] width 25 height 15
click at [618, 216] on input "checkbox" at bounding box center [614, 219] width 7 height 7
checkbox input "false"
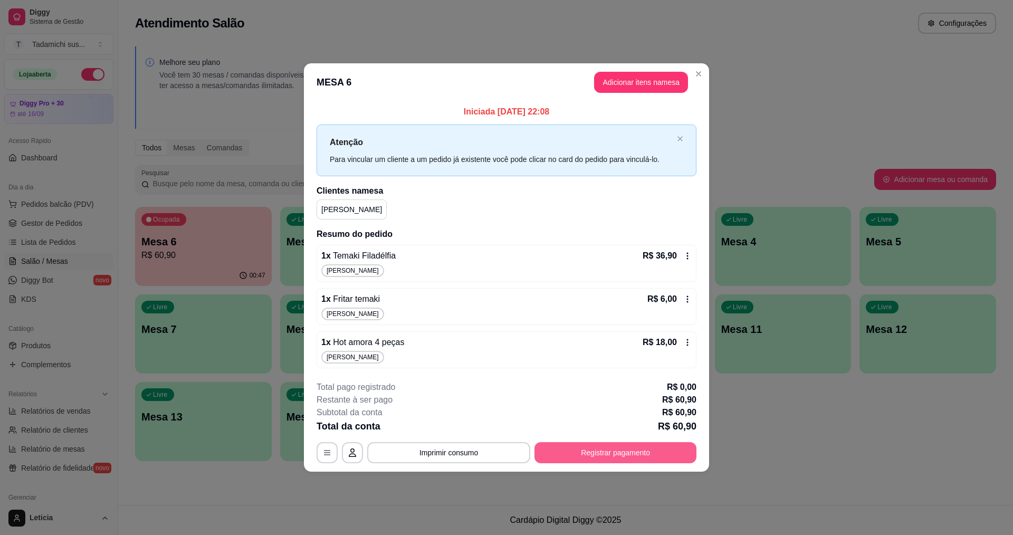
click at [566, 458] on button "Registrar pagamento" at bounding box center [615, 452] width 162 height 21
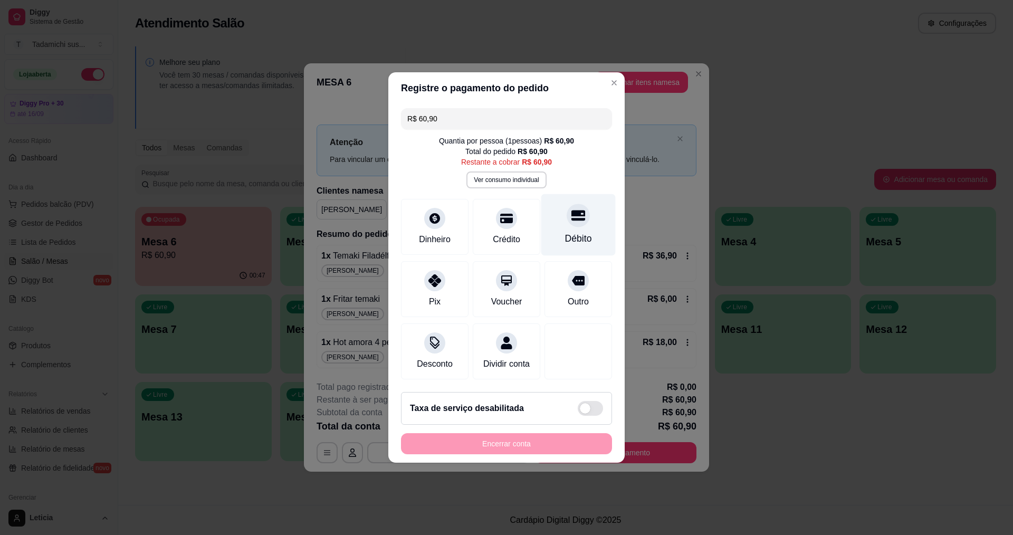
click at [565, 232] on div "Débito" at bounding box center [578, 239] width 27 height 14
type input "R$ 0,00"
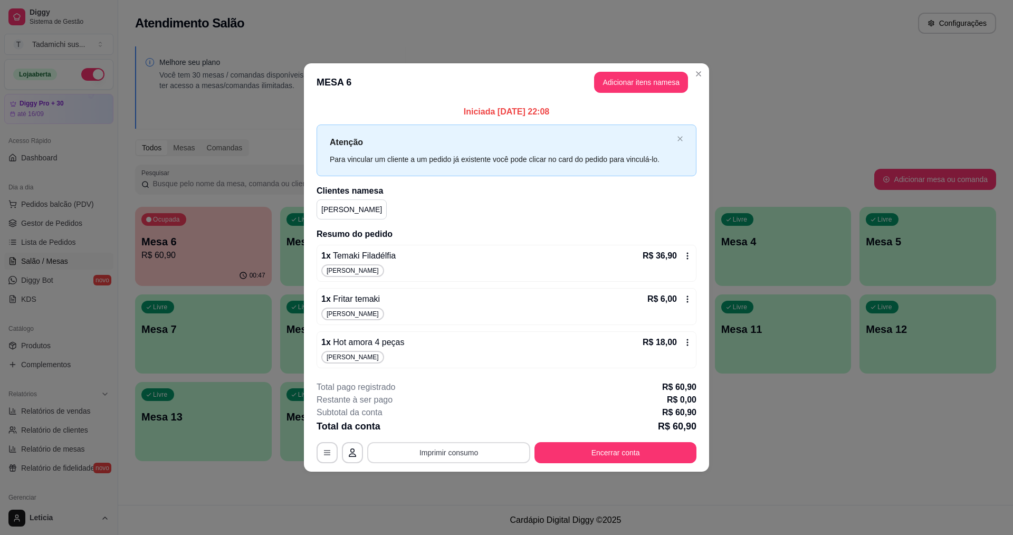
click at [466, 450] on button "Imprimir consumo" at bounding box center [448, 452] width 163 height 21
click at [469, 403] on button "IMPRESSORA" at bounding box center [451, 407] width 81 height 17
click at [604, 456] on button "Encerrar conta" at bounding box center [615, 452] width 157 height 21
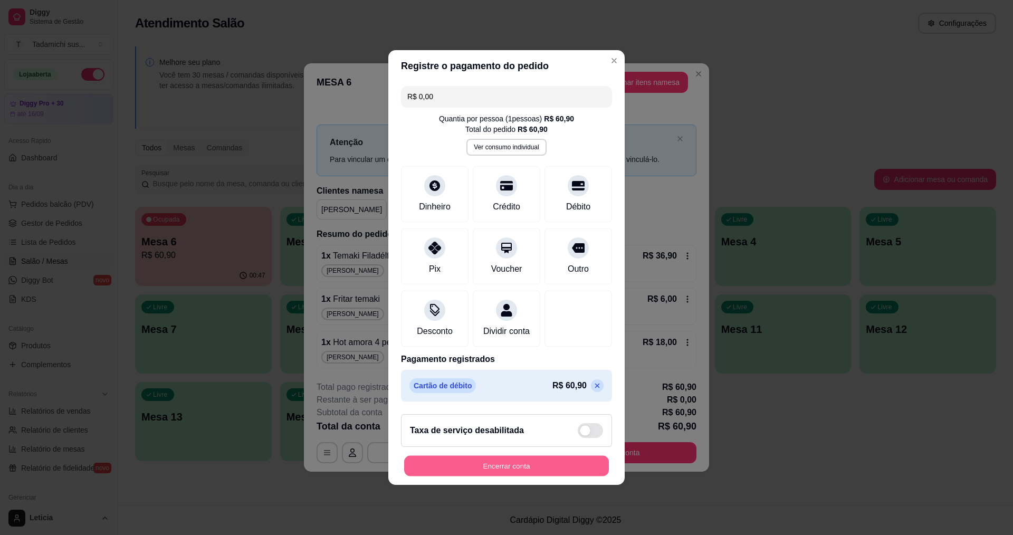
click at [570, 470] on button "Encerrar conta" at bounding box center [506, 466] width 205 height 21
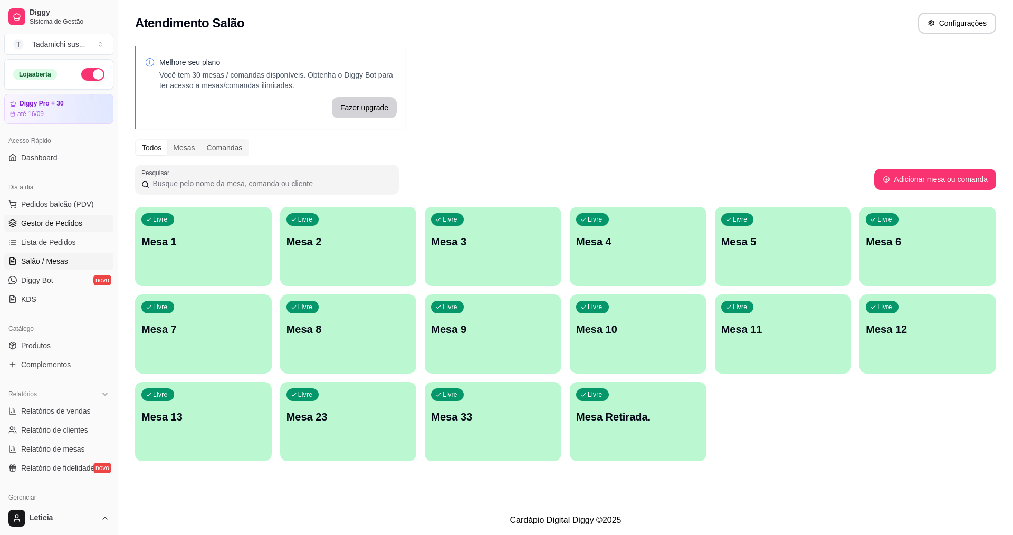
click at [80, 218] on span "Gestor de Pedidos" at bounding box center [51, 223] width 61 height 11
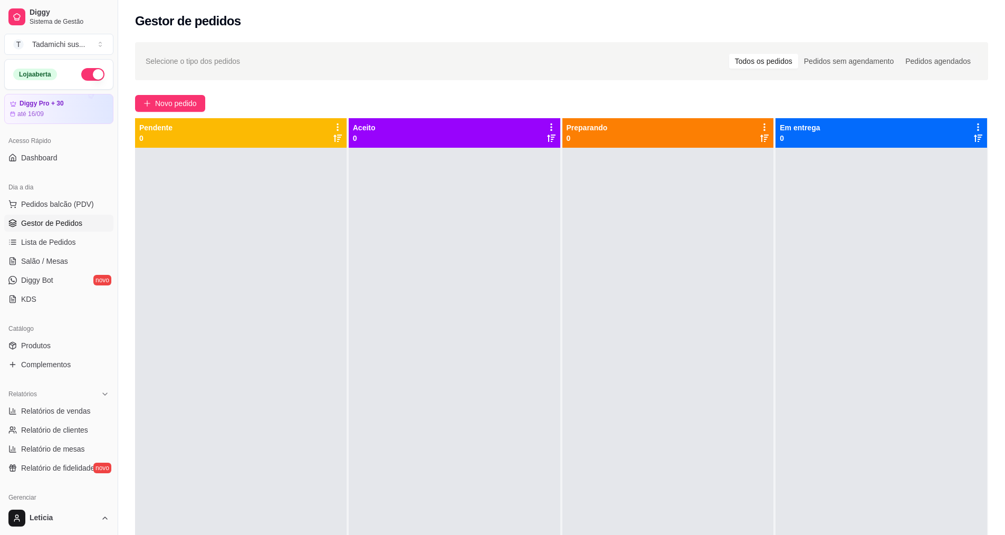
click at [501, 92] on div "Selecione o tipo dos pedidos Todos os pedidos Pedidos sem agendamento Pedidos a…" at bounding box center [561, 351] width 887 height 630
